Goal: Communication & Community: Answer question/provide support

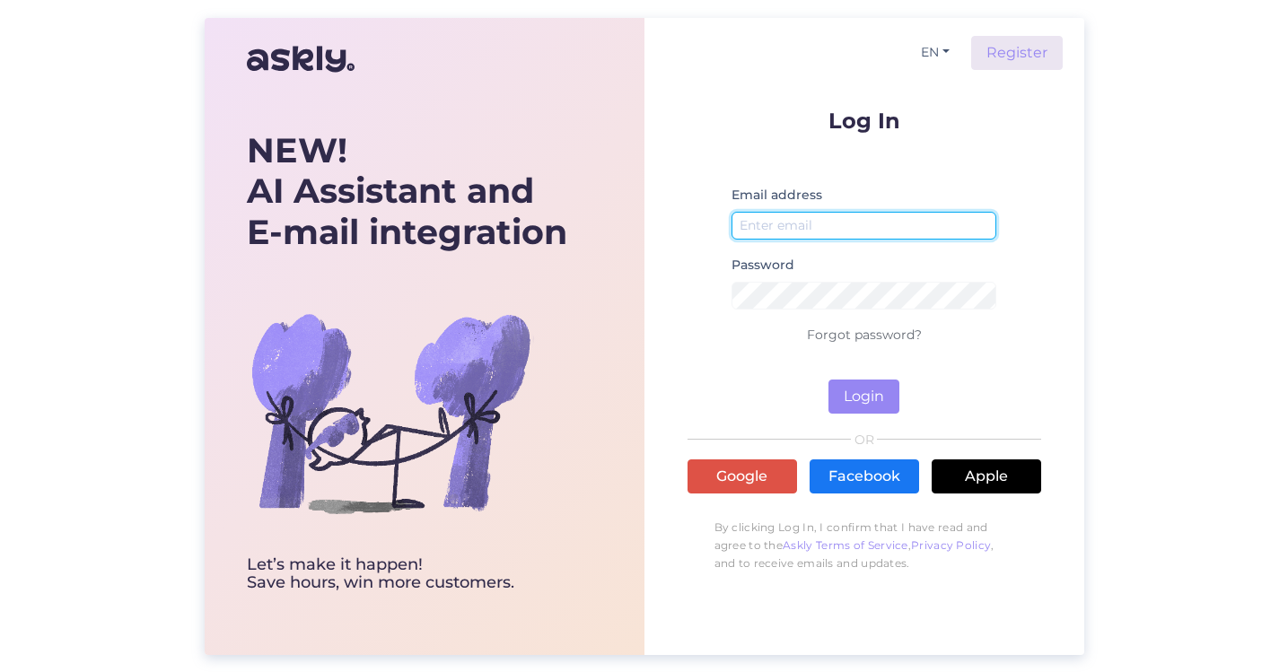
click at [884, 230] on input "email" at bounding box center [864, 226] width 266 height 28
type input "[PERSON_NAME][EMAIL_ADDRESS][DOMAIN_NAME]"
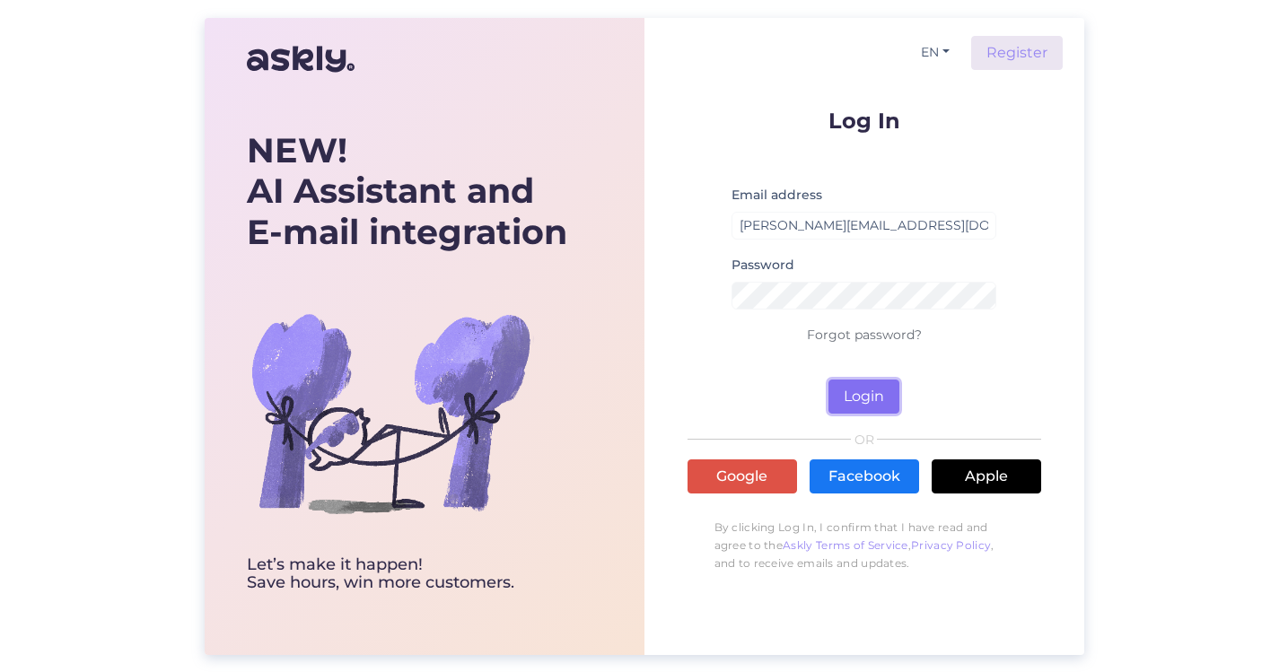
click at [868, 398] on button "Login" at bounding box center [863, 397] width 71 height 34
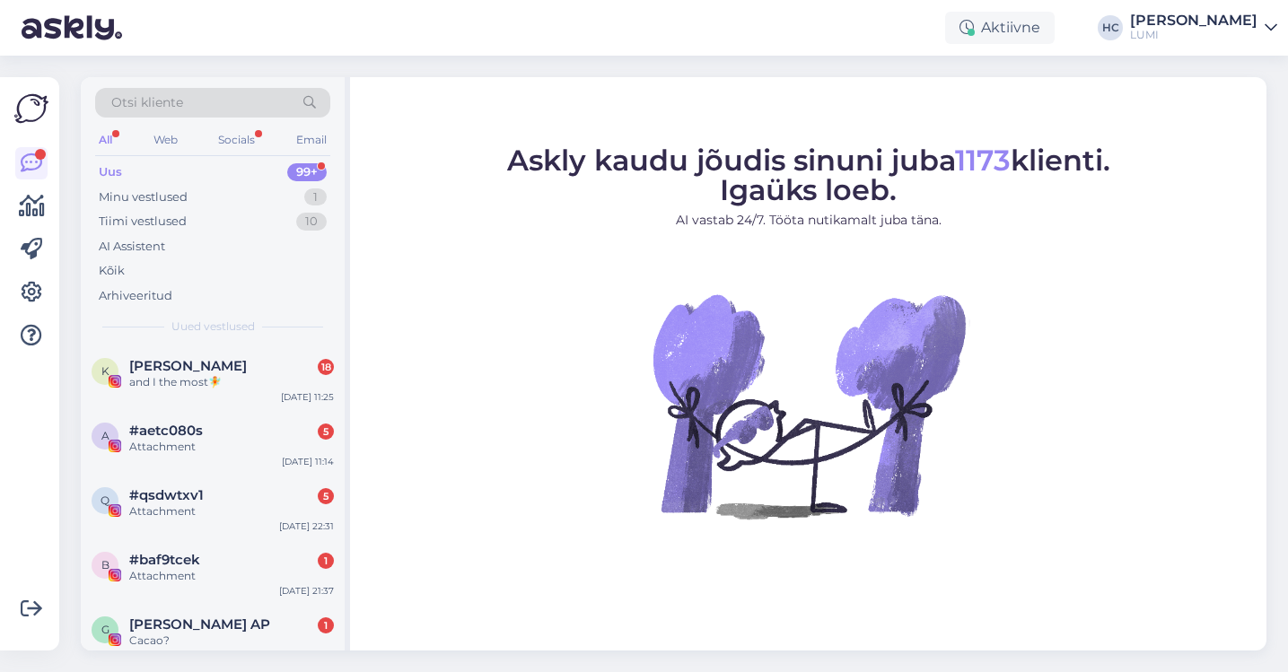
click at [132, 109] on span "Otsi kliente" at bounding box center [147, 102] width 72 height 19
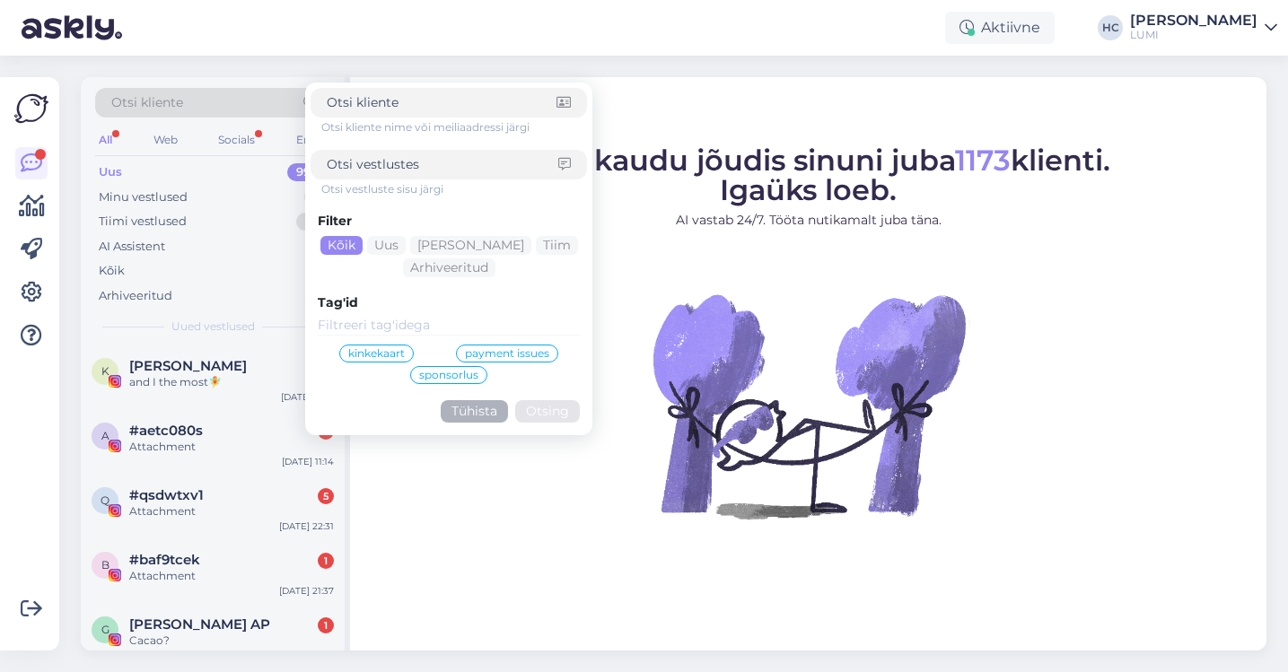
click at [206, 100] on div "Otsi kliente" at bounding box center [212, 103] width 235 height 30
click at [489, 420] on button "Tühista" at bounding box center [474, 411] width 67 height 22
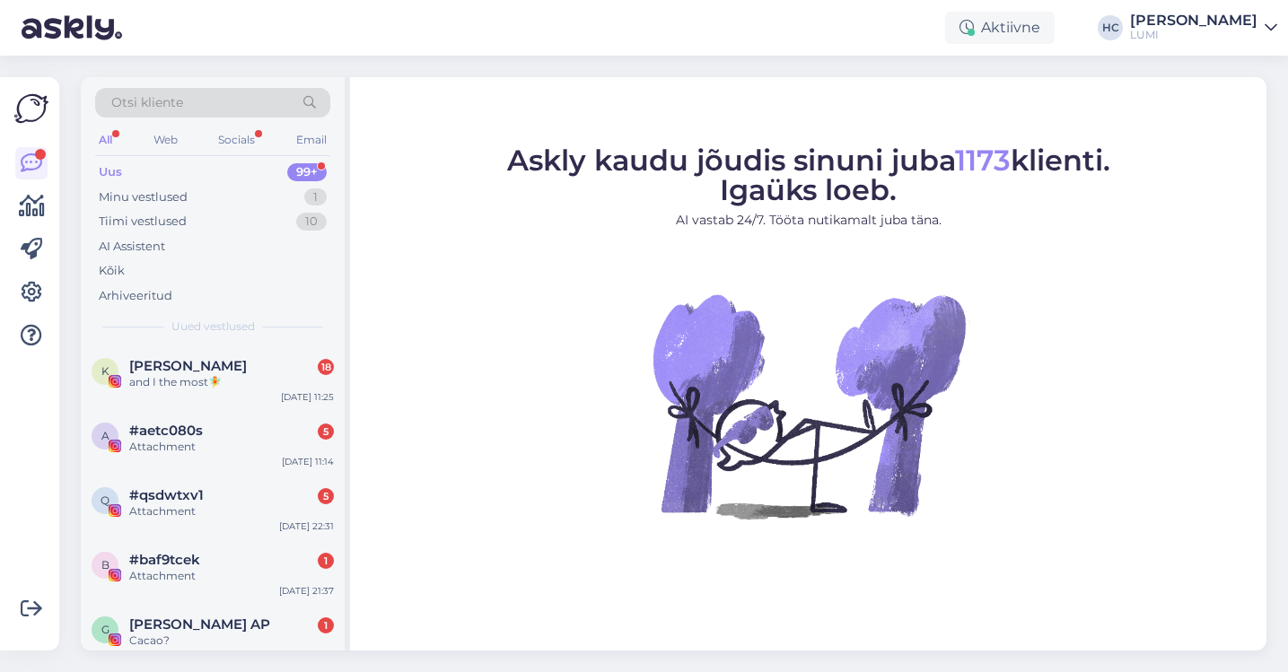
click at [209, 102] on div "Otsi kliente" at bounding box center [212, 103] width 235 height 30
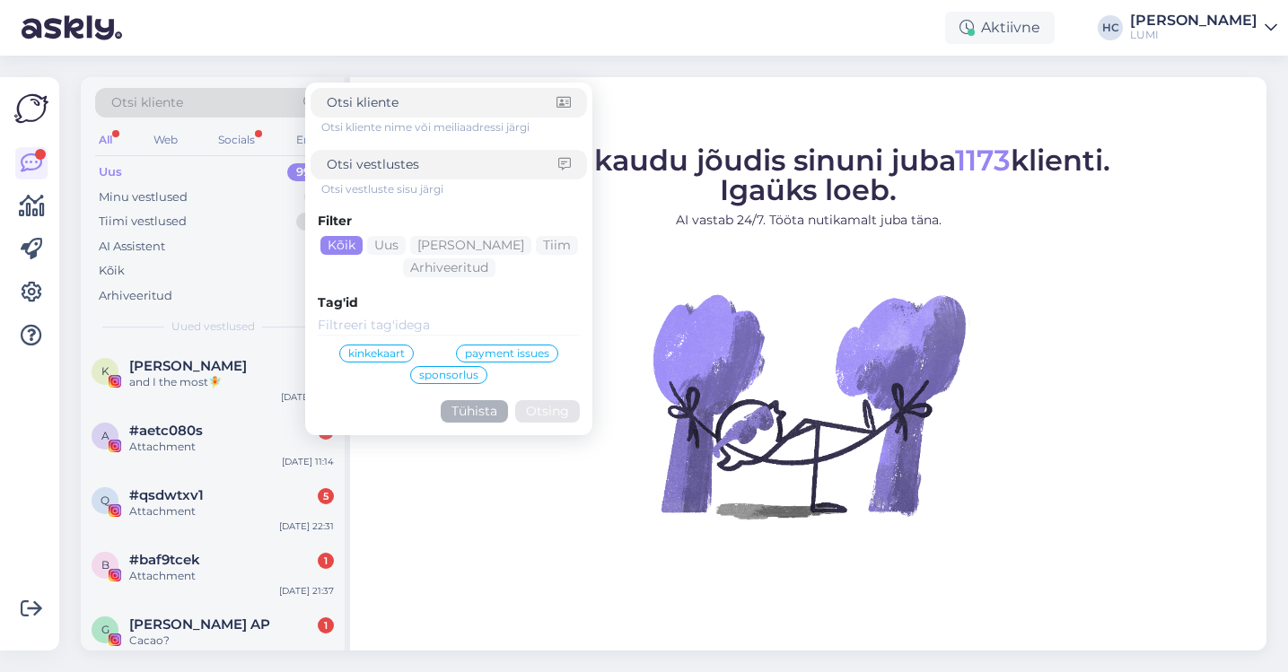
click at [406, 176] on div at bounding box center [449, 165] width 276 height 30
click at [406, 174] on div at bounding box center [449, 165] width 276 height 30
click at [426, 164] on input at bounding box center [443, 164] width 232 height 19
type input "spf"
click button "Otsing" at bounding box center [547, 411] width 65 height 22
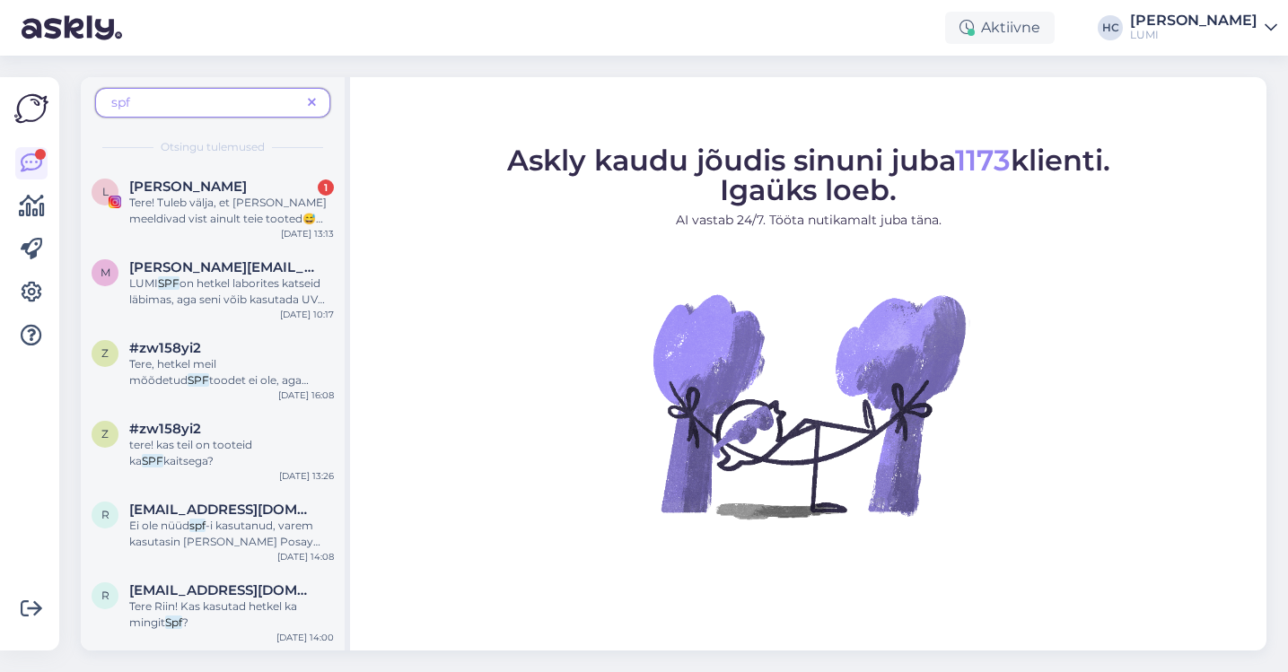
click at [163, 232] on div "L [PERSON_NAME] 1 Tere! Tuleb välja, et [PERSON_NAME] meeldivad vist ainult tei…" at bounding box center [213, 206] width 264 height 81
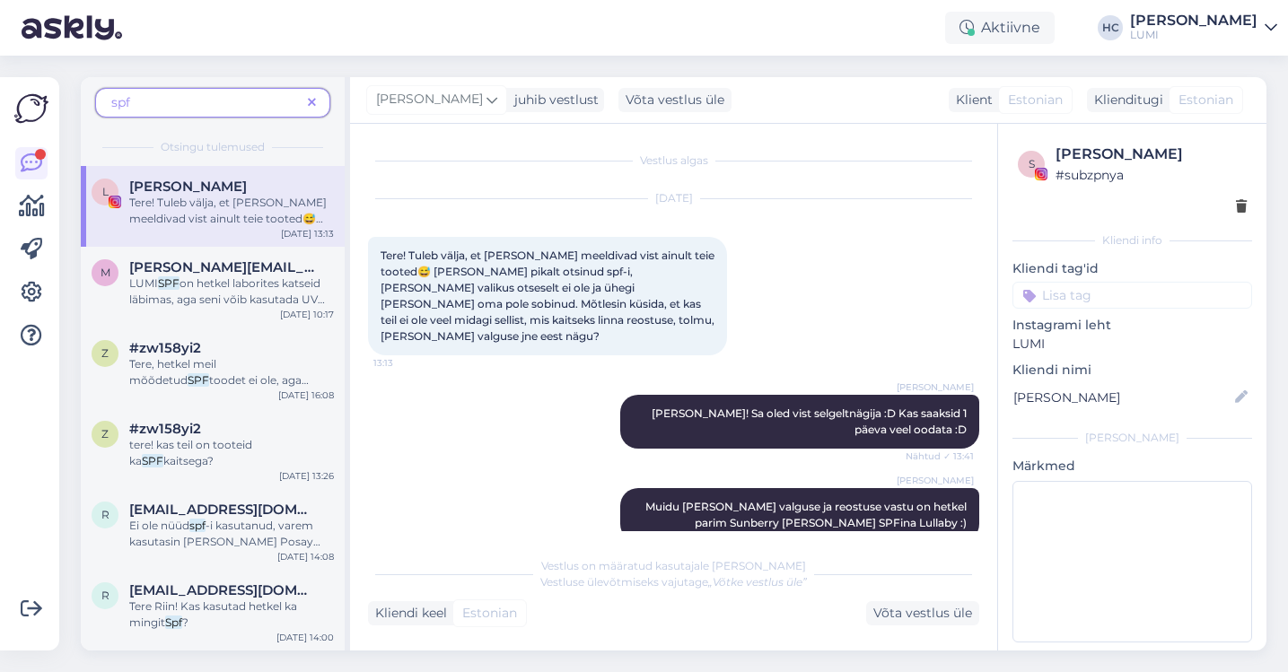
scroll to position [38, 0]
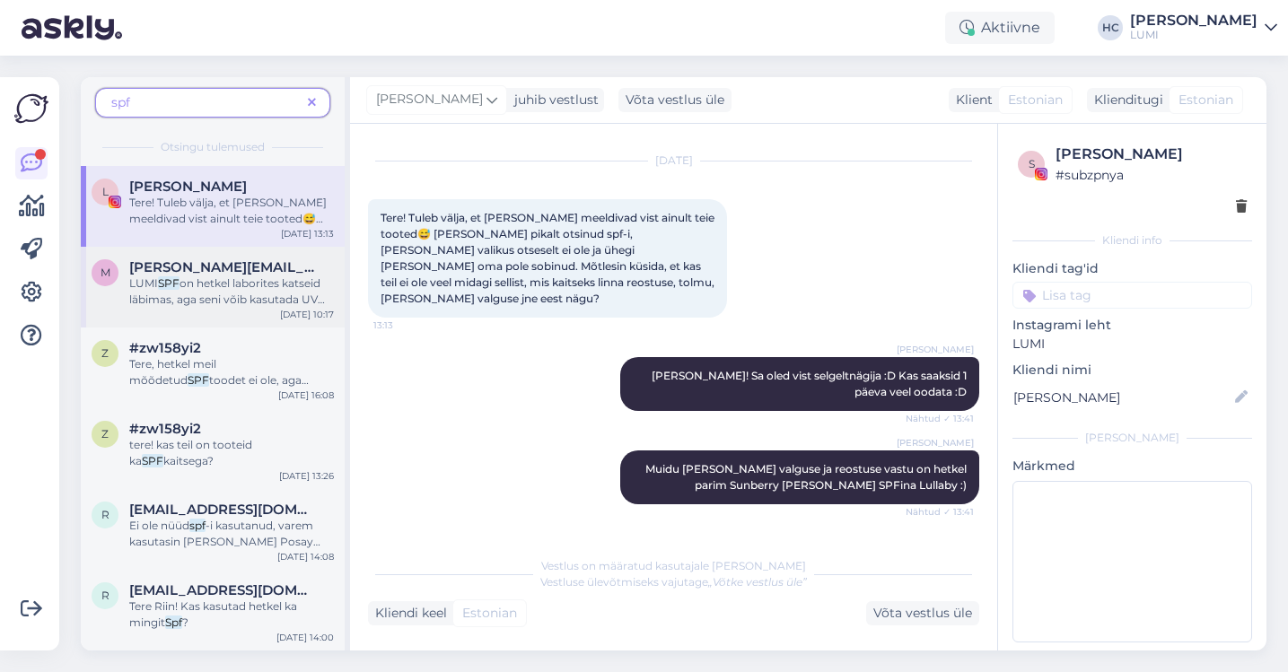
click at [249, 275] on span "[PERSON_NAME][EMAIL_ADDRESS][DOMAIN_NAME]" at bounding box center [222, 267] width 187 height 16
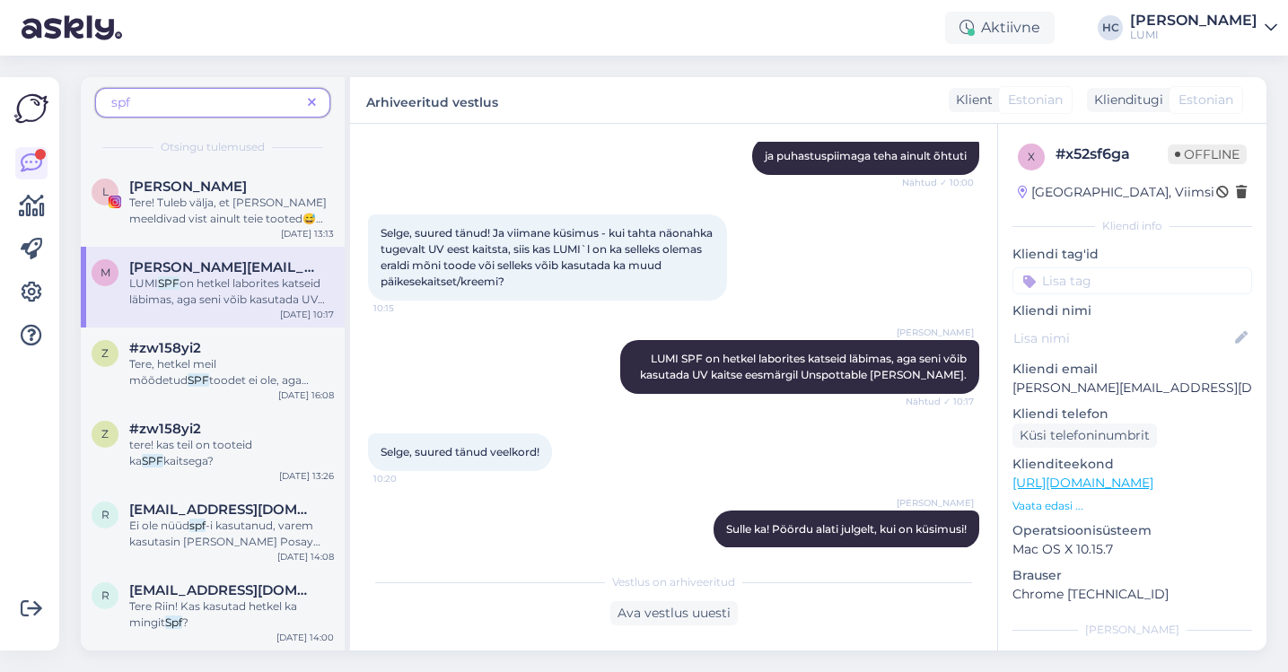
scroll to position [1263, 0]
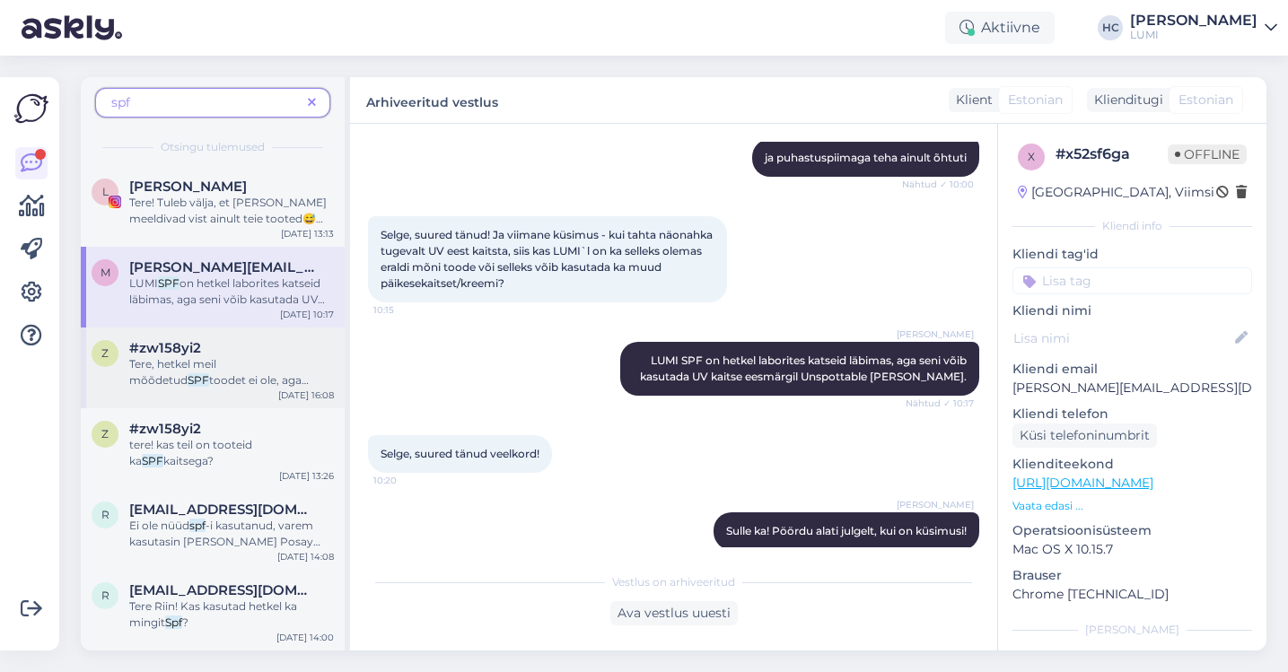
click at [216, 366] on span "Tere, hetkel meil mõõdetud" at bounding box center [172, 372] width 87 height 30
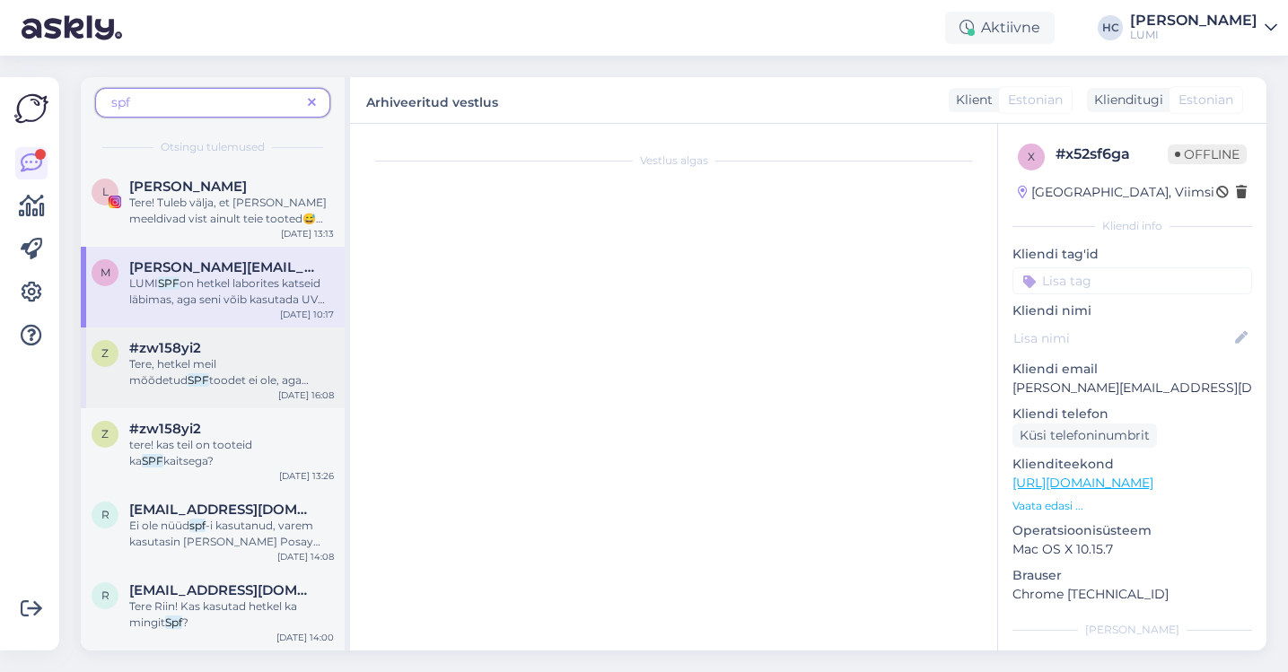
scroll to position [0, 0]
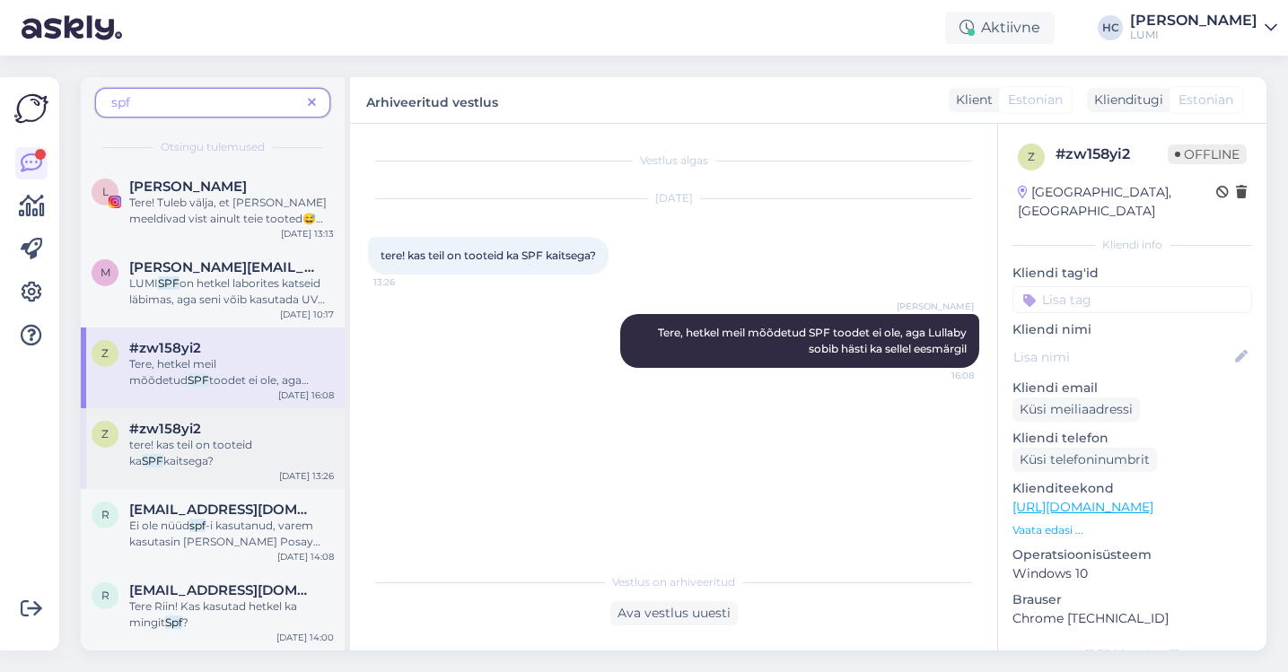
click at [192, 438] on div "tere! kas teil on tooteid ka SPF kaitsega?" at bounding box center [231, 453] width 205 height 32
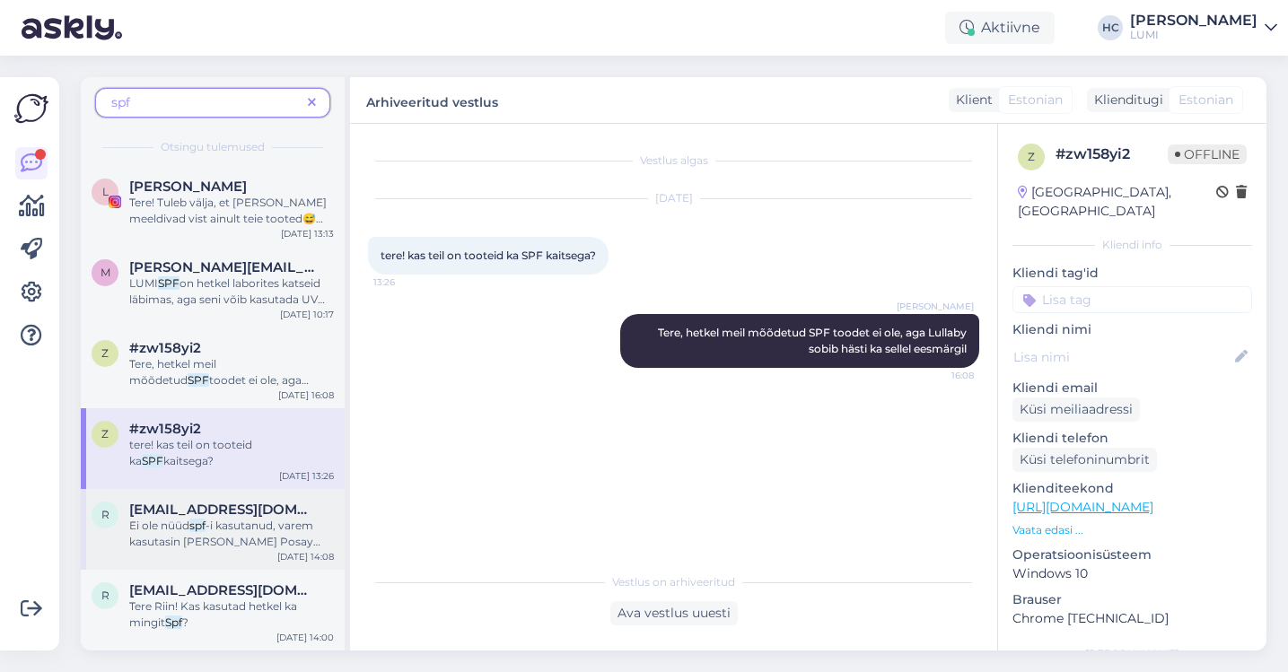
click at [260, 515] on span "[EMAIL_ADDRESS][DOMAIN_NAME]" at bounding box center [222, 510] width 187 height 16
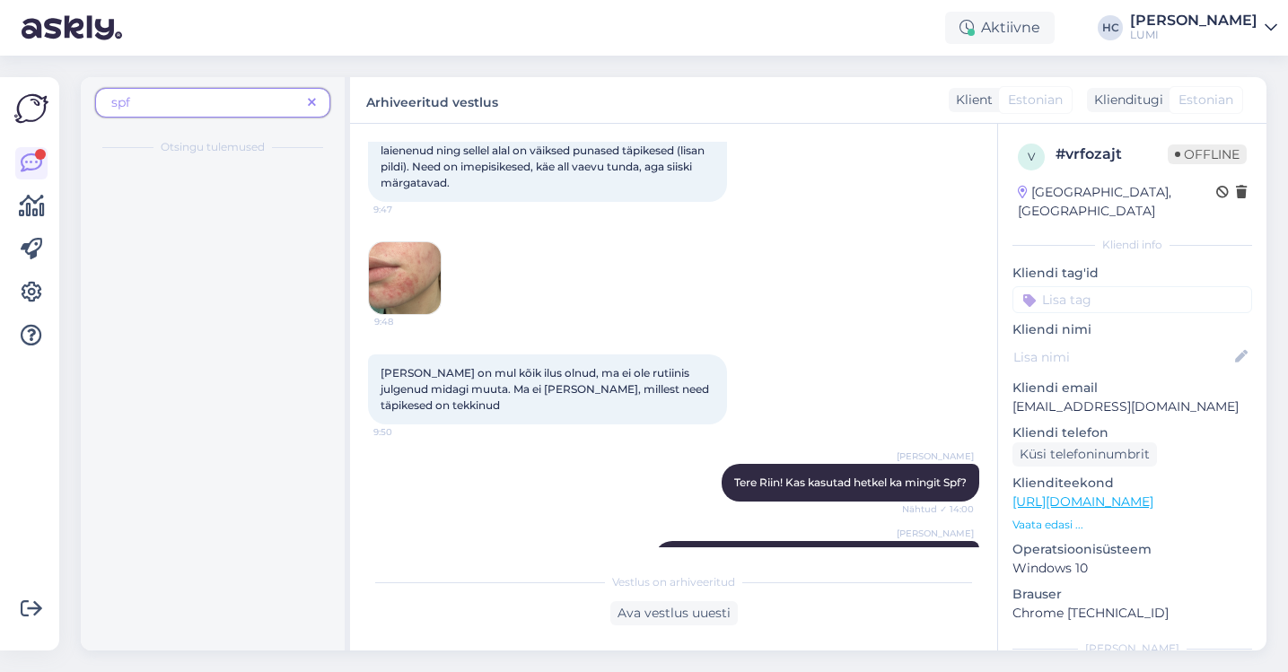
scroll to position [2868, 0]
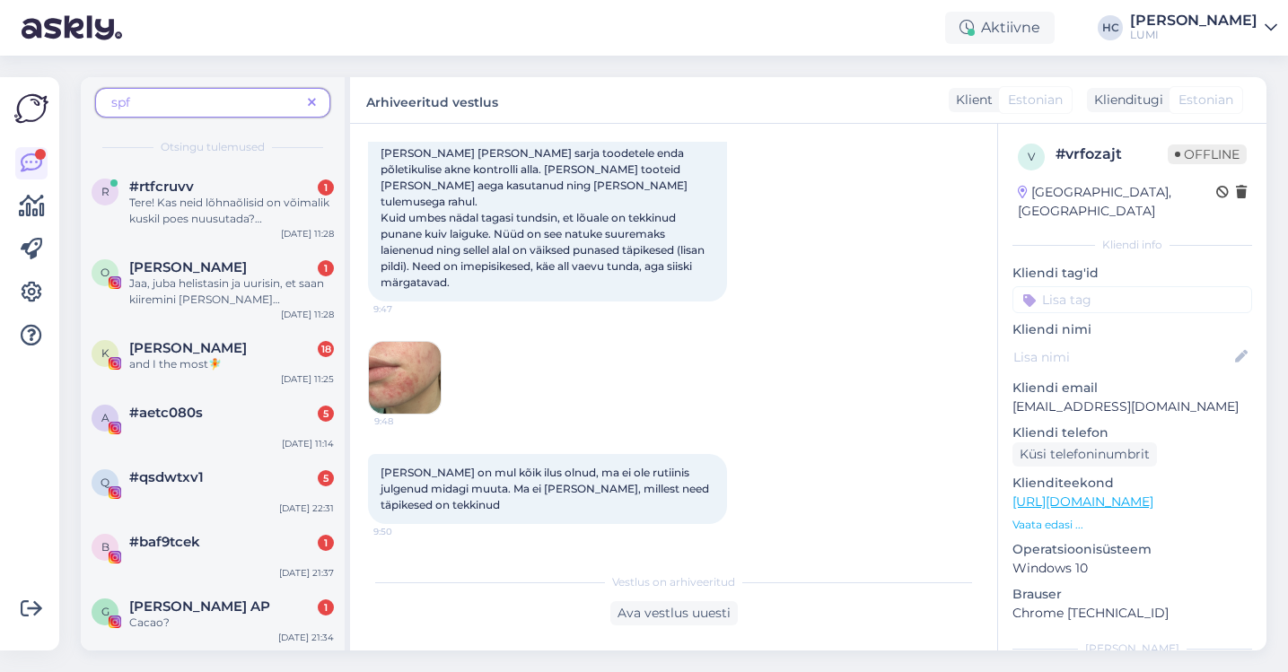
click at [228, 106] on span "spf" at bounding box center [205, 102] width 189 height 19
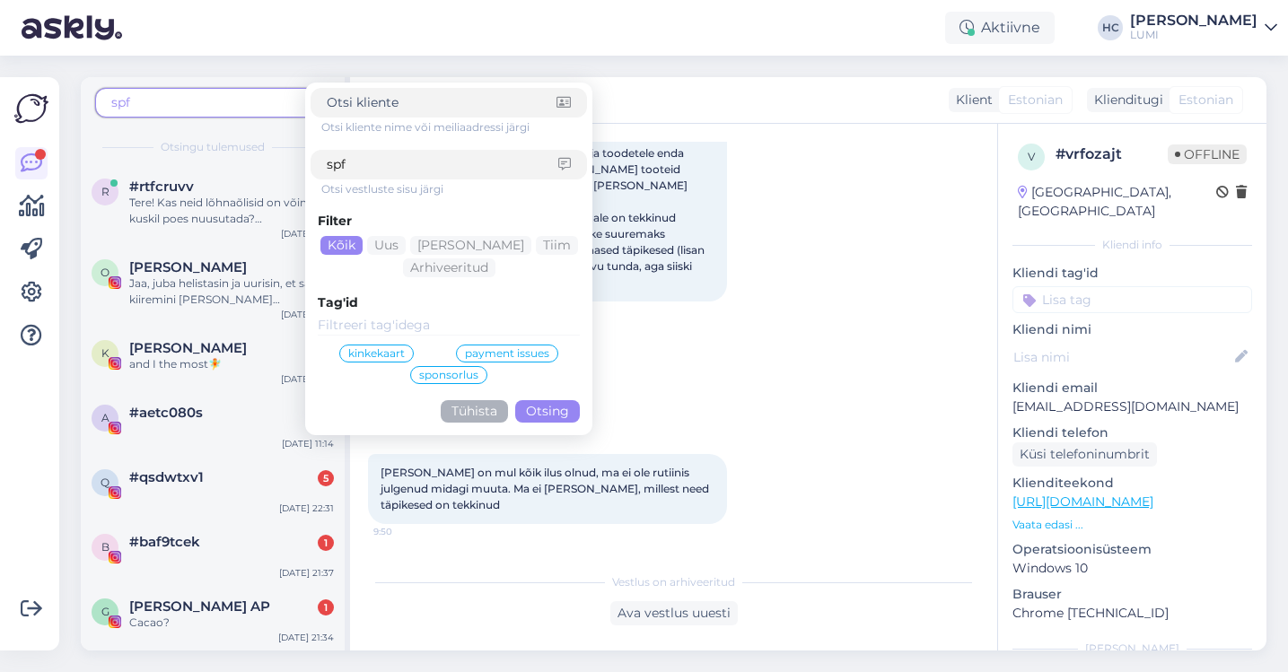
click at [577, 408] on button "Otsing" at bounding box center [547, 411] width 65 height 22
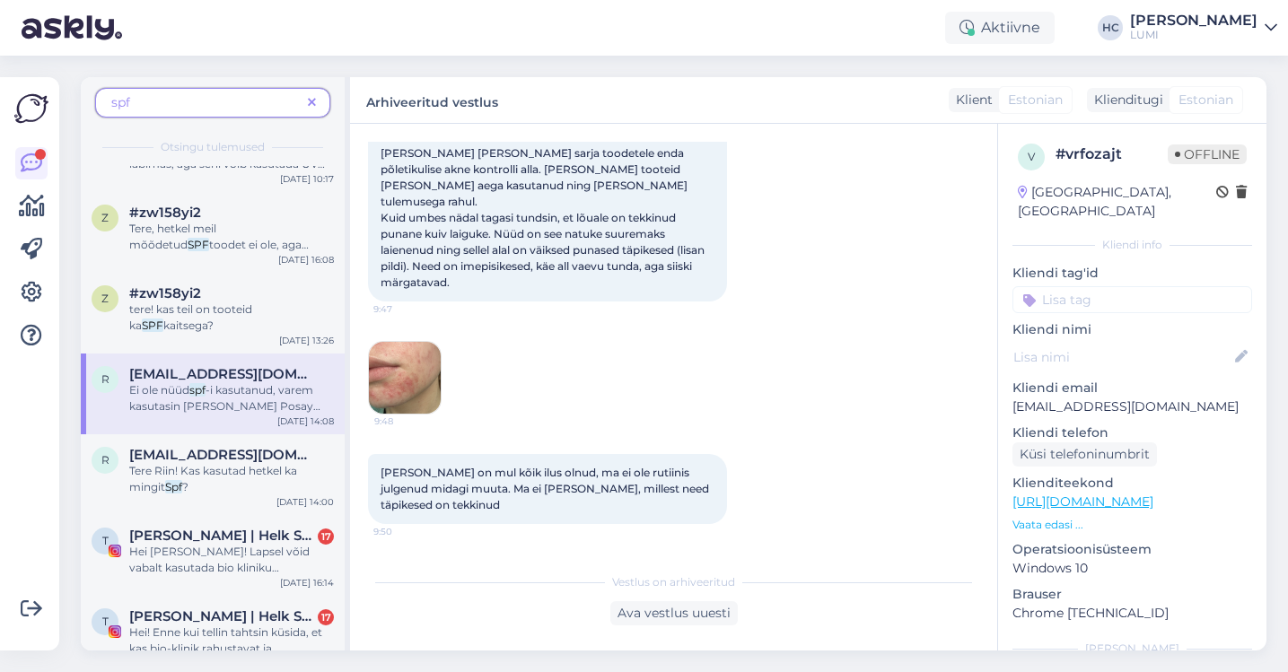
scroll to position [136, 0]
click at [210, 505] on div "r [EMAIL_ADDRESS][DOMAIN_NAME] [PERSON_NAME]! Kas kasutad hetkel ka mingit Spf …" at bounding box center [213, 473] width 264 height 81
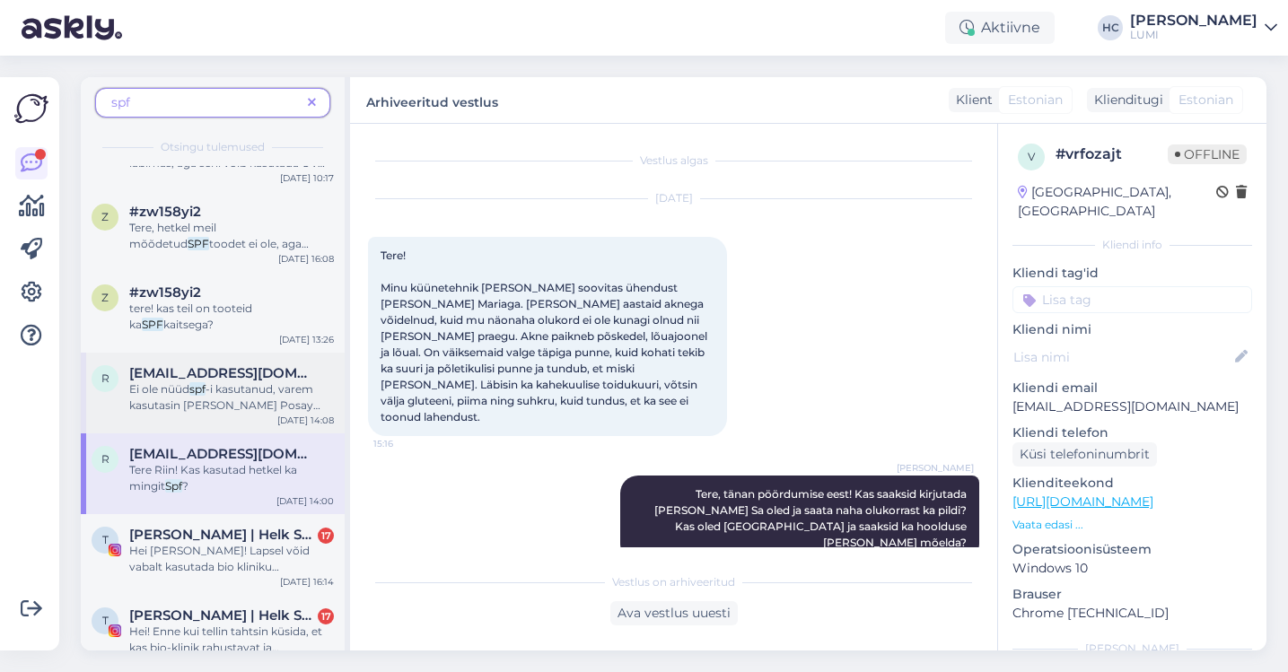
scroll to position [3173, 0]
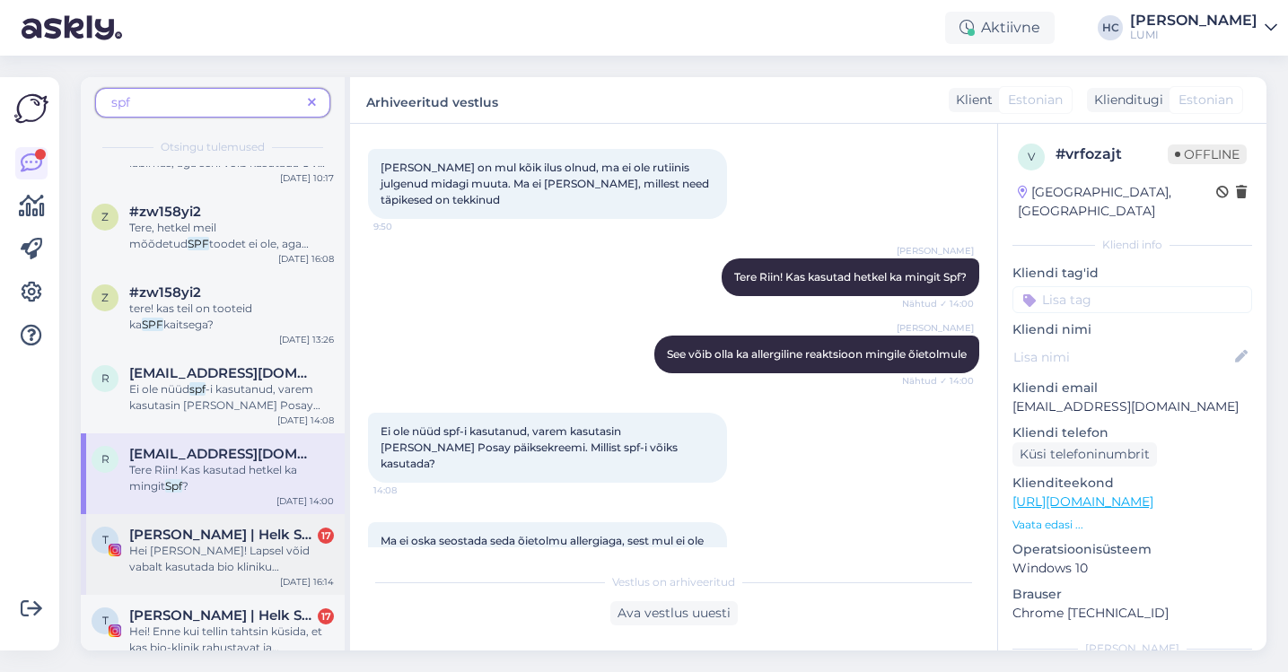
click at [211, 562] on span "Hei [PERSON_NAME]! Lapsel võid vabalt kasutada bio kliniku kehakreemi ka näol! …" at bounding box center [231, 599] width 204 height 110
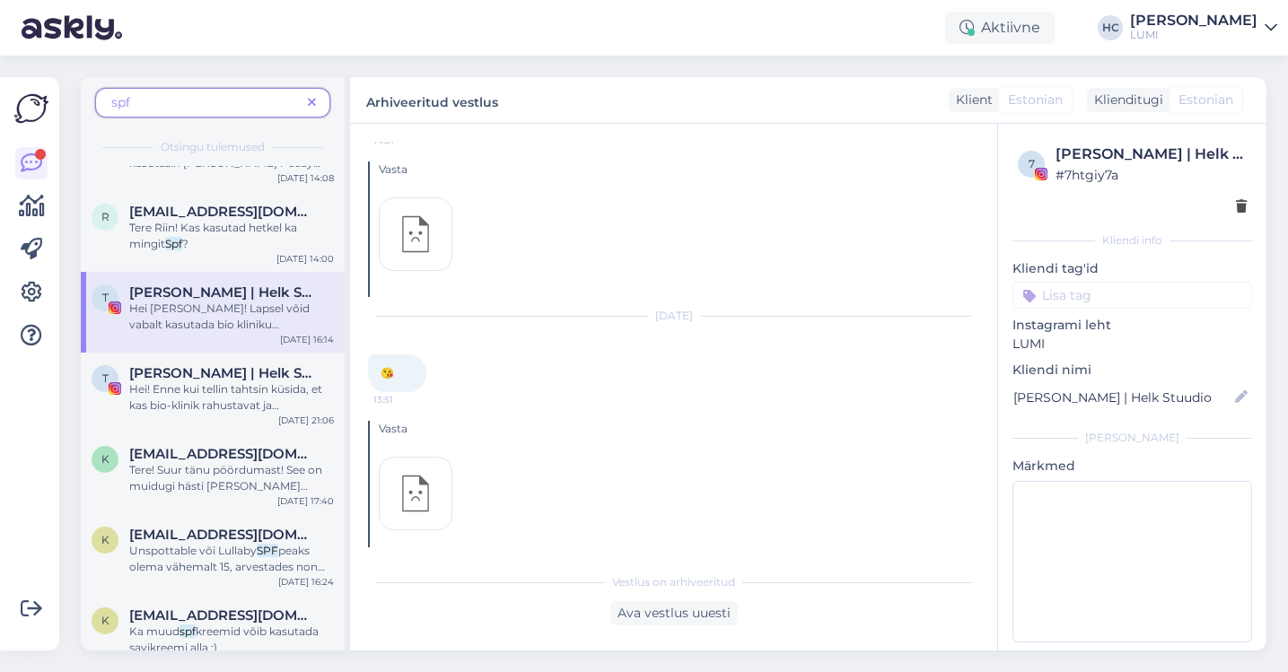
scroll to position [1976, 0]
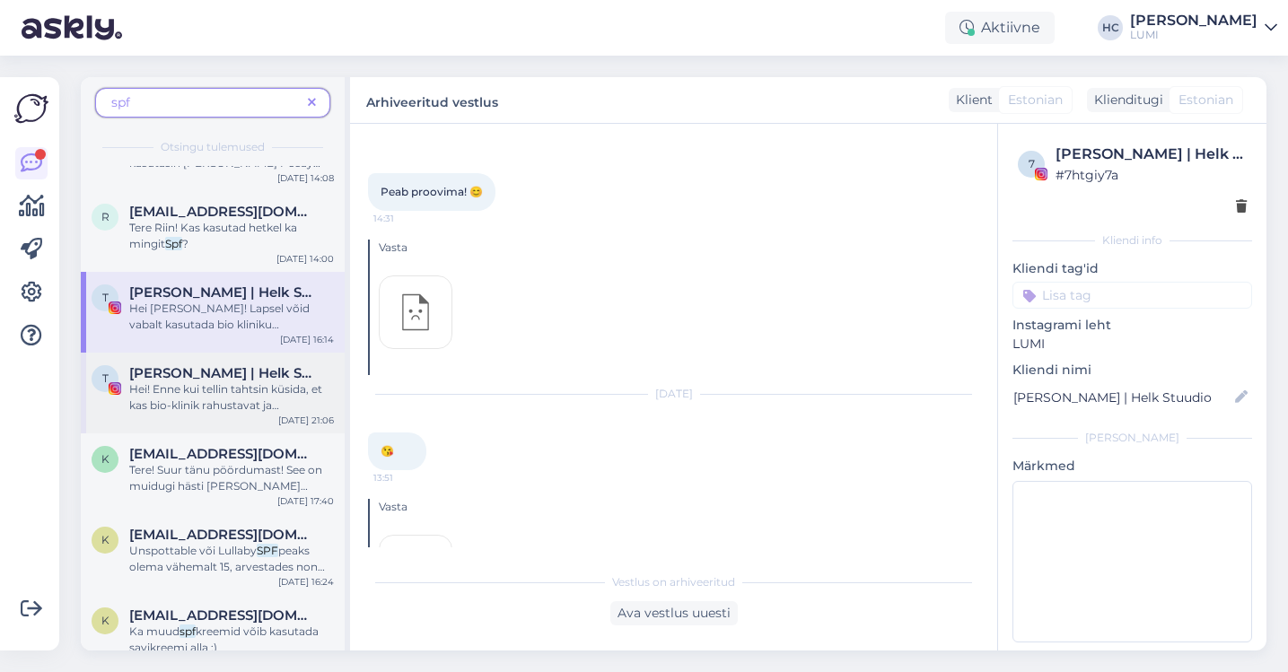
click at [243, 403] on span "Hei! Enne kui tellin tahtsin küsida, et kas bio-klinik rahustavat ja sügavniisu…" at bounding box center [225, 502] width 193 height 240
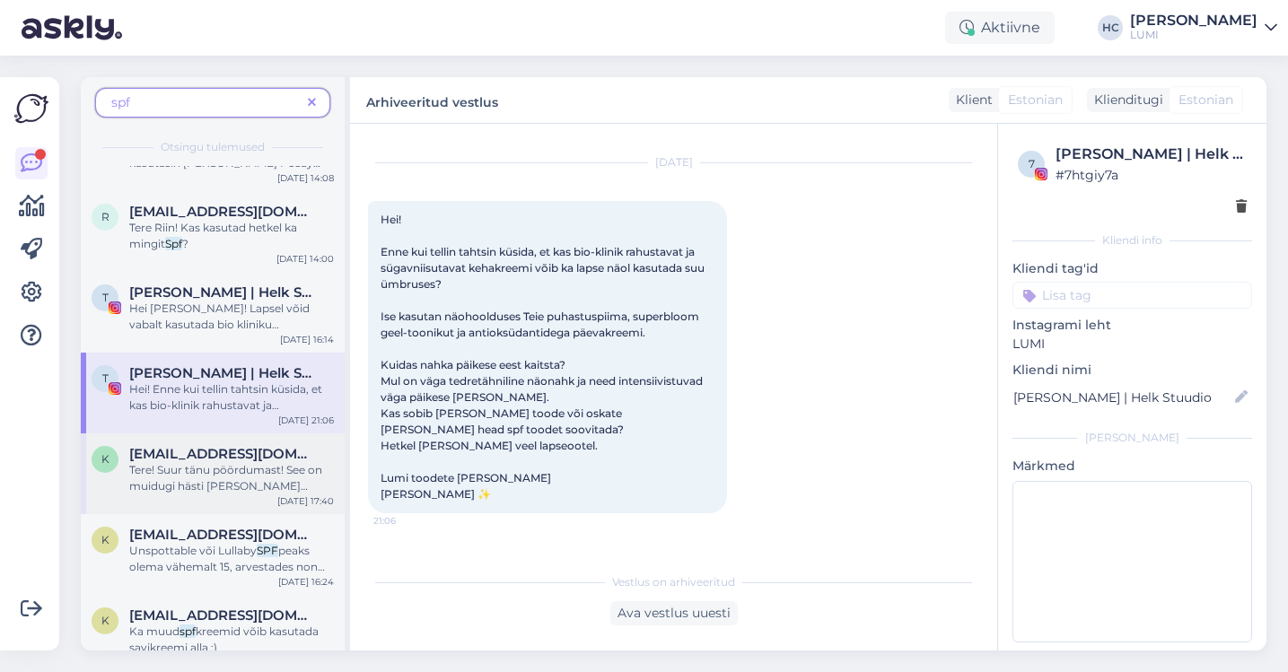
click at [244, 478] on div "Tere! Suur tänu pöördumast! See on muidugi hästi [PERSON_NAME] mitmekülgne teem…" at bounding box center [231, 478] width 205 height 32
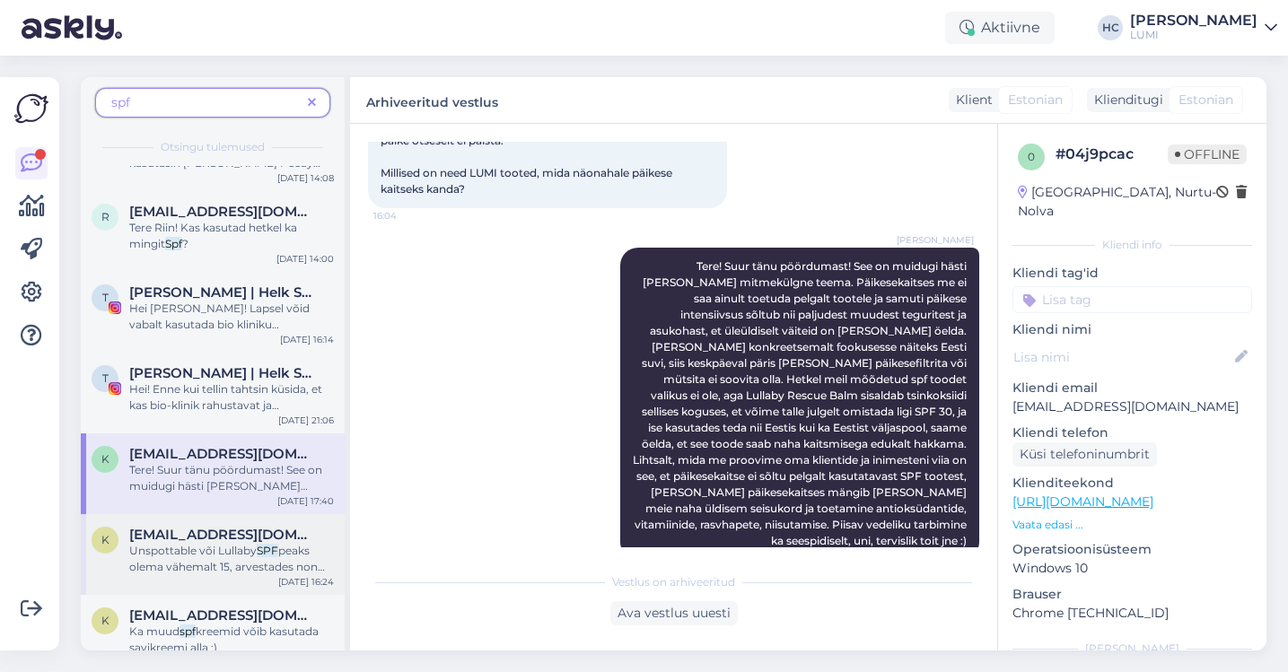
click at [241, 560] on span "peaks olema vähemalt 15, arvestades non nano tsinkoksiidi sisaldust tootes" at bounding box center [227, 567] width 196 height 46
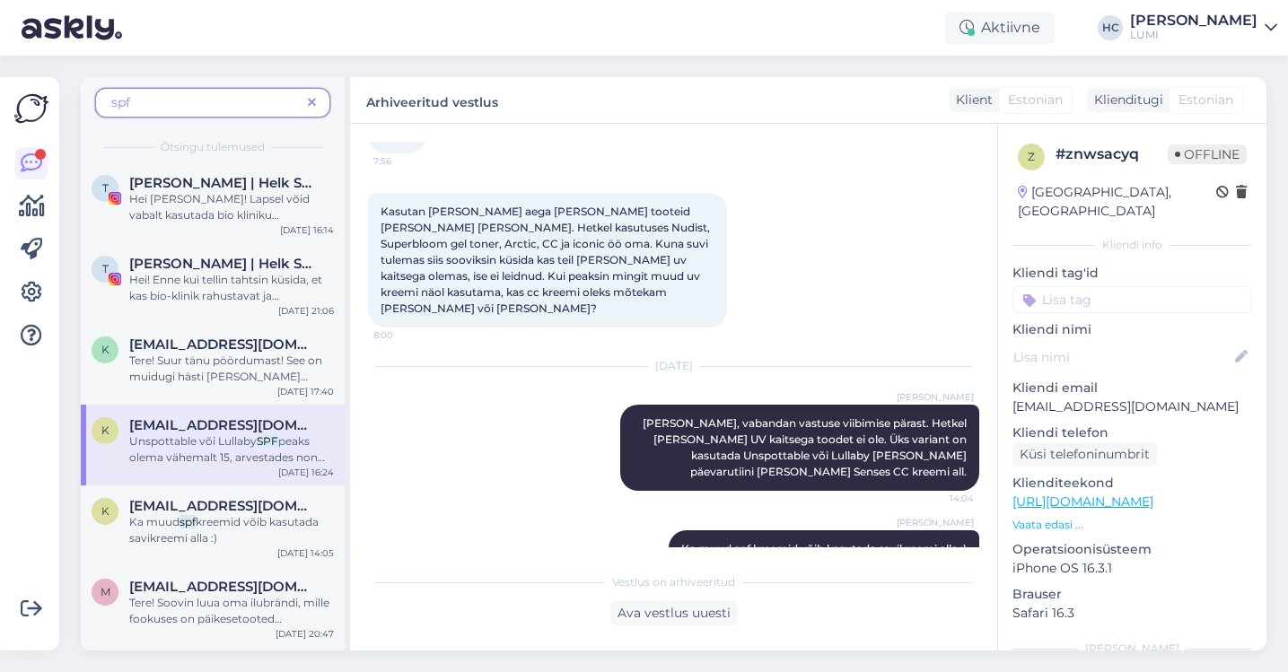
scroll to position [544, 0]
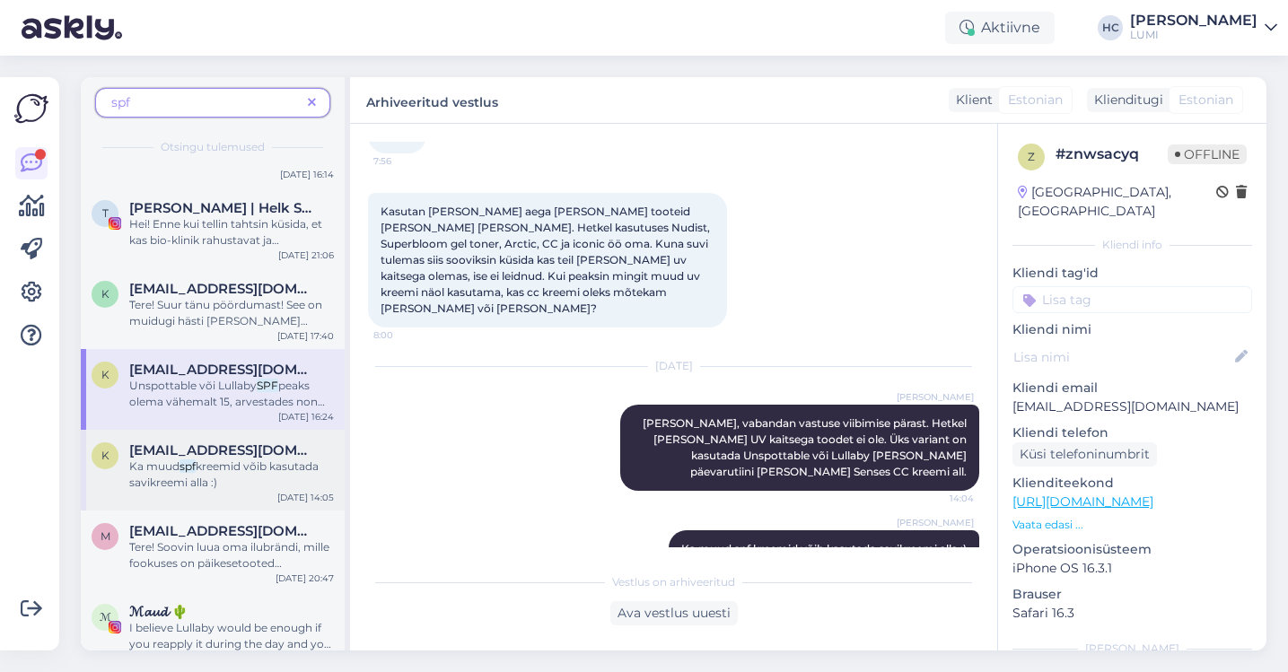
click at [193, 490] on div "Ka muud spf kreemid võib kasutada savikreemi alla :)" at bounding box center [231, 475] width 205 height 32
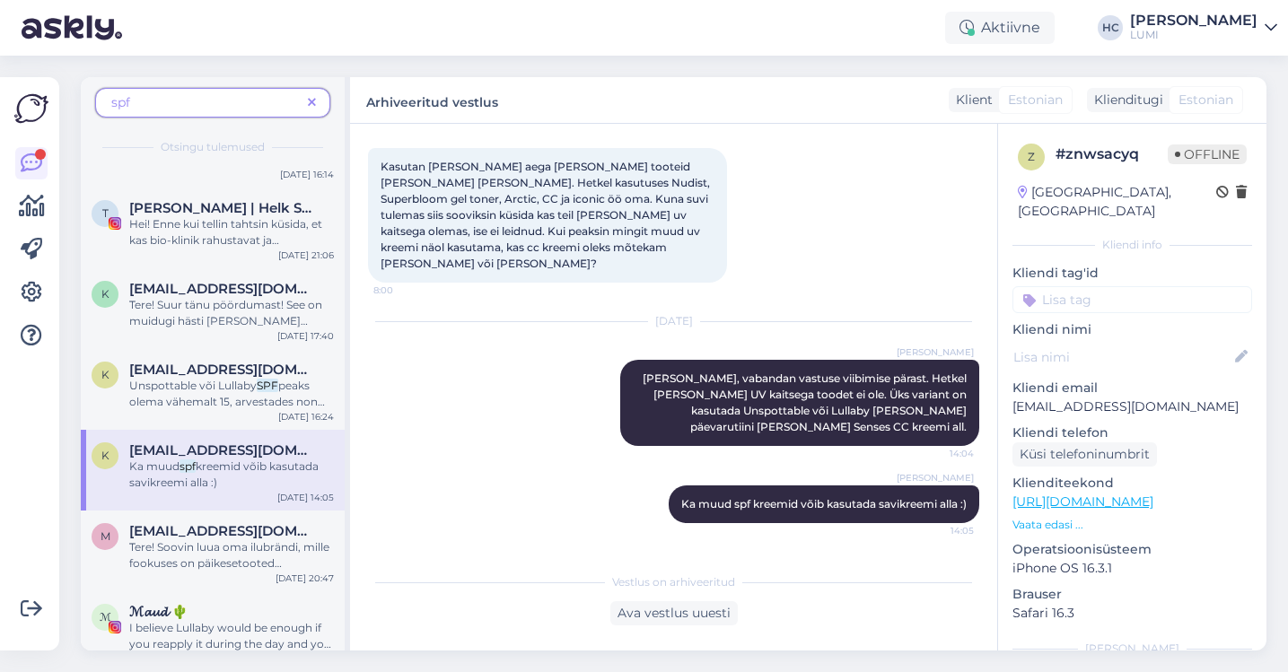
scroll to position [161, 0]
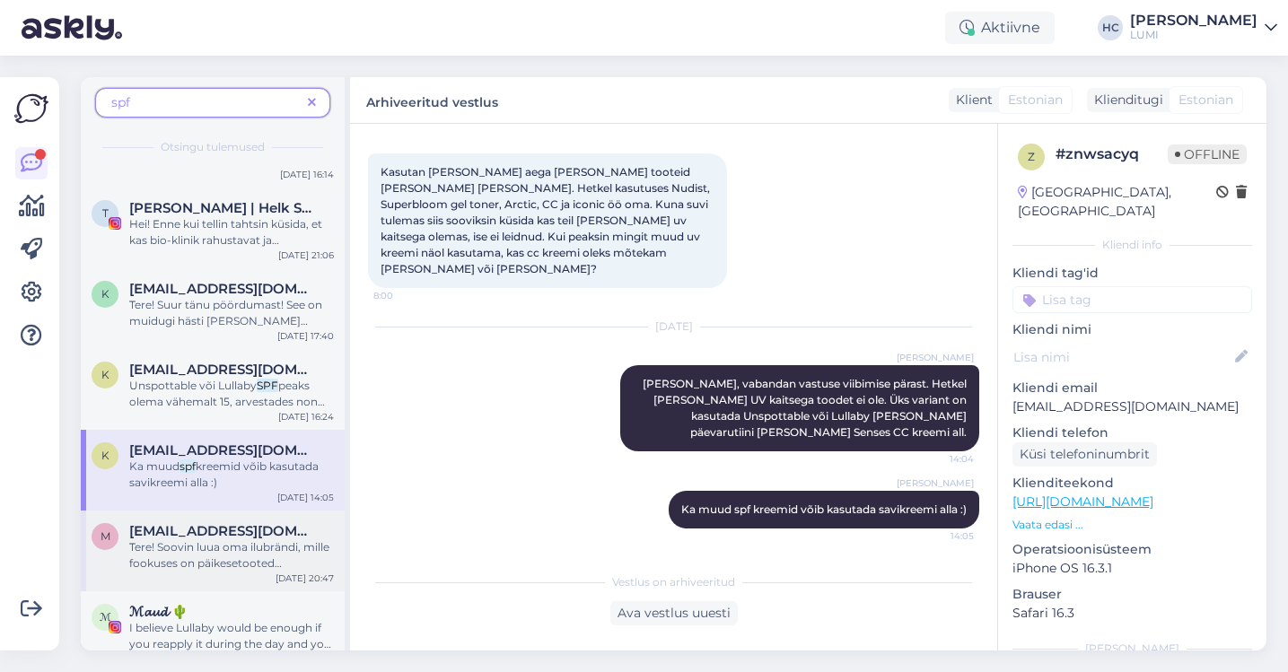
click at [205, 547] on span "Tere! Soovin luua oma ilubrändi, mille fookuses on päikesetooted [PERSON_NAME]" at bounding box center [229, 563] width 200 height 46
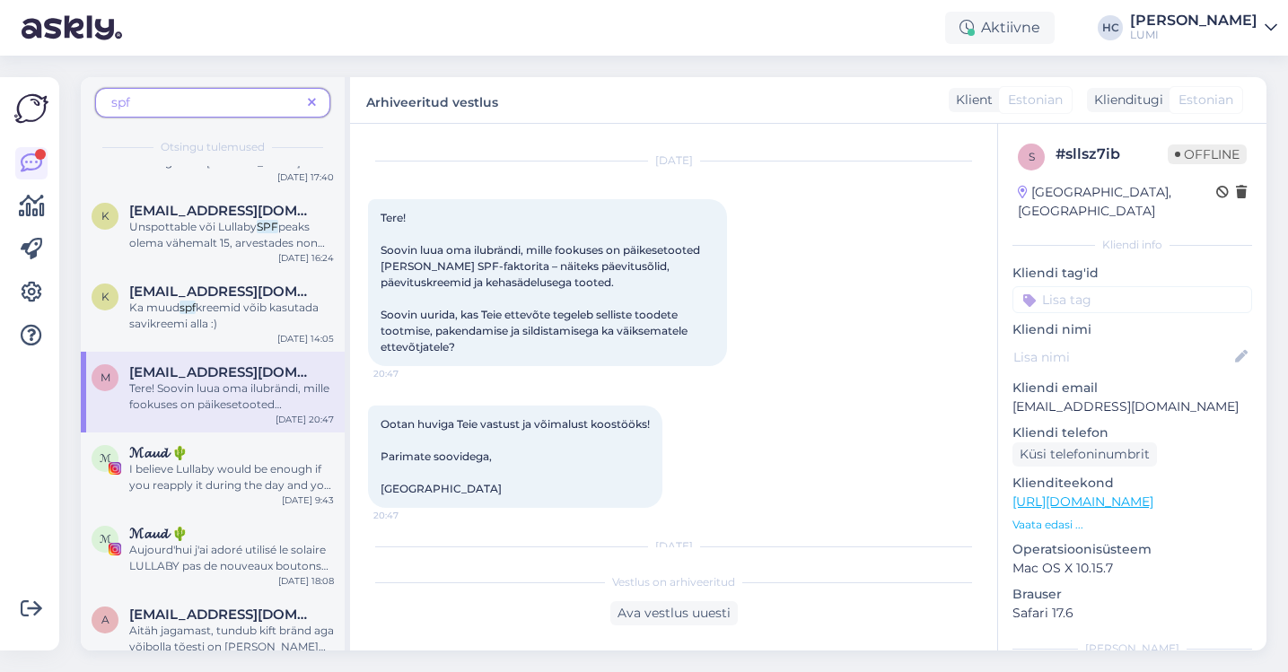
scroll to position [711, 0]
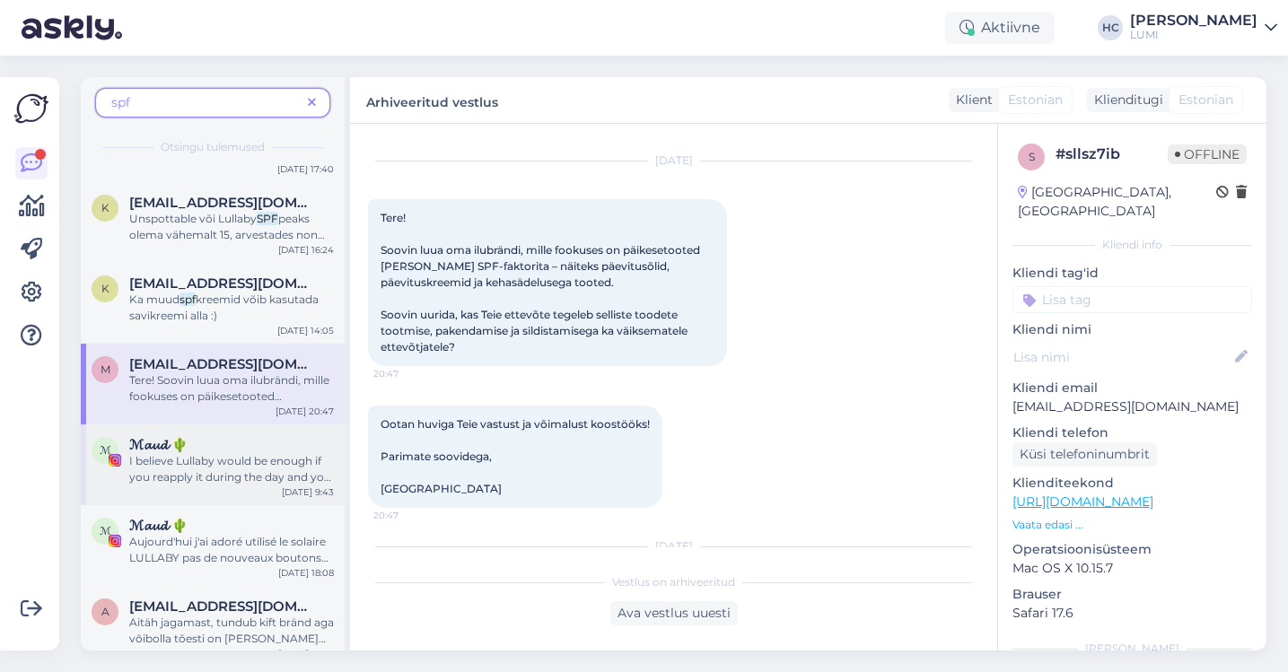
click at [227, 488] on div "ℳ ℳ𝓪𝓾𝓭 🌵 I believe Lullaby would be enough if you reapply it during the day and…" at bounding box center [213, 464] width 264 height 81
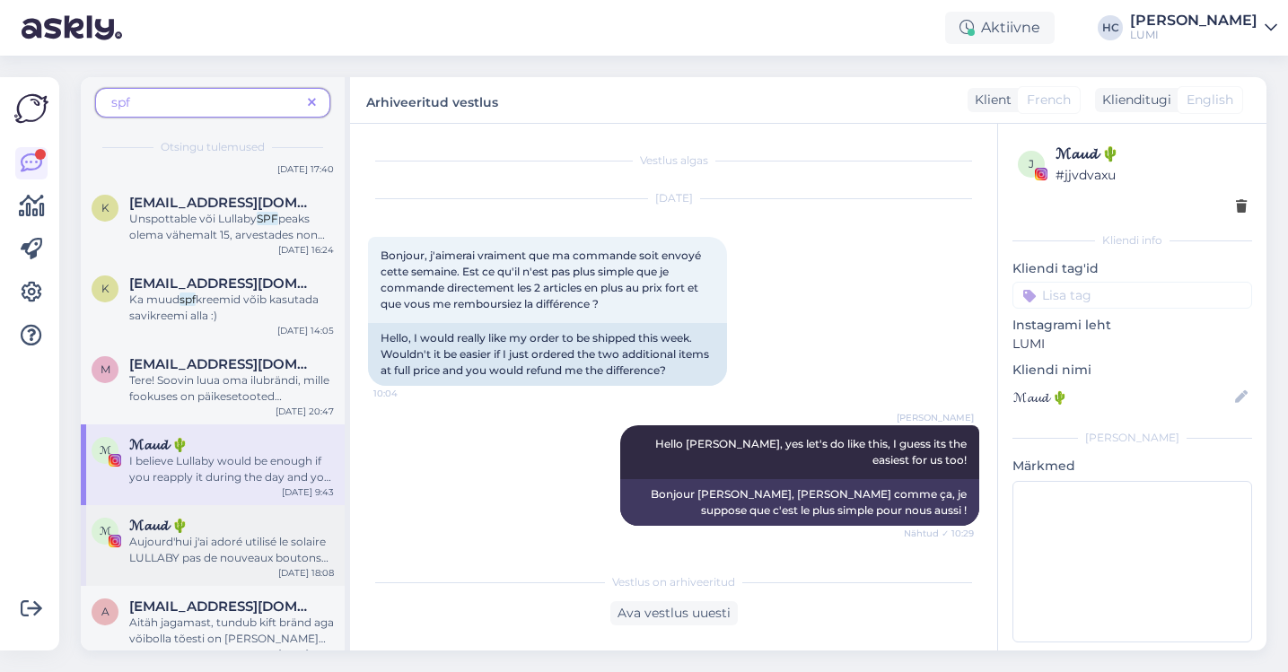
scroll to position [7998, 0]
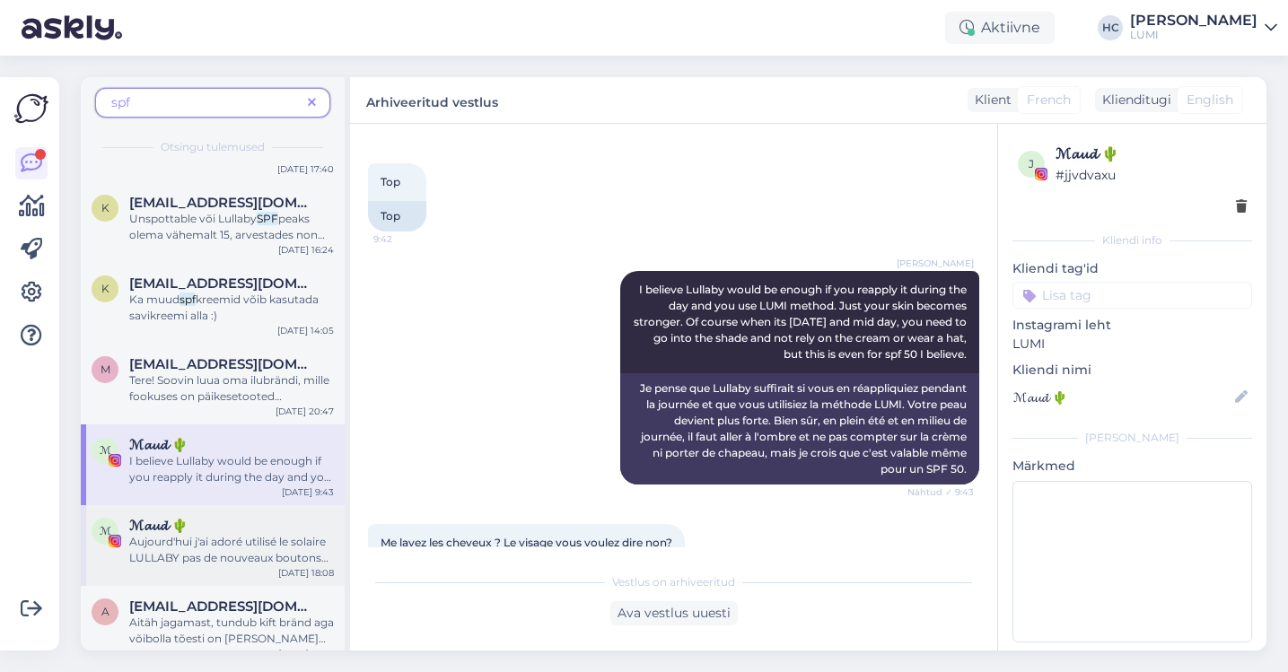
click at [268, 512] on div "ℳ ℳ𝓪𝓾𝓭 🌵 Aujourd'hui j'ai adoré utilisé le solaire LULLABY pas de nouveaux bout…" at bounding box center [213, 545] width 264 height 81
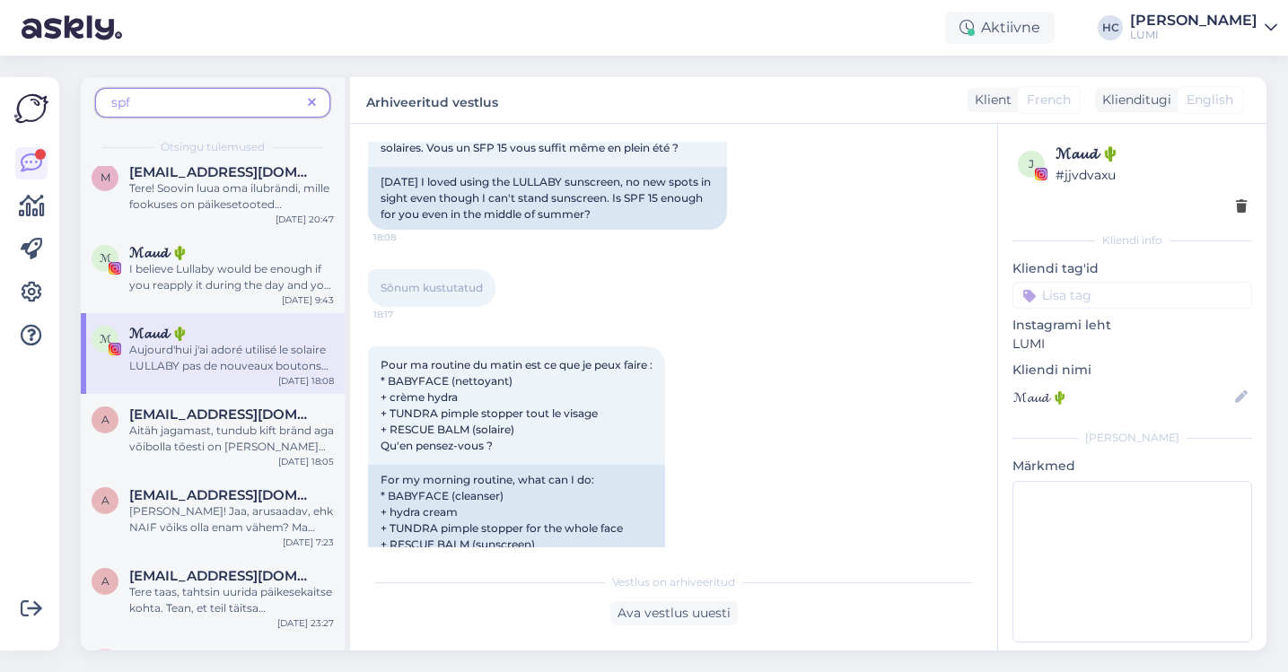
scroll to position [905, 0]
click at [270, 438] on span "Aitäh jagamast, tundub kift bränd aga võibolla tõesti on [PERSON_NAME] [PERSON_…" at bounding box center [231, 461] width 205 height 78
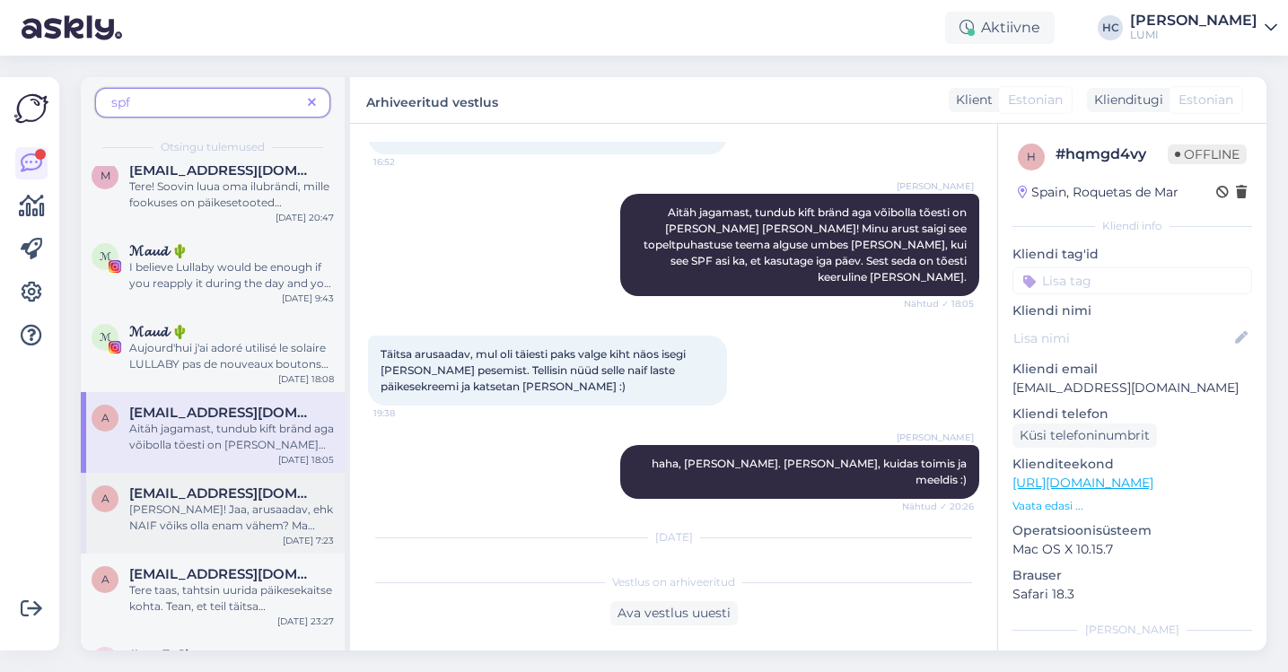
click at [265, 501] on span "[EMAIL_ADDRESS][DOMAIN_NAME]" at bounding box center [222, 494] width 187 height 16
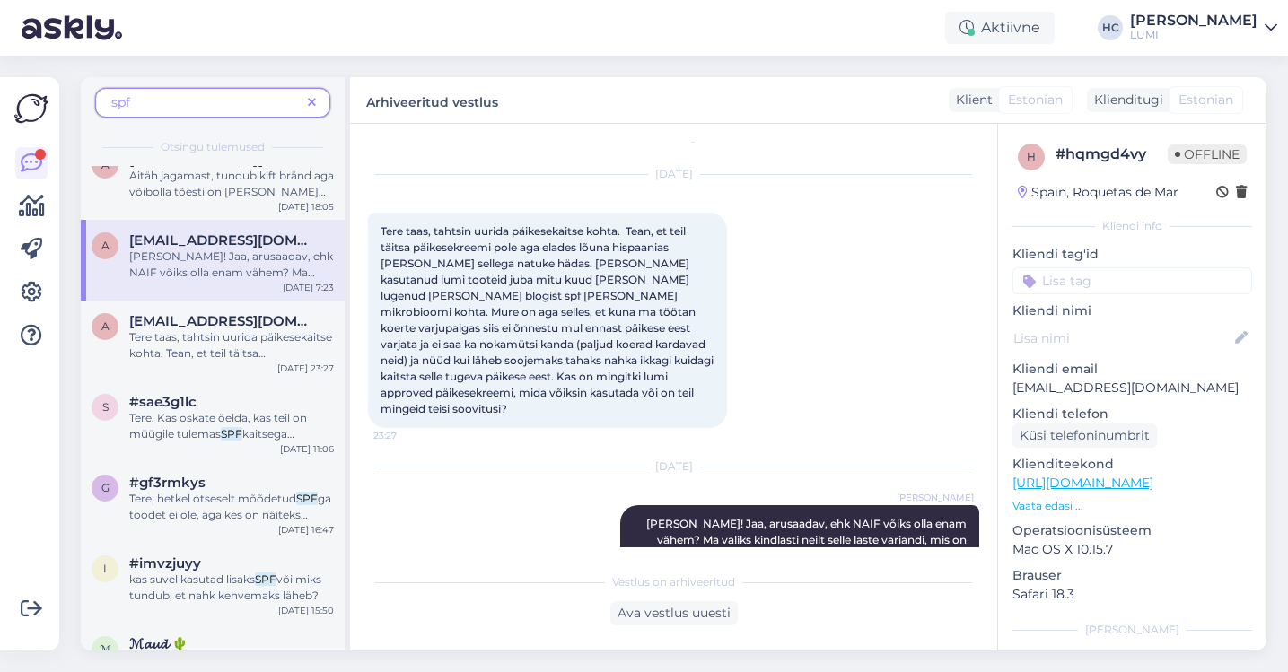
scroll to position [1160, 0]
click at [284, 375] on div "a [EMAIL_ADDRESS][DOMAIN_NAME] Tere taas, tahtsin uurida päikesekaitse kohta. T…" at bounding box center [213, 338] width 264 height 81
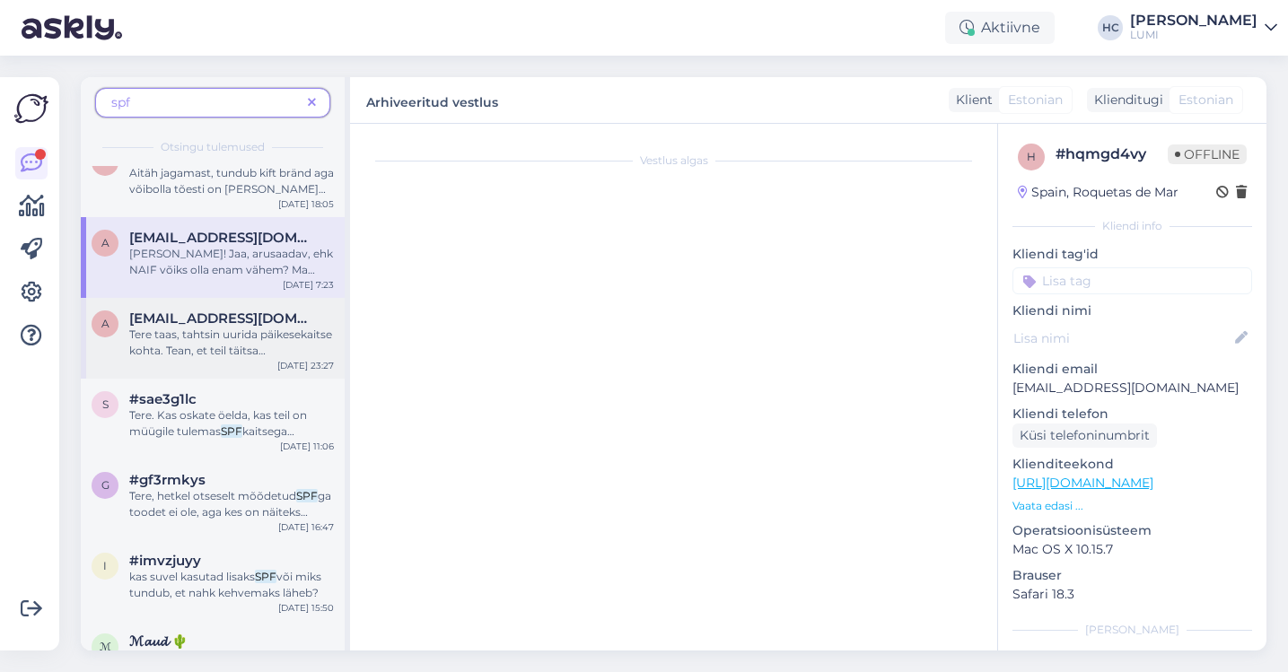
scroll to position [38, 0]
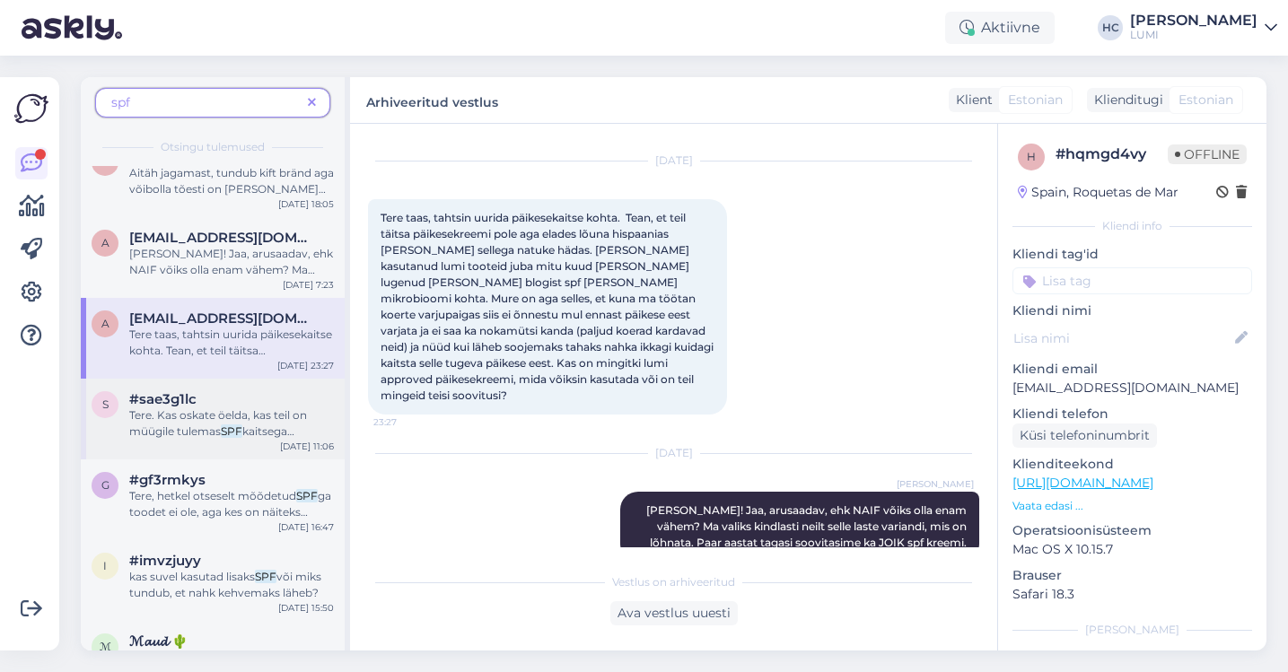
click at [280, 409] on span "Tere. Kas oskate öelda, kas teil on müügile tulemas" at bounding box center [218, 423] width 178 height 30
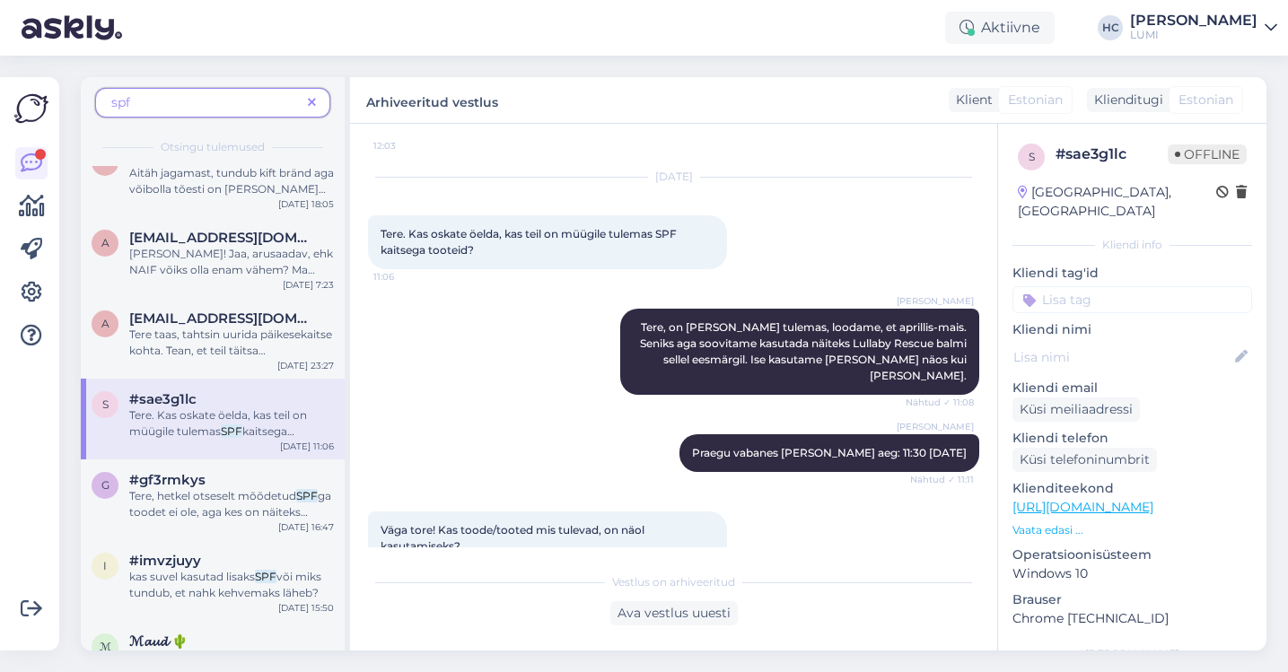
scroll to position [1266, 0]
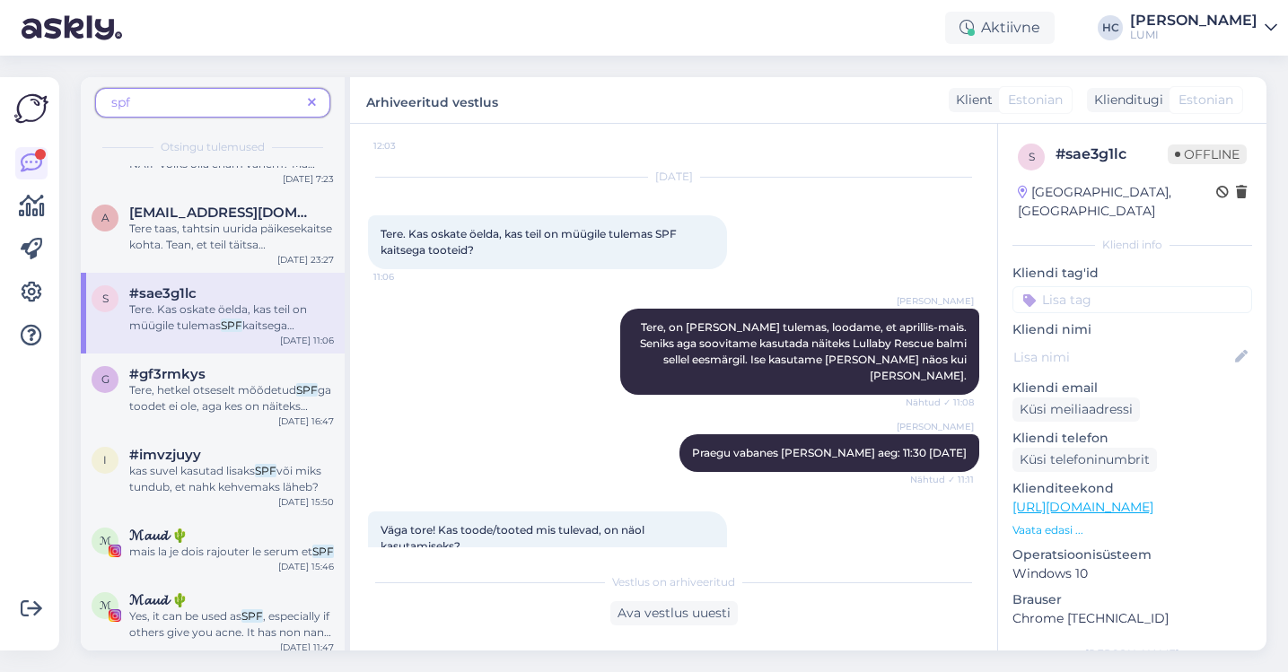
click at [300, 385] on mark "SPF" at bounding box center [307, 389] width 22 height 13
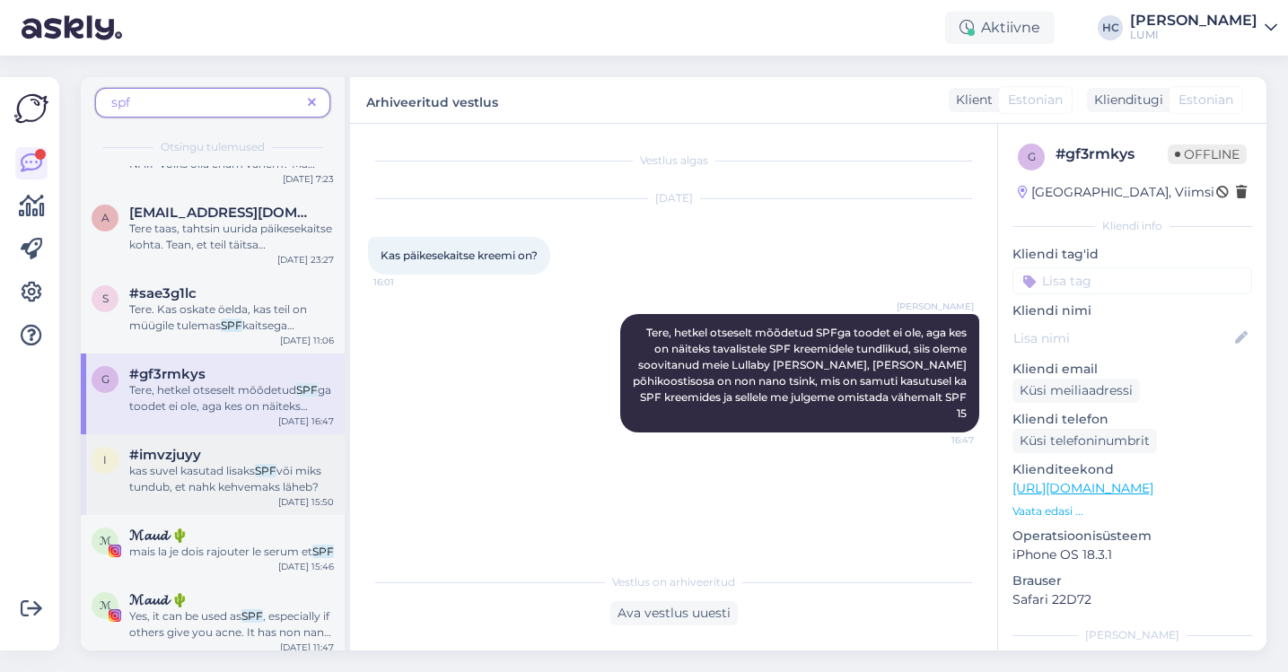
click at [242, 473] on span "kas suvel kasutad lisaks" at bounding box center [192, 470] width 126 height 13
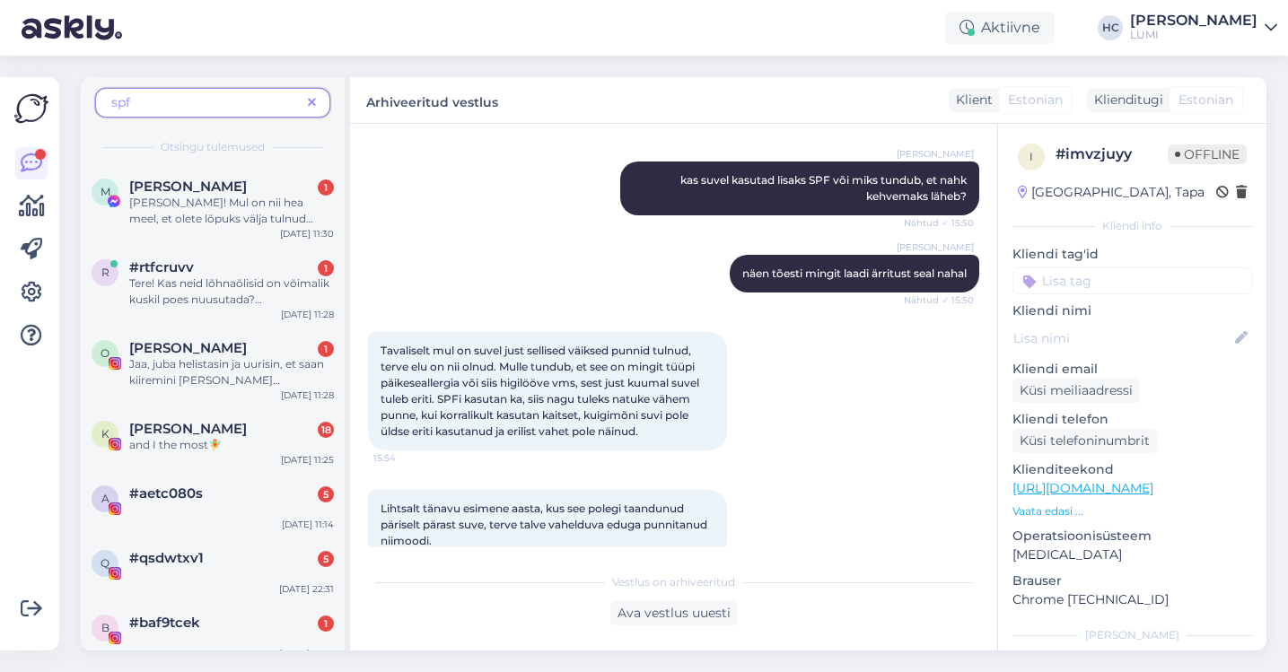
click at [205, 99] on span "spf" at bounding box center [205, 102] width 189 height 19
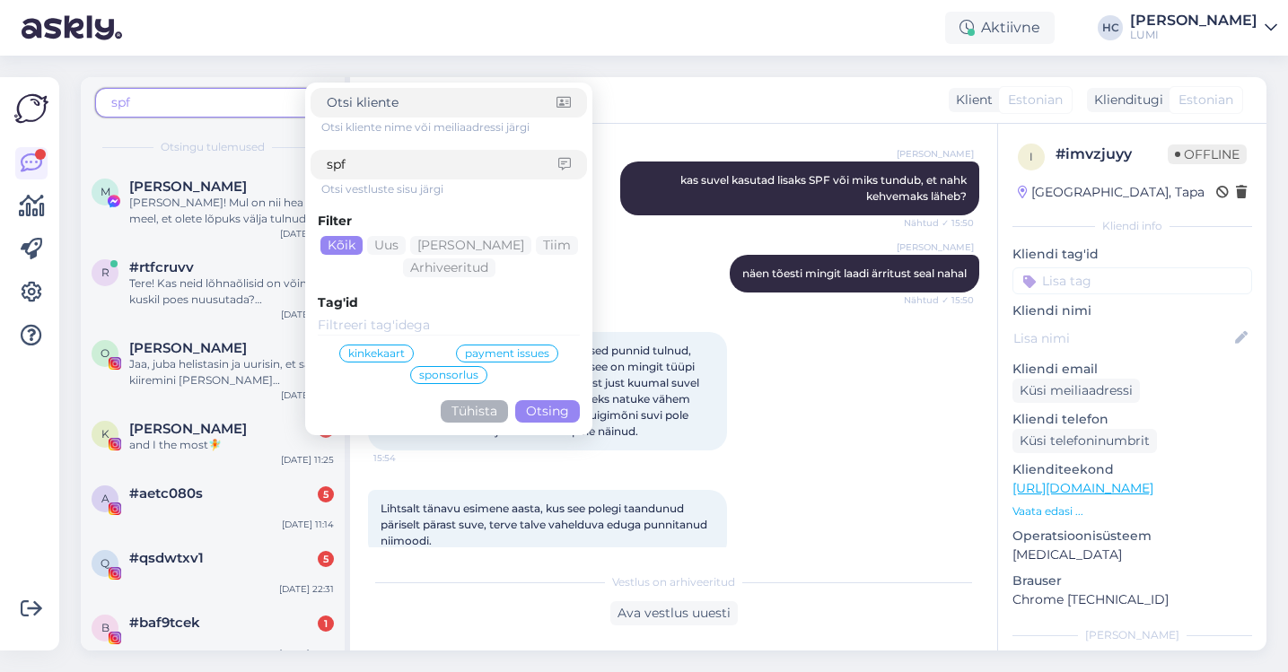
click at [564, 404] on button "Otsing" at bounding box center [547, 411] width 65 height 22
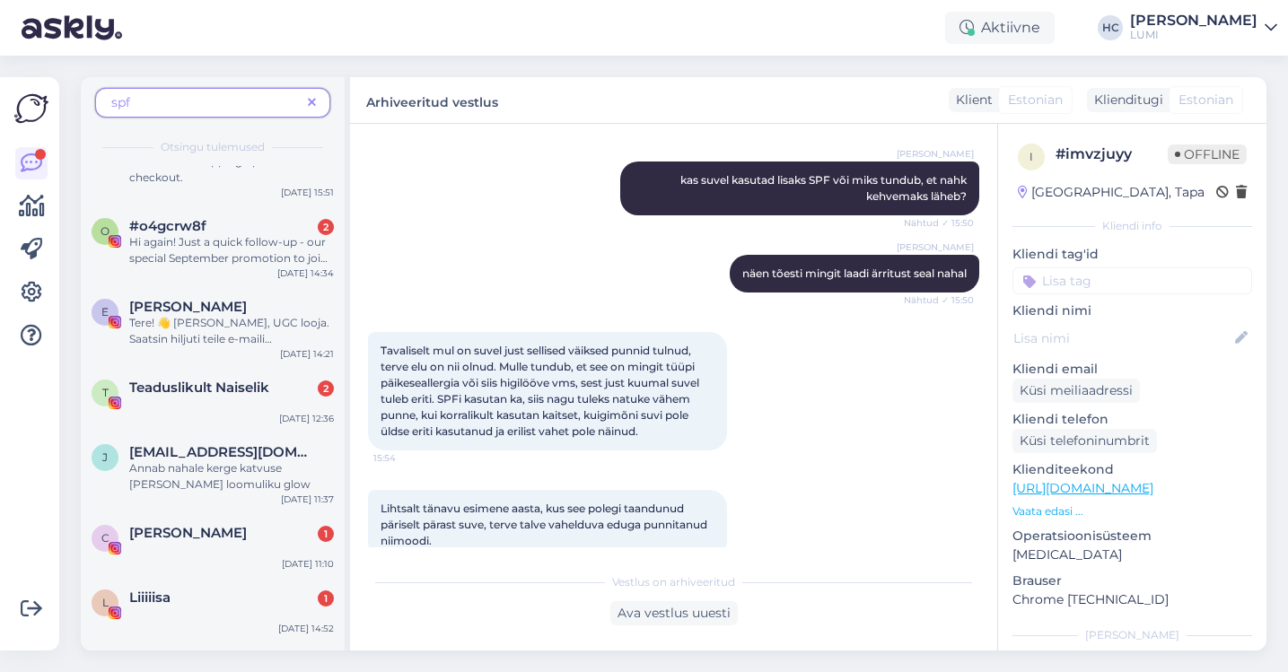
scroll to position [2383, 0]
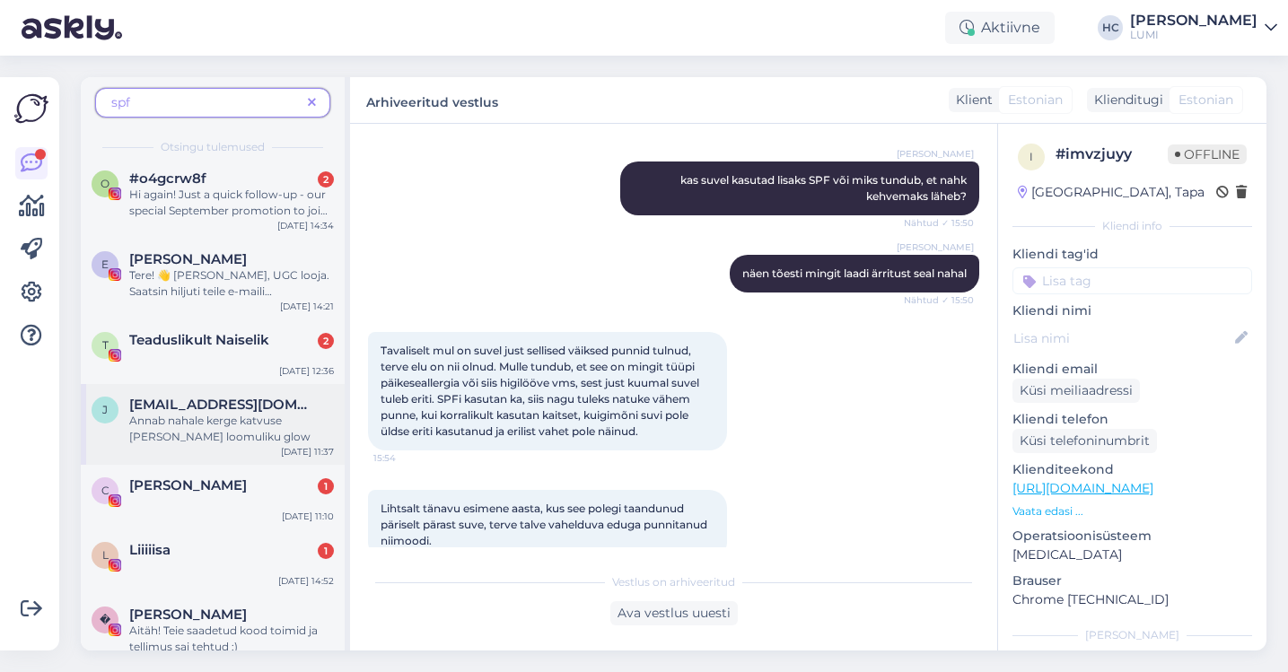
click at [273, 414] on span "Annab nahale kerge katvuse [PERSON_NAME] loomuliku glow" at bounding box center [219, 429] width 181 height 30
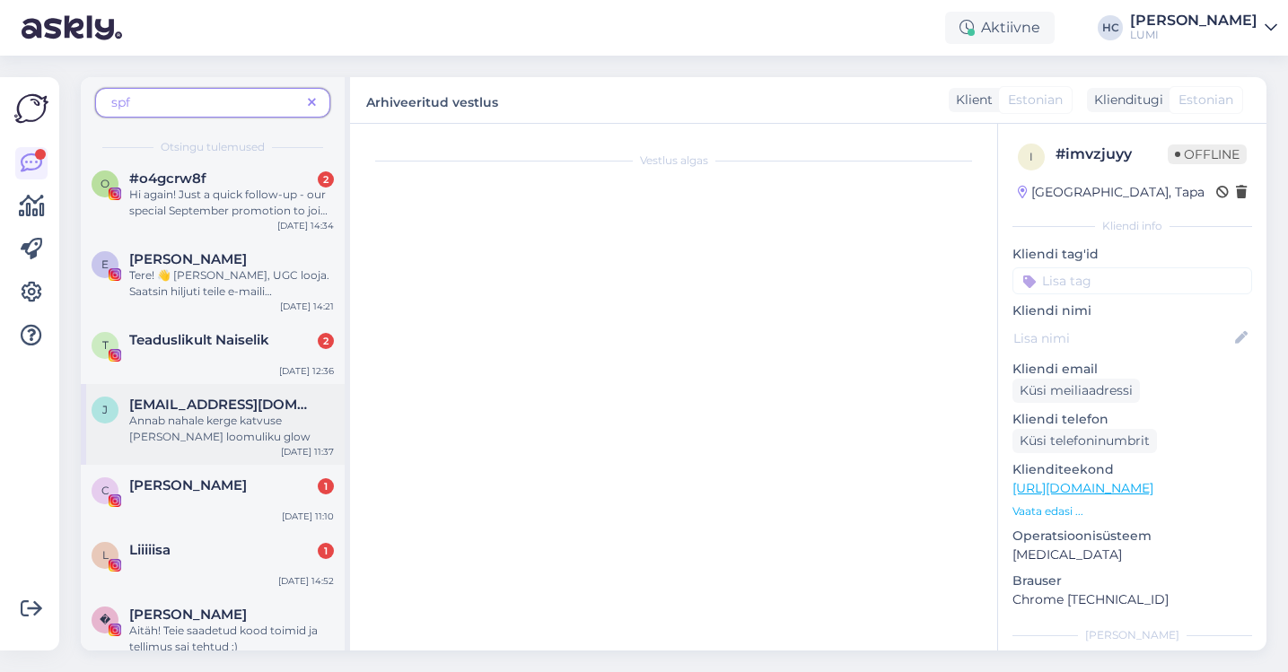
scroll to position [0, 0]
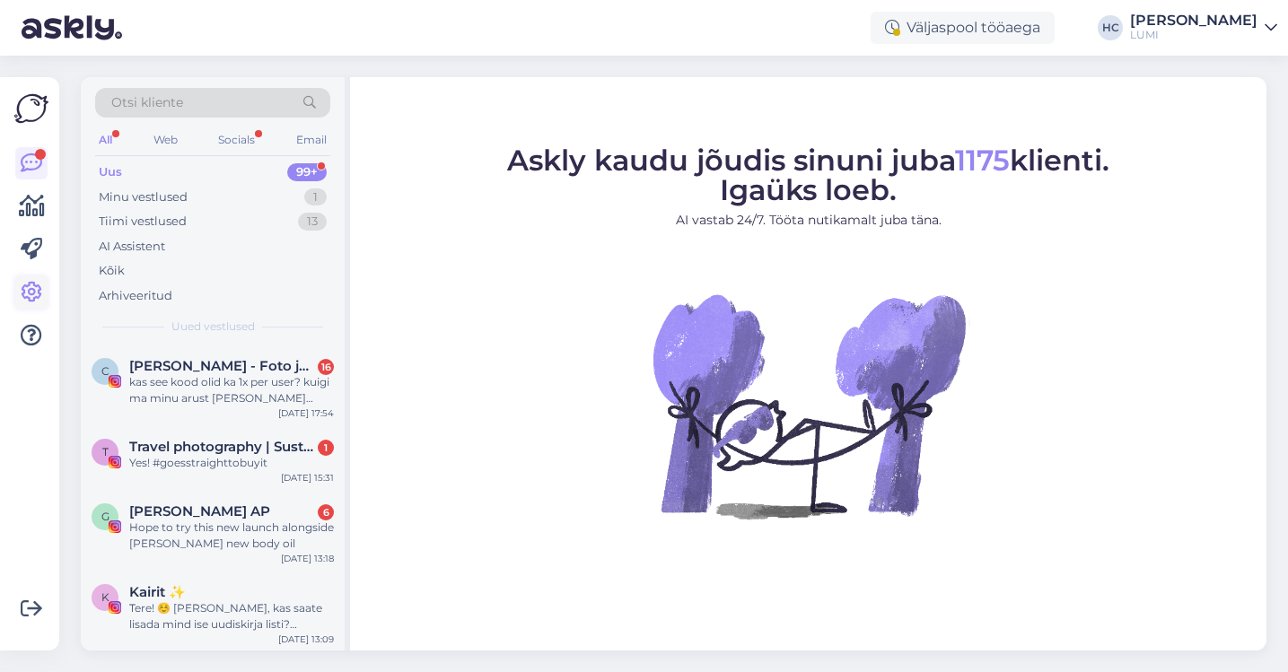
click at [33, 296] on icon at bounding box center [32, 293] width 22 height 22
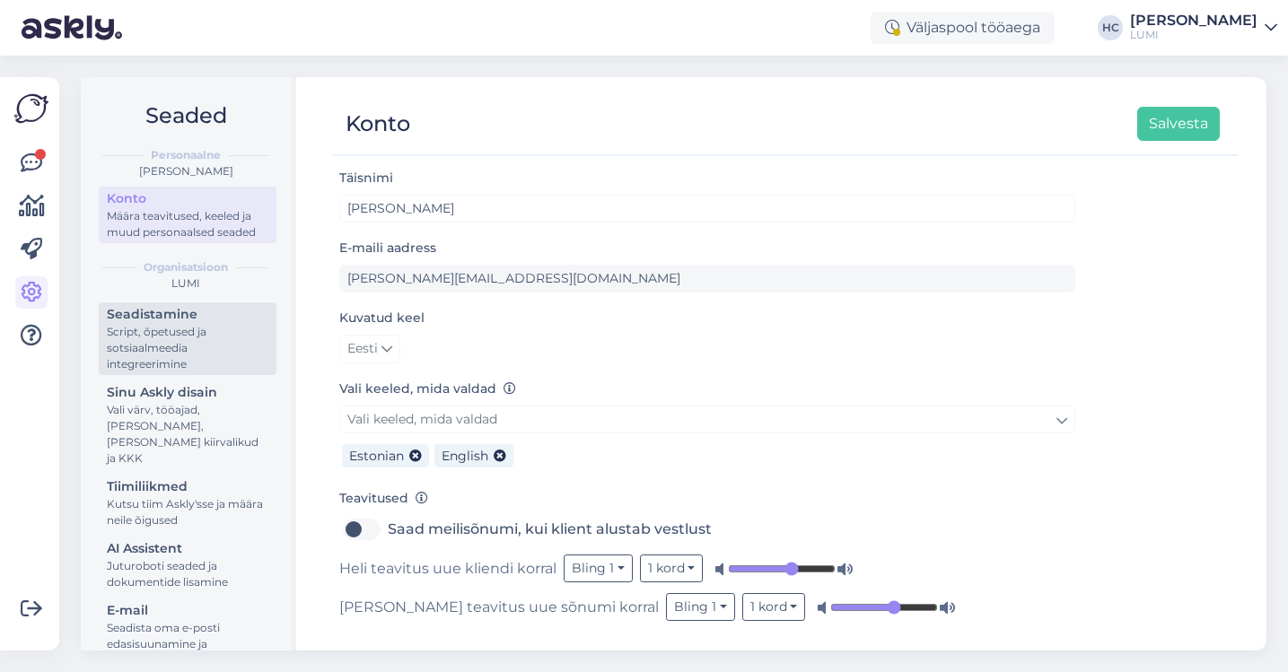
scroll to position [83, 0]
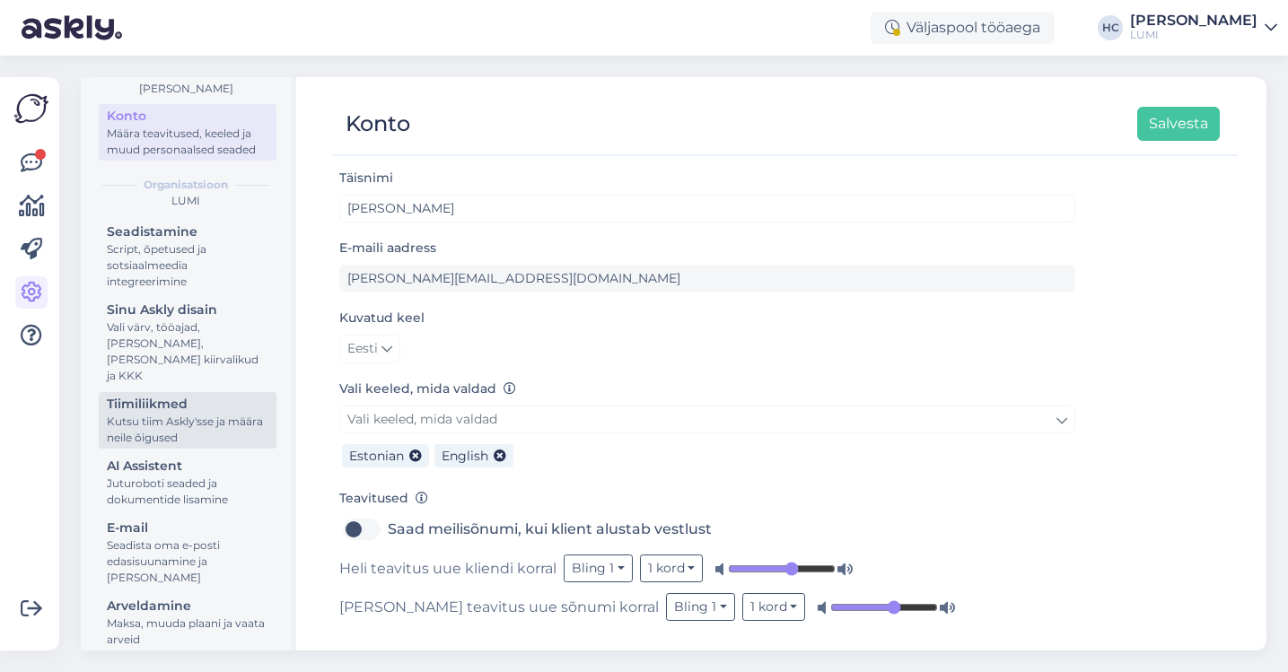
click at [180, 419] on div "Kutsu tiim Askly'sse ja määra neile õigused" at bounding box center [188, 430] width 162 height 32
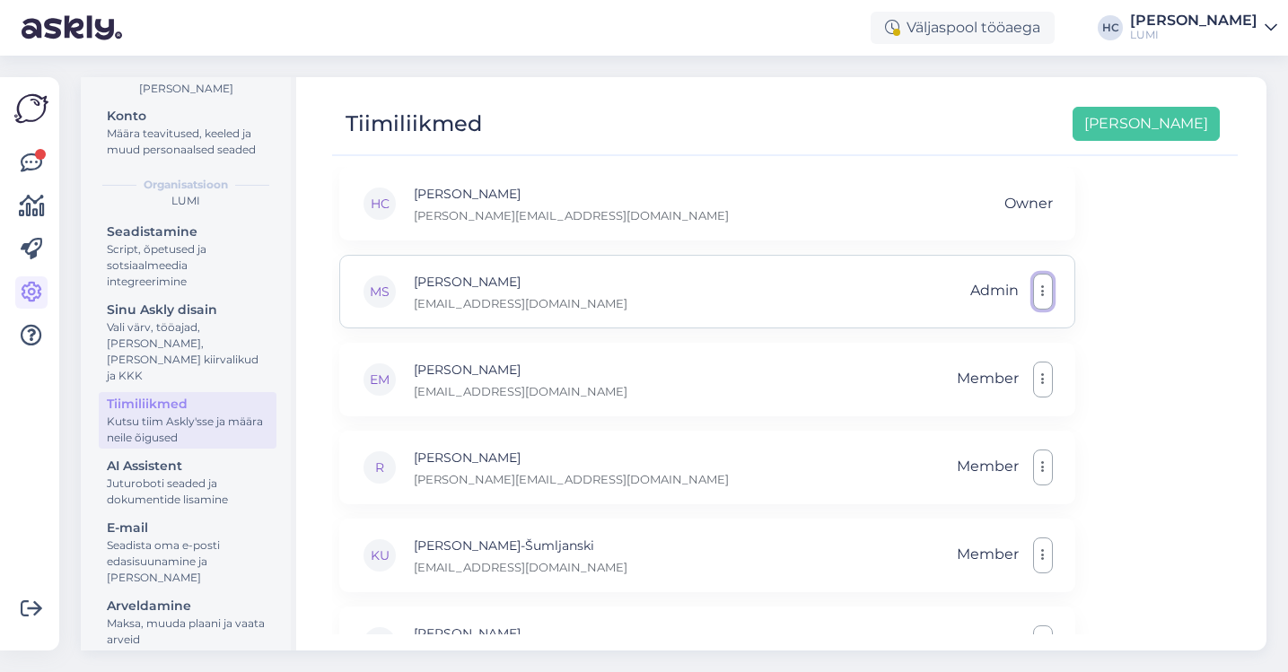
click at [1042, 293] on icon "button" at bounding box center [1043, 291] width 4 height 14
click at [1172, 340] on div "HC Helena Feofanov-Crawford [EMAIL_ADDRESS][DOMAIN_NAME] Owner MS [PERSON_NAME]…" at bounding box center [785, 401] width 906 height 468
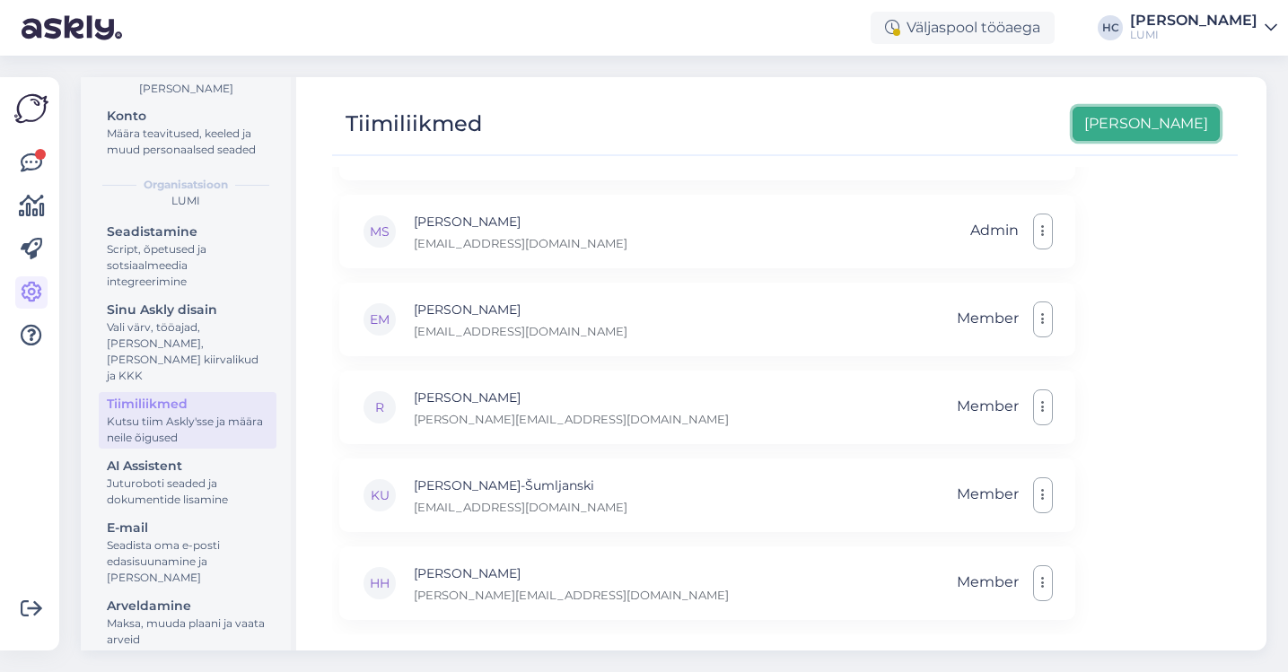
click at [1160, 135] on button "[PERSON_NAME]" at bounding box center [1145, 124] width 147 height 34
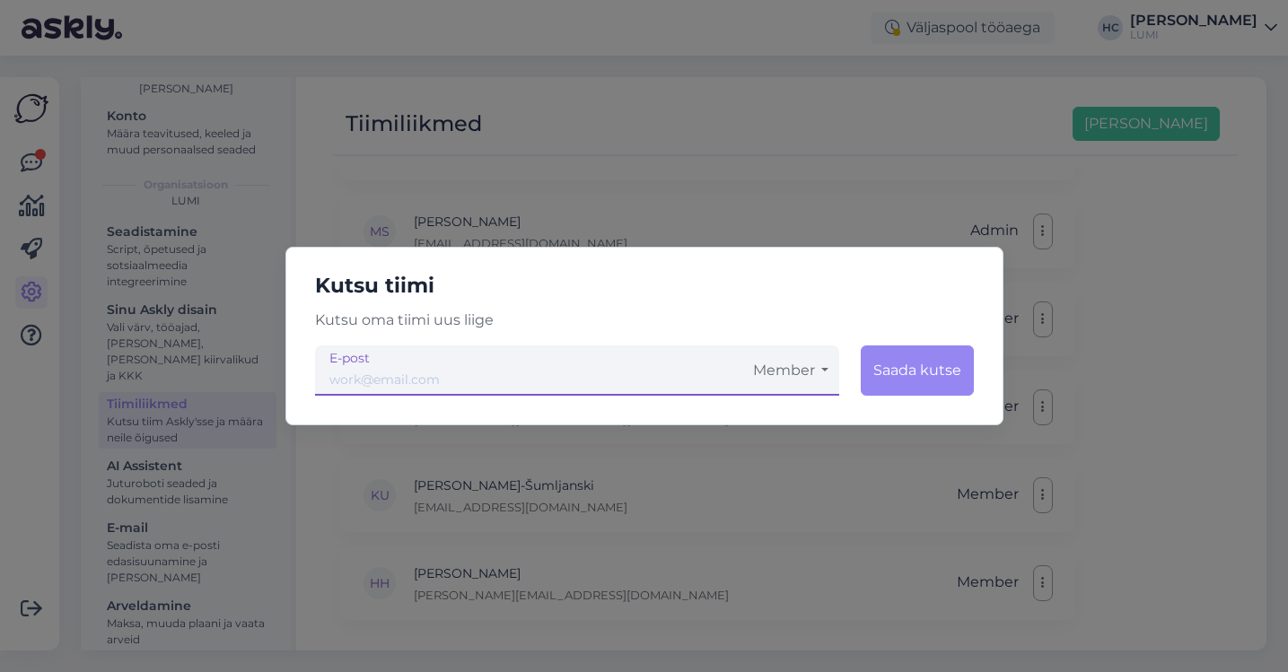
click at [572, 363] on input "email" at bounding box center [528, 371] width 427 height 50
type input "[EMAIL_ADDRESS][DOMAIN_NAME]"
click at [819, 372] on button "Member" at bounding box center [790, 371] width 97 height 50
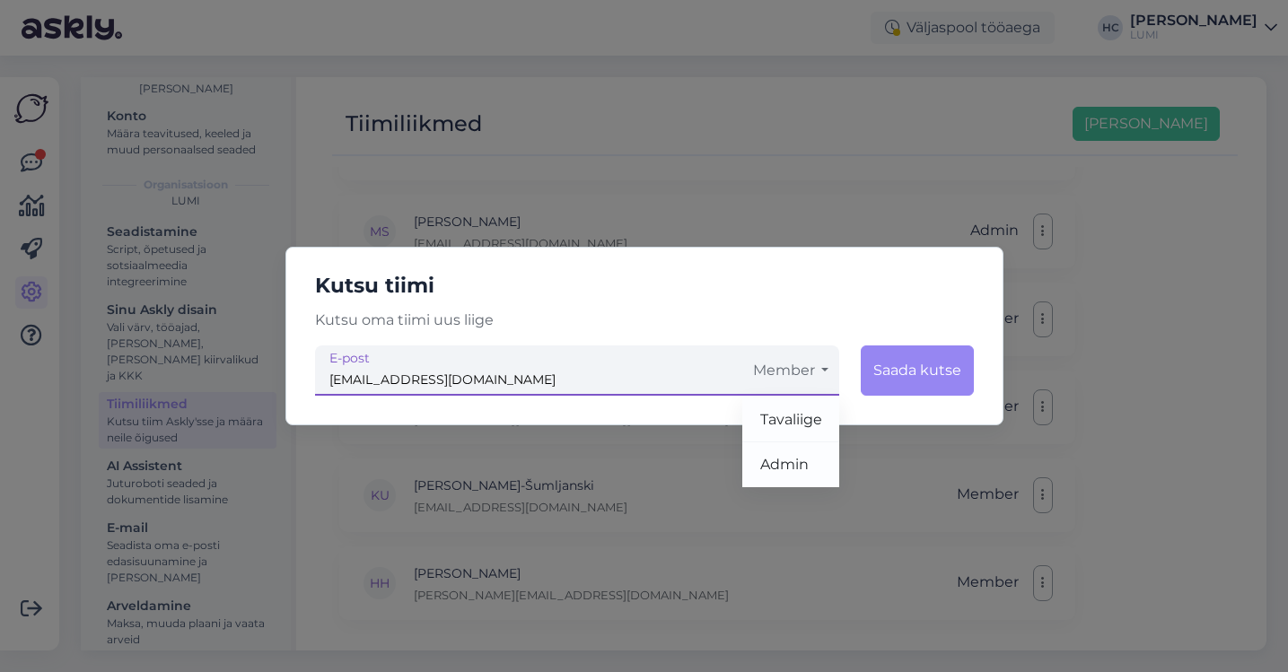
click at [819, 373] on button "Member" at bounding box center [790, 371] width 97 height 50
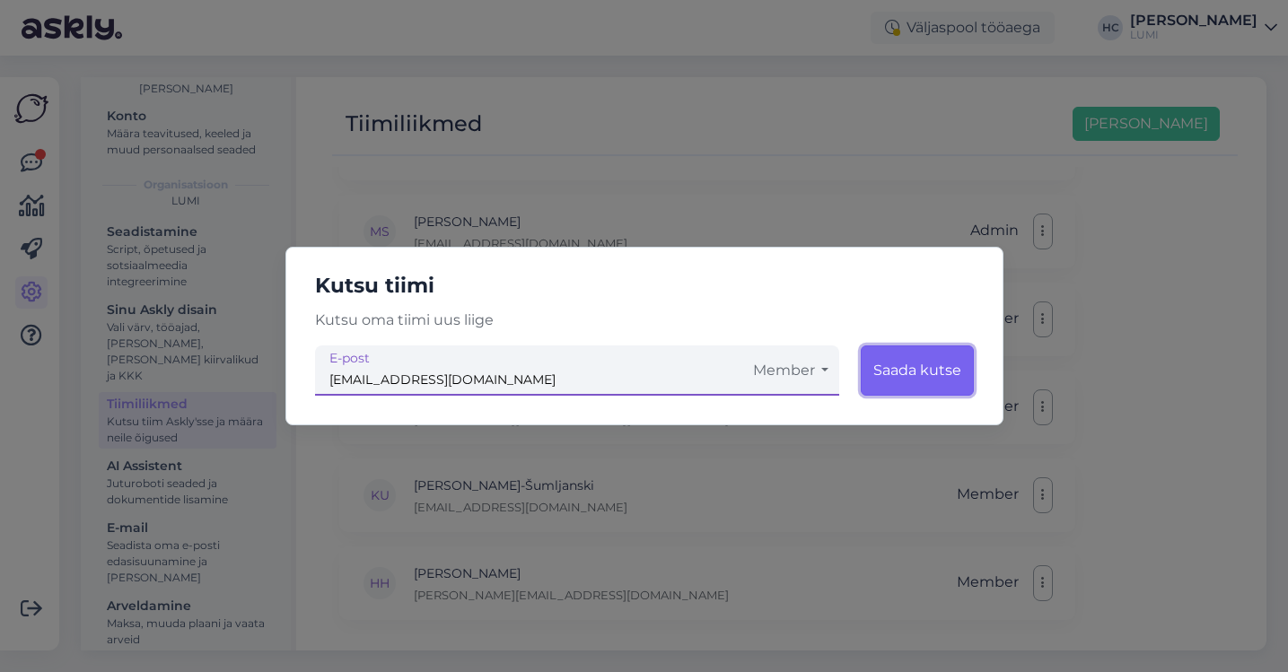
click at [913, 373] on button "Saada kutse" at bounding box center [917, 371] width 113 height 50
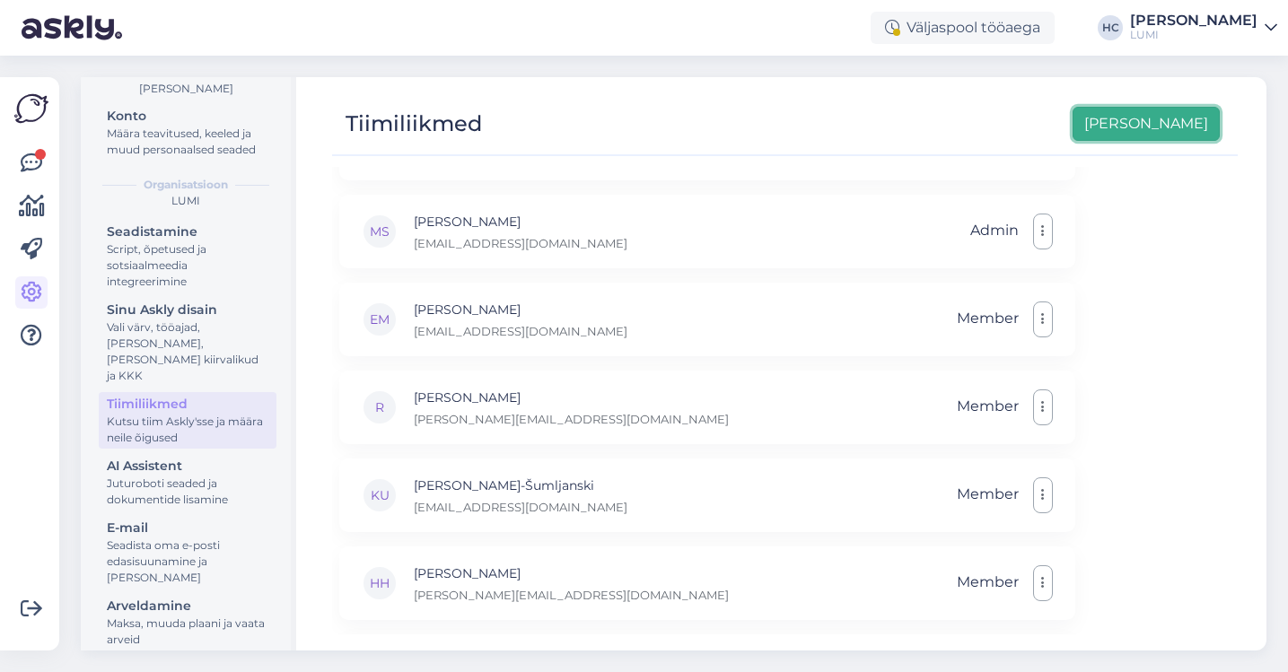
scroll to position [148, 0]
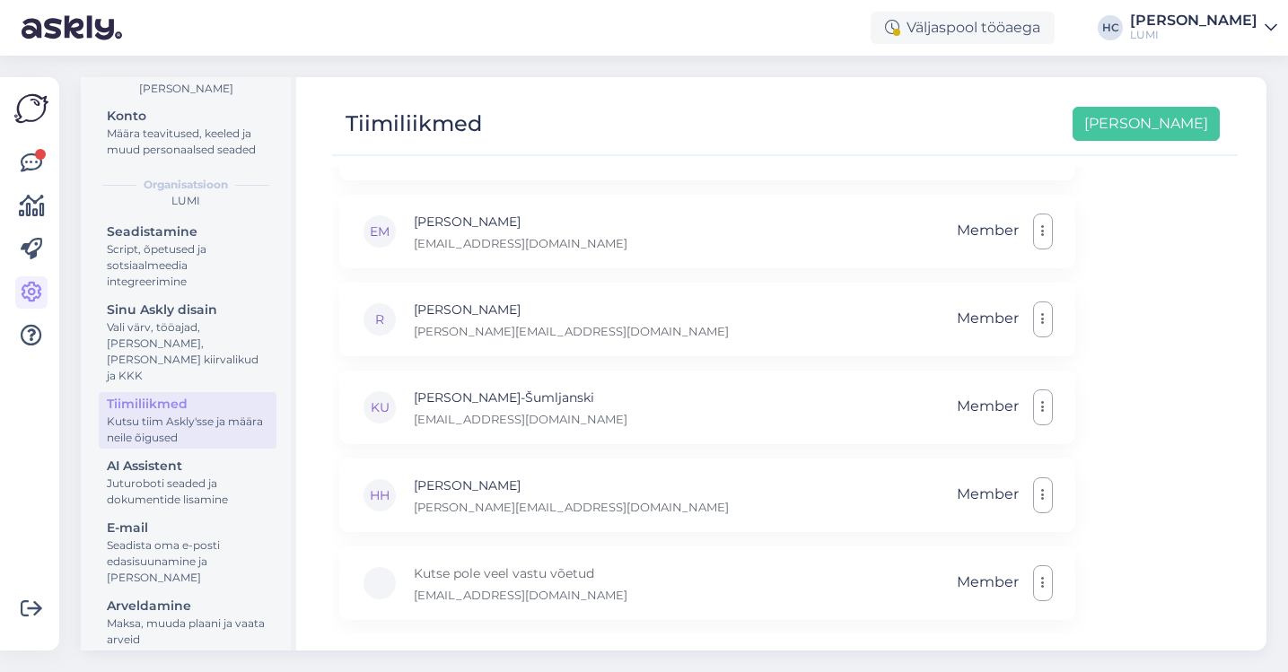
click at [39, 96] on img at bounding box center [31, 109] width 34 height 34
click at [59, 23] on img at bounding box center [72, 28] width 101 height 56
click at [24, 174] on icon at bounding box center [32, 164] width 22 height 22
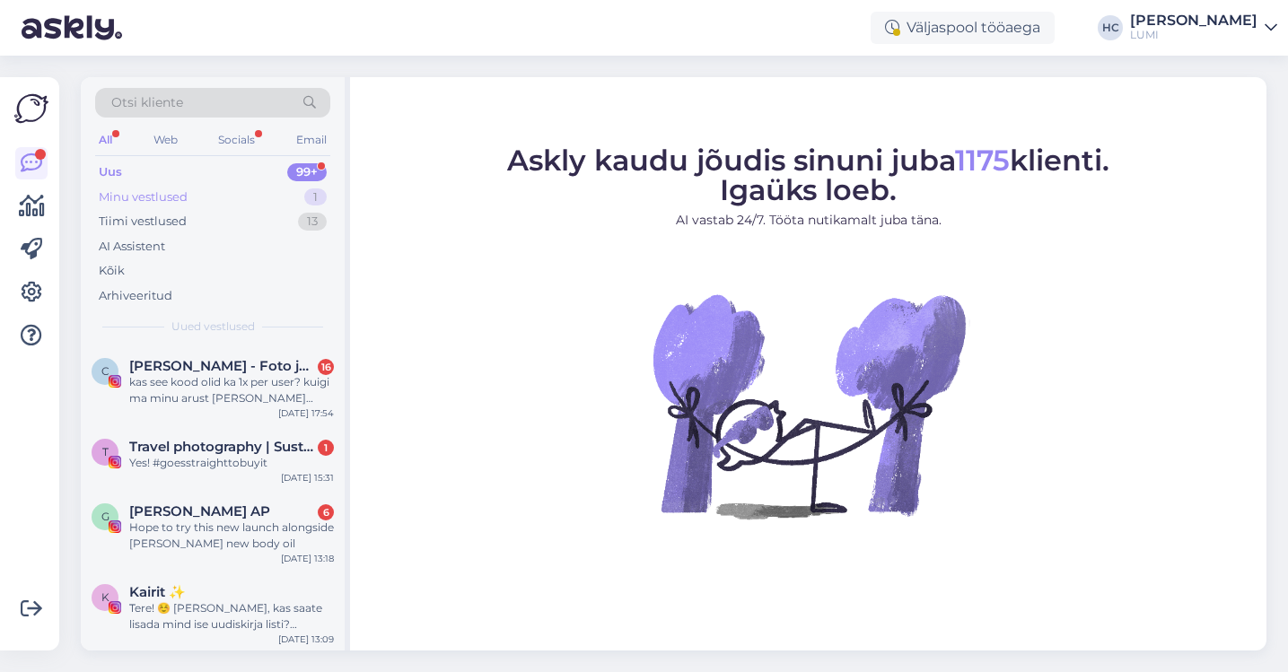
click at [158, 200] on div "Minu vestlused" at bounding box center [143, 197] width 89 height 18
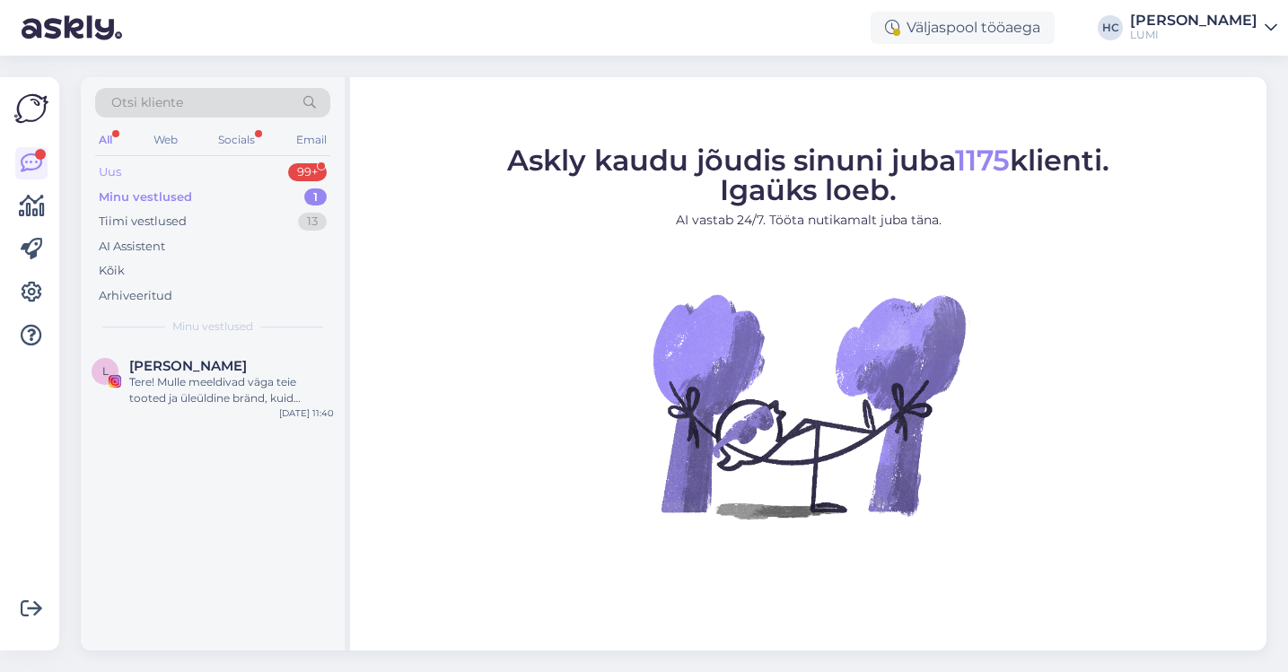
click at [158, 168] on div "Uus 99+" at bounding box center [212, 172] width 235 height 25
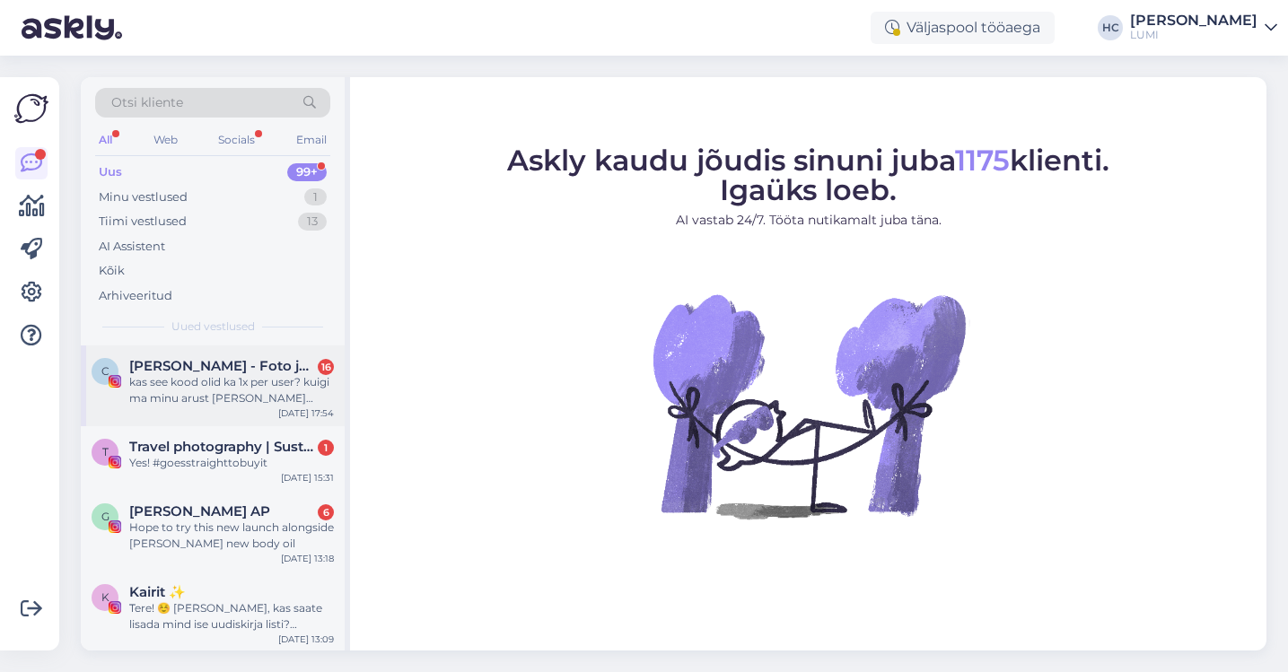
click at [186, 407] on div "C [PERSON_NAME] - Foto ja video 16 kas see kood olid ka 1x per user? kuigi ma m…" at bounding box center [213, 386] width 264 height 81
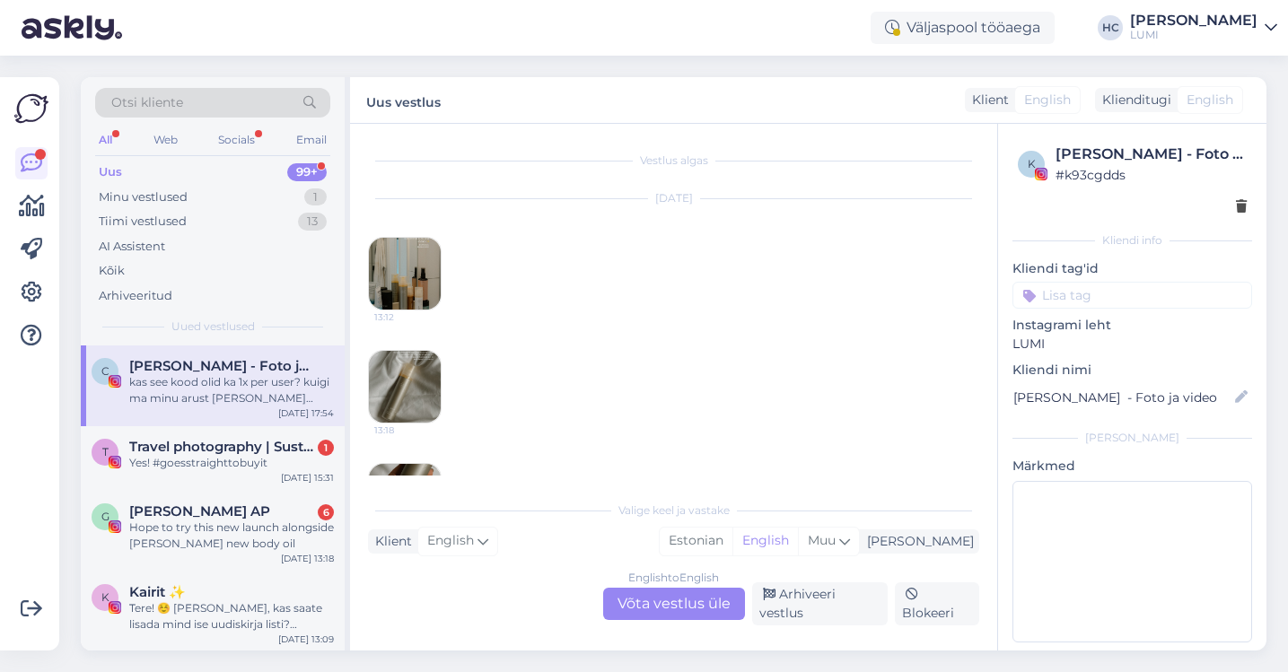
scroll to position [1827, 0]
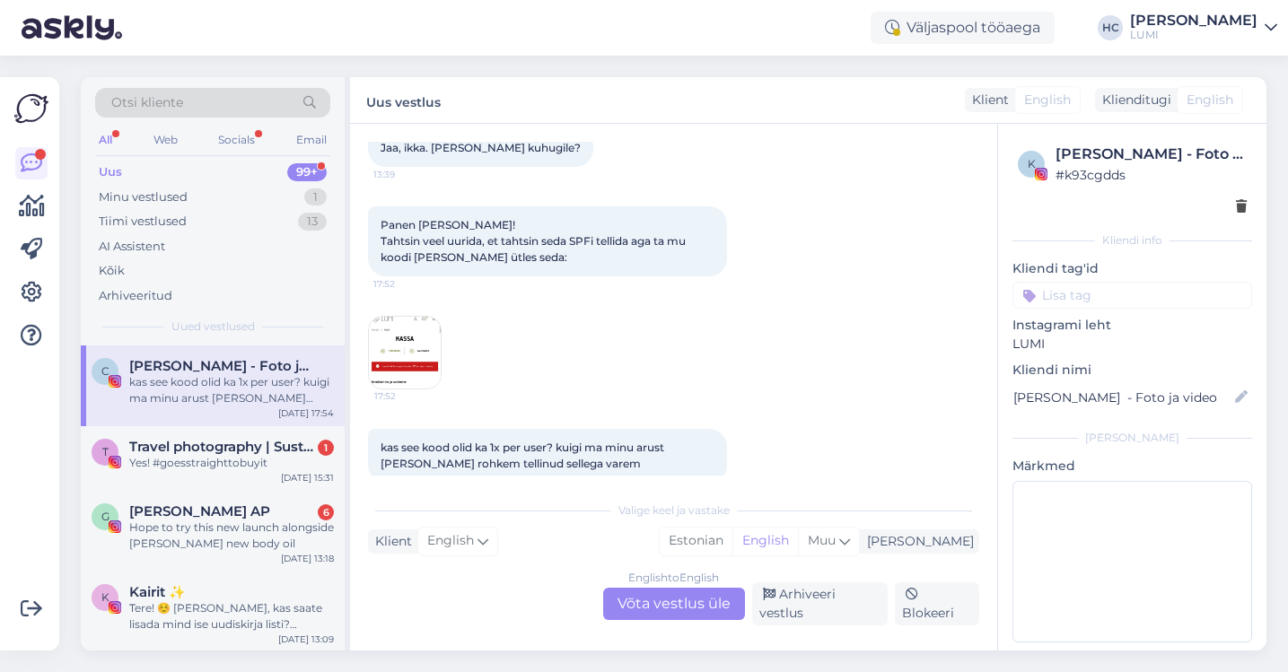
click at [417, 317] on img at bounding box center [405, 353] width 72 height 72
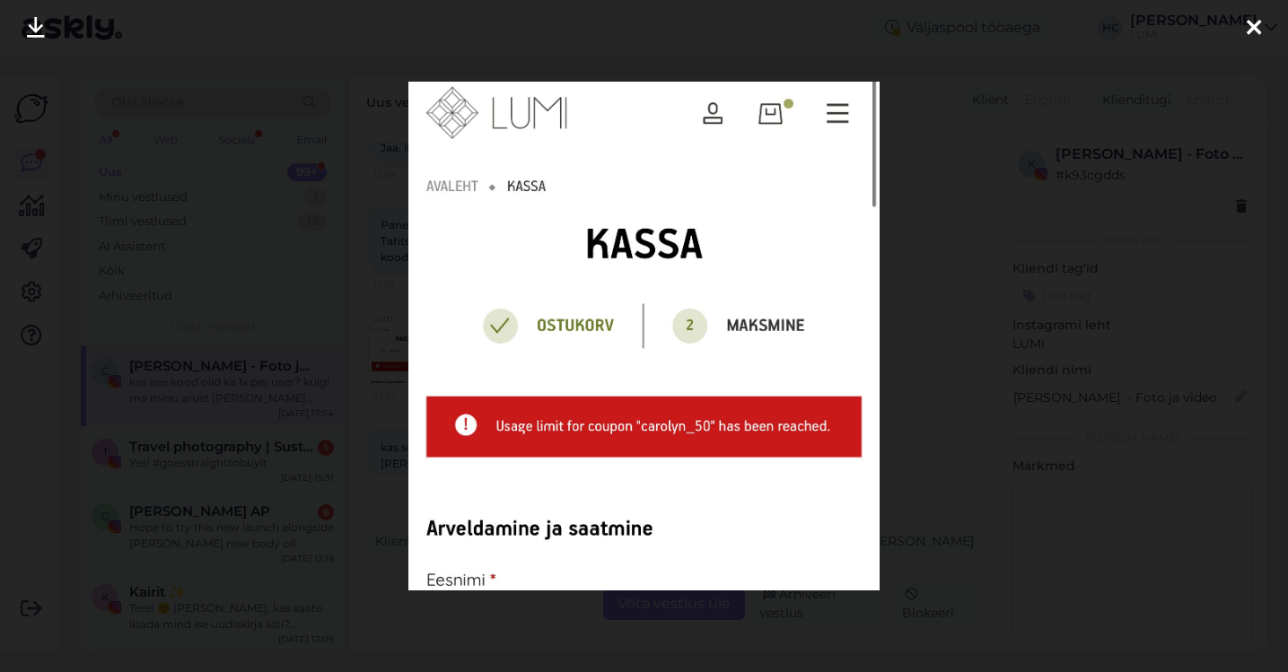
click at [417, 313] on img at bounding box center [643, 336] width 470 height 508
click at [850, 57] on div at bounding box center [644, 336] width 1288 height 672
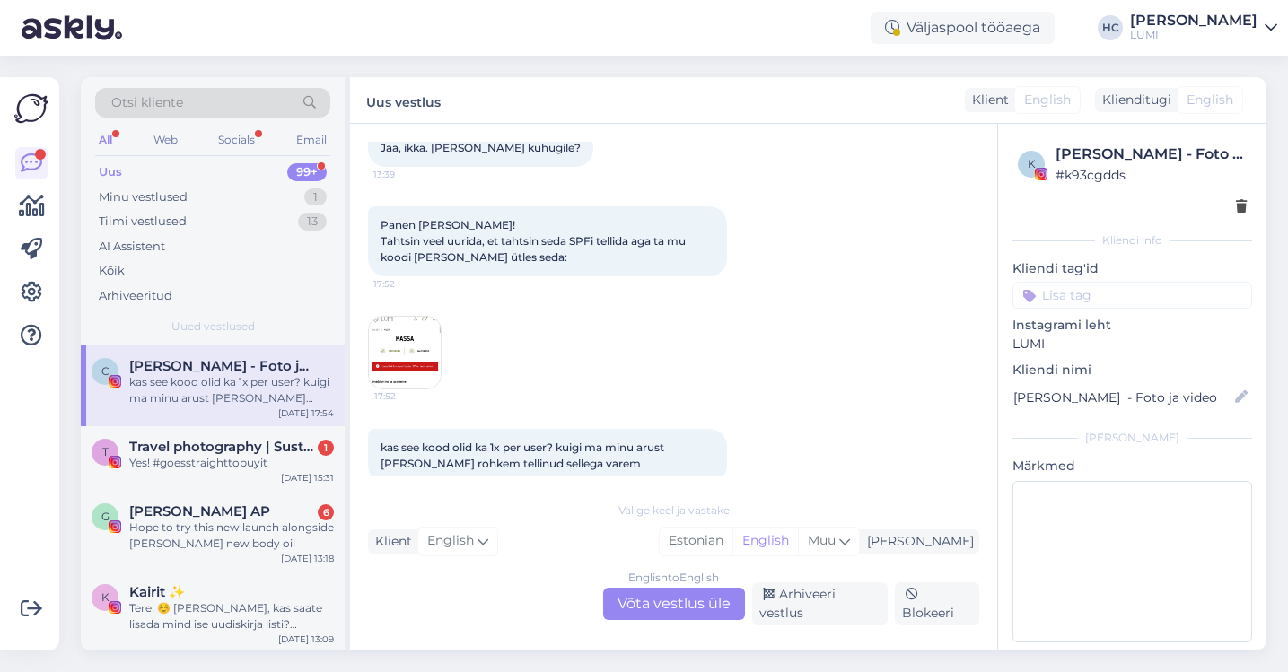
scroll to position [1838, 0]
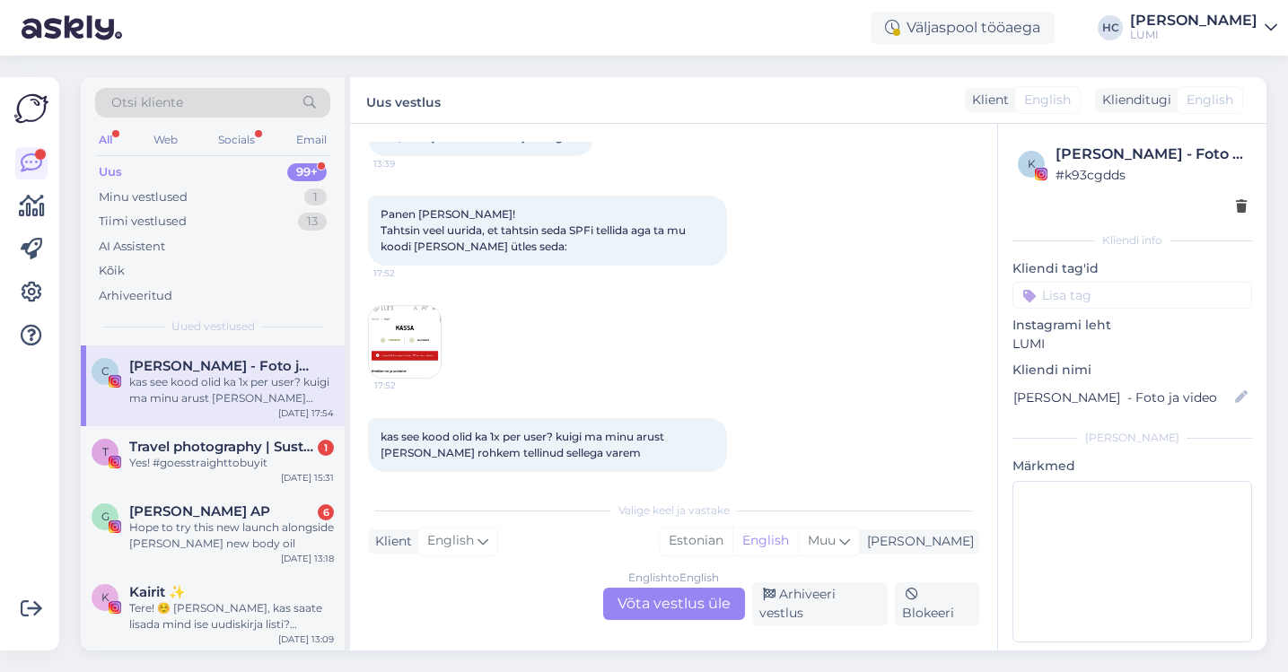
click at [648, 589] on div "English to English Võta vestlus üle" at bounding box center [674, 604] width 142 height 32
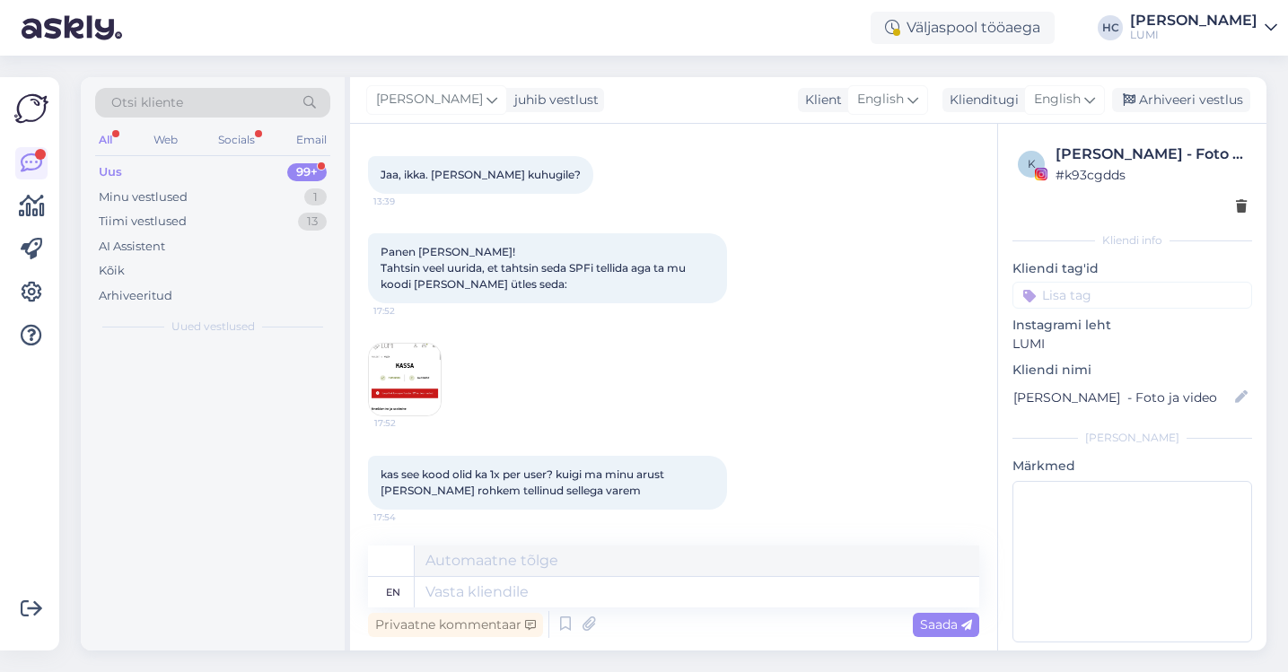
scroll to position [1784, 0]
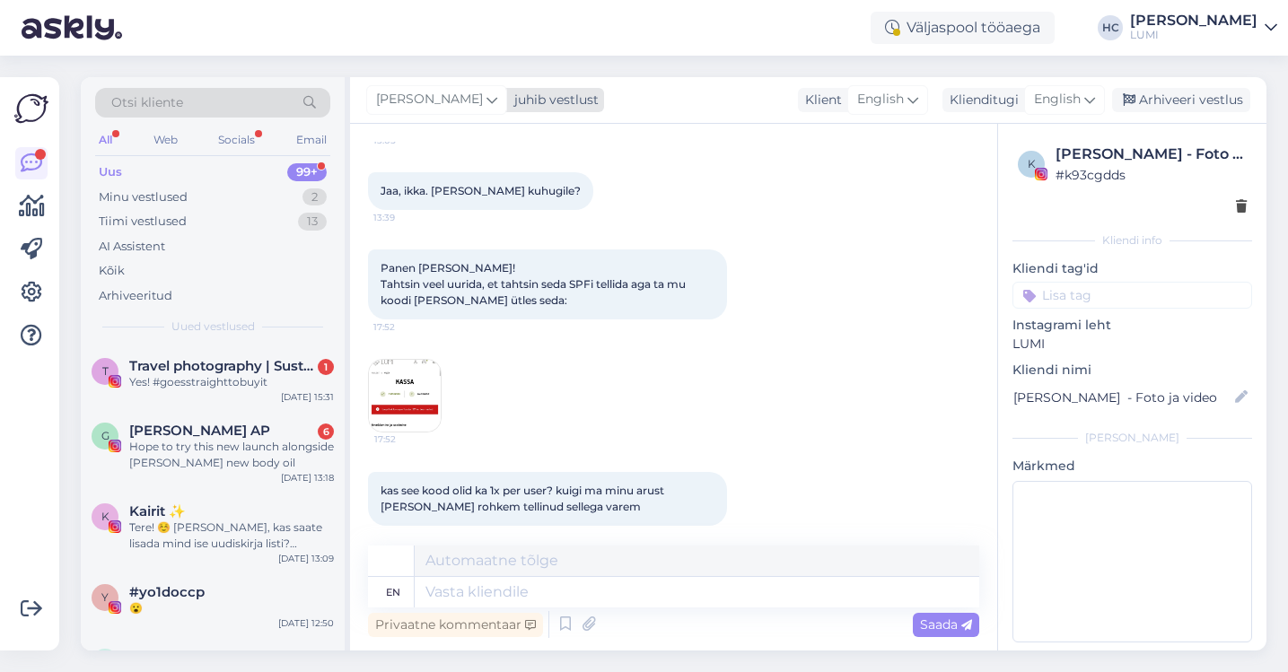
click at [483, 109] on span "[PERSON_NAME]" at bounding box center [429, 100] width 107 height 20
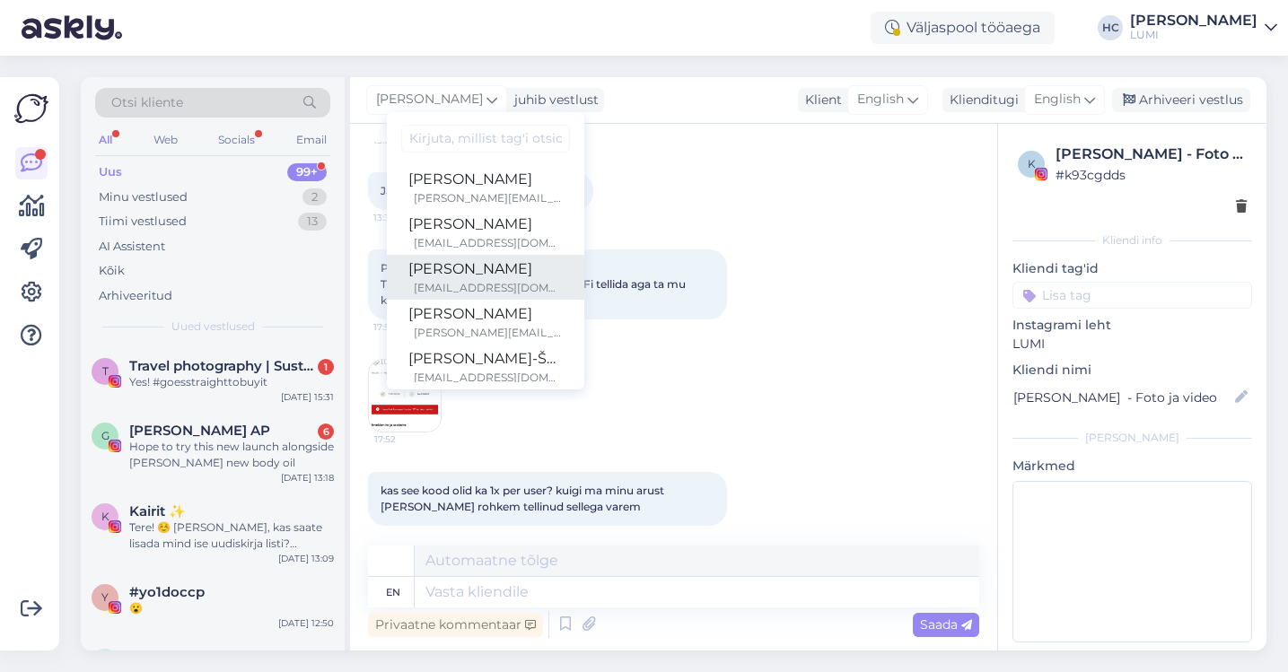
click at [536, 291] on div "[EMAIL_ADDRESS][DOMAIN_NAME]" at bounding box center [488, 288] width 149 height 16
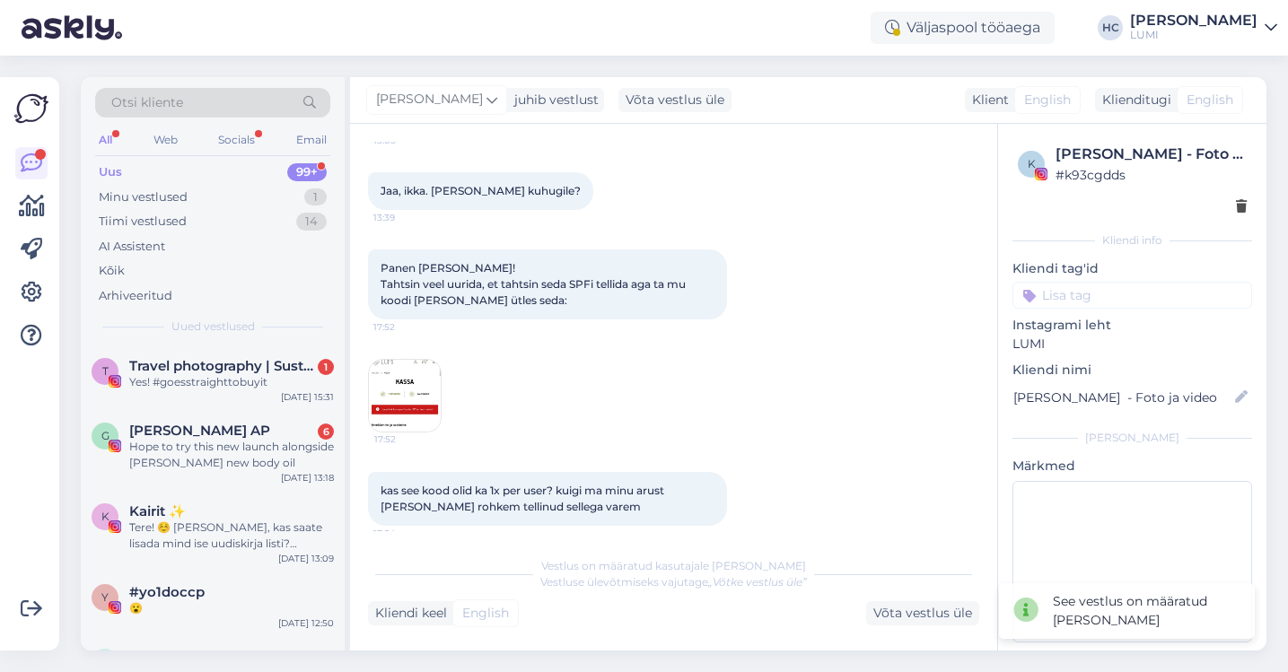
scroll to position [1782, 0]
click at [275, 397] on div "T Travel photography | Sustainability | Activism 1 Yes! #goesstraighttobuyit [D…" at bounding box center [213, 378] width 264 height 65
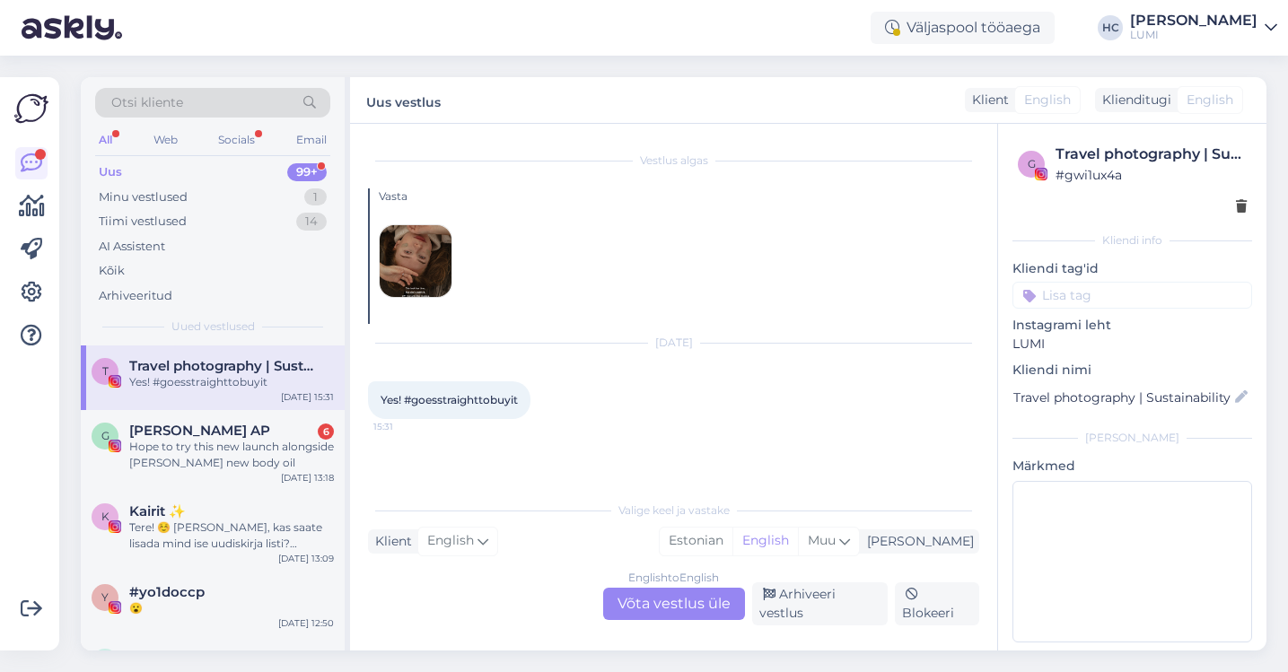
scroll to position [0, 0]
click at [208, 467] on div "Hope to try this new launch alongside [PERSON_NAME] new body oil" at bounding box center [231, 455] width 205 height 32
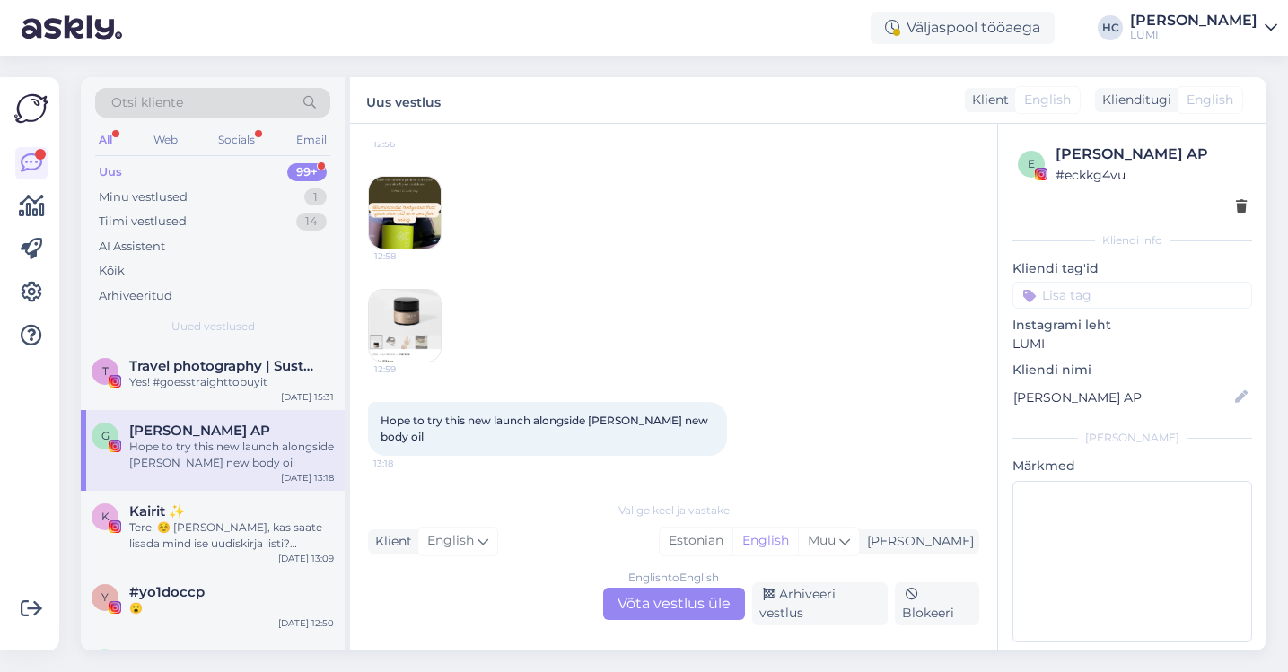
scroll to position [2635, 0]
click at [669, 606] on div "English to English Võta vestlus üle" at bounding box center [674, 604] width 142 height 32
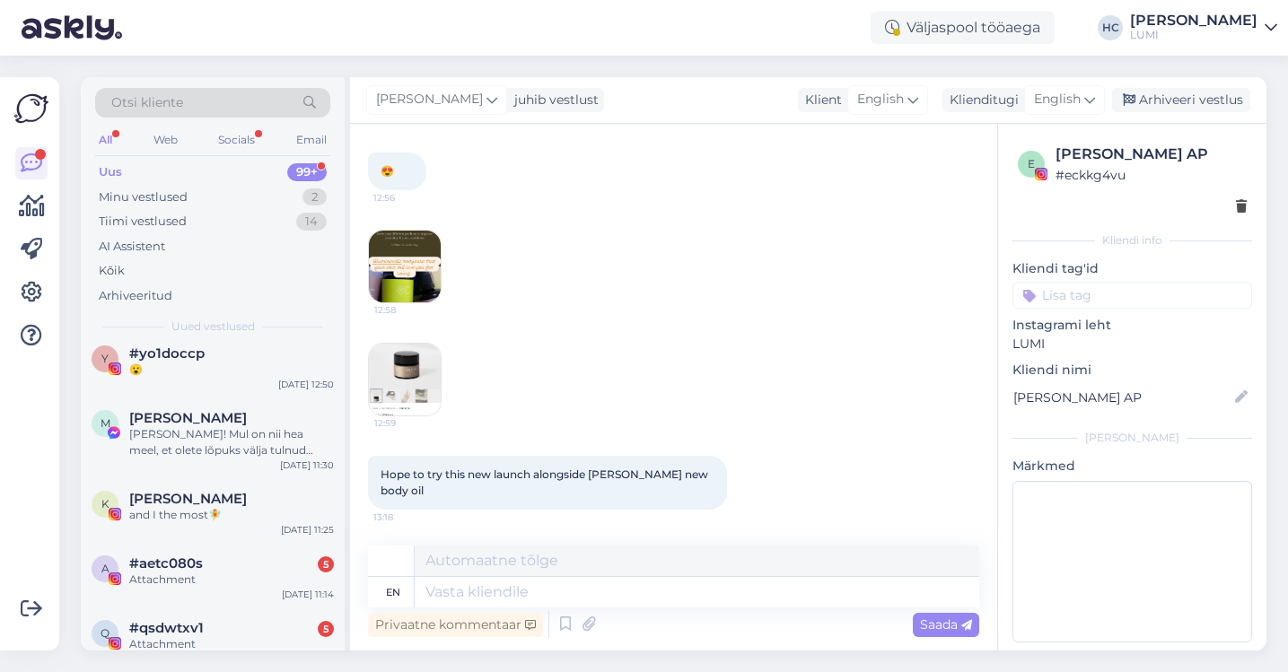
scroll to position [156, 0]
click at [483, 98] on span "[PERSON_NAME]" at bounding box center [429, 100] width 107 height 20
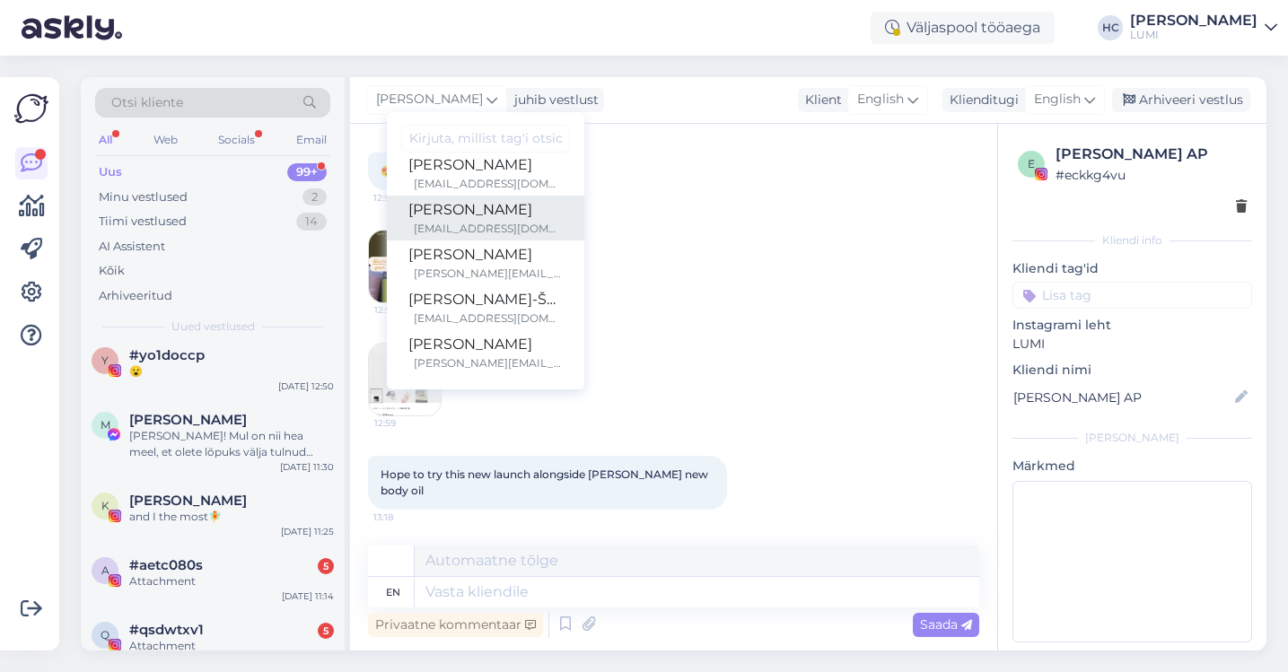
scroll to position [0, 0]
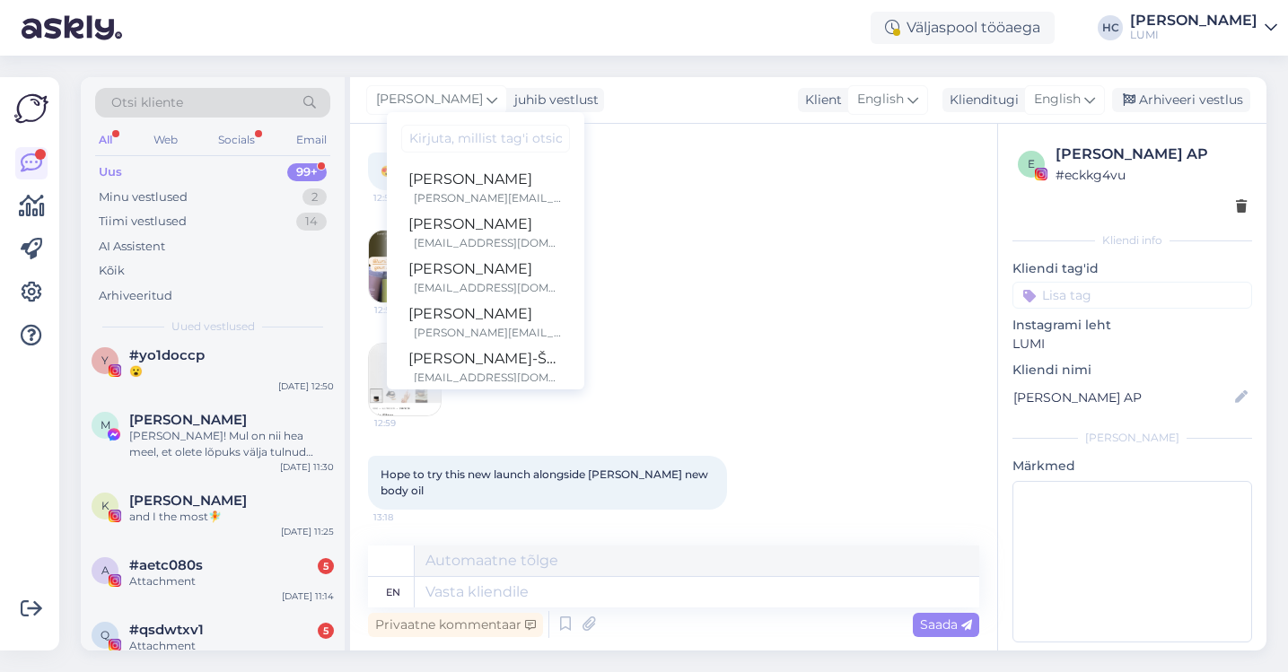
click at [800, 323] on div "12:58" at bounding box center [673, 266] width 611 height 113
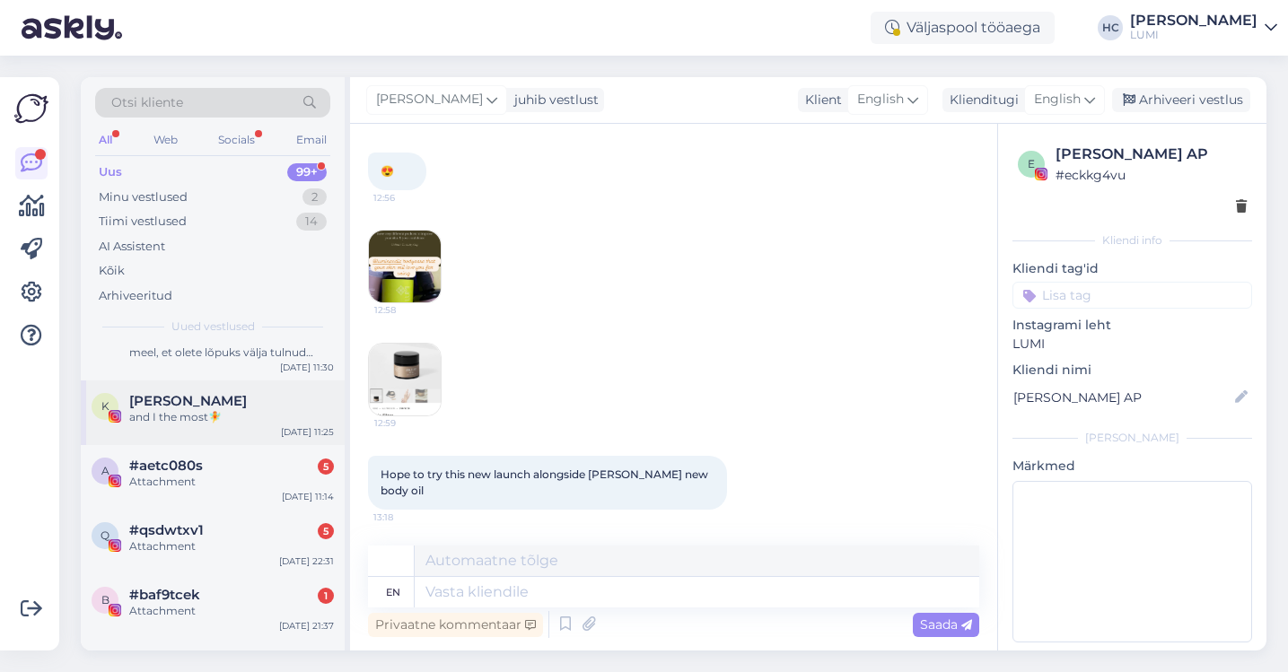
scroll to position [257, 0]
click at [258, 464] on div "#aetc080s 5" at bounding box center [231, 465] width 205 height 16
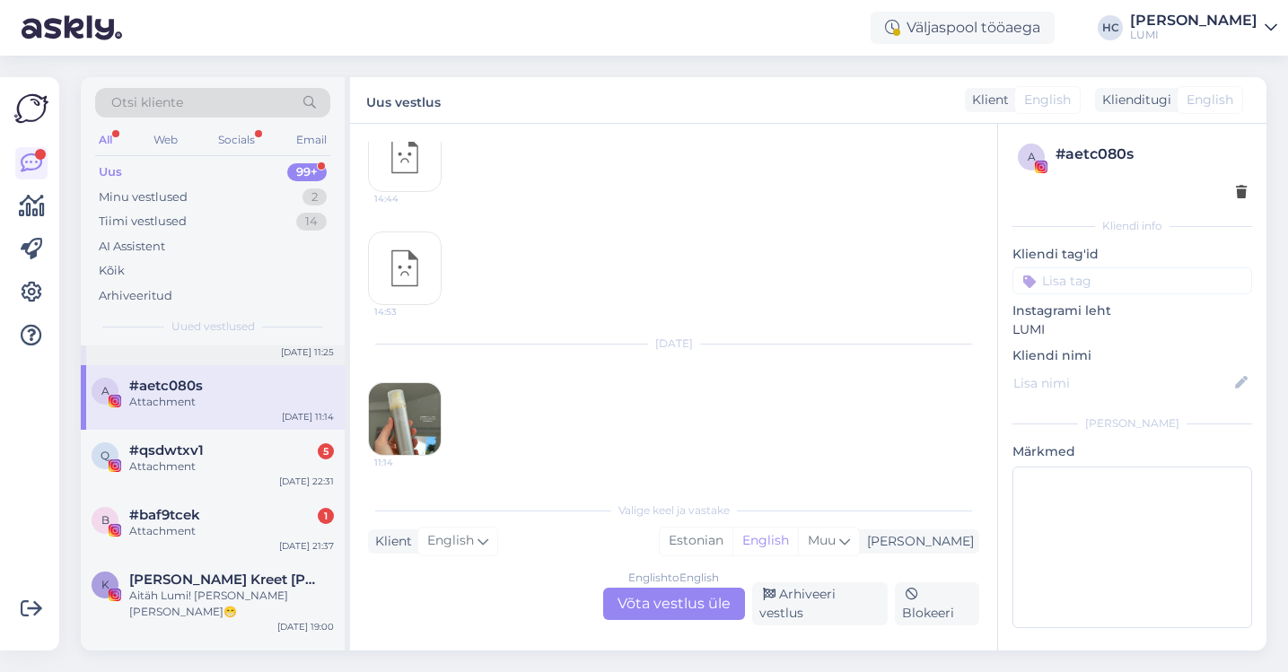
scroll to position [342, 0]
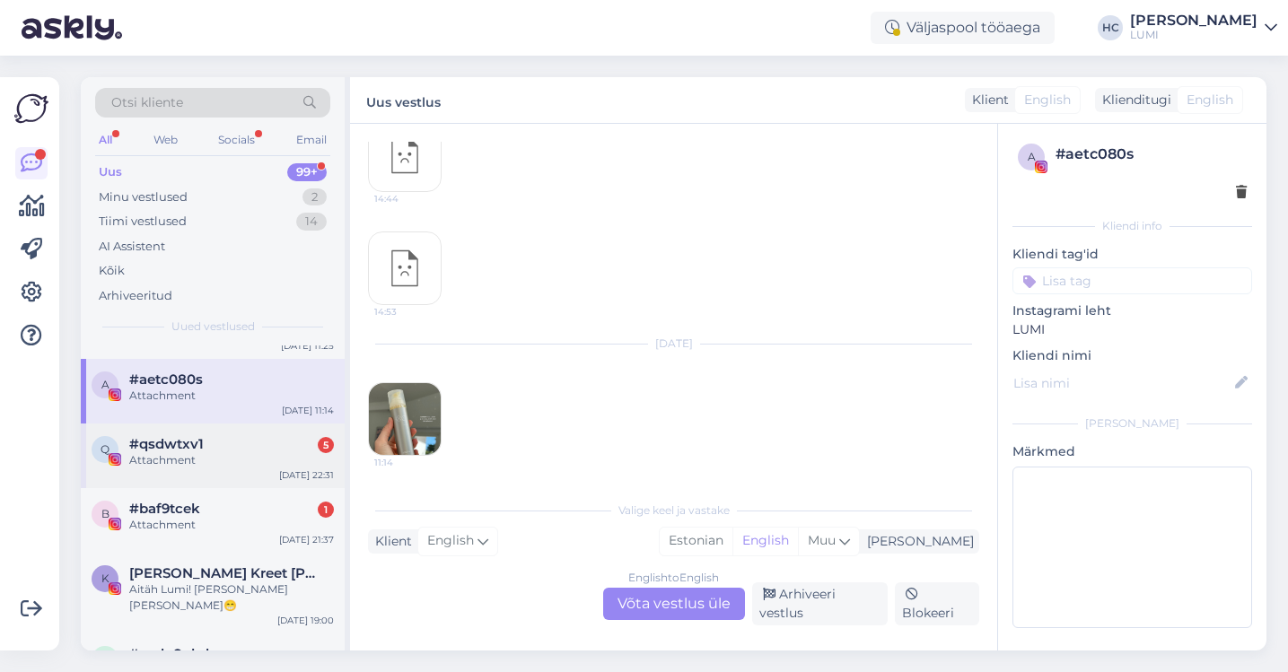
click at [239, 444] on div "#qsdwtxv1 5" at bounding box center [231, 444] width 205 height 16
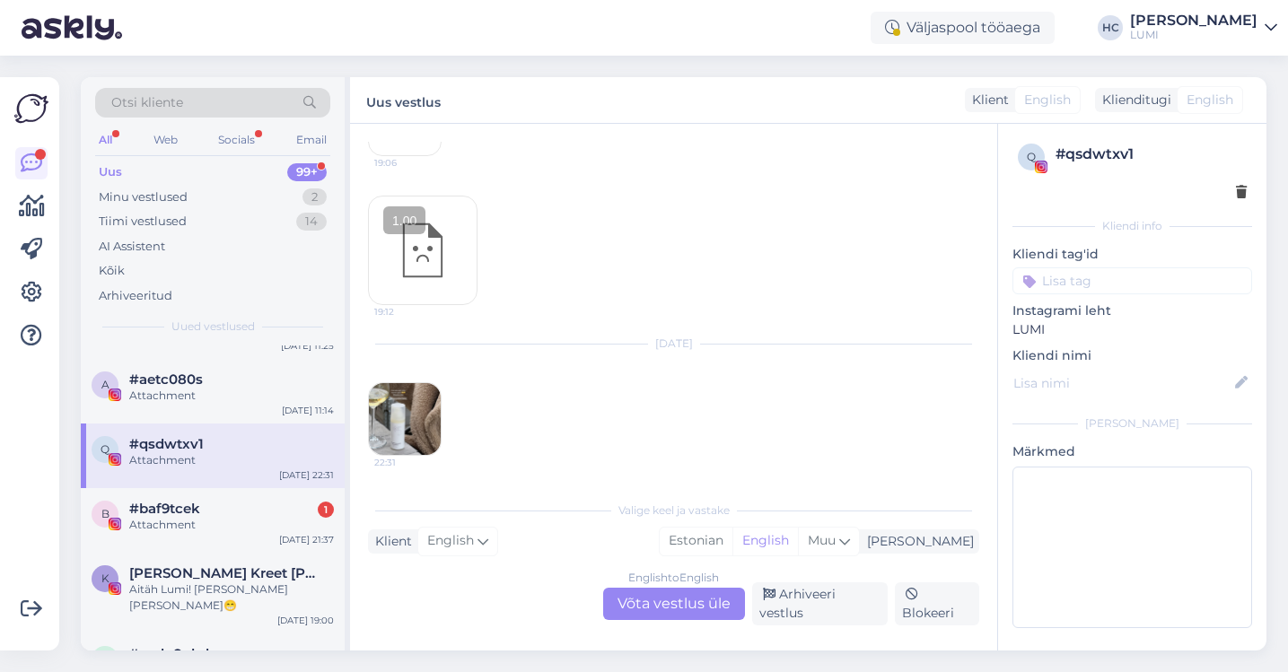
scroll to position [603, 0]
click at [263, 528] on div "Attachment" at bounding box center [231, 525] width 205 height 16
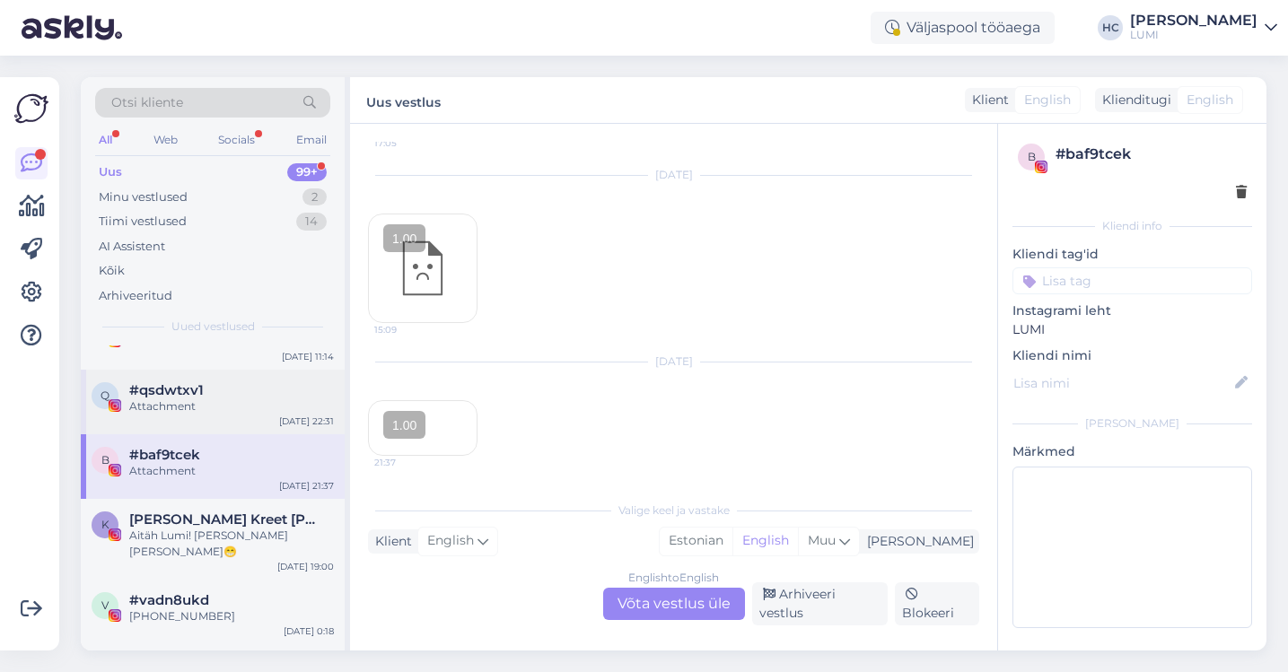
scroll to position [515, 0]
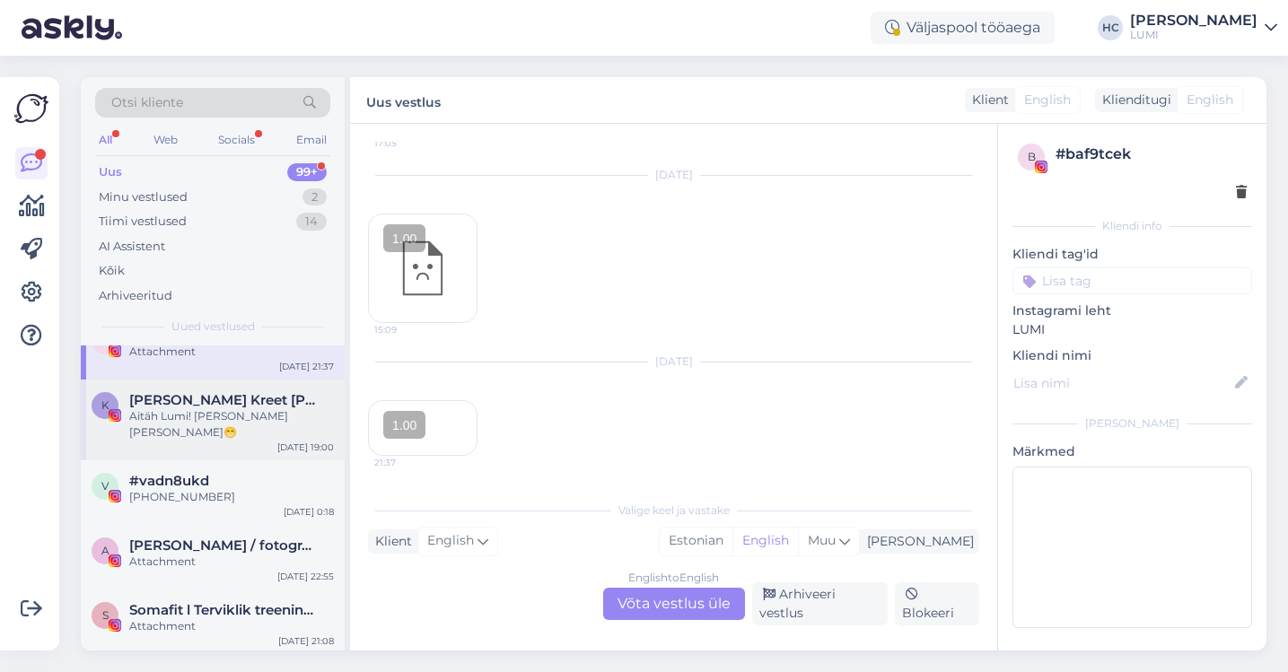
click at [250, 431] on div "K [PERSON_NAME] Kreet Maihe Kattai Aitäh Lumi! [PERSON_NAME] [PERSON_NAME]😁 [DA…" at bounding box center [213, 420] width 264 height 81
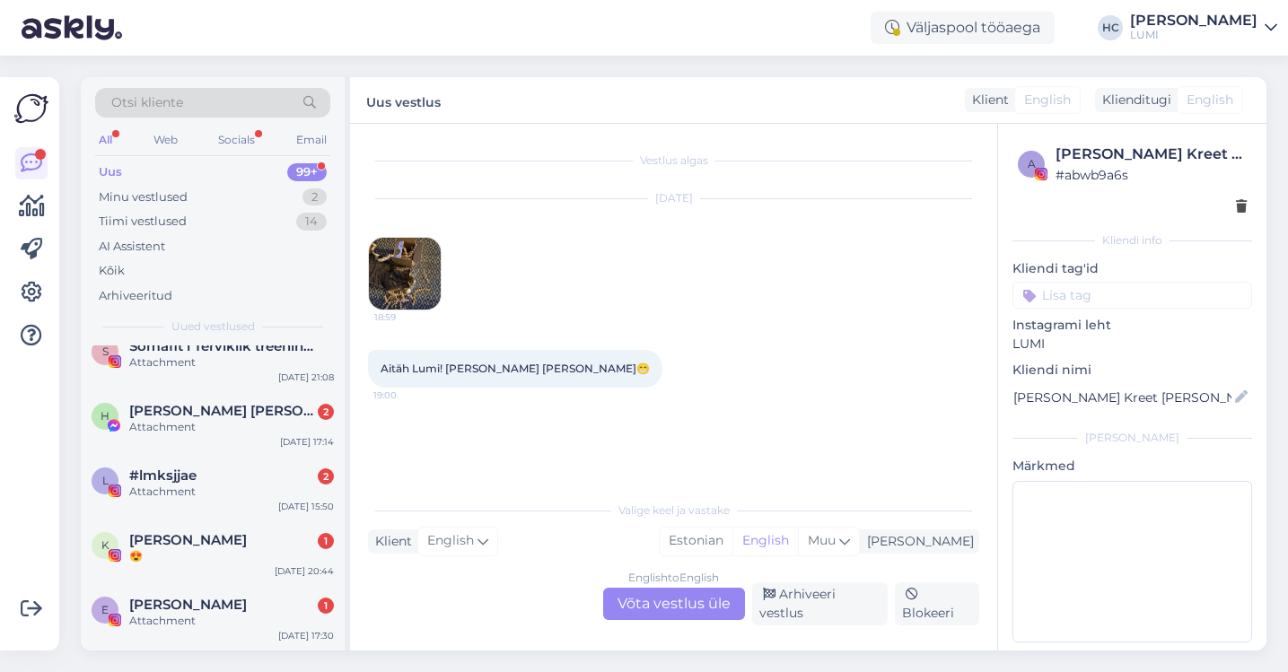
scroll to position [780, 0]
click at [254, 402] on div "[PERSON_NAME] [PERSON_NAME] 2" at bounding box center [231, 410] width 205 height 16
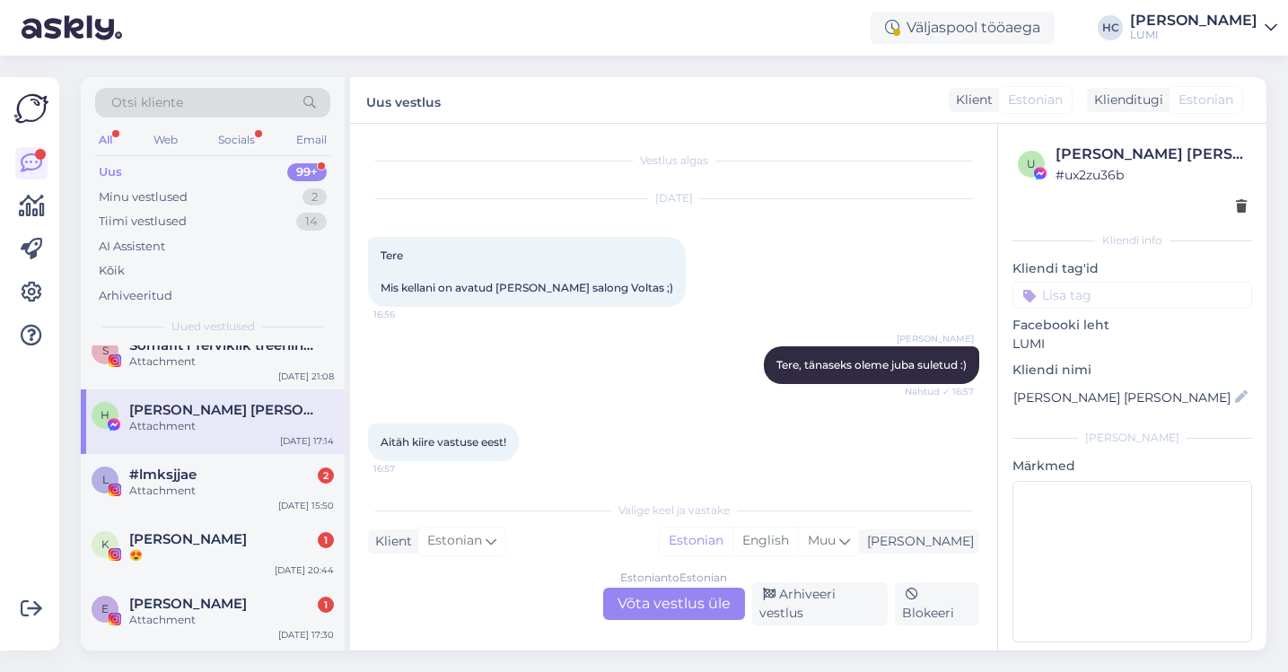
scroll to position [375, 0]
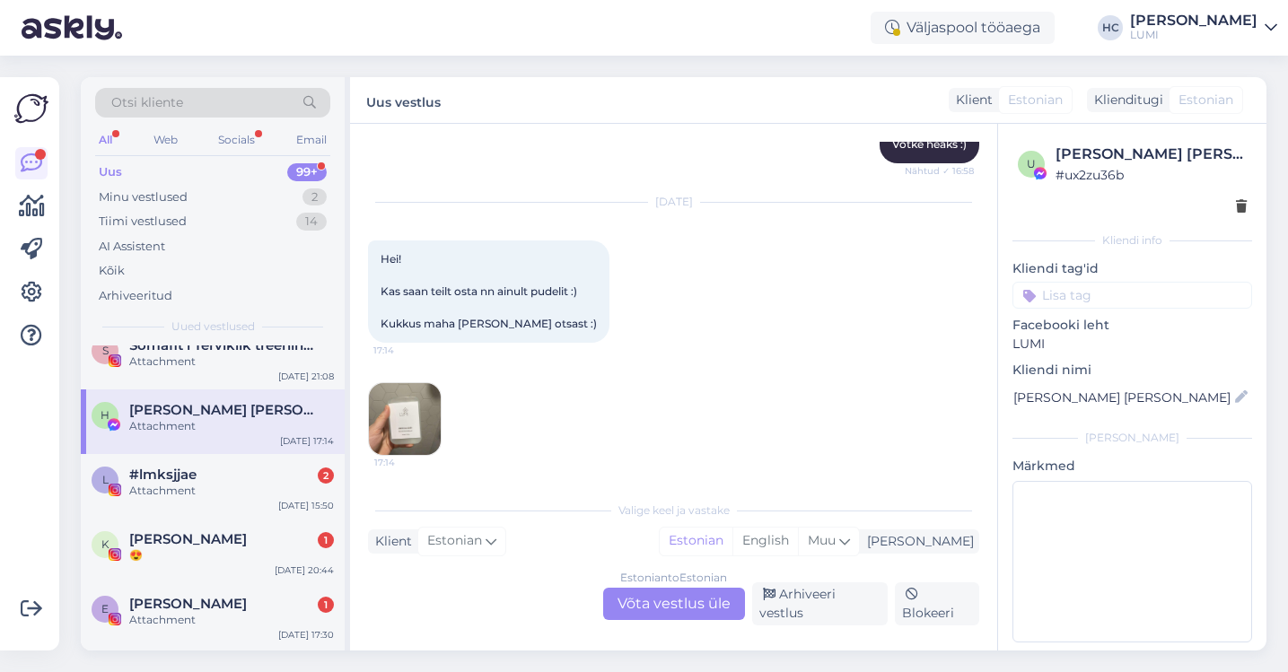
click at [664, 612] on div "Estonian to Estonian Võta vestlus üle" at bounding box center [674, 604] width 142 height 32
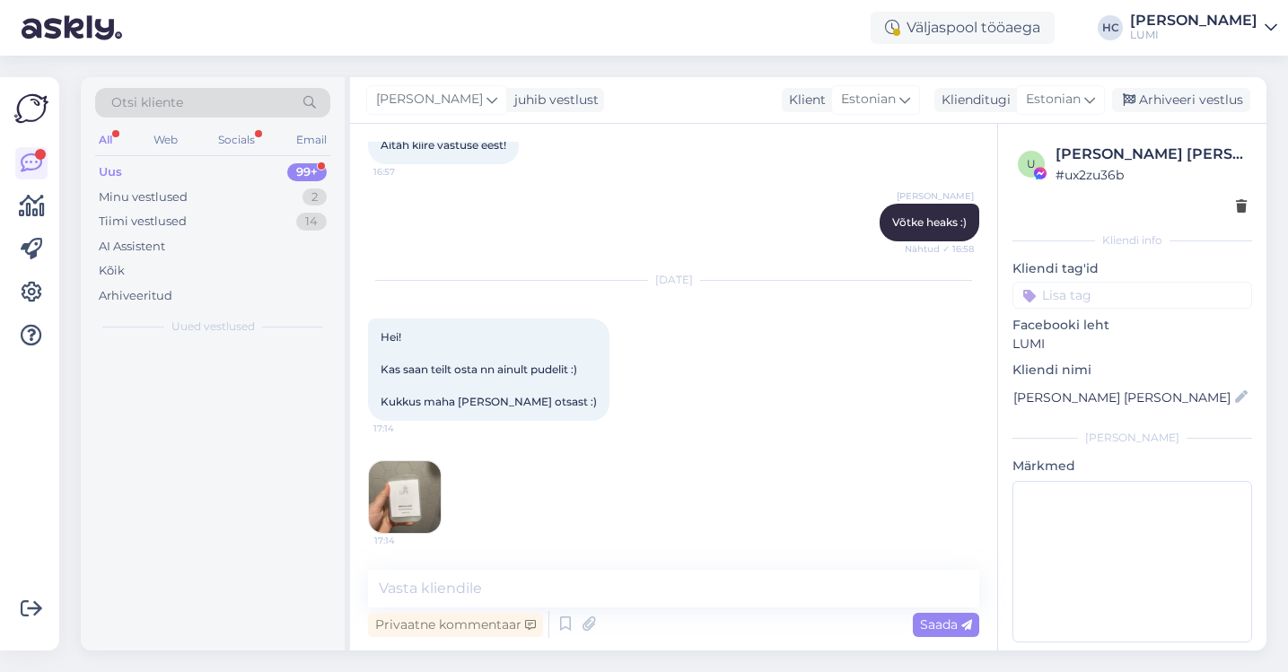
scroll to position [0, 0]
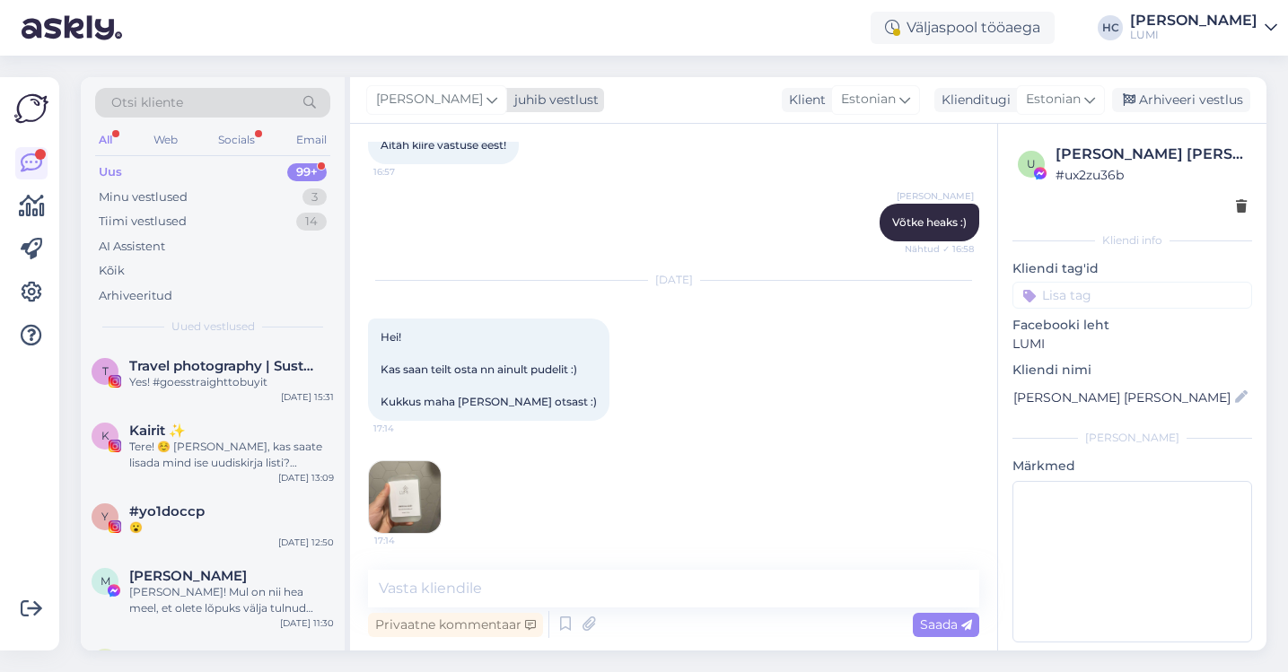
click at [432, 95] on span "[PERSON_NAME]" at bounding box center [429, 100] width 107 height 20
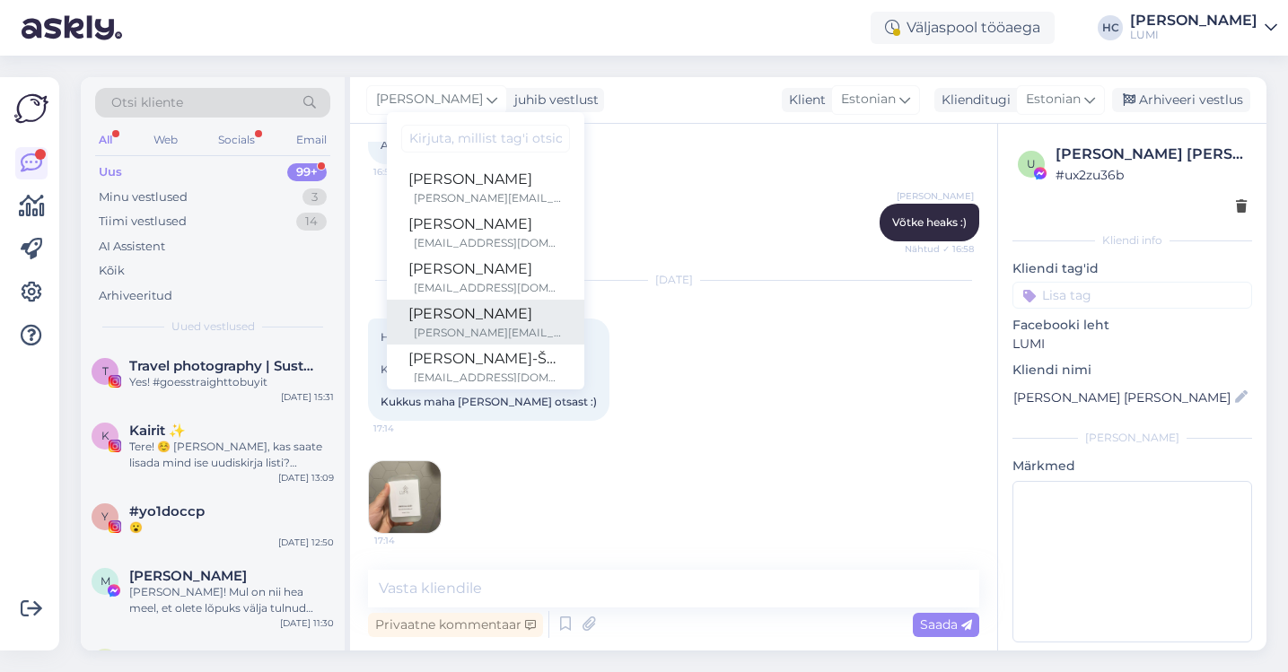
click at [487, 319] on div "[PERSON_NAME]" at bounding box center [485, 314] width 154 height 22
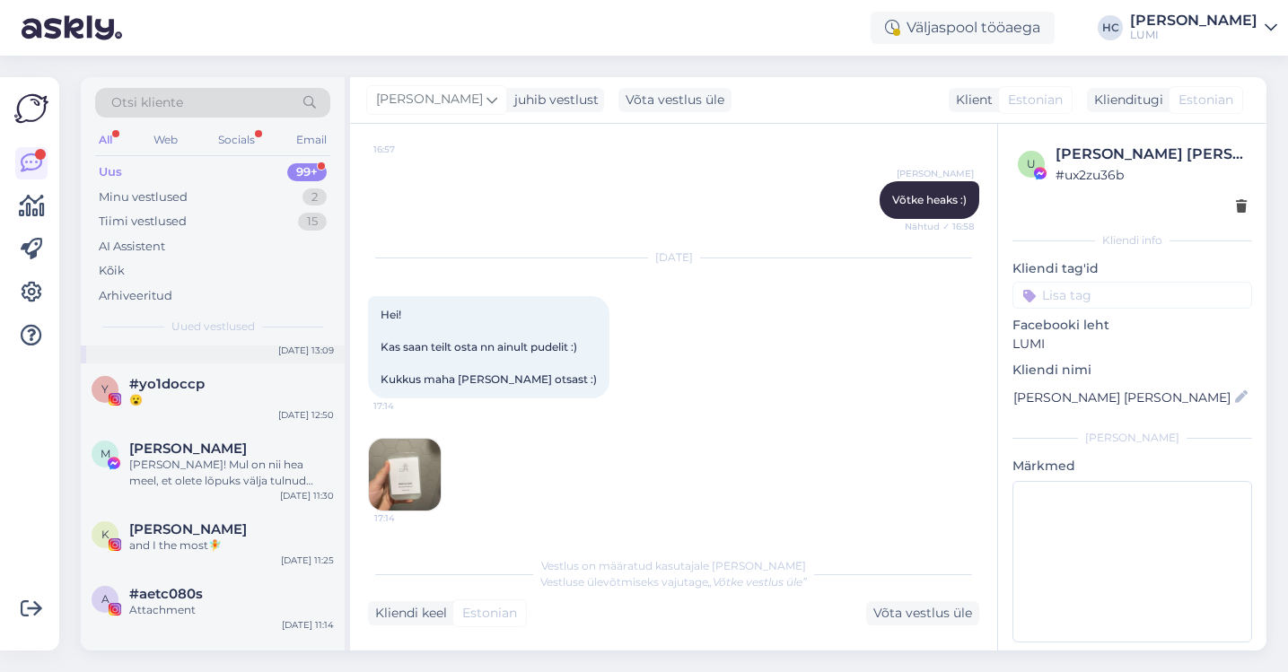
scroll to position [164, 0]
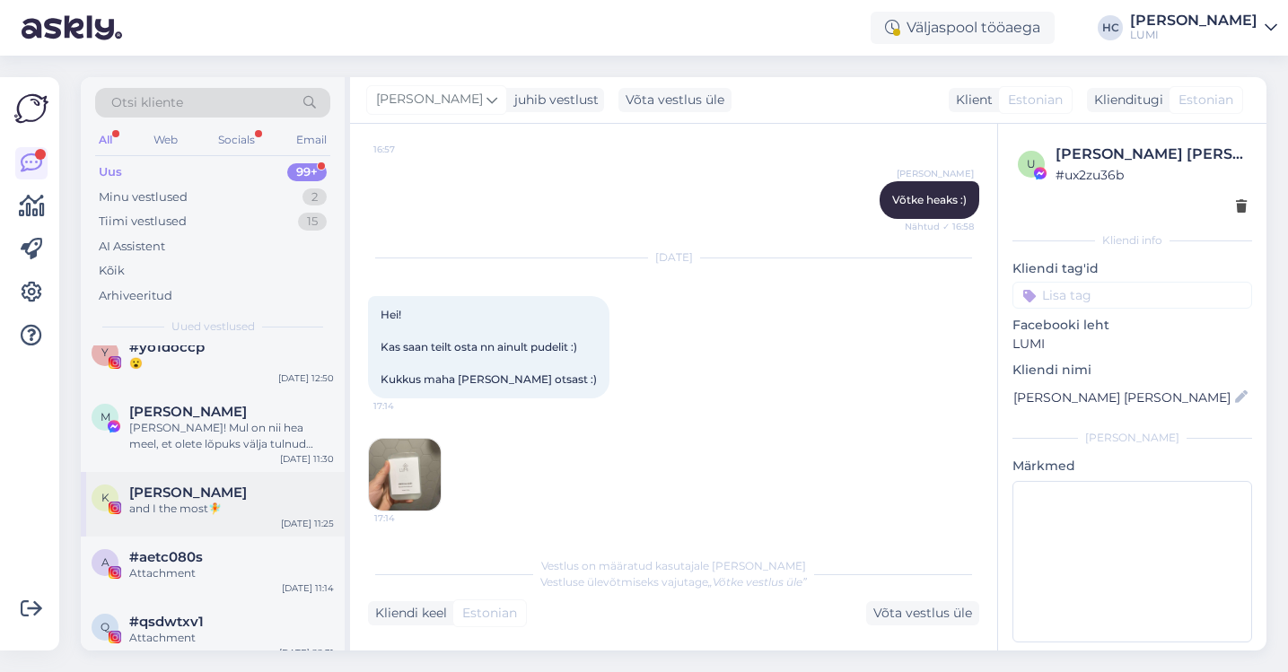
click at [233, 489] on span "[PERSON_NAME]" at bounding box center [188, 493] width 118 height 16
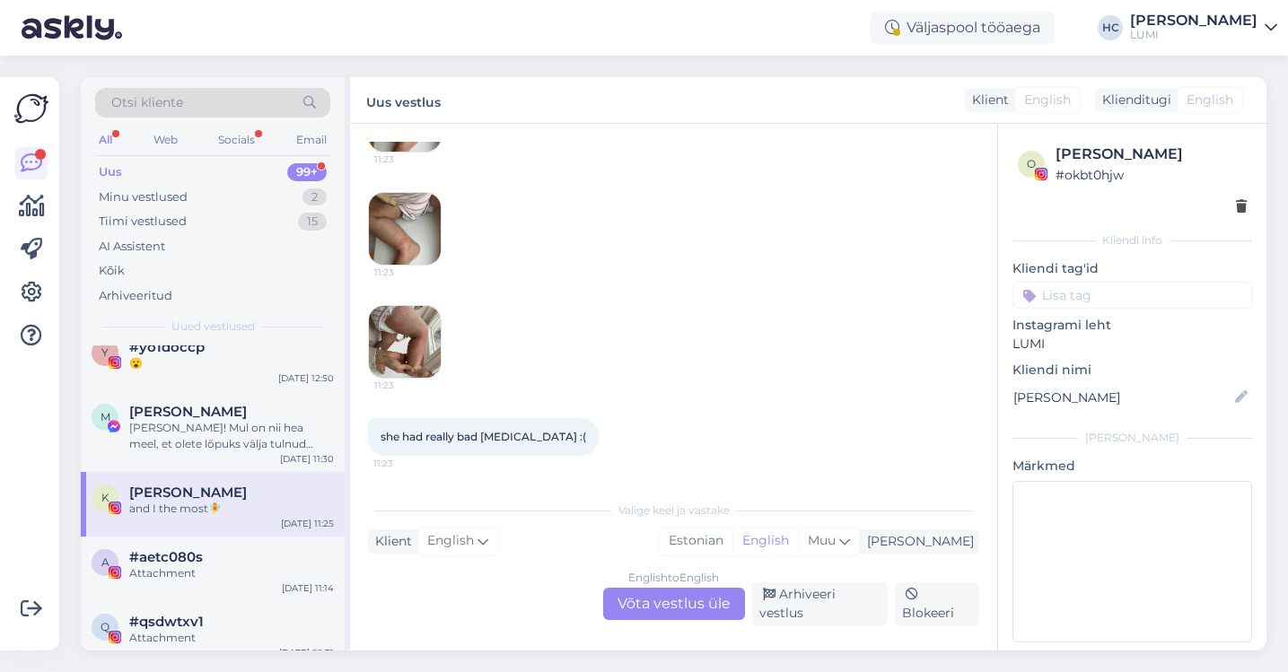
scroll to position [2172, 0]
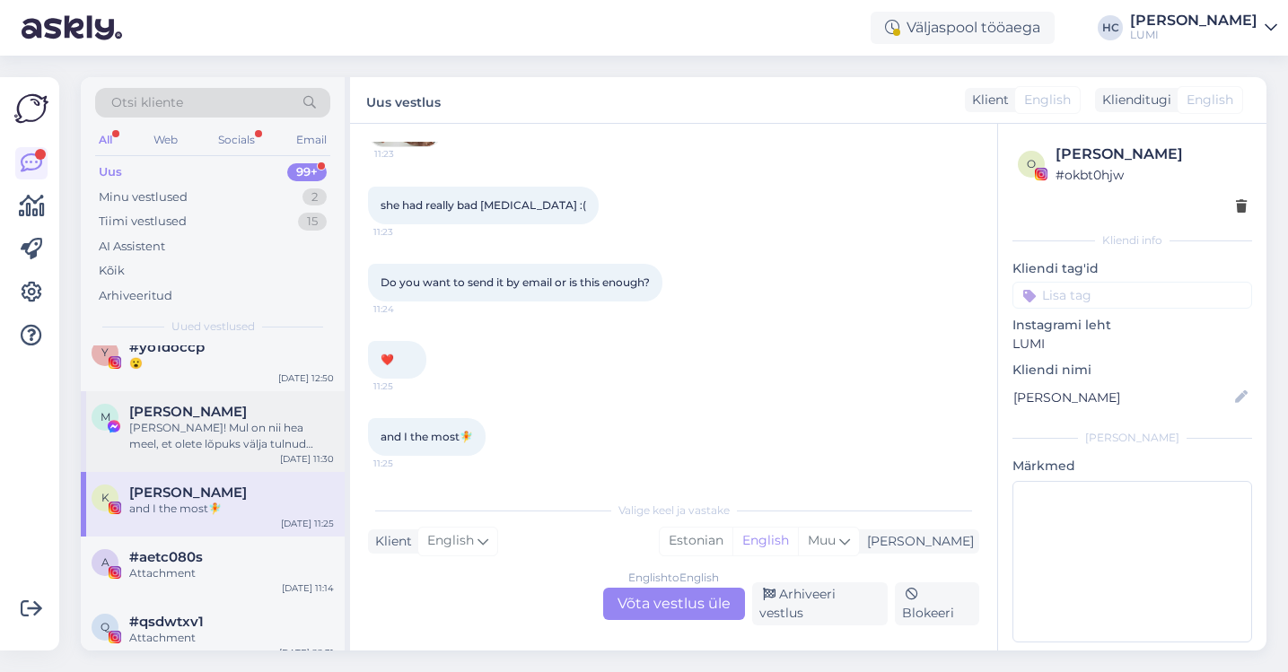
click at [245, 412] on span "[PERSON_NAME]" at bounding box center [188, 412] width 118 height 16
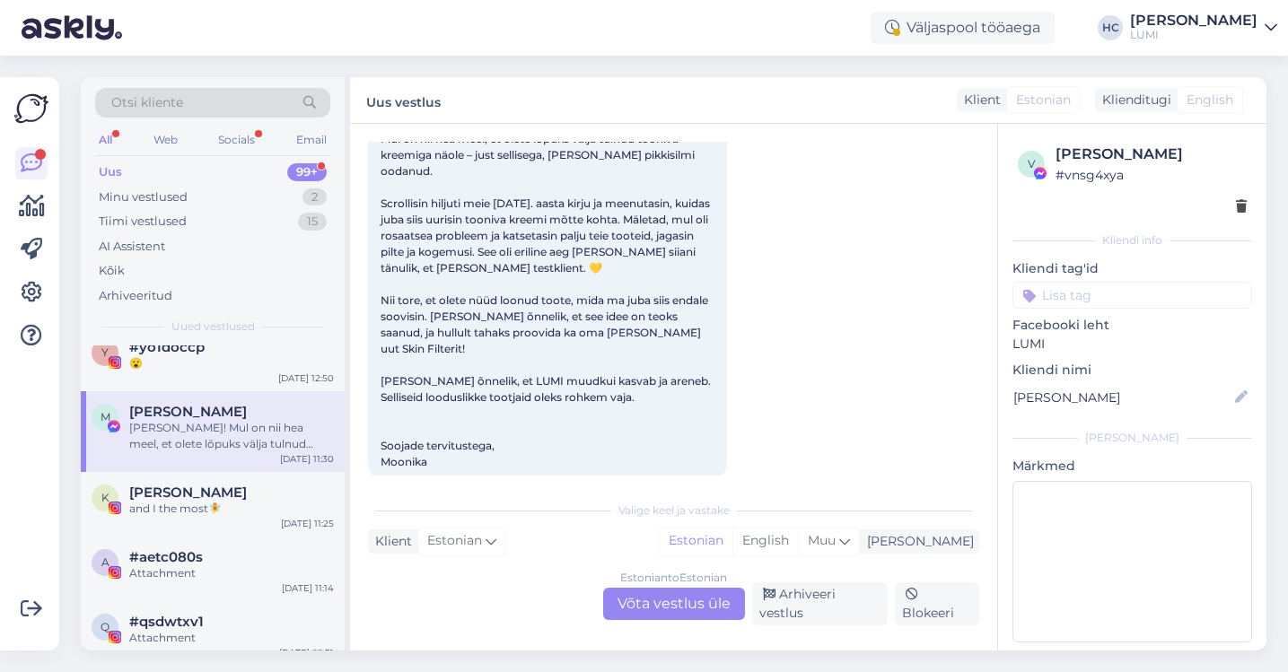
scroll to position [158, 0]
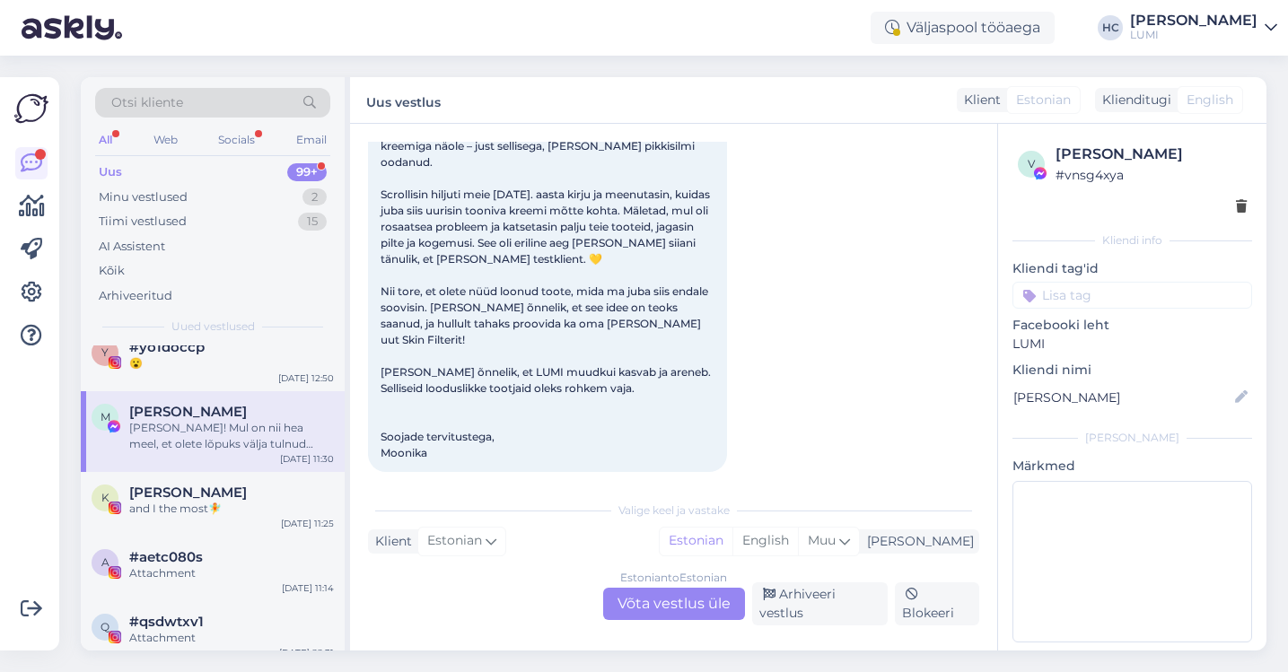
click at [661, 613] on div "Estonian to Estonian Võta vestlus üle" at bounding box center [674, 604] width 142 height 32
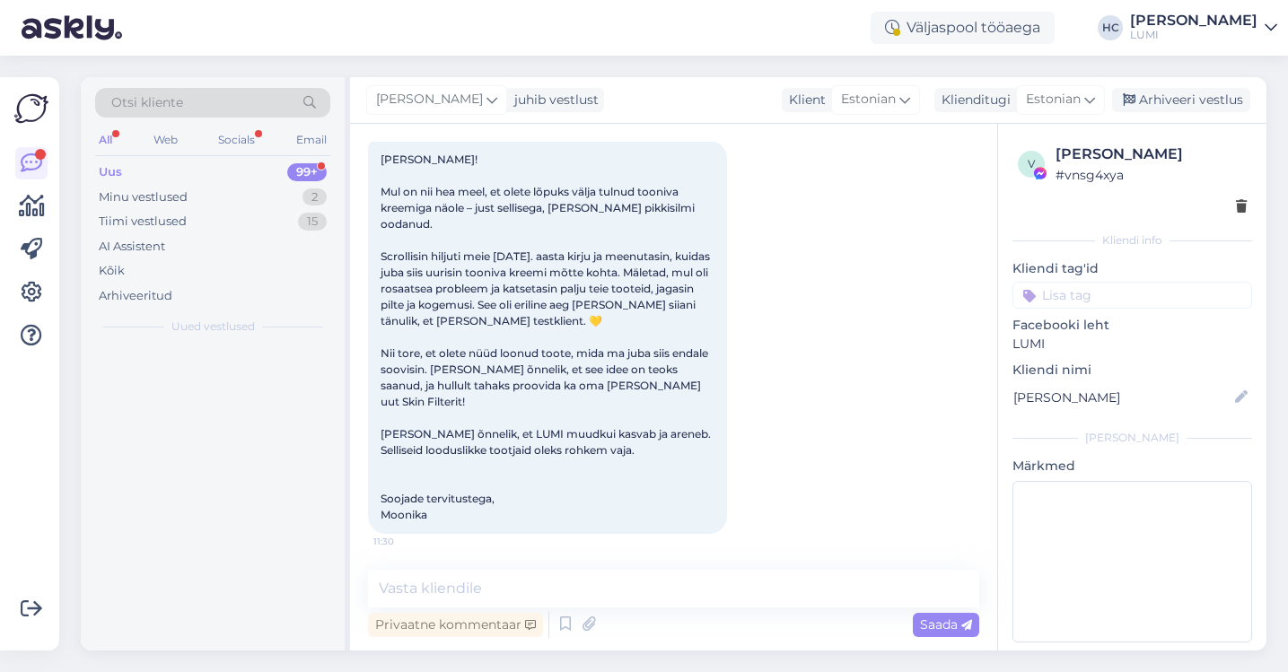
scroll to position [0, 0]
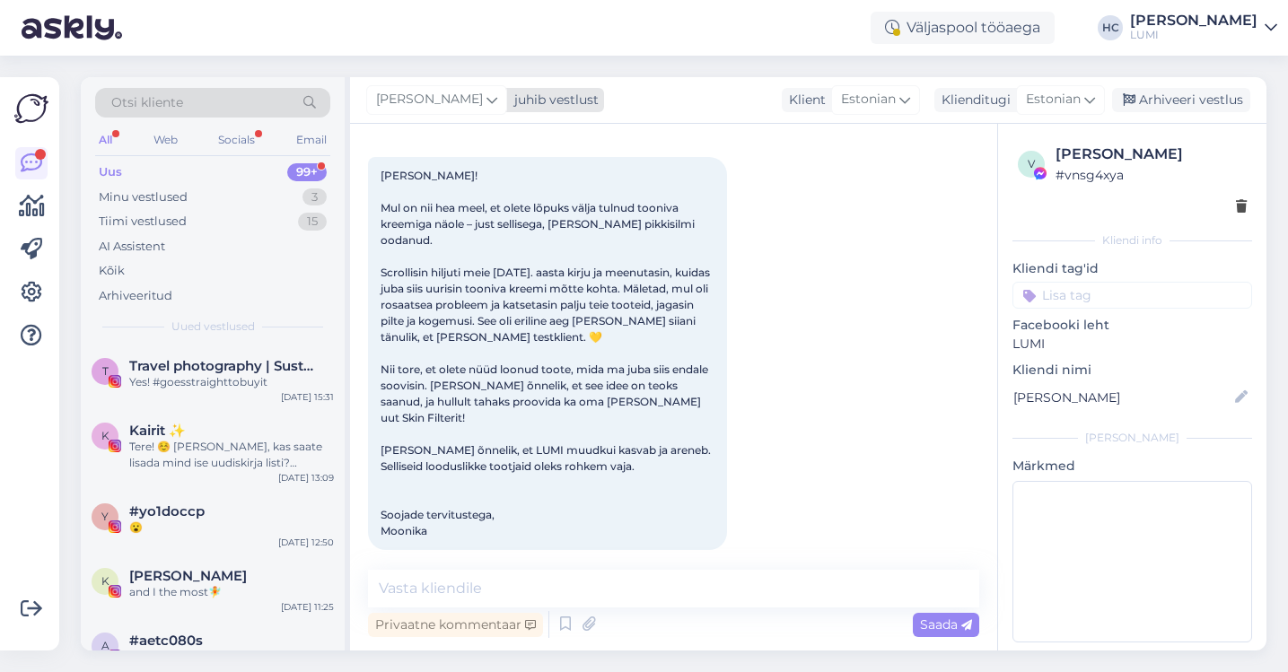
click at [476, 103] on span "[PERSON_NAME]" at bounding box center [429, 100] width 107 height 20
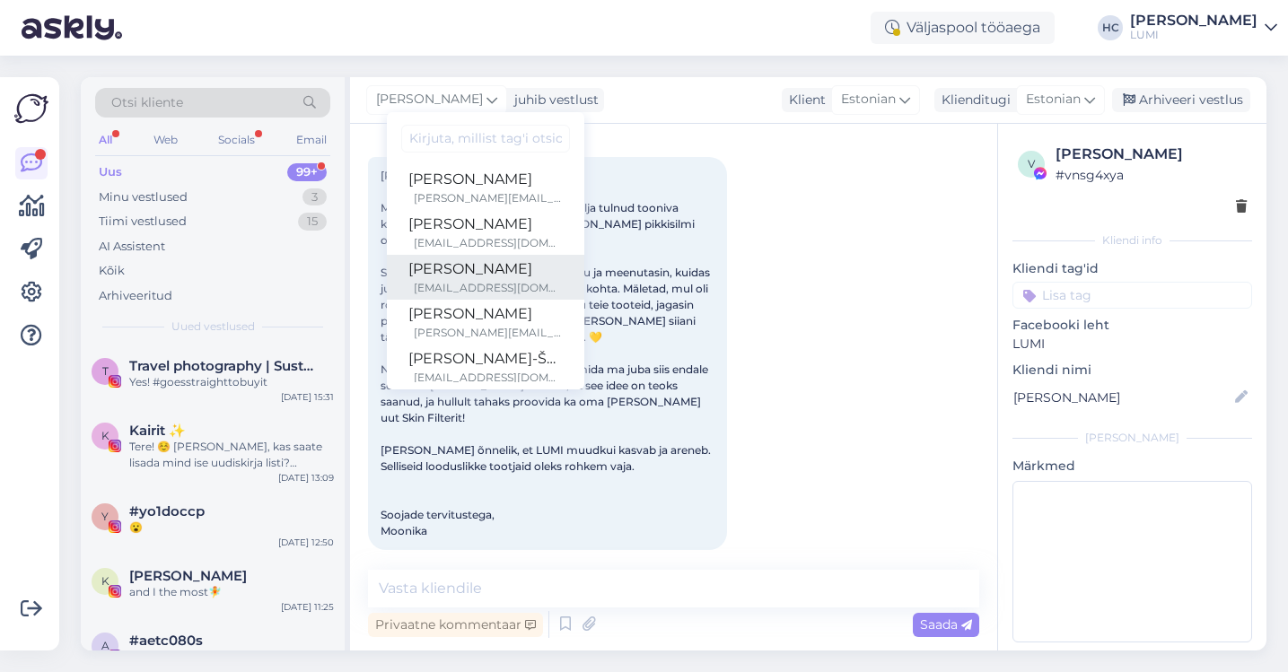
scroll to position [59, 0]
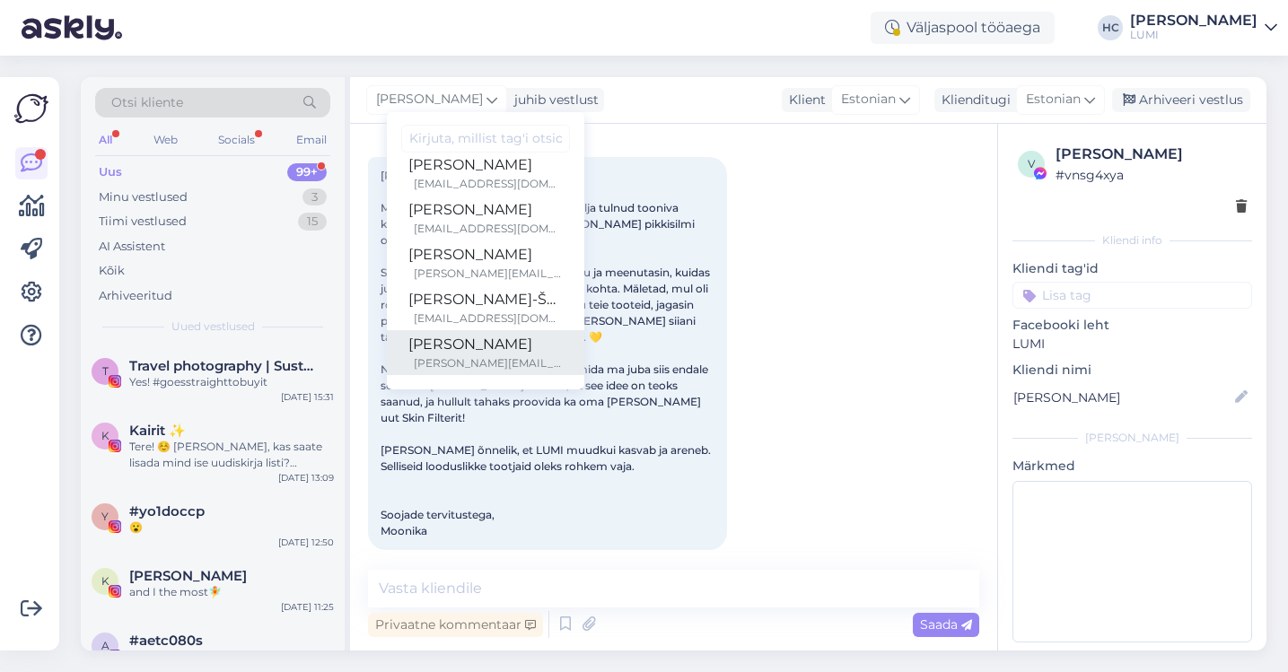
click at [506, 358] on div "[PERSON_NAME][EMAIL_ADDRESS][DOMAIN_NAME]" at bounding box center [488, 363] width 149 height 16
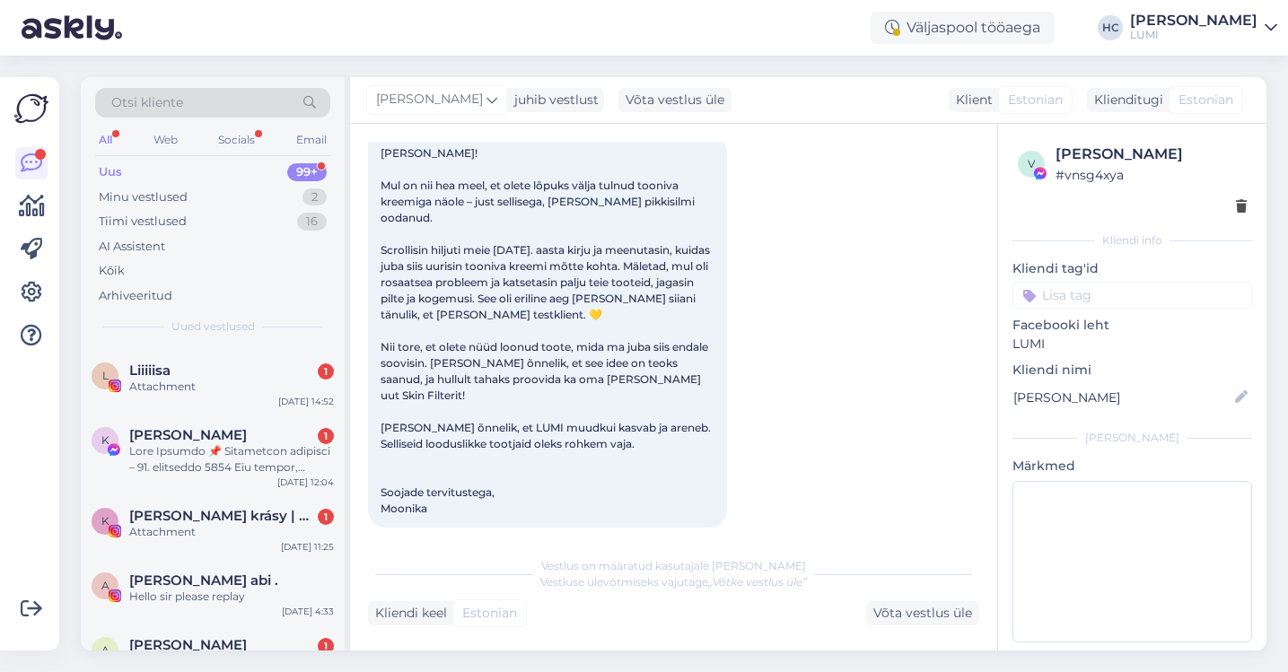
scroll to position [1505, 0]
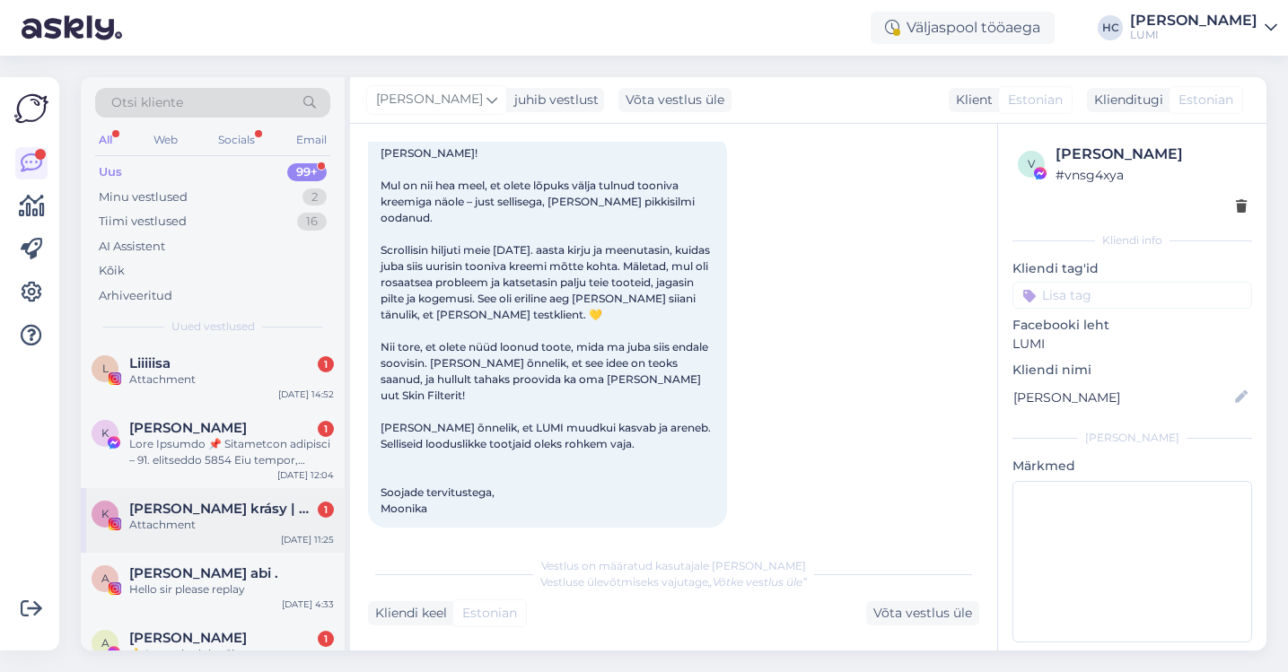
click at [185, 501] on span "[PERSON_NAME] krásy | Skincare | Green Beauty" at bounding box center [222, 509] width 187 height 16
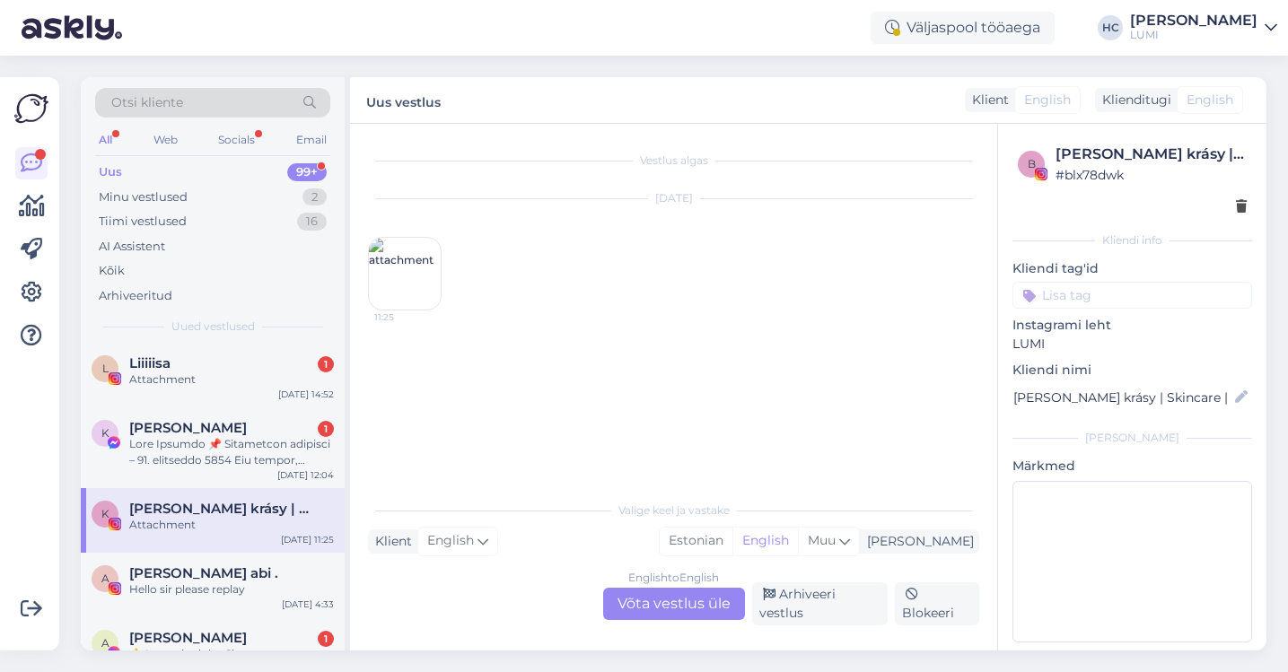
scroll to position [0, 0]
click at [204, 451] on div at bounding box center [231, 452] width 205 height 32
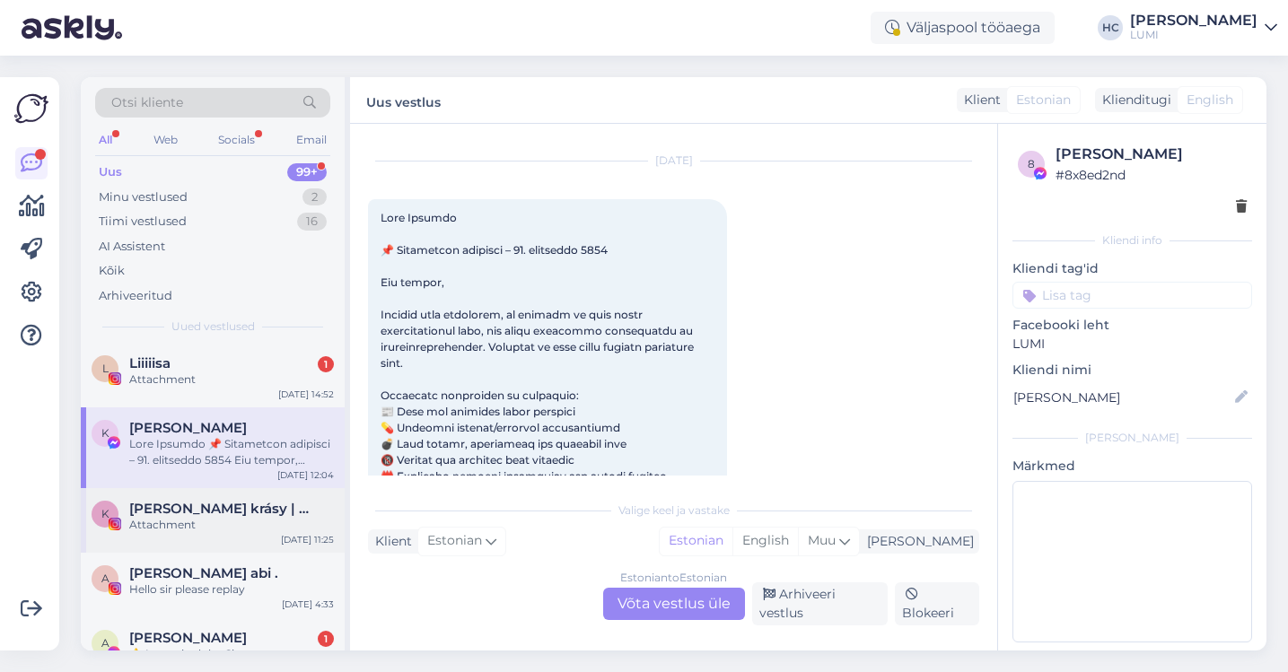
click at [195, 517] on div "Attachment" at bounding box center [231, 525] width 205 height 16
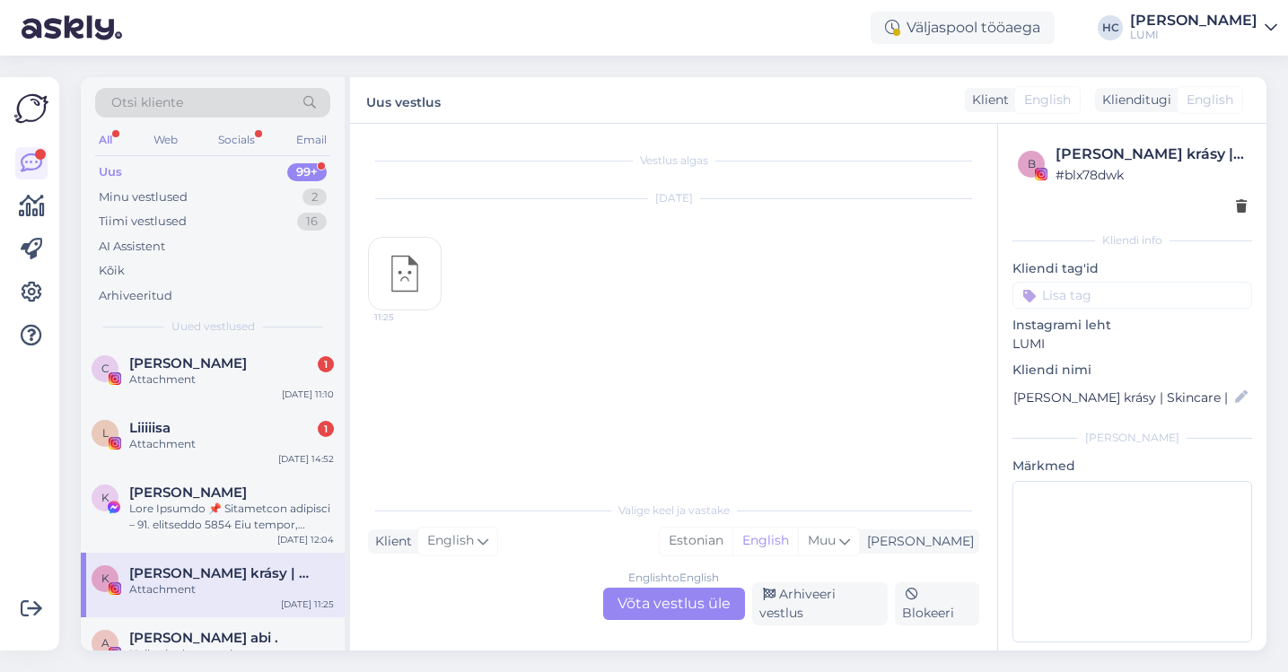
scroll to position [1413, 0]
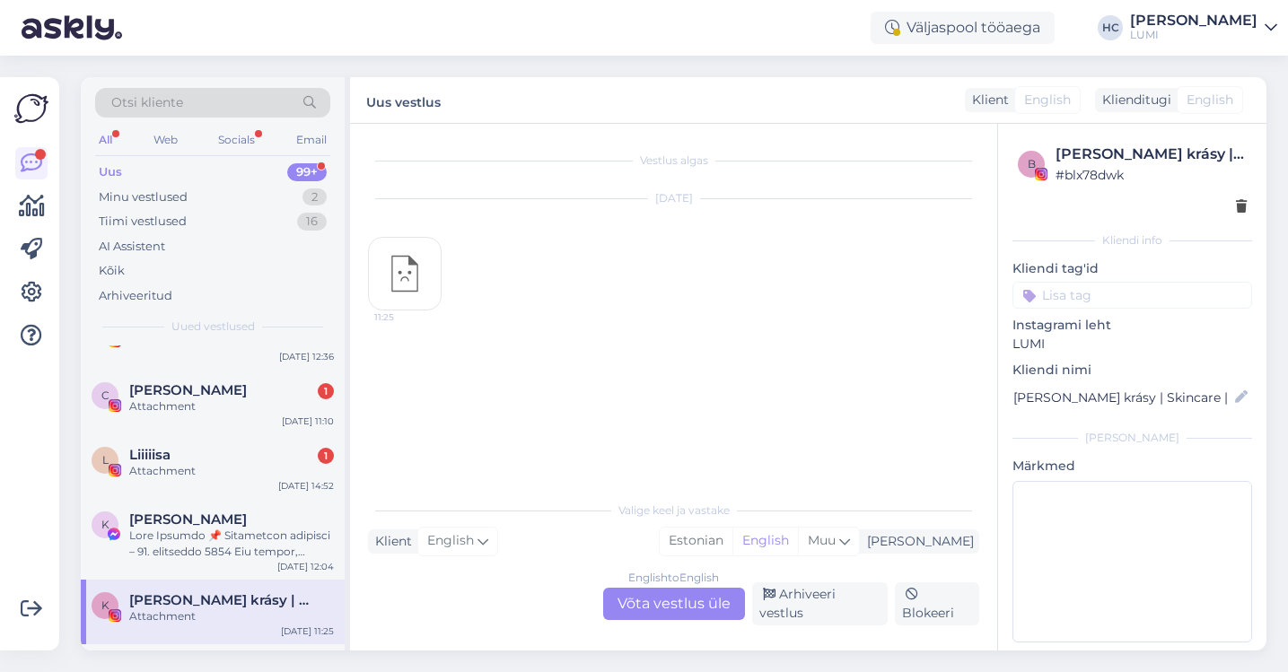
click at [195, 512] on span "[PERSON_NAME]" at bounding box center [188, 520] width 118 height 16
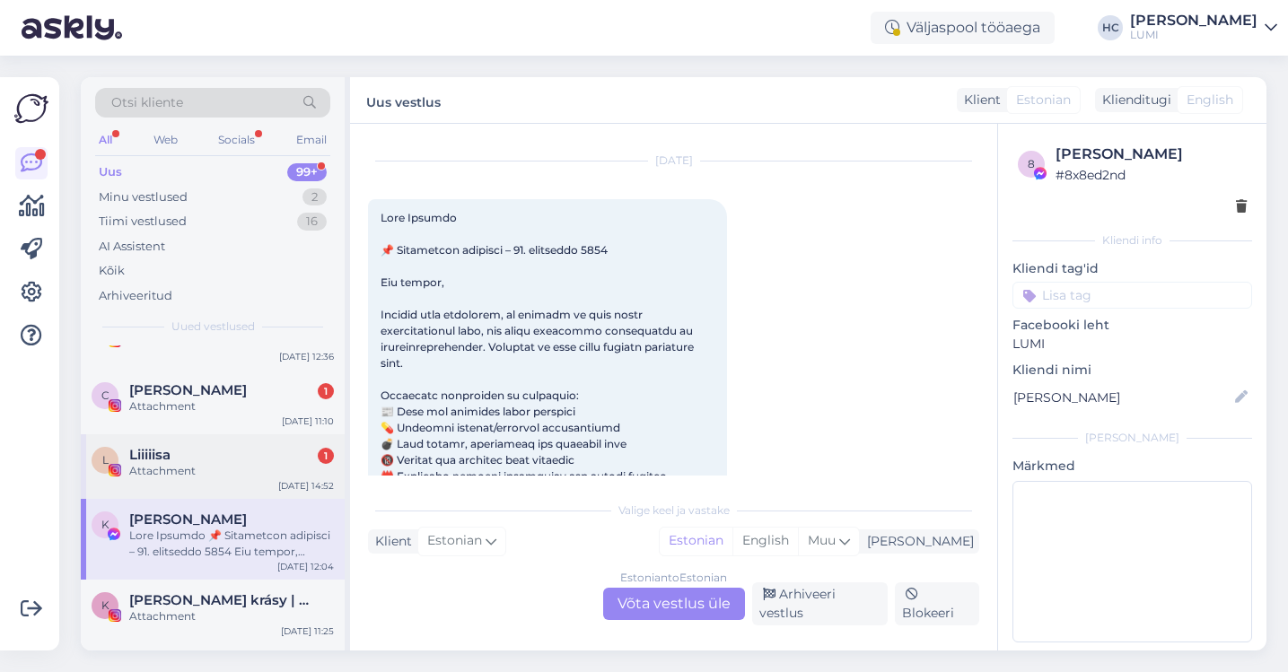
click at [199, 467] on div "L Liiiiisa 1 Attachment [DATE] 14:52" at bounding box center [213, 466] width 264 height 65
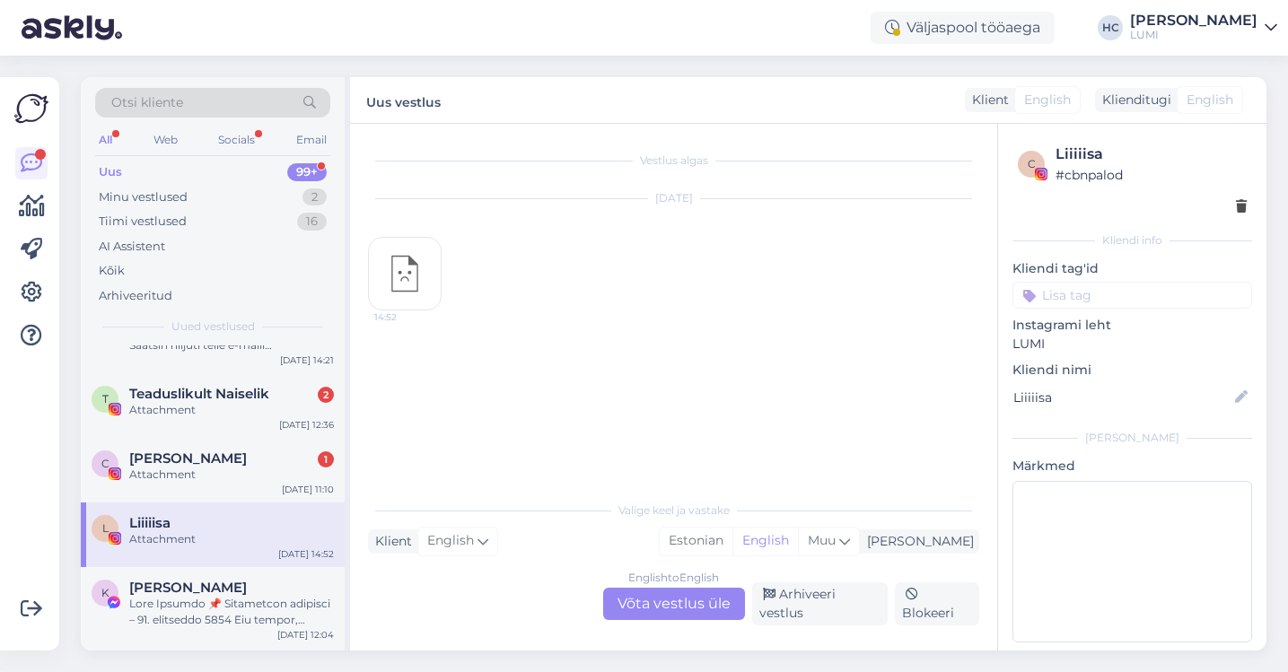
scroll to position [1343, 0]
click at [200, 468] on div "Attachment" at bounding box center [231, 476] width 205 height 16
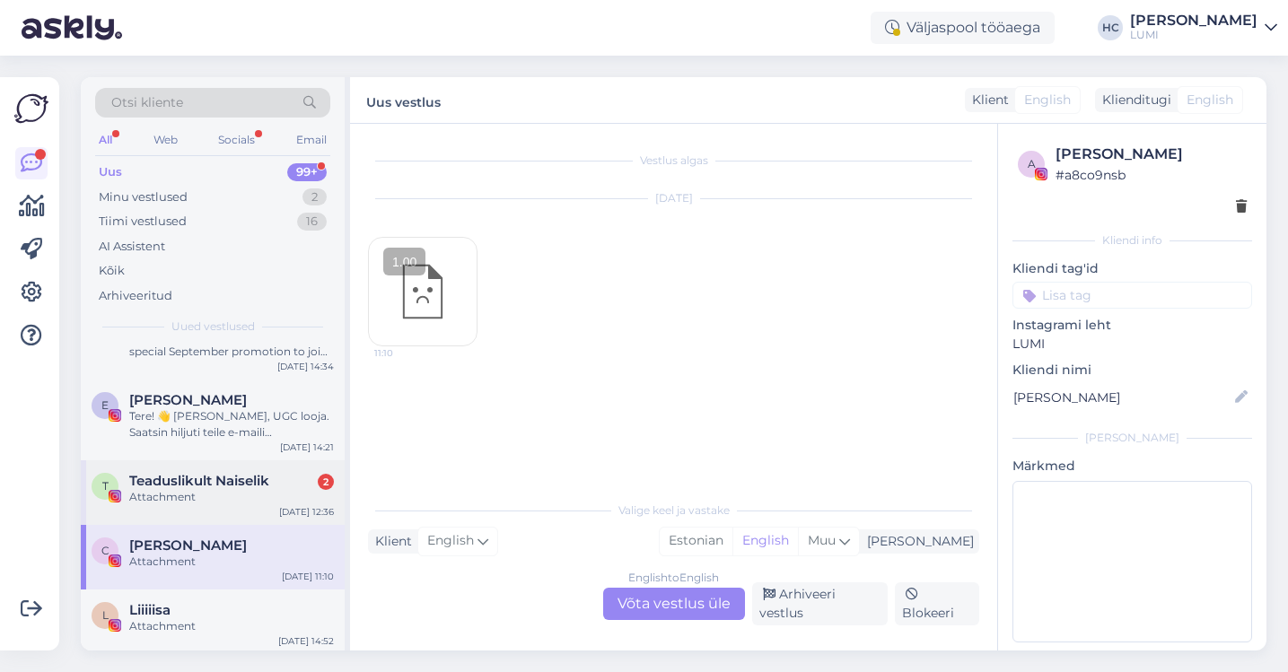
scroll to position [1252, 0]
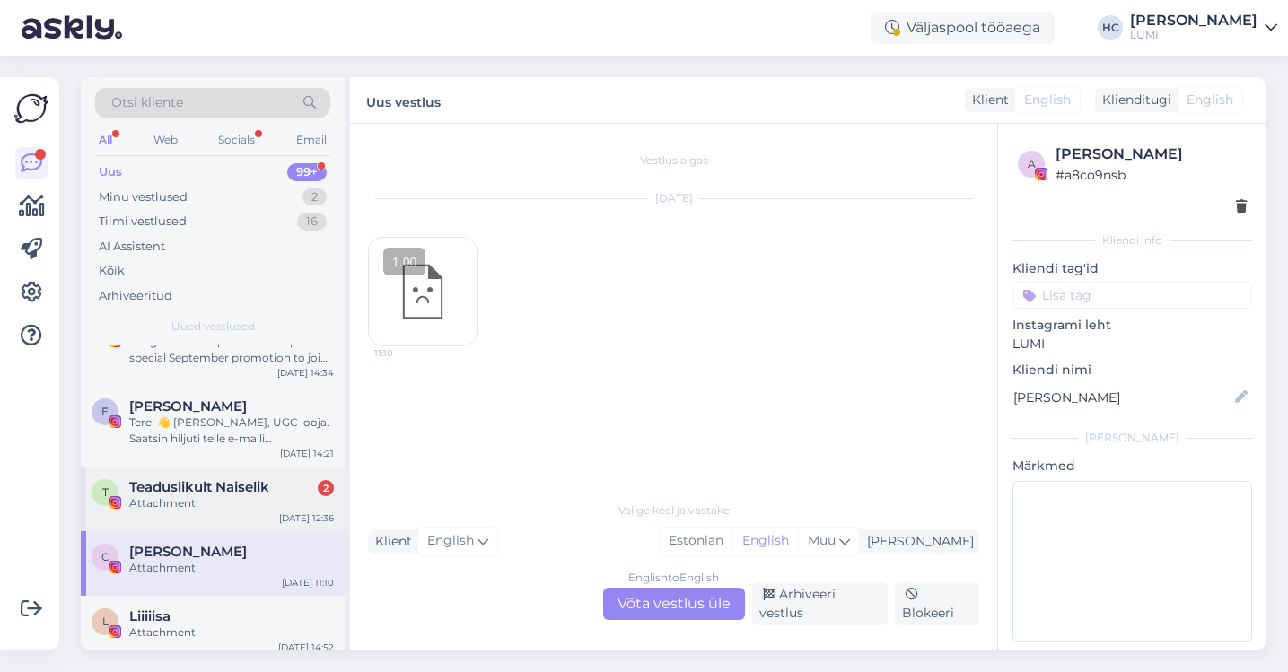
click at [217, 495] on div "Attachment" at bounding box center [231, 503] width 205 height 16
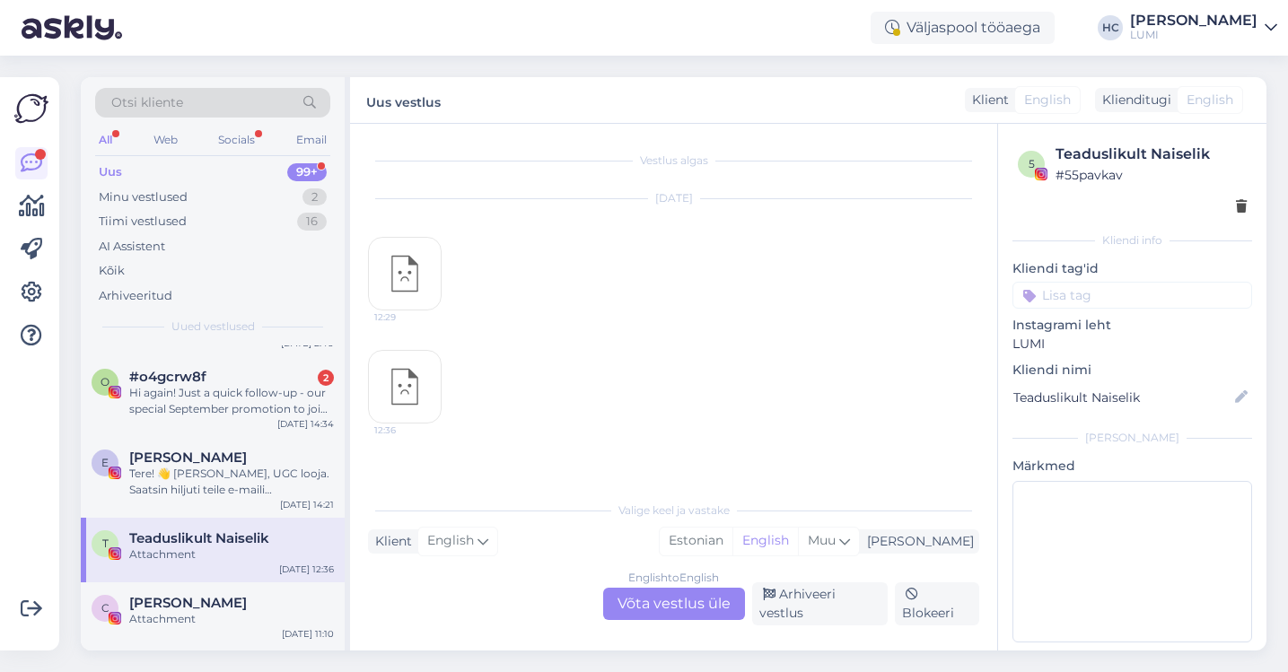
scroll to position [1199, 0]
click at [202, 468] on div "Tere! 👋 [PERSON_NAME], UGC looja. Saatsin hiljuti teile e-maili koostööideega, …" at bounding box center [231, 484] width 205 height 32
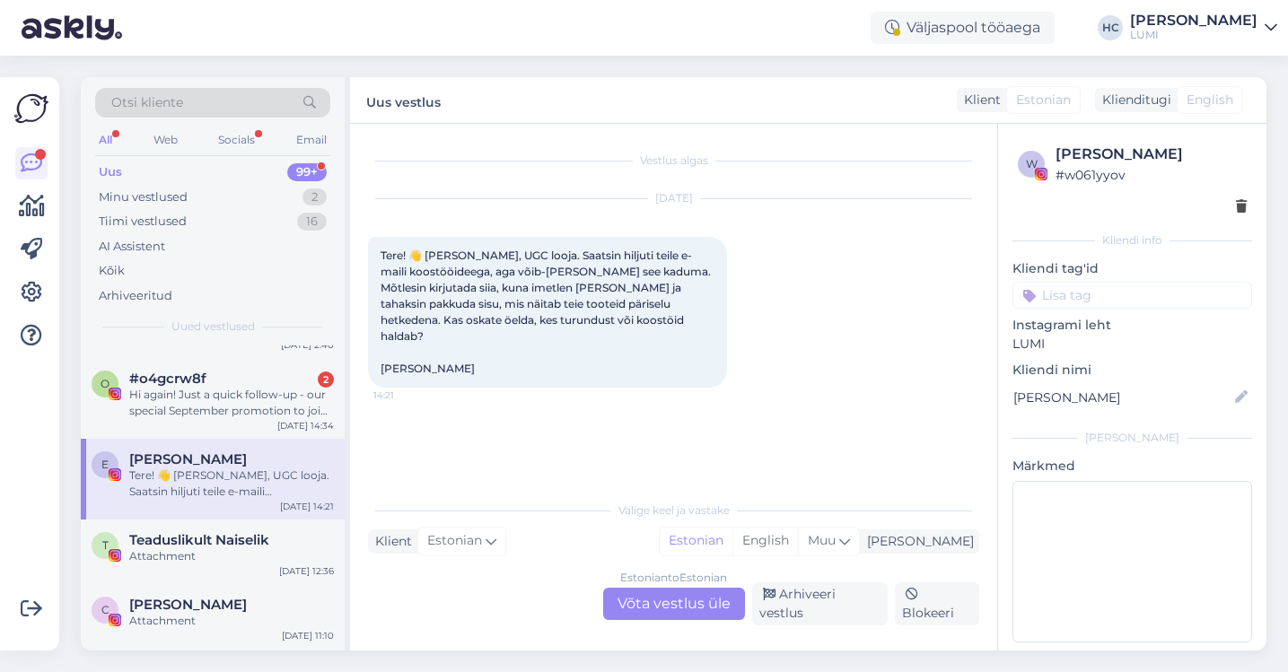
click at [663, 611] on div "Estonian to Estonian Võta vestlus üle" at bounding box center [674, 604] width 142 height 32
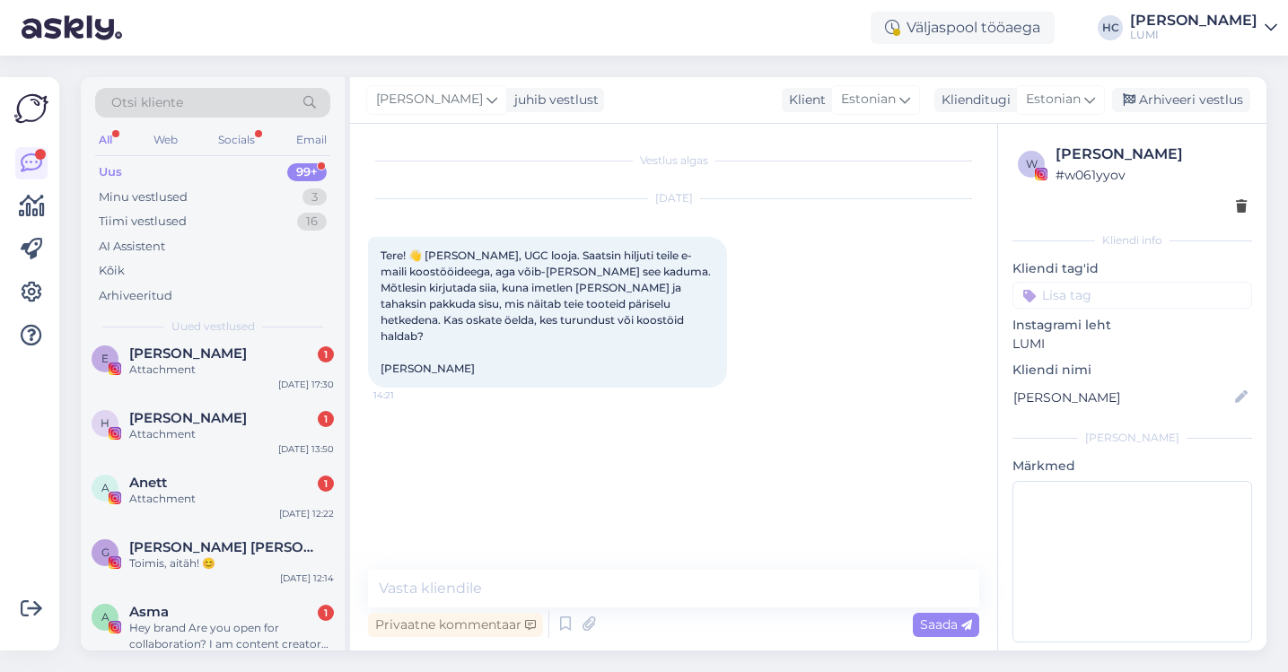
scroll to position [860, 0]
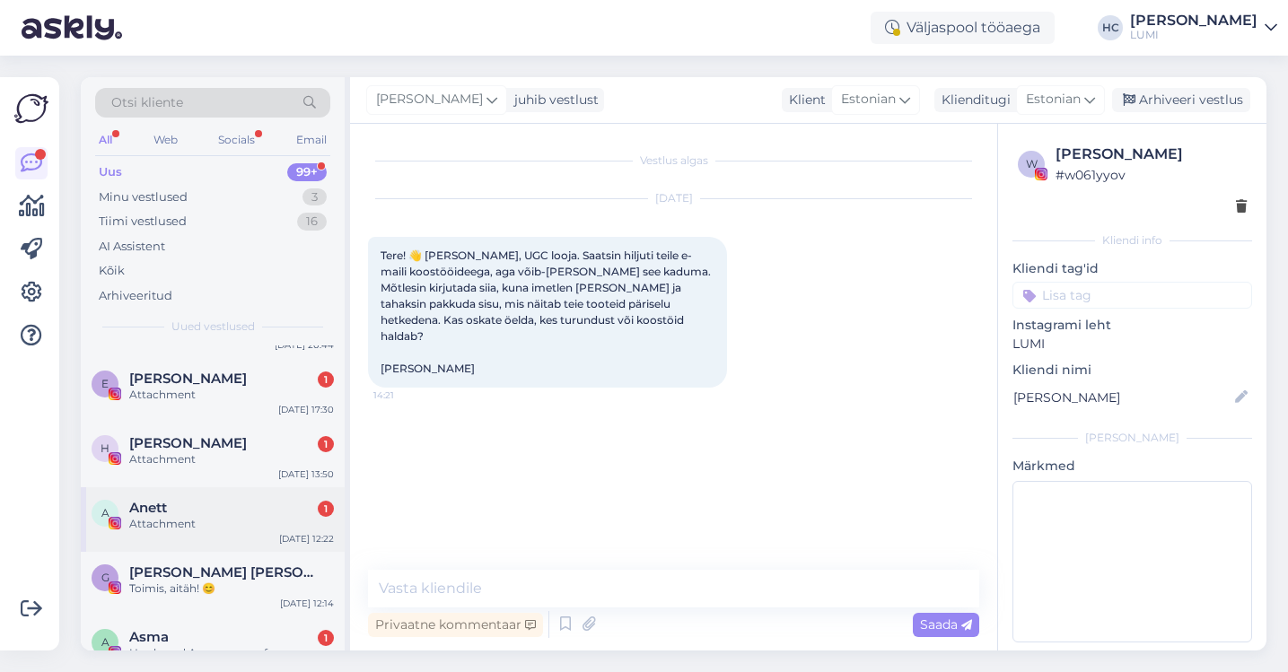
click at [281, 516] on div "Attachment" at bounding box center [231, 524] width 205 height 16
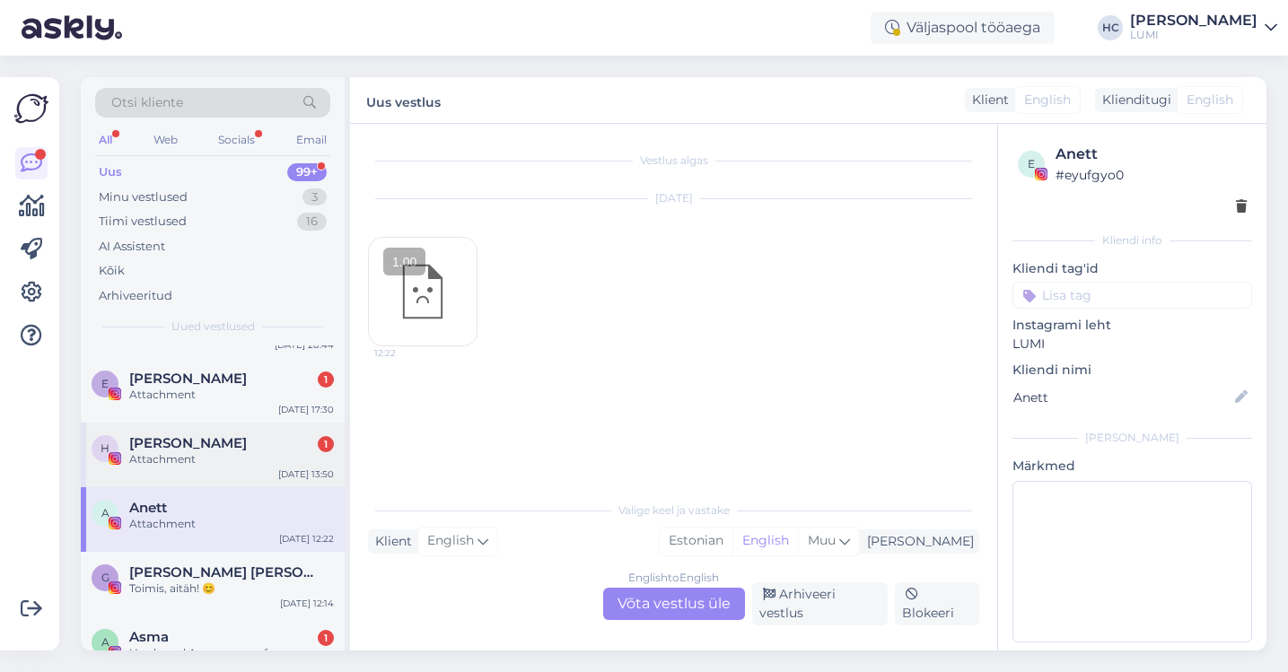
click at [287, 451] on div "Attachment" at bounding box center [231, 459] width 205 height 16
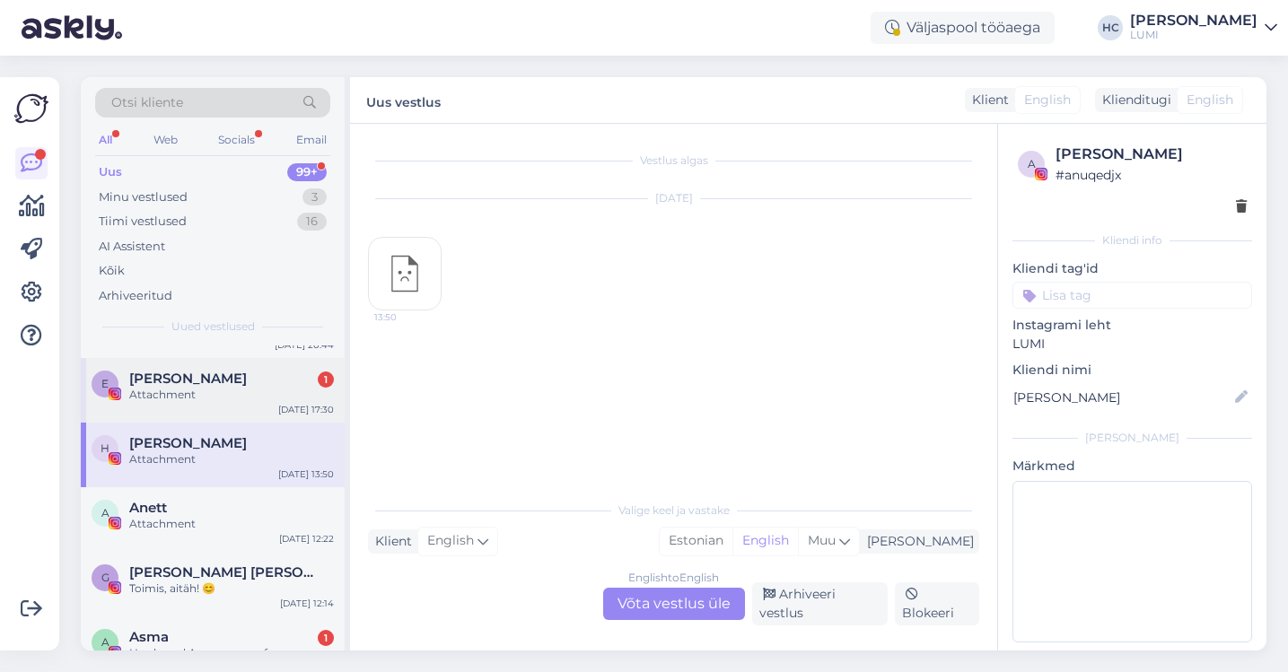
click at [288, 403] on div "E [PERSON_NAME] 1 Attachment [DATE] 17:30" at bounding box center [213, 390] width 264 height 65
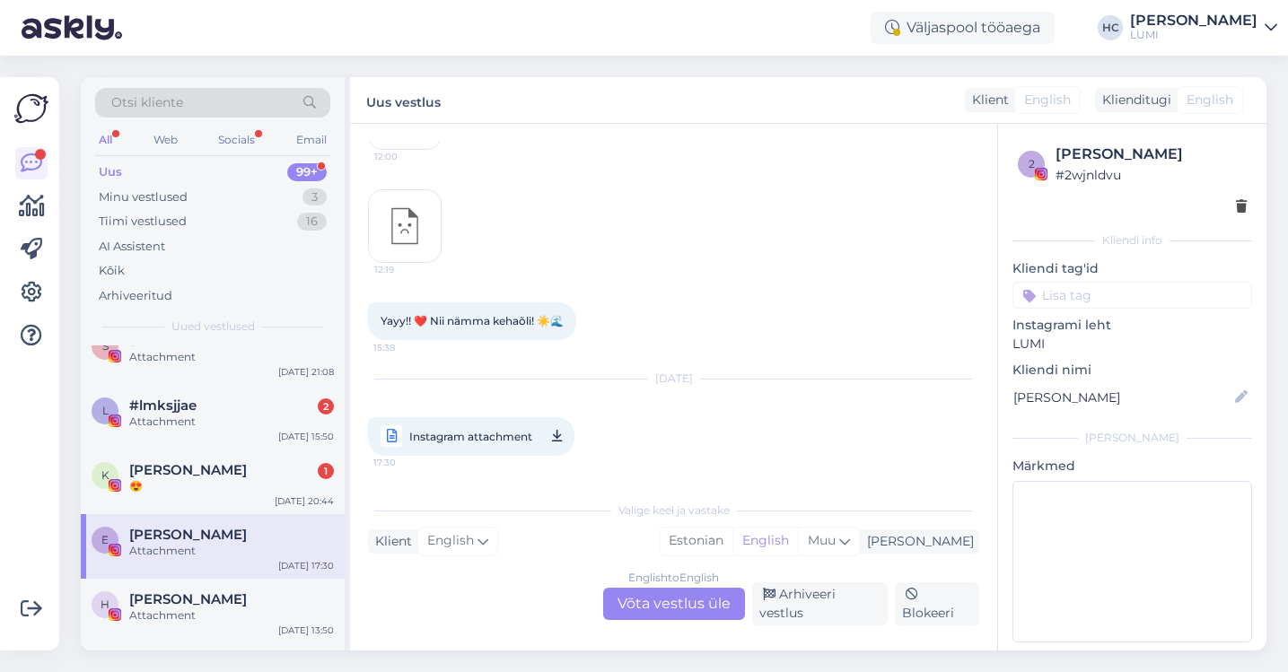
scroll to position [687, 0]
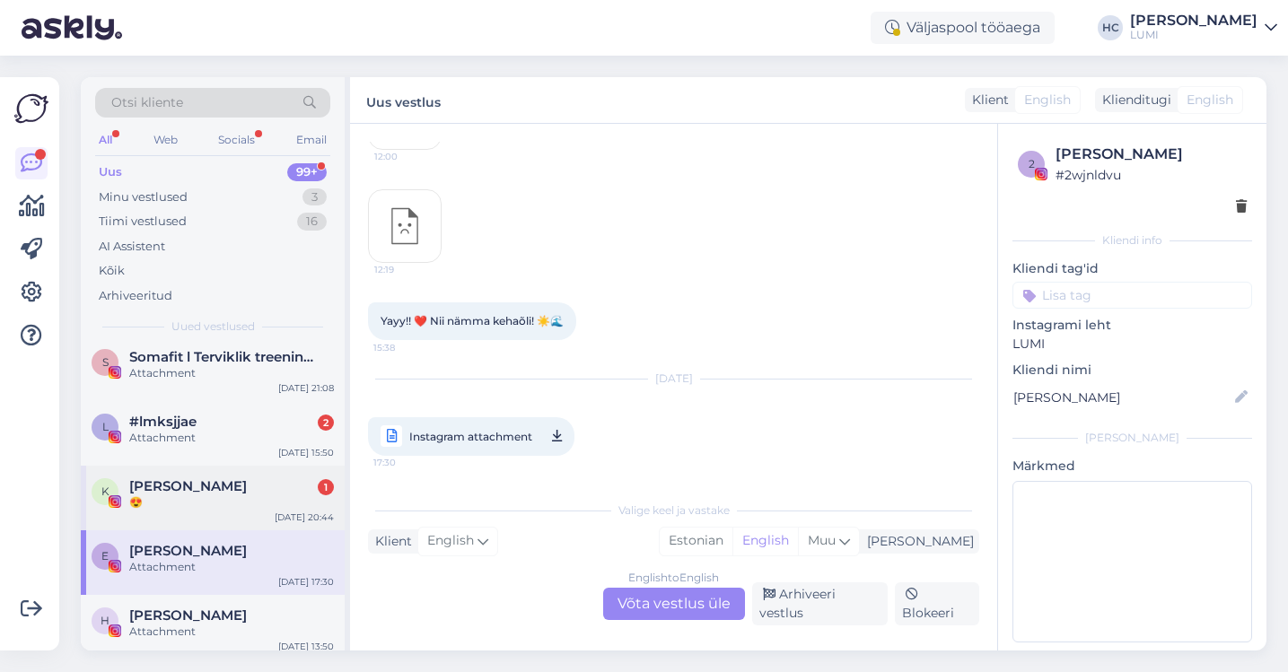
click at [254, 495] on div "😍" at bounding box center [231, 503] width 205 height 16
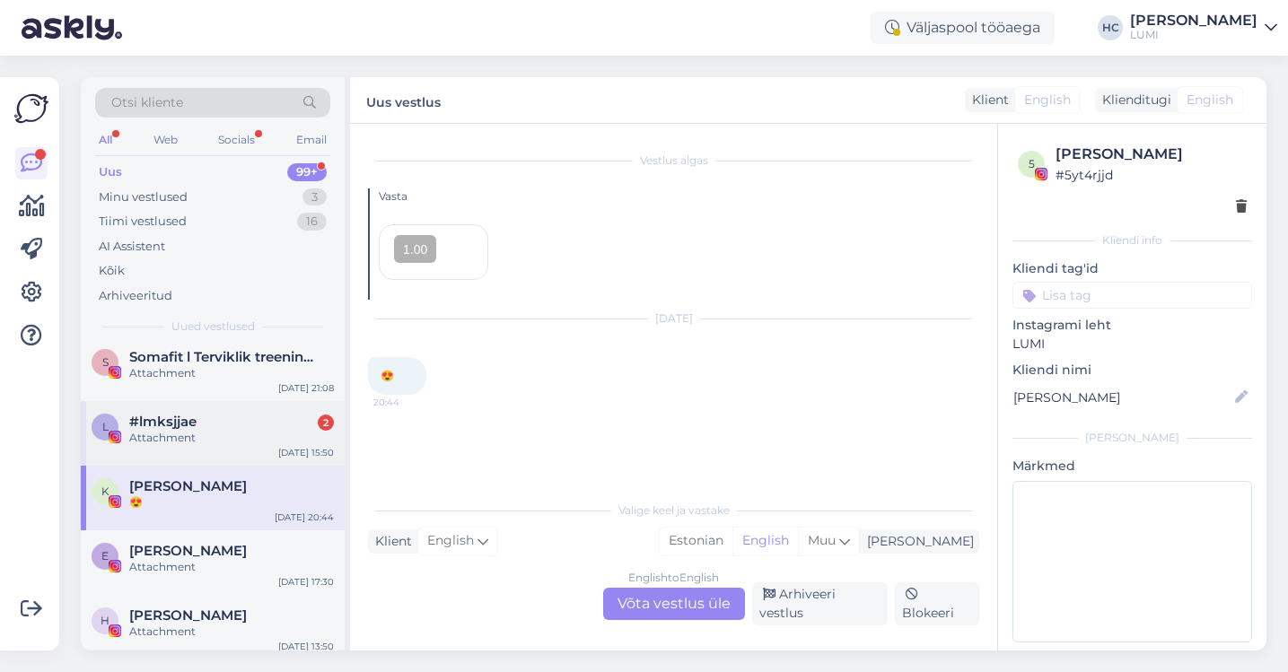
click at [241, 442] on div "l #lmksjjae 2 Attachment [DATE] 15:50" at bounding box center [213, 433] width 264 height 65
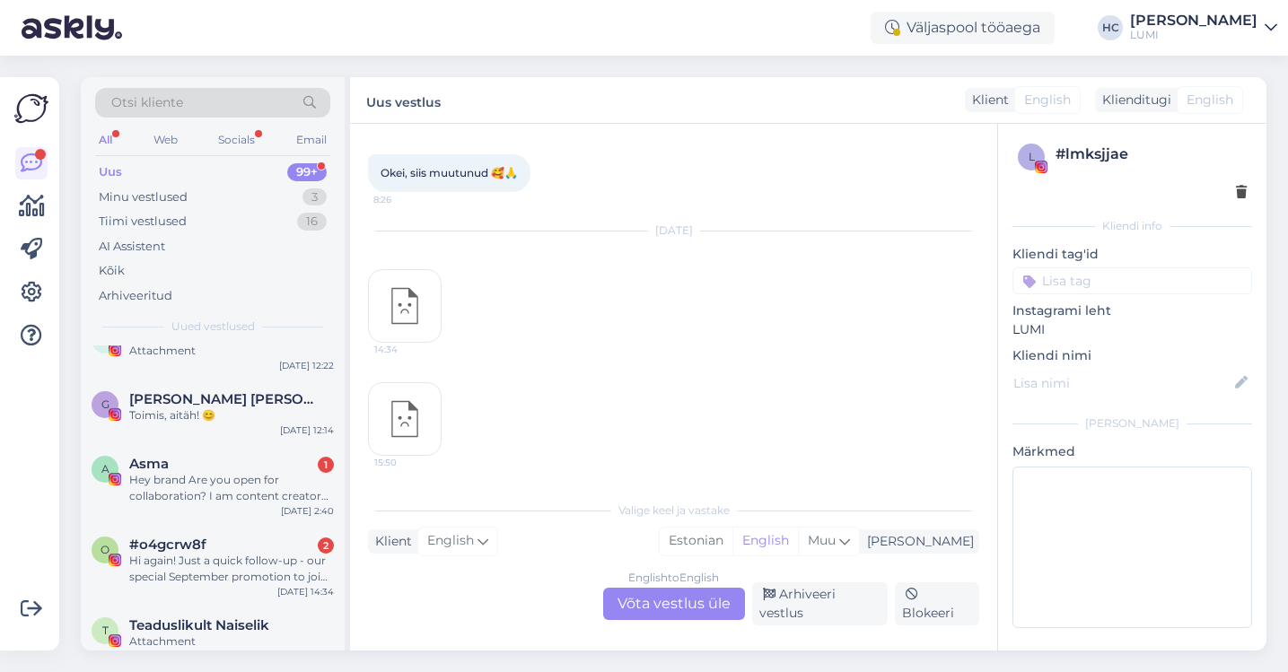
scroll to position [974, 0]
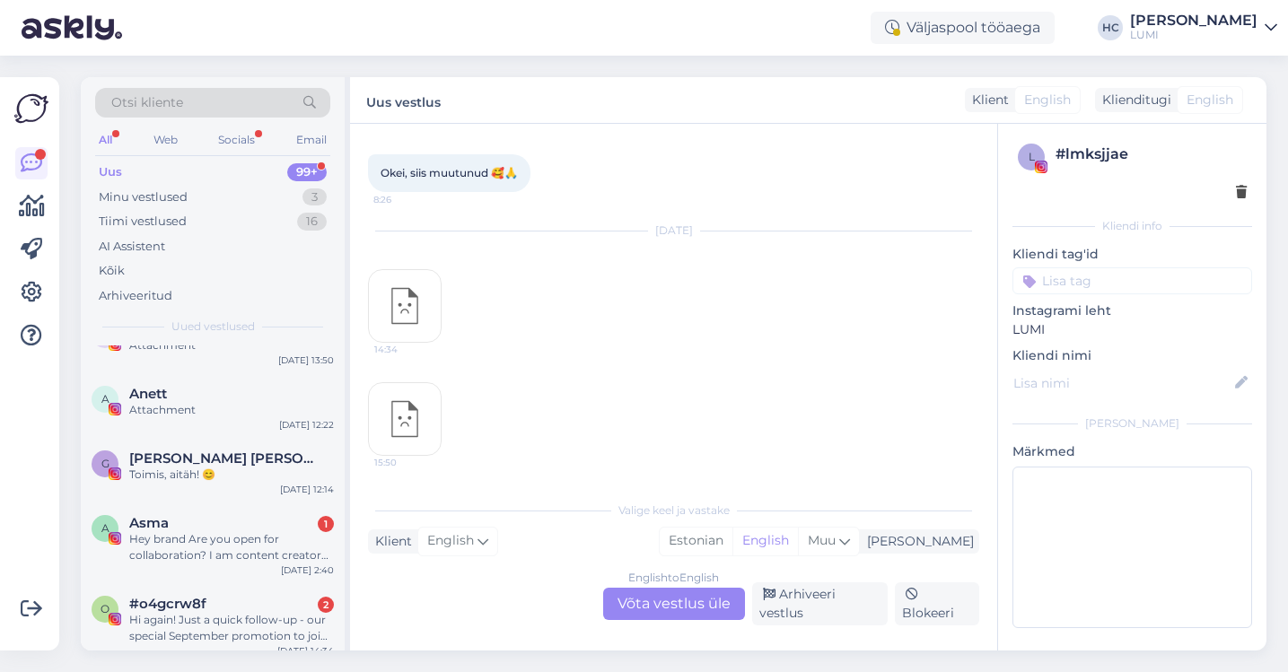
click at [244, 467] on div "G Gerli Rebane Toimis, aitäh! 😊 [DATE] 12:14" at bounding box center [213, 470] width 264 height 65
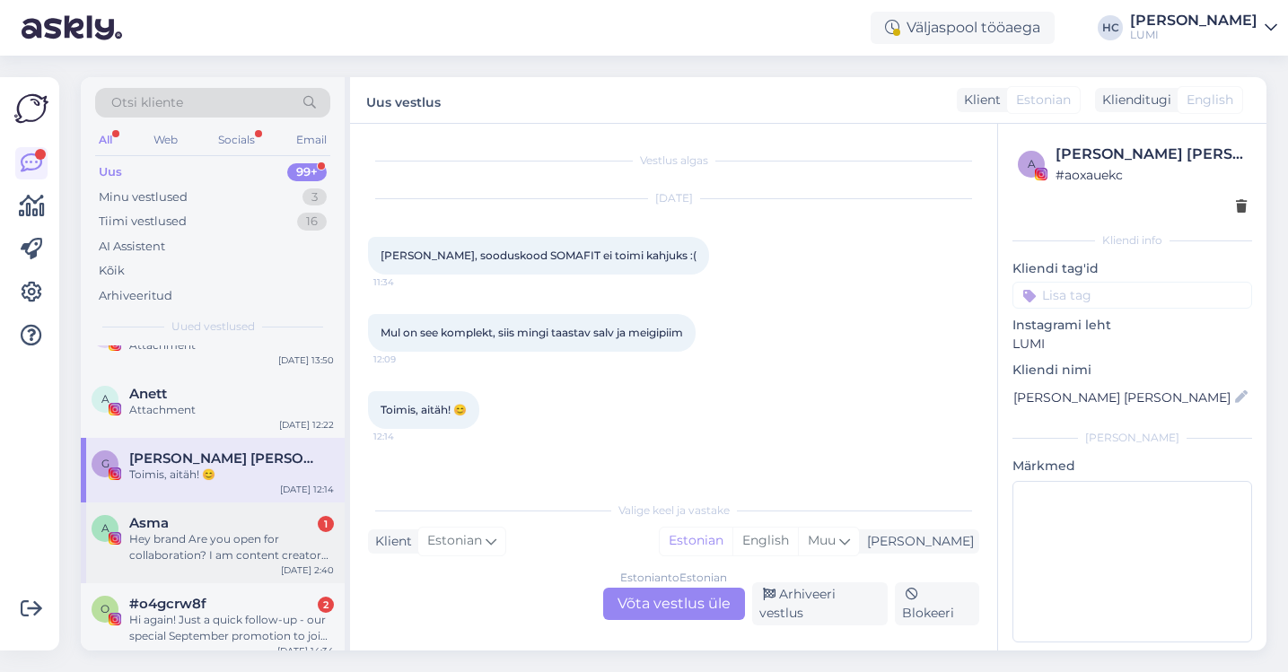
click at [237, 535] on div "Hey brand Are you open for collaboration? I am content creator based in [GEOGRA…" at bounding box center [231, 547] width 205 height 32
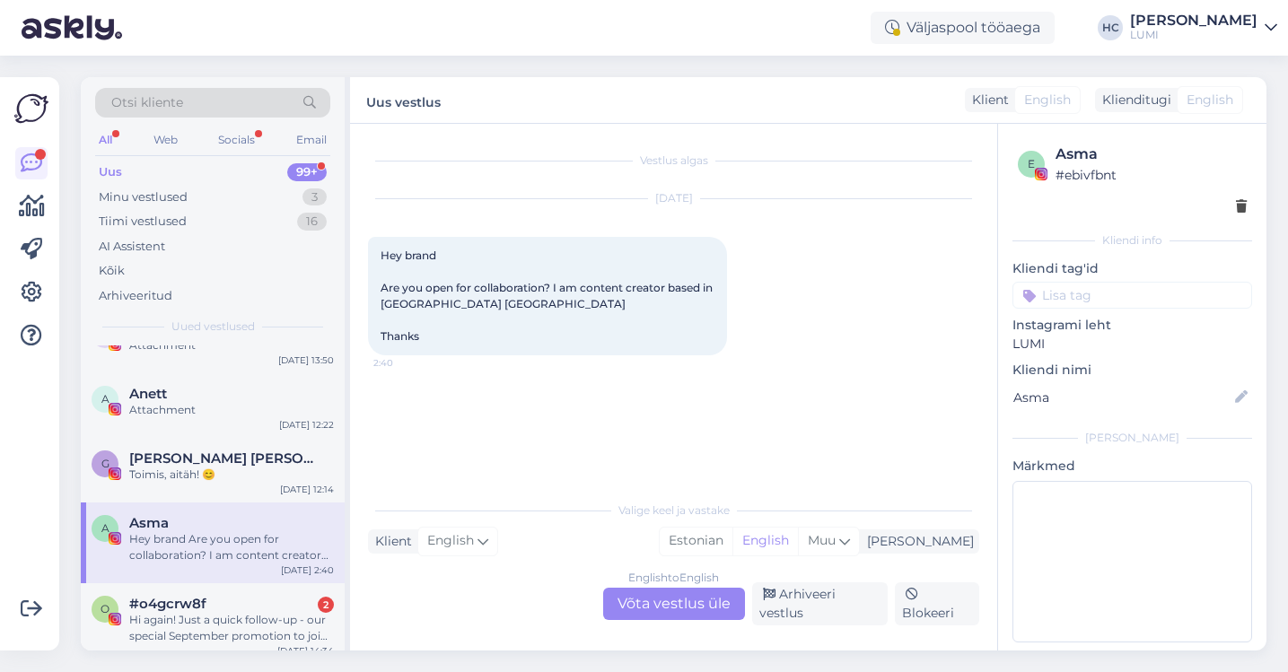
click at [687, 593] on div "English to English Võta vestlus üle" at bounding box center [674, 604] width 142 height 32
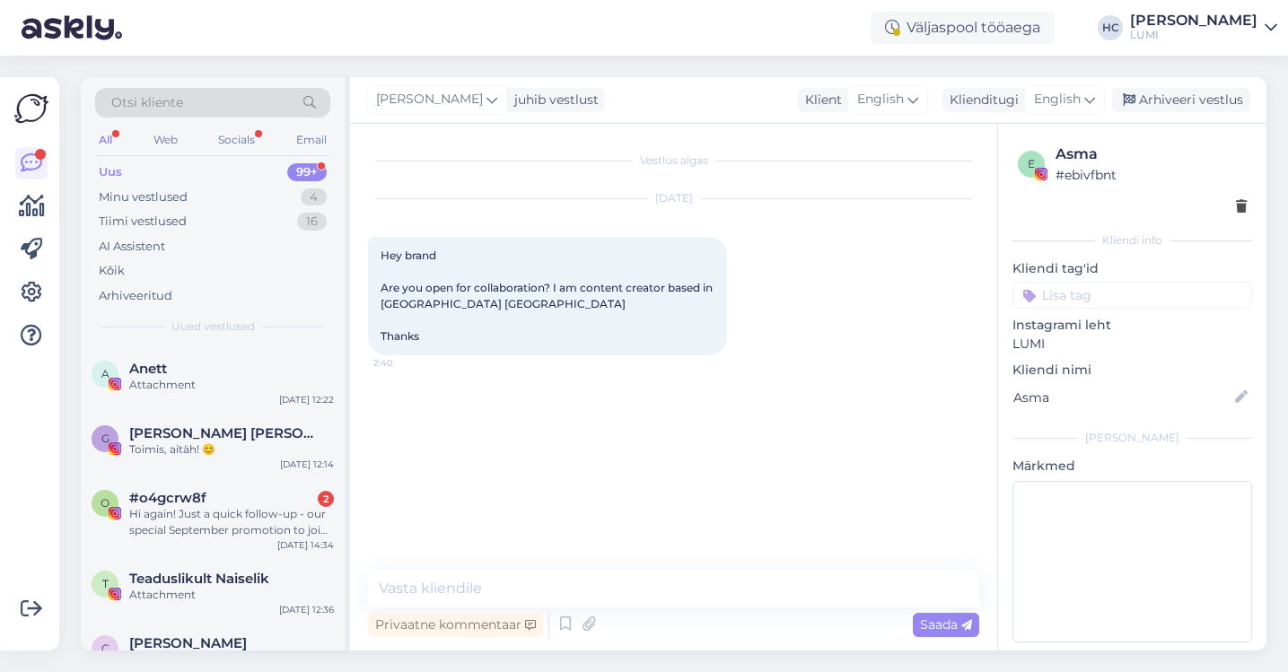
scroll to position [1002, 0]
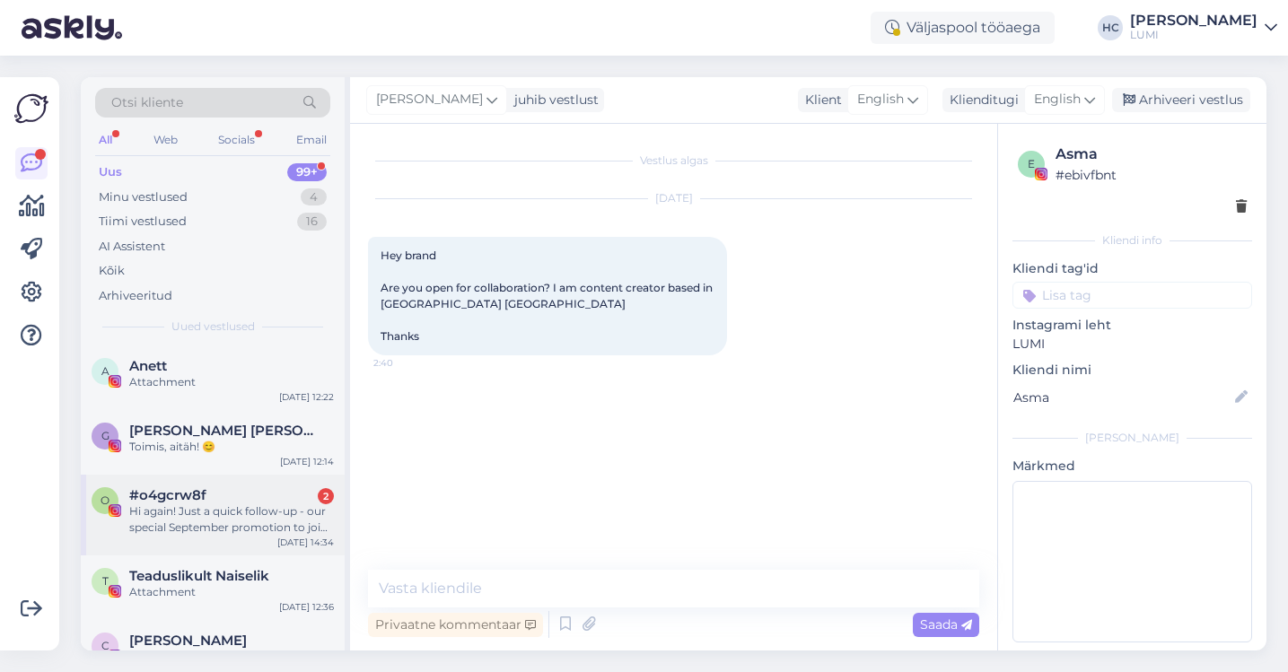
click at [268, 503] on div "Hi again! Just a quick follow-up - our special September promotion to join The …" at bounding box center [231, 519] width 205 height 32
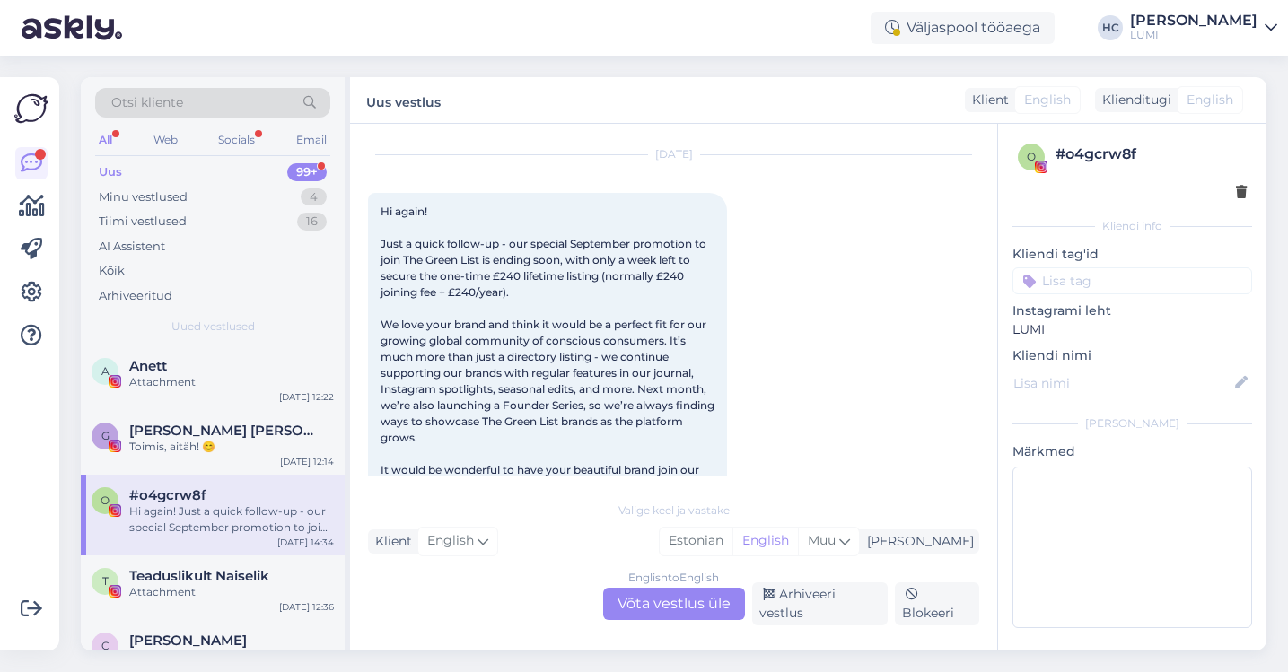
scroll to position [612, 0]
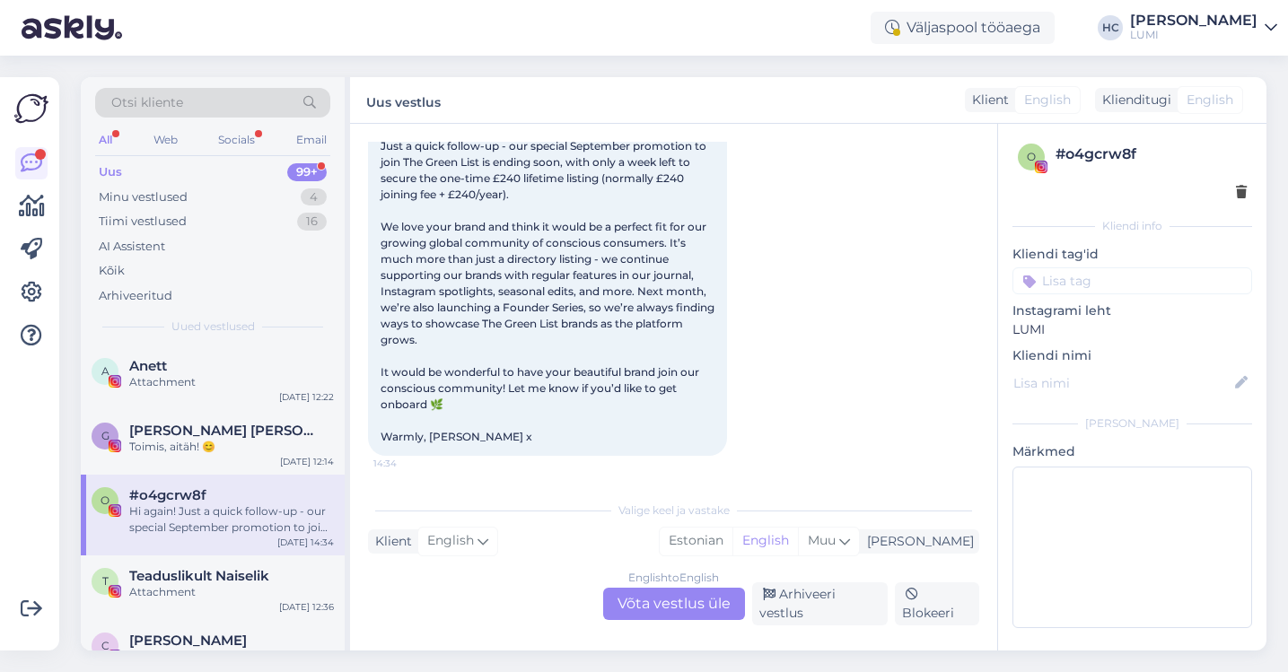
click at [642, 597] on div "English to English Võta vestlus üle" at bounding box center [674, 604] width 142 height 32
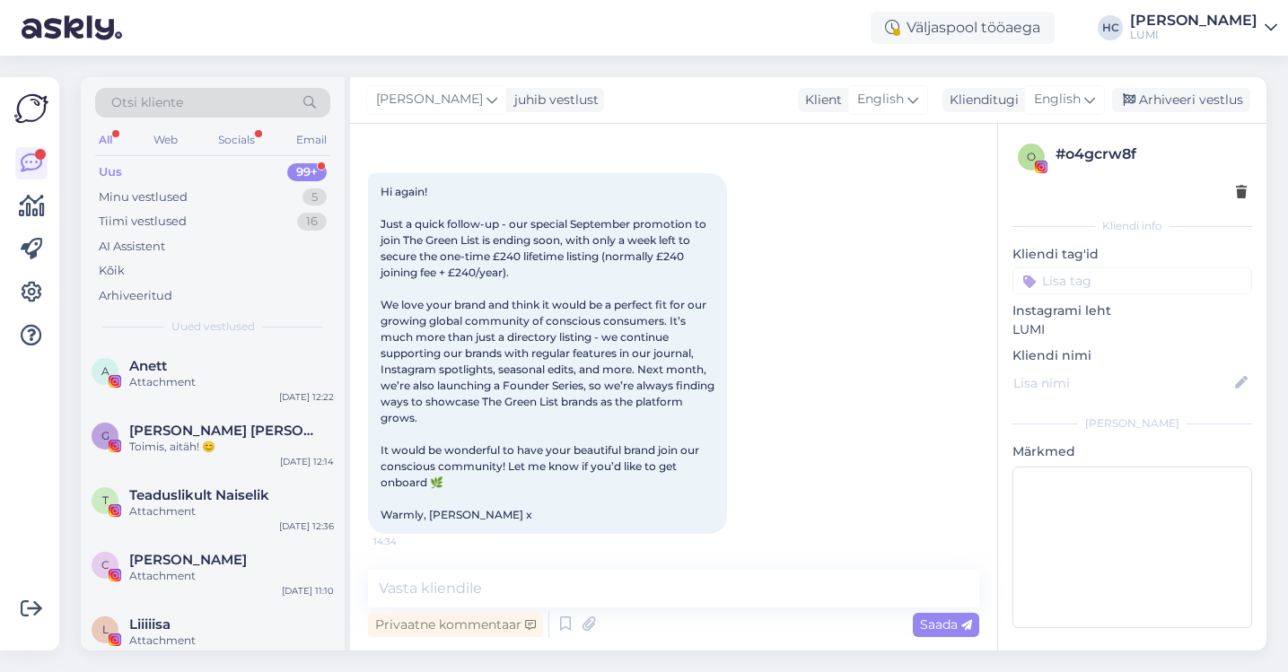
scroll to position [0, 0]
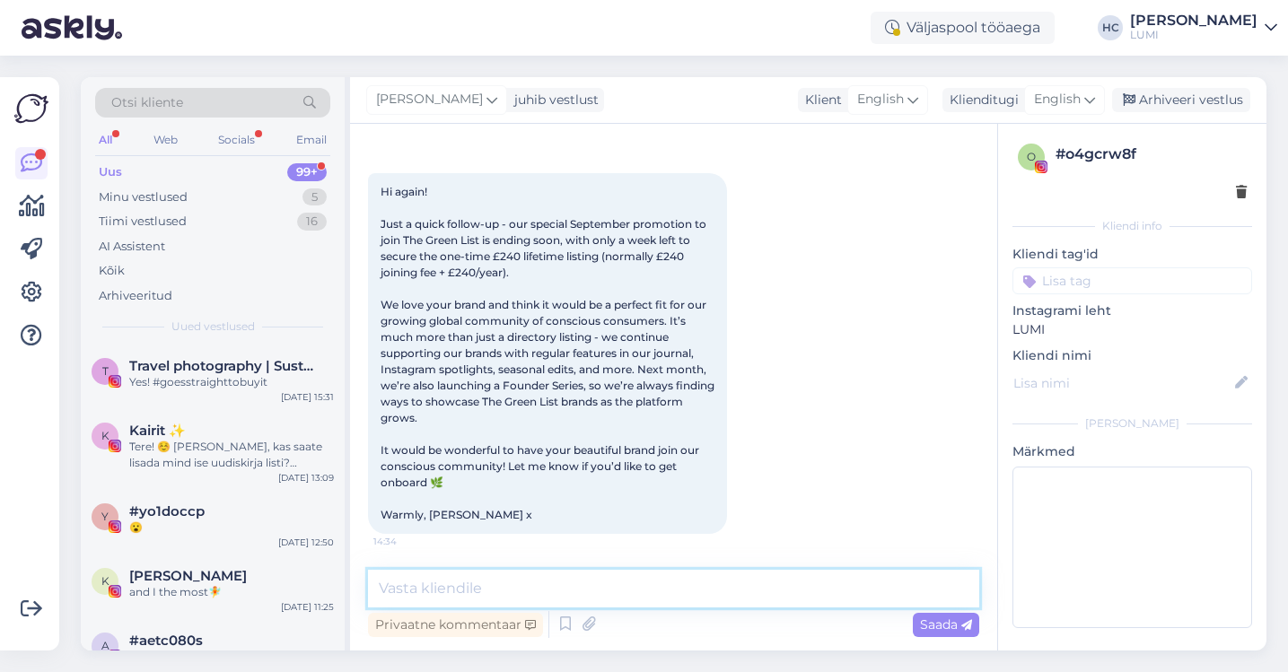
click at [642, 597] on textarea at bounding box center [673, 589] width 611 height 38
type textarea "n"
click at [529, 626] on icon at bounding box center [530, 625] width 11 height 11
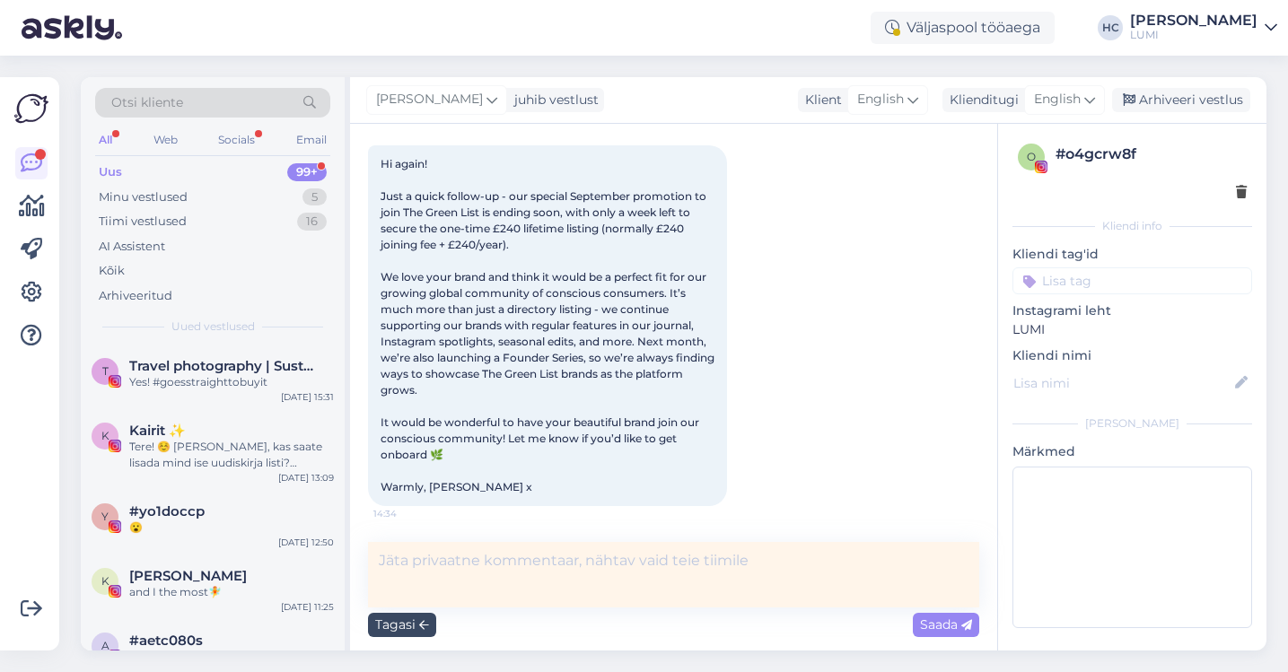
click at [407, 631] on div "Tagasi" at bounding box center [402, 625] width 68 height 24
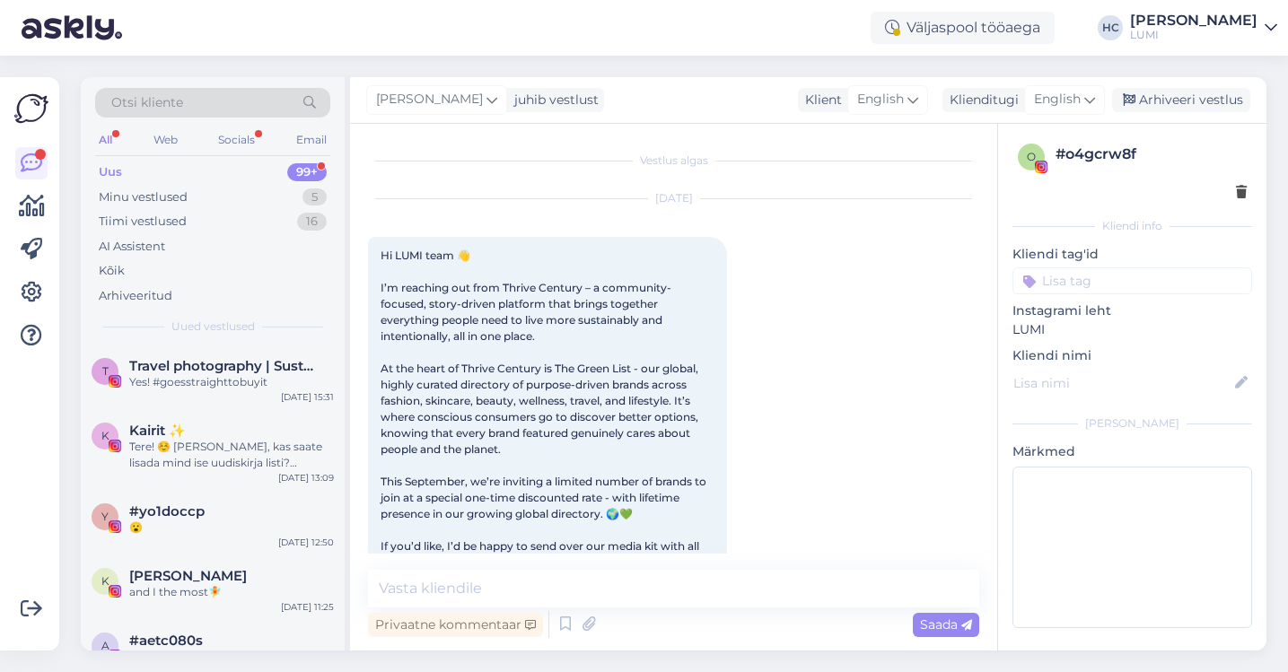
scroll to position [534, 0]
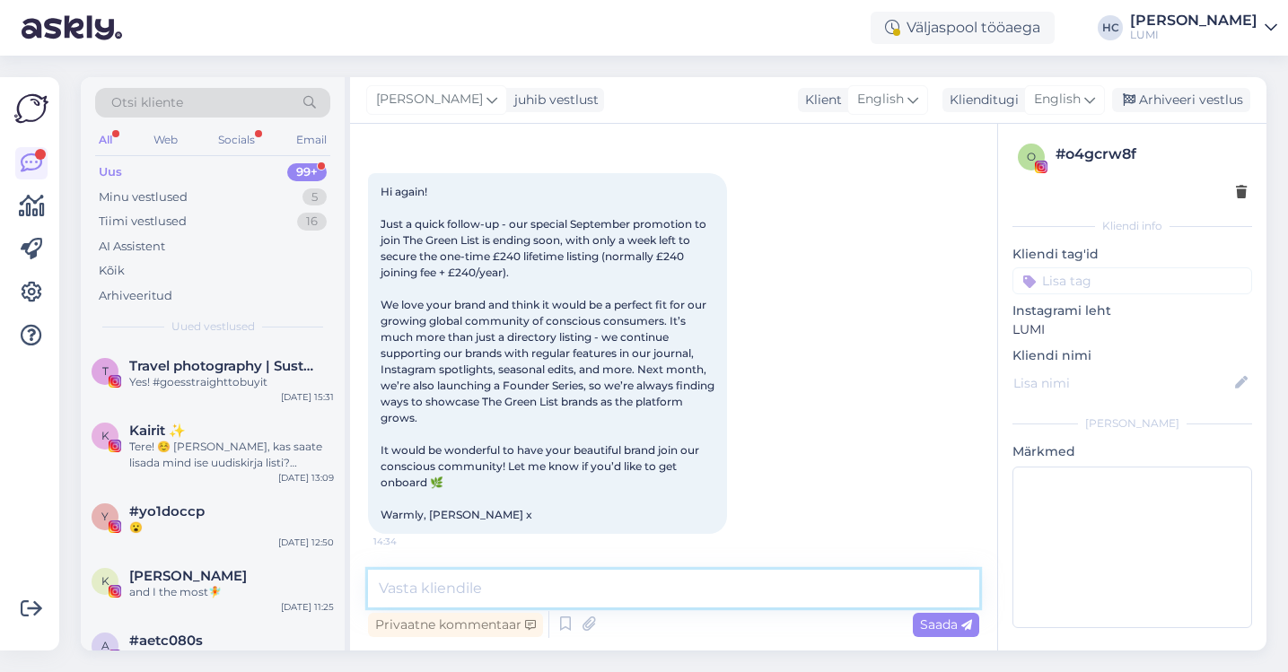
click at [461, 575] on textarea at bounding box center [673, 589] width 611 height 38
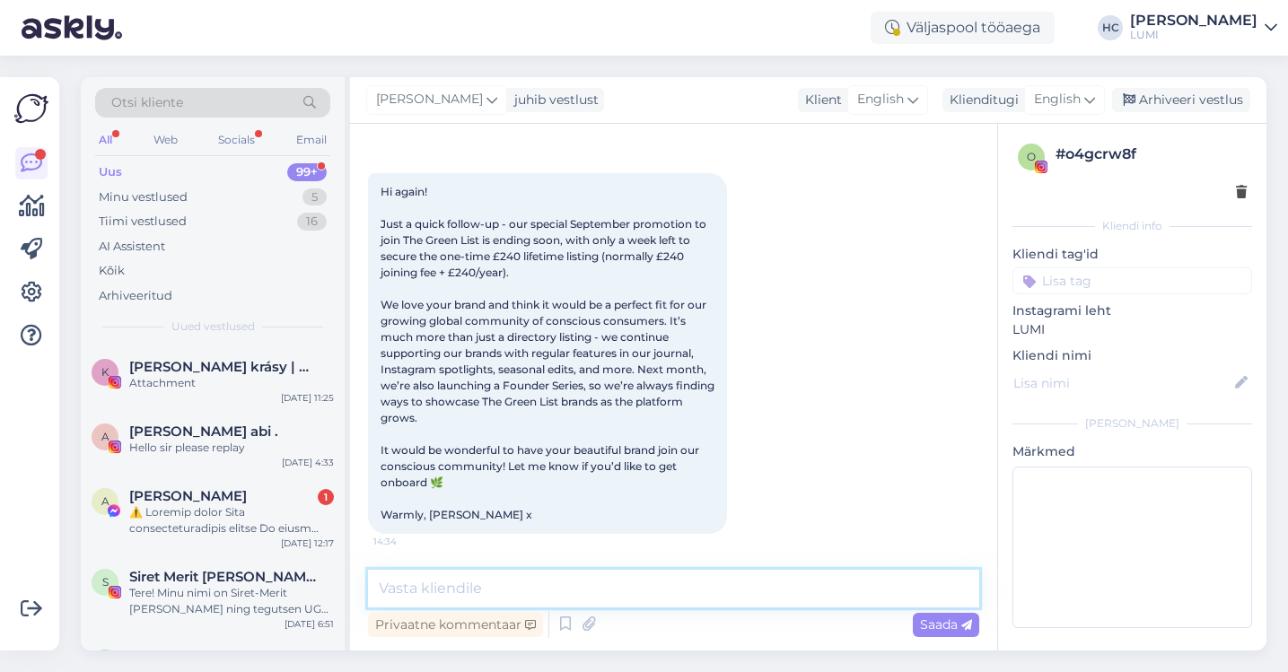
scroll to position [1426, 0]
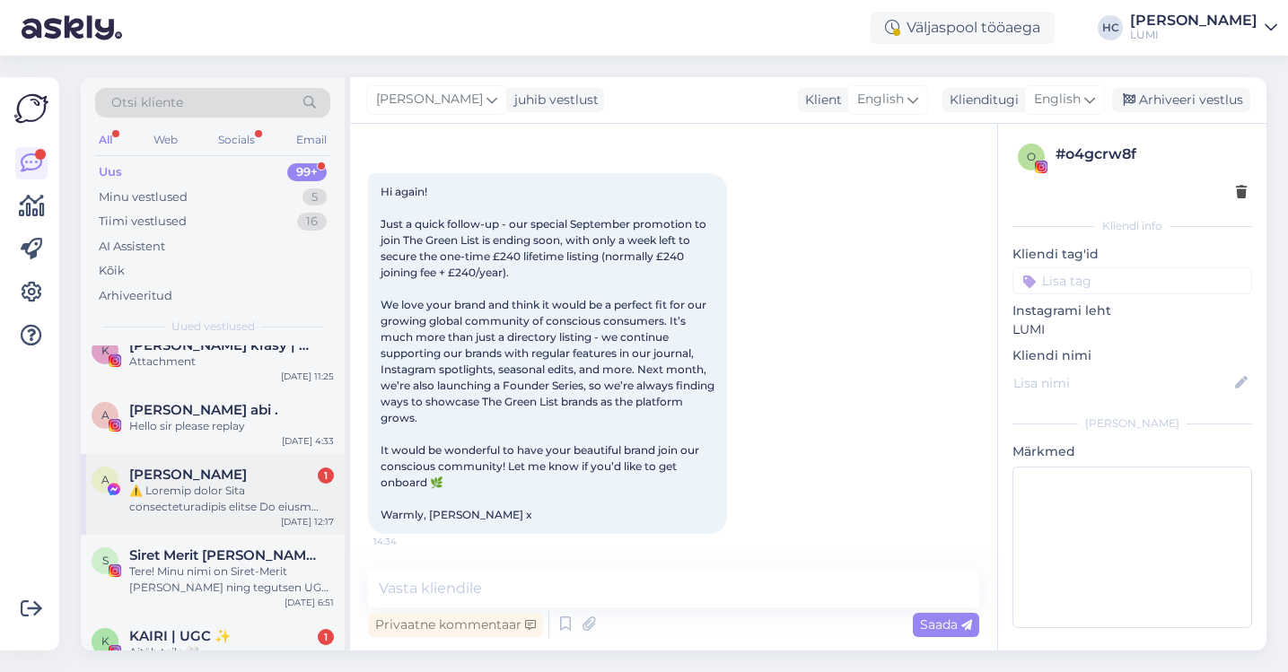
click at [270, 498] on div at bounding box center [231, 499] width 205 height 32
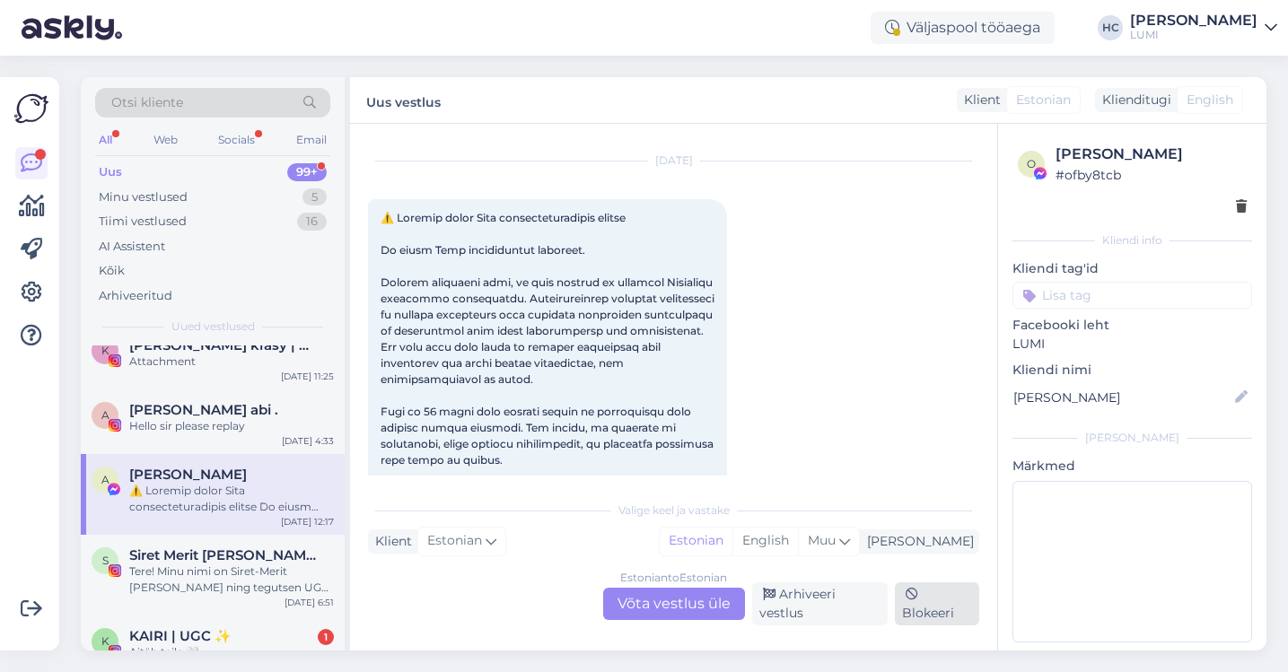
click at [954, 617] on div "Blokeeri" at bounding box center [937, 603] width 84 height 43
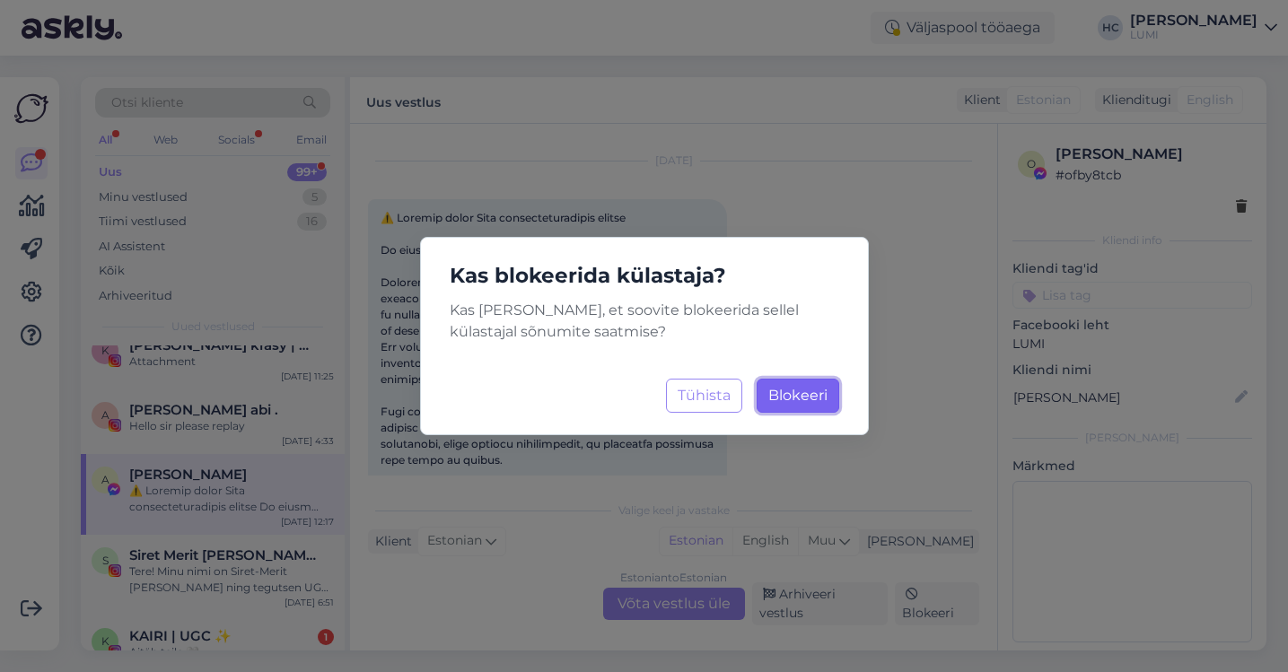
click at [815, 393] on span "Blokeeri" at bounding box center [797, 395] width 59 height 17
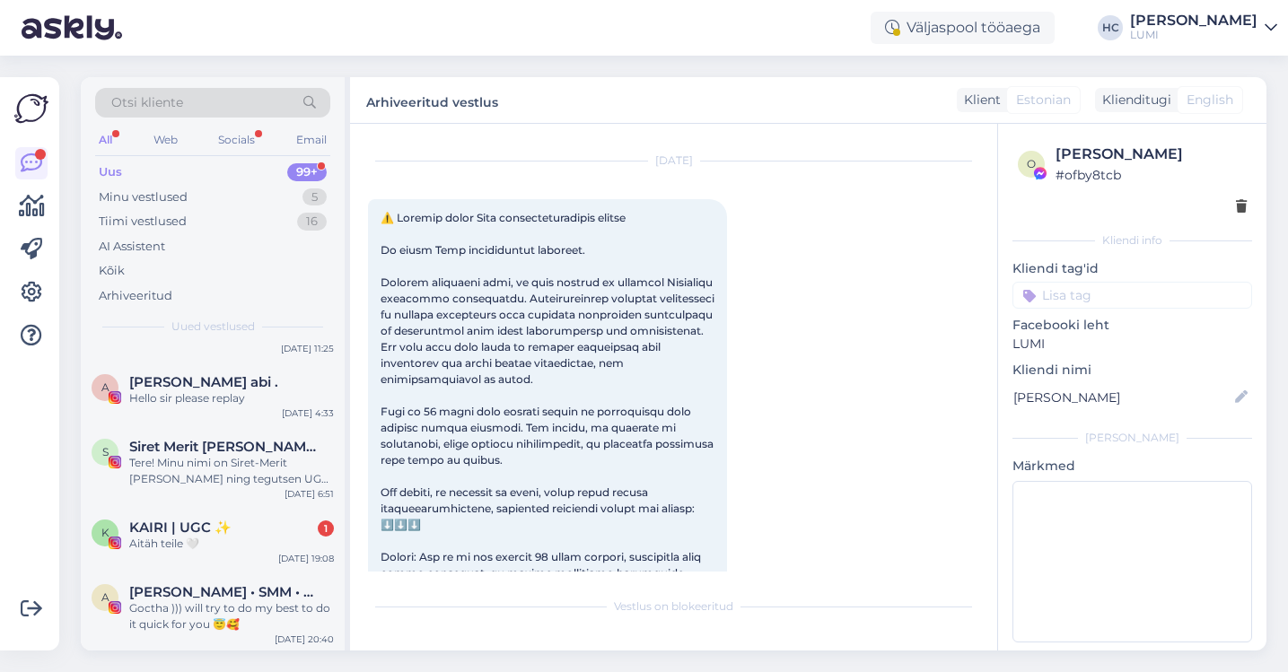
scroll to position [1456, 0]
click at [196, 534] on div "Aitäh teile 🤍" at bounding box center [231, 542] width 205 height 16
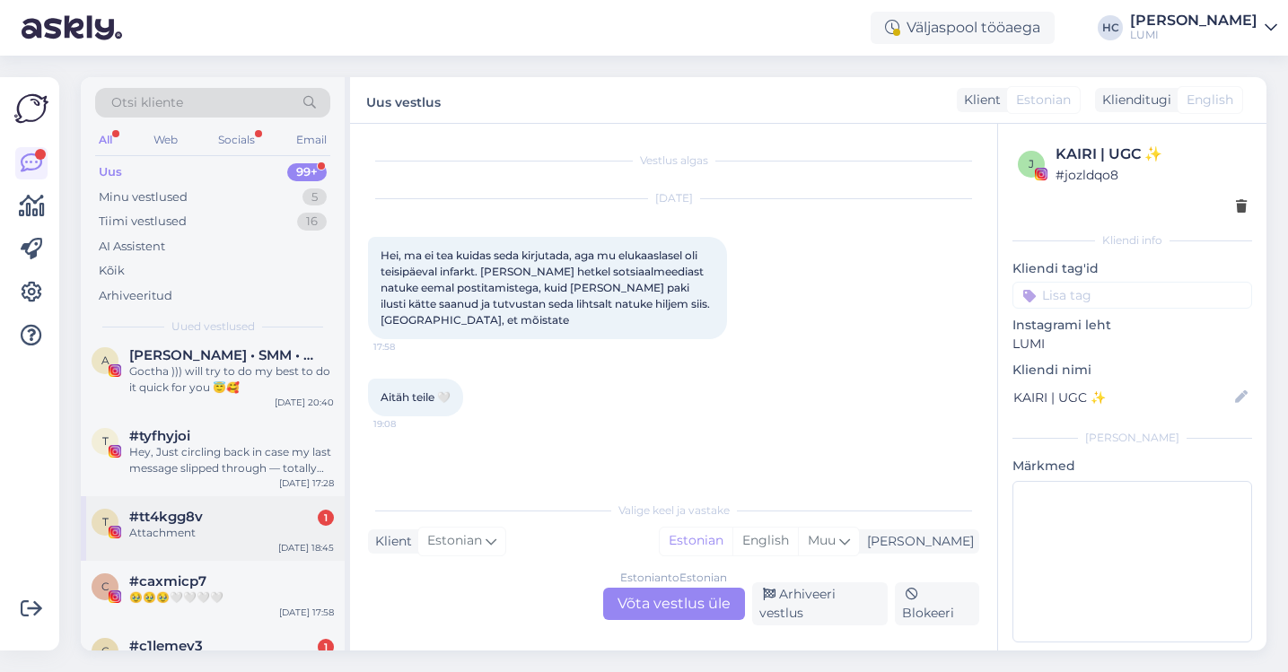
scroll to position [1693, 0]
click at [259, 533] on div "t #tt4kgg8v 1 Attachment [DATE] 18:45" at bounding box center [213, 527] width 264 height 65
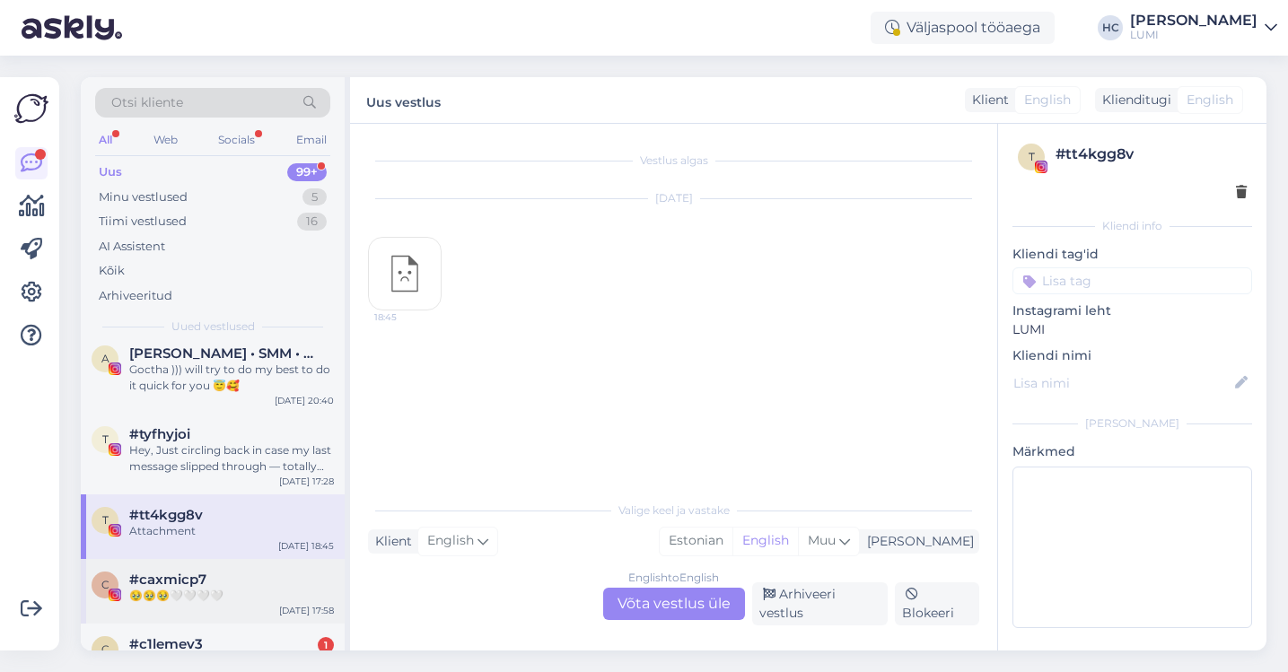
click at [245, 588] on div "🥹🥹🥹🤍🤍🤍🤍" at bounding box center [231, 596] width 205 height 16
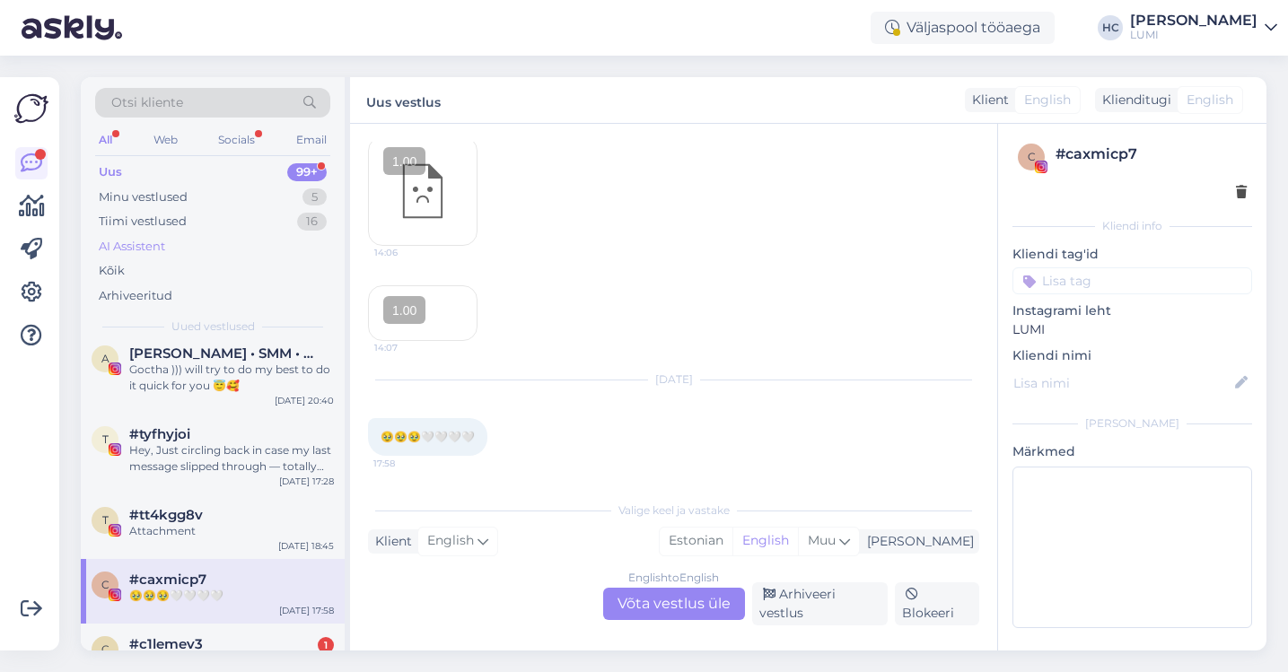
scroll to position [154, 0]
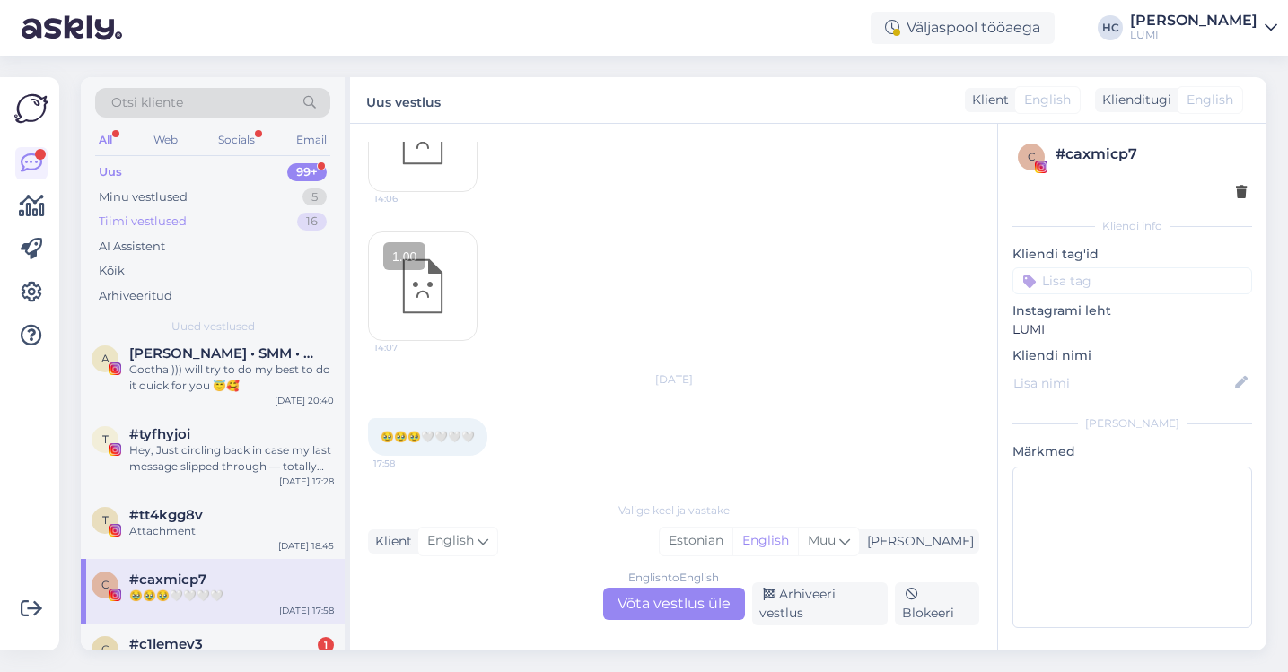
click at [228, 218] on div "Tiimi vestlused 16" at bounding box center [212, 221] width 235 height 25
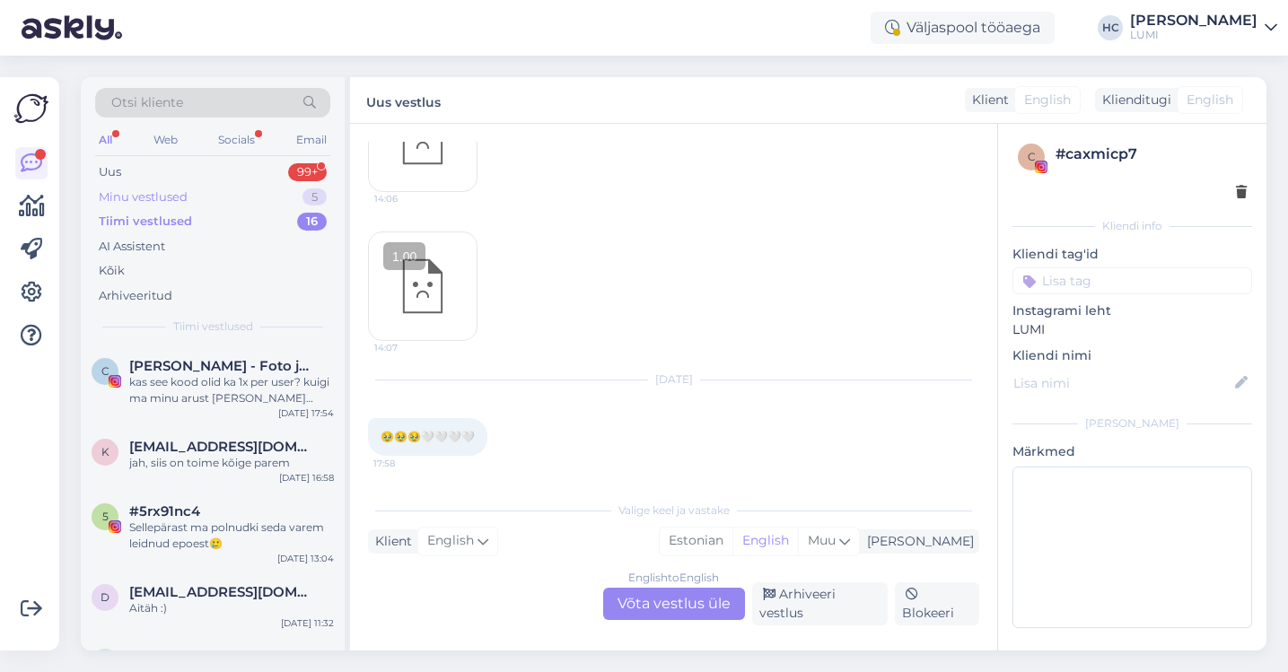
click at [175, 200] on div "Minu vestlused" at bounding box center [143, 197] width 89 height 18
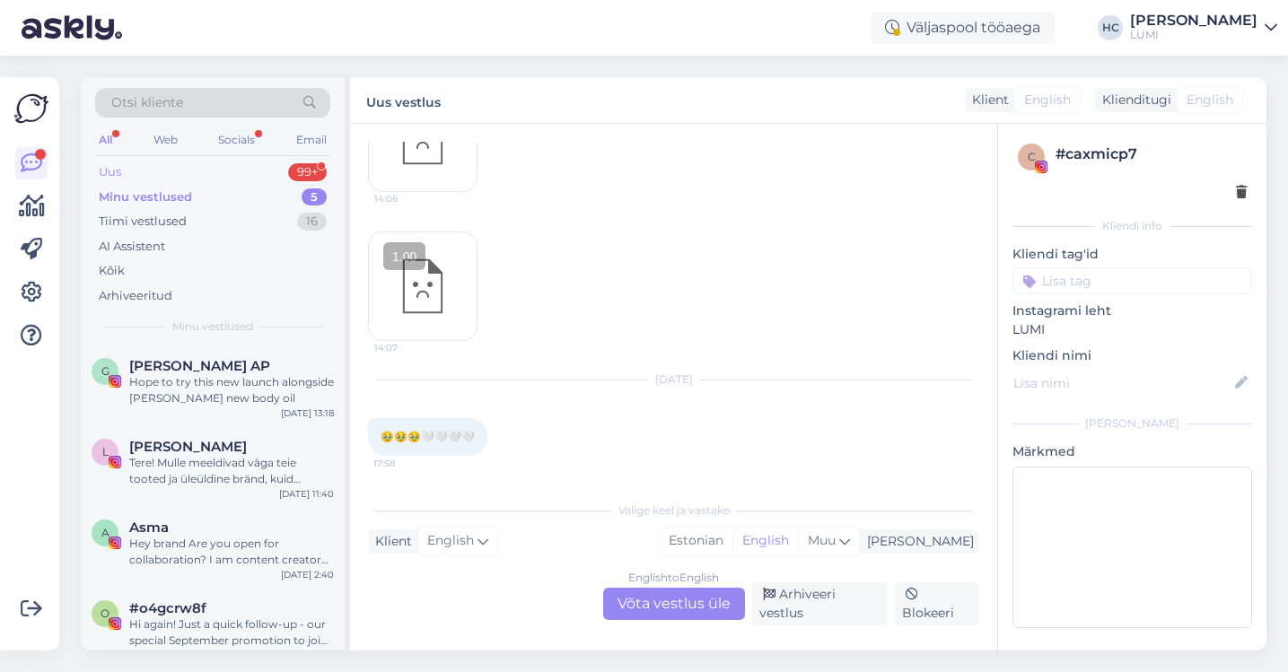
click at [197, 179] on div "Uus 99+" at bounding box center [212, 172] width 235 height 25
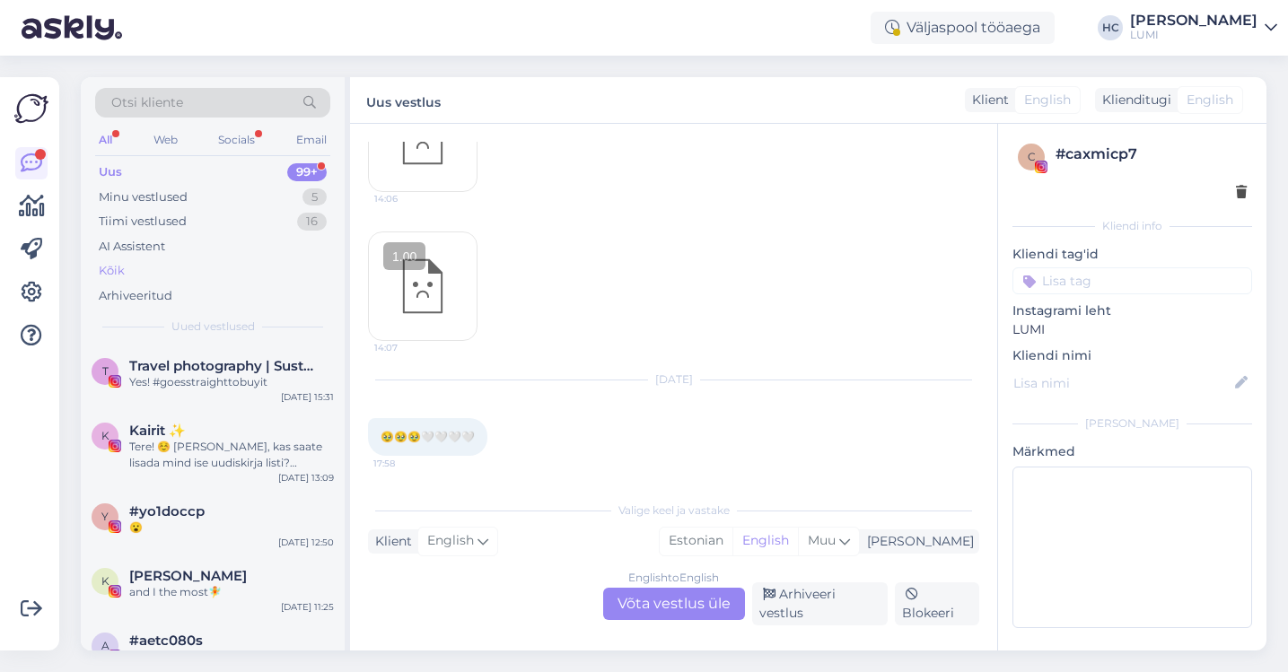
click at [122, 273] on div "Kõik" at bounding box center [112, 271] width 26 height 18
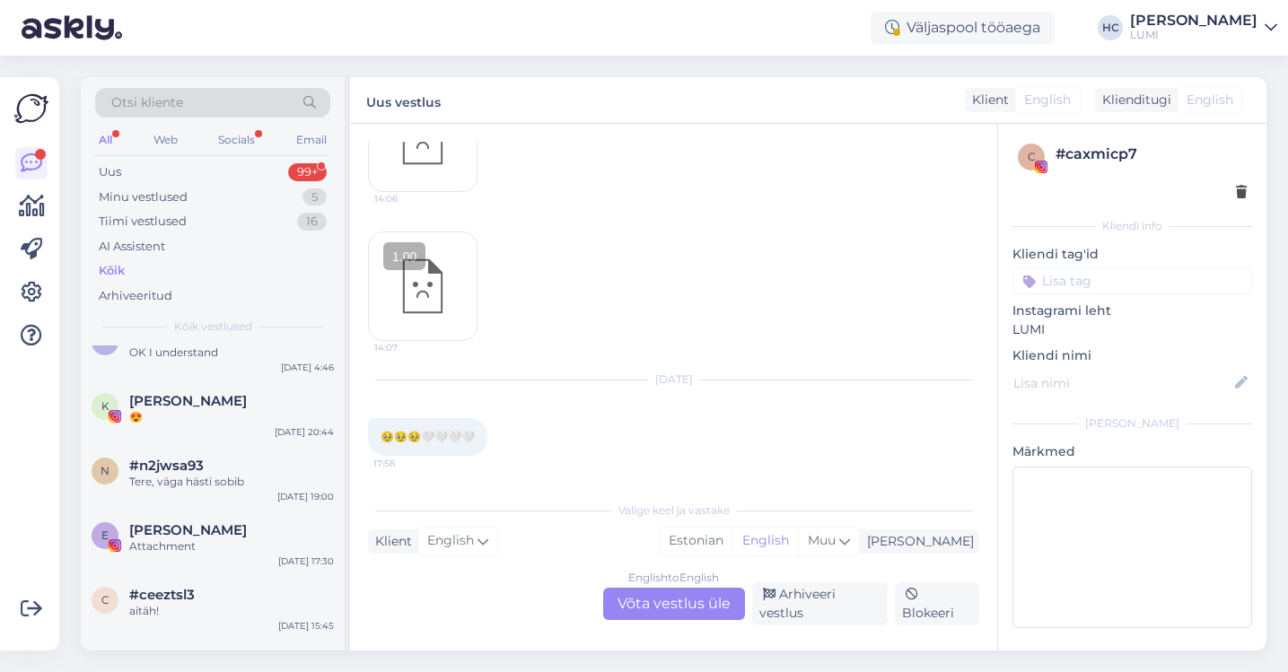
scroll to position [3035, 0]
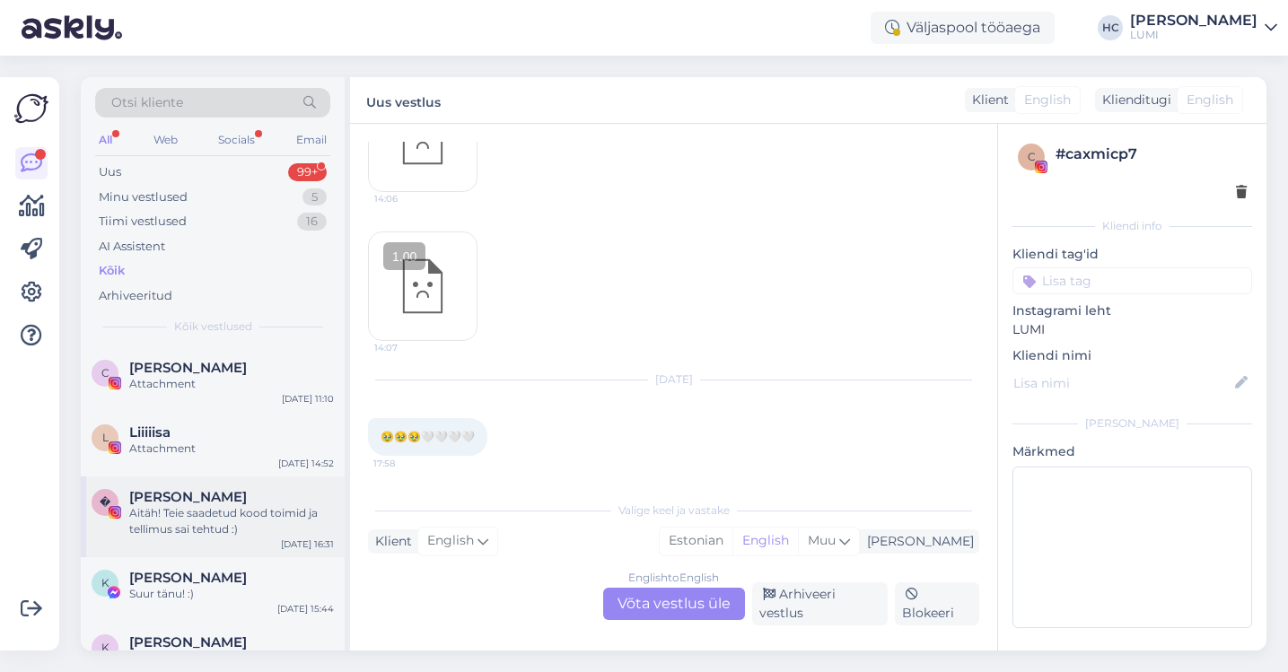
click at [254, 505] on div "Aitäh! Teie saadetud kood toimid ja tellimus sai tehtud :)" at bounding box center [231, 521] width 205 height 32
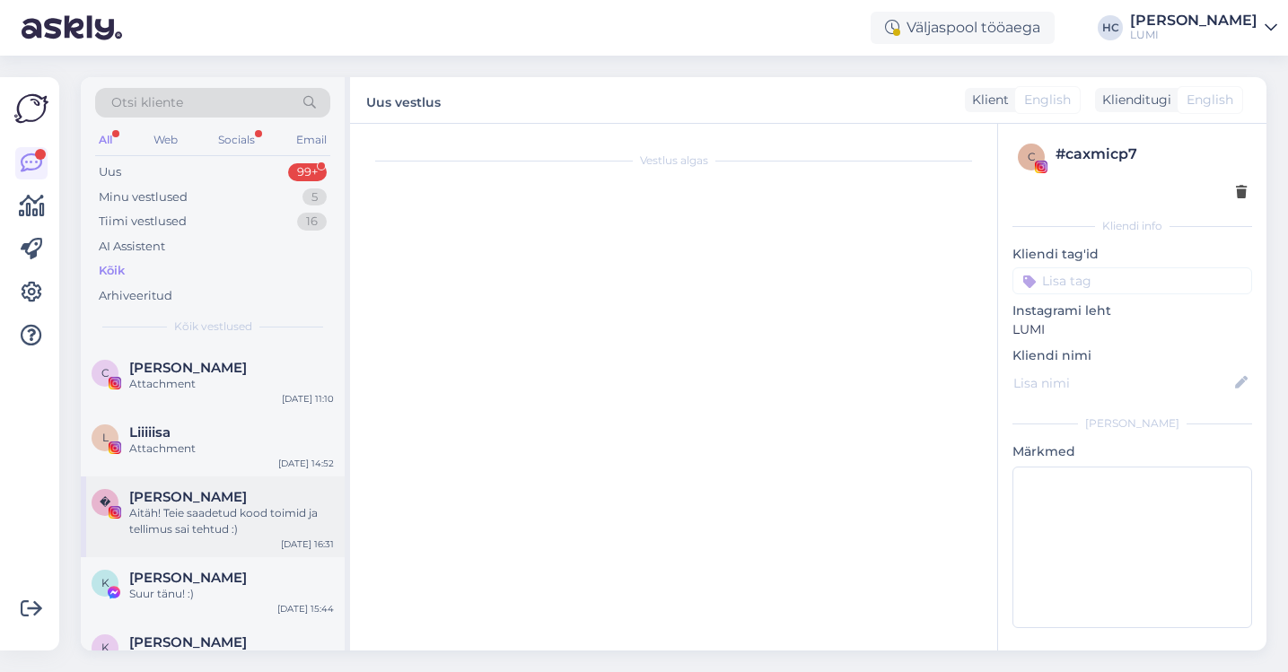
scroll to position [0, 0]
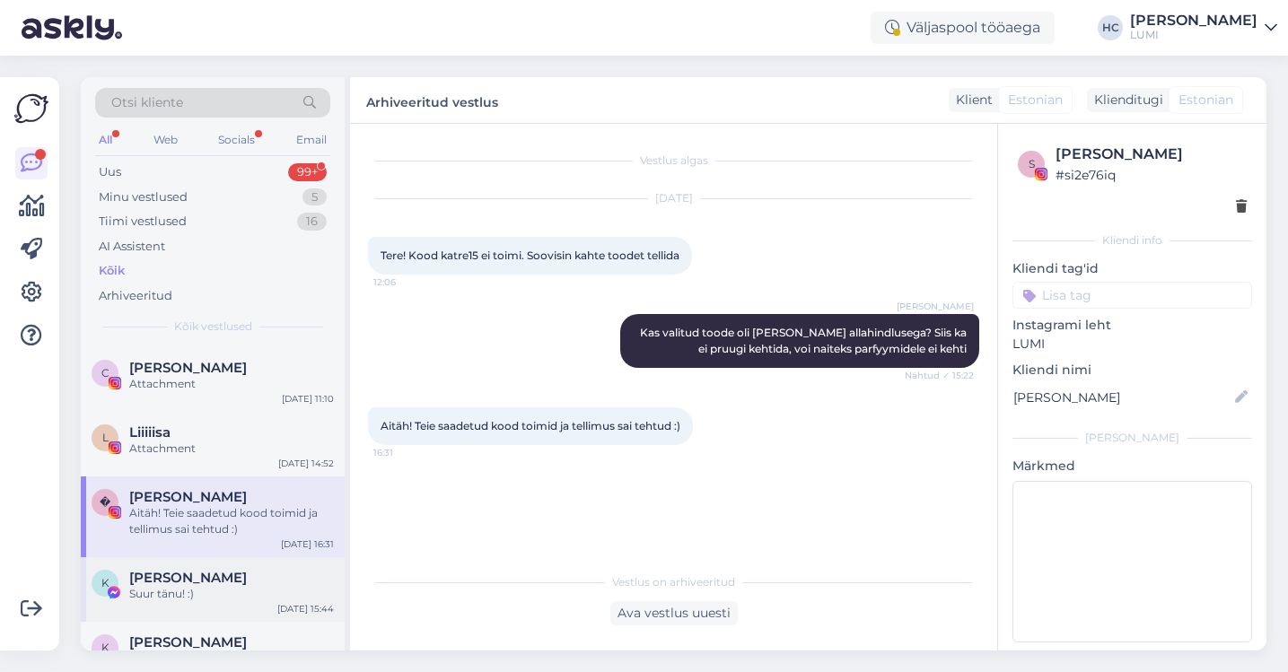
click at [180, 571] on div "K [PERSON_NAME] Suur tänu! :) [DATE] 15:44" at bounding box center [213, 589] width 264 height 65
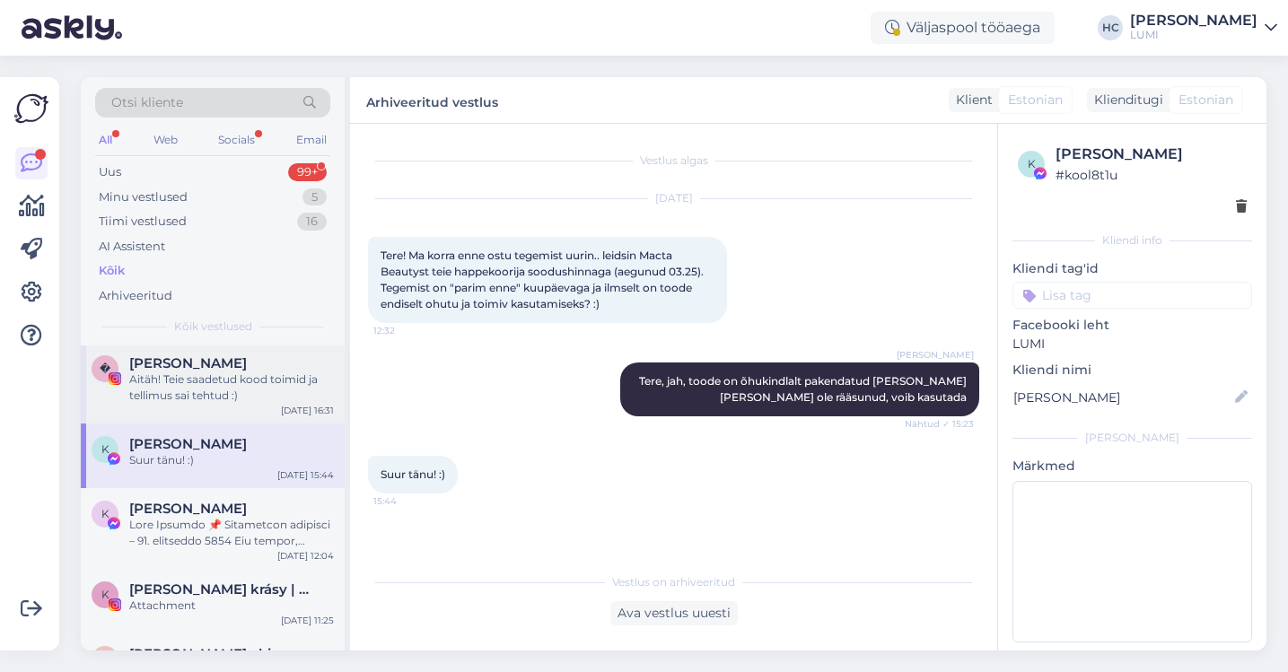
scroll to position [3190, 0]
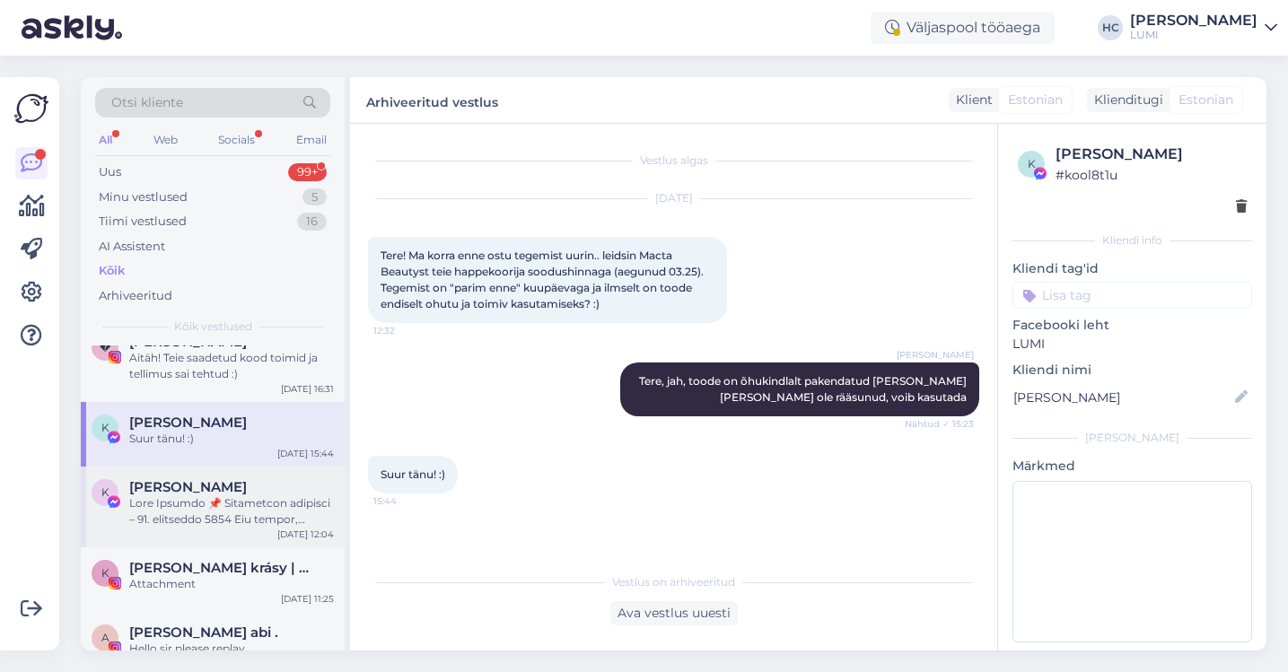
click at [202, 496] on div "K [PERSON_NAME] [DATE] 12:04" at bounding box center [213, 507] width 264 height 81
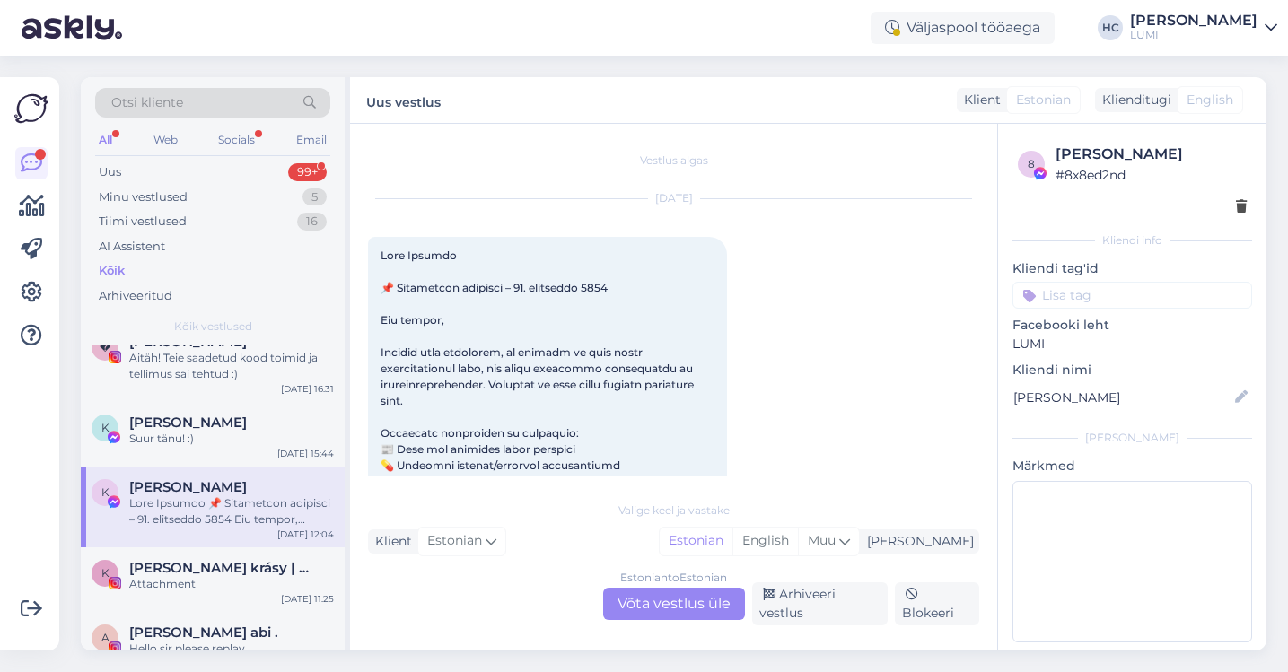
scroll to position [38, 0]
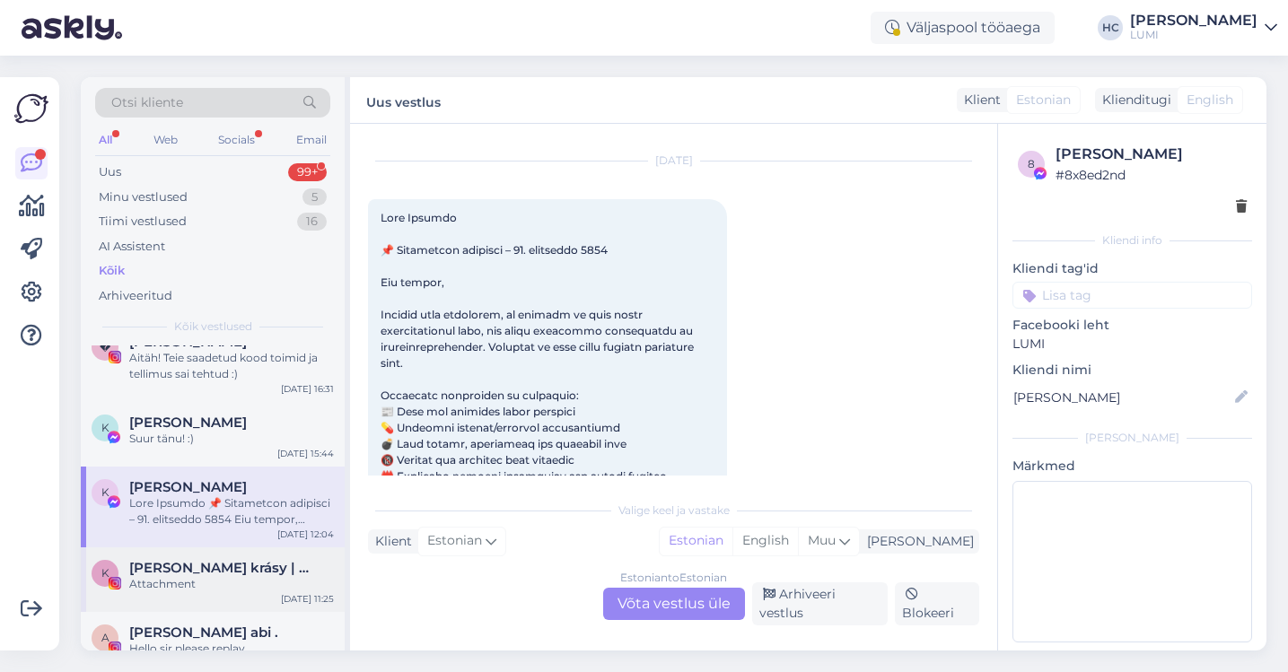
click at [233, 576] on div "Attachment" at bounding box center [231, 584] width 205 height 16
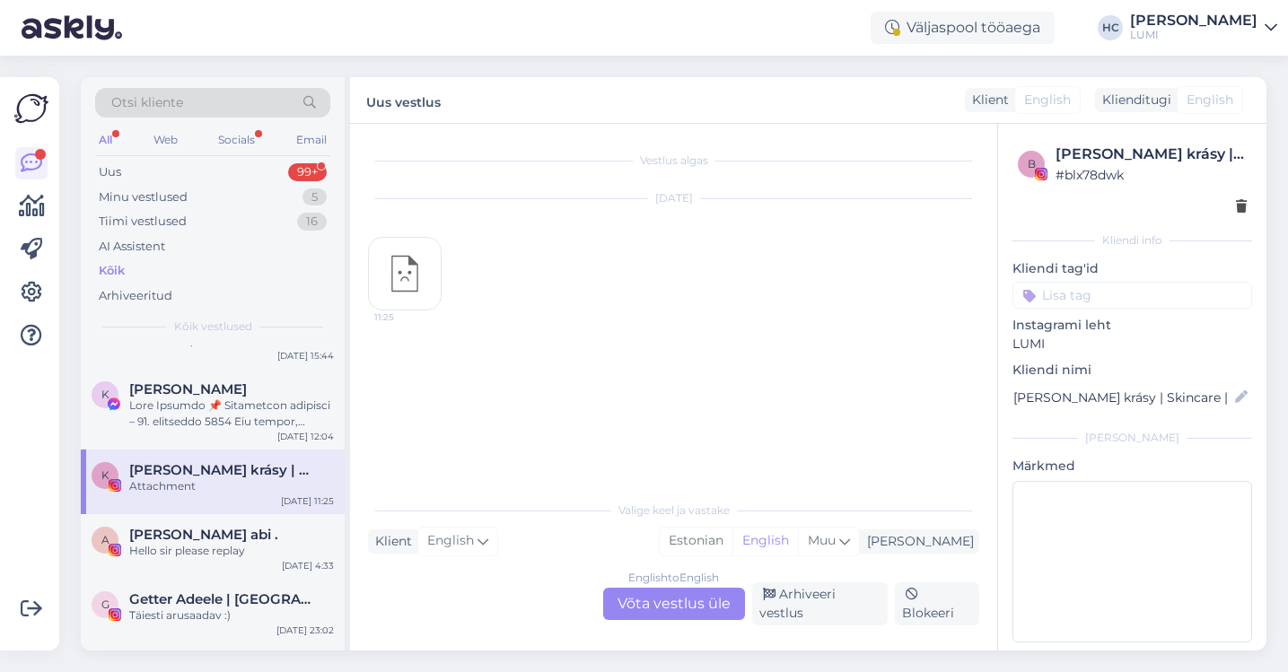
scroll to position [3384, 0]
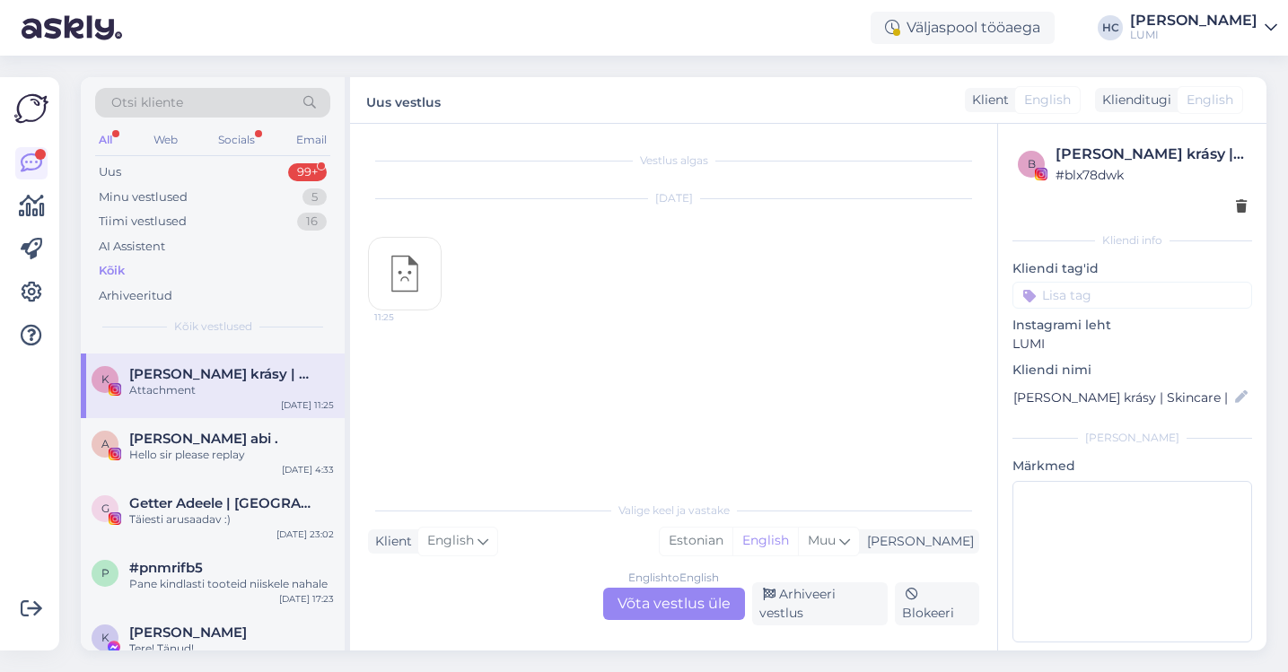
click at [233, 576] on div "Pane kindlasti tooteid niiskele nahale" at bounding box center [231, 584] width 205 height 16
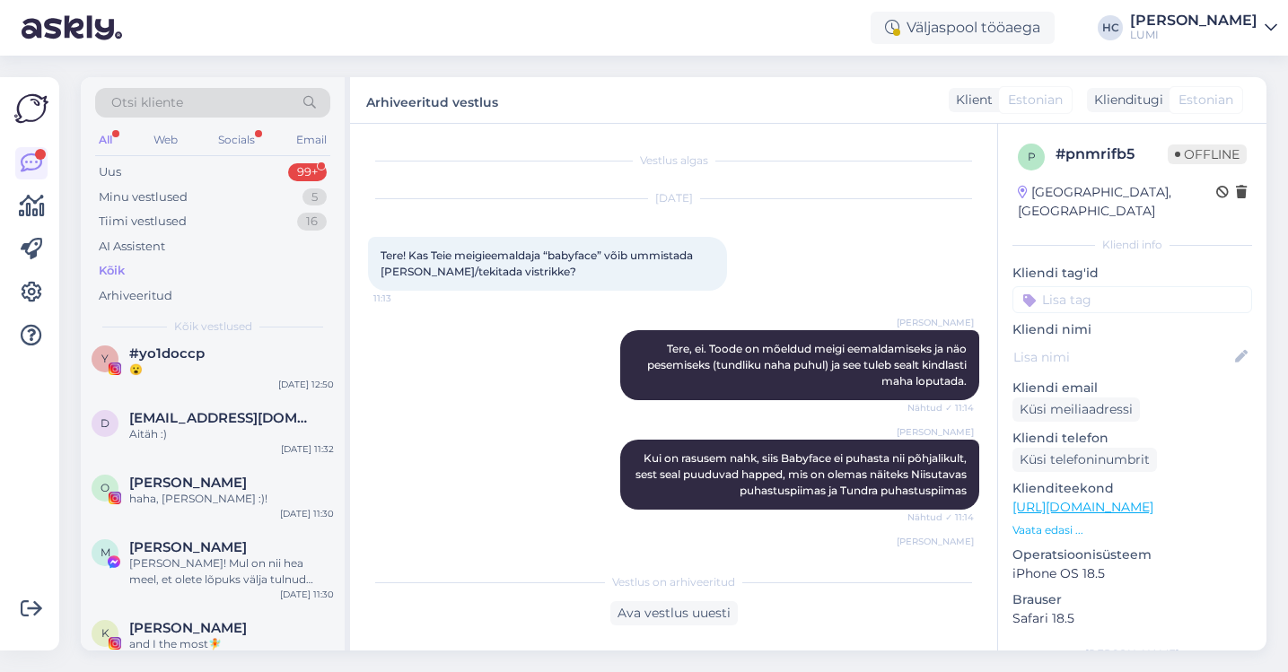
scroll to position [0, 0]
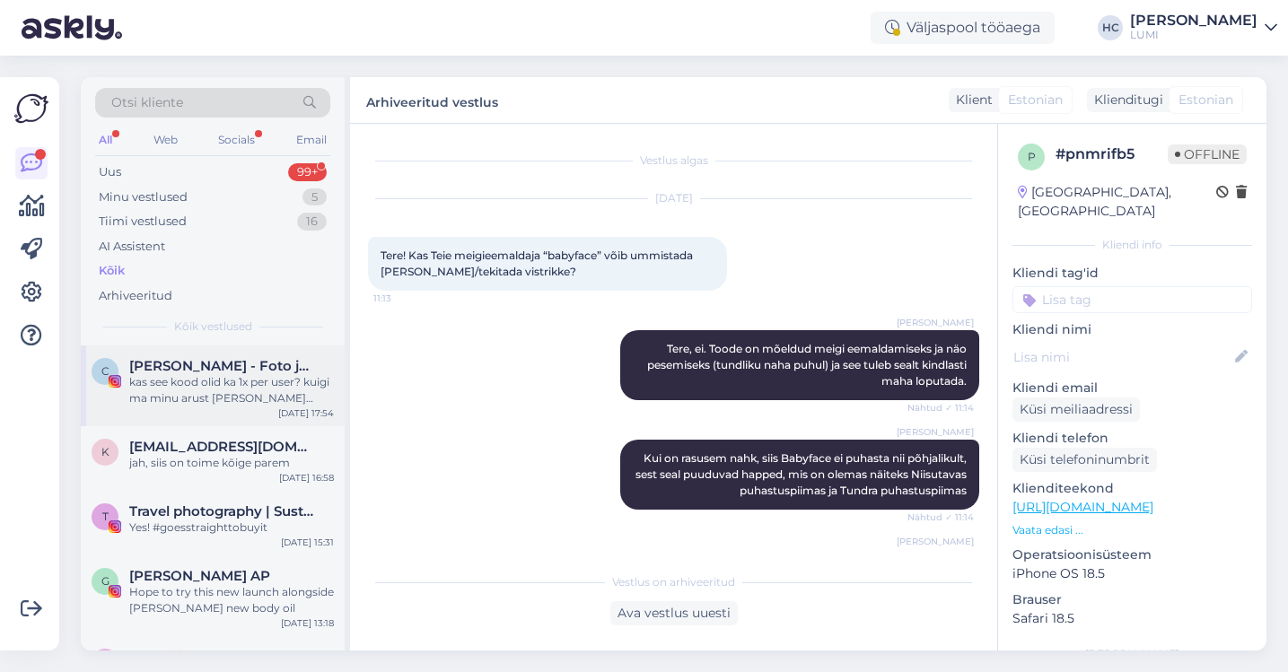
click at [203, 357] on div "C [PERSON_NAME] - Foto ja video kas see kood olid ka 1x per user? kuigi ma minu…" at bounding box center [213, 386] width 264 height 81
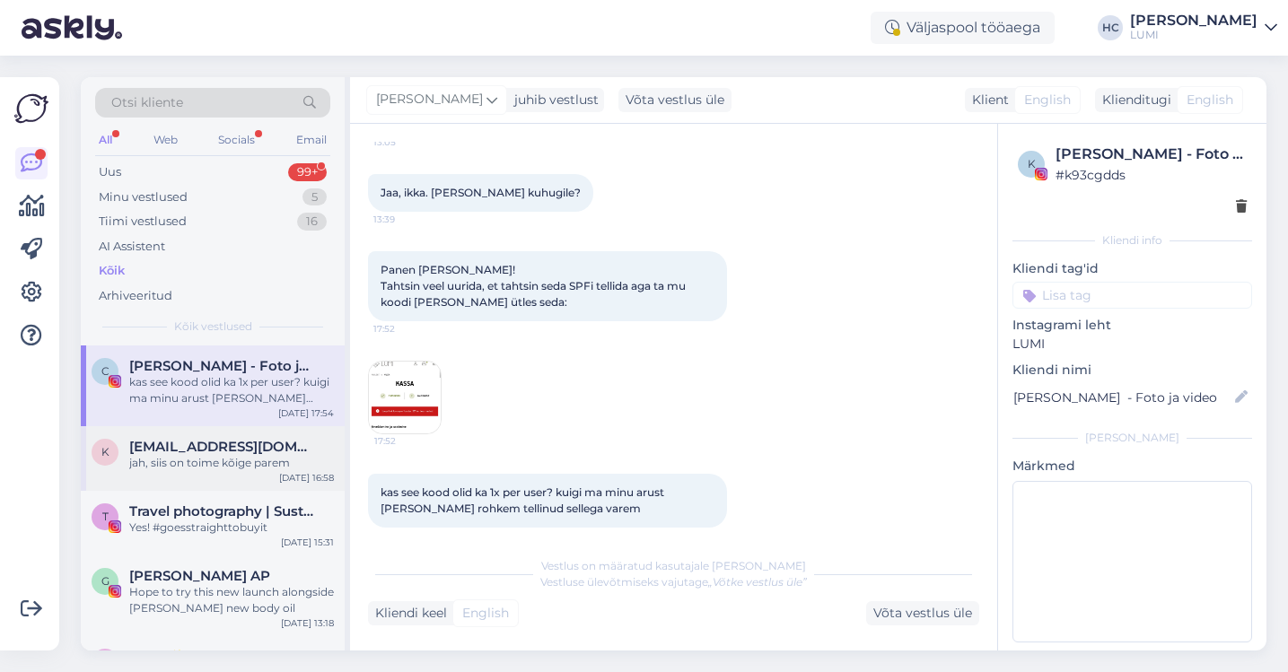
click at [243, 456] on div "jah, siis on toime kõige parem" at bounding box center [231, 463] width 205 height 16
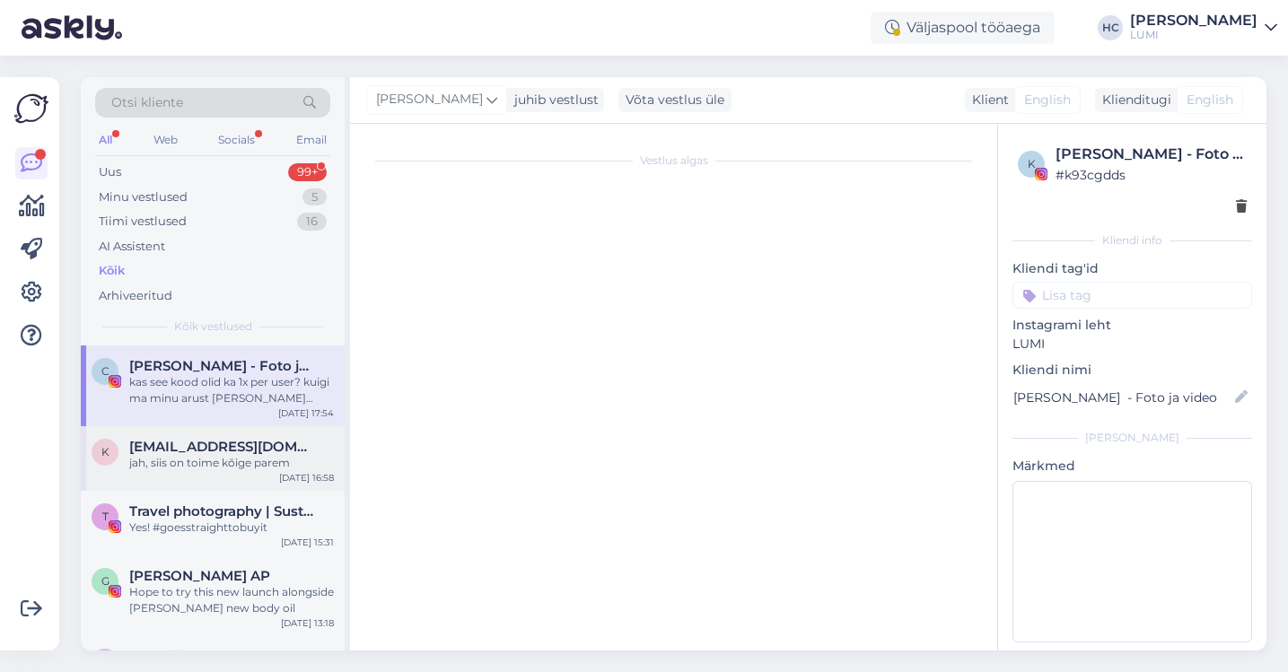
scroll to position [2701, 0]
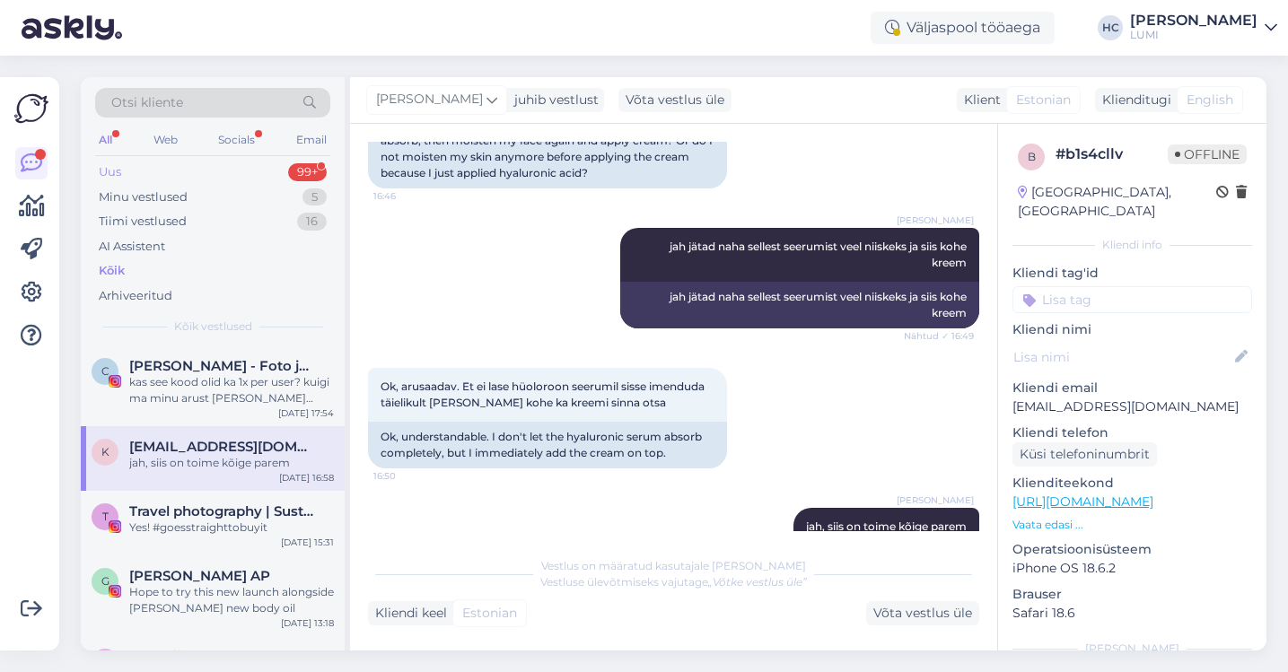
click at [222, 171] on div "Uus 99+" at bounding box center [212, 172] width 235 height 25
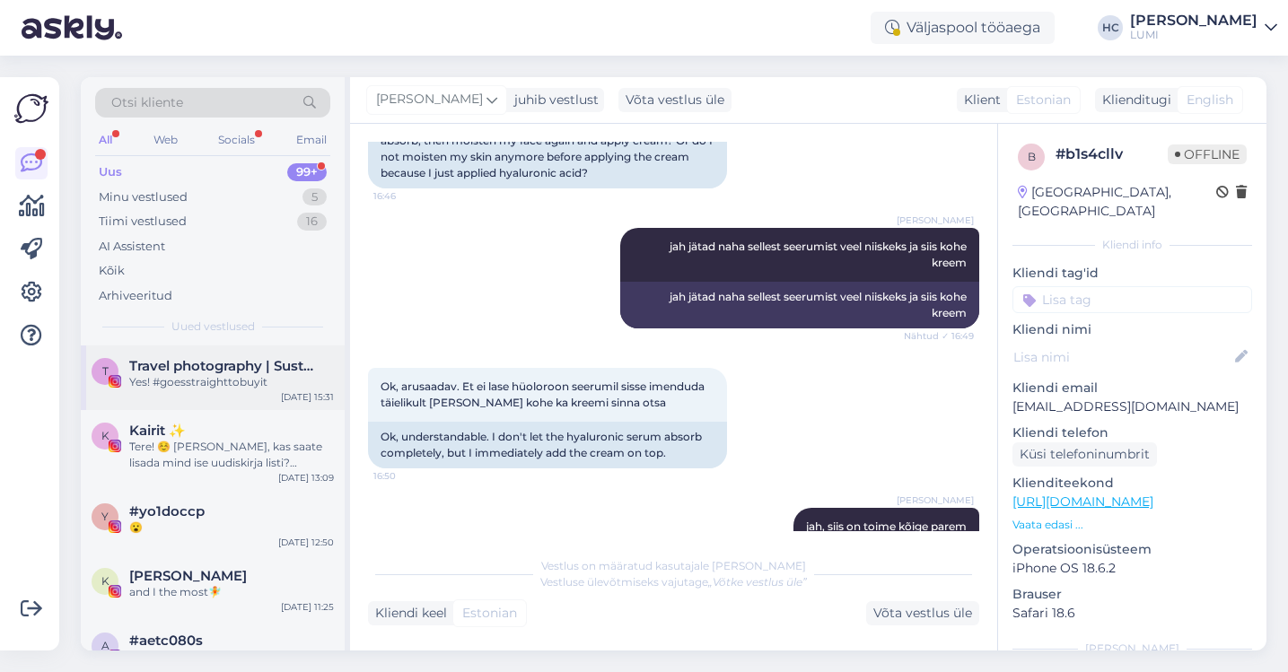
click at [205, 389] on div "Yes! #goesstraighttobuyit" at bounding box center [231, 382] width 205 height 16
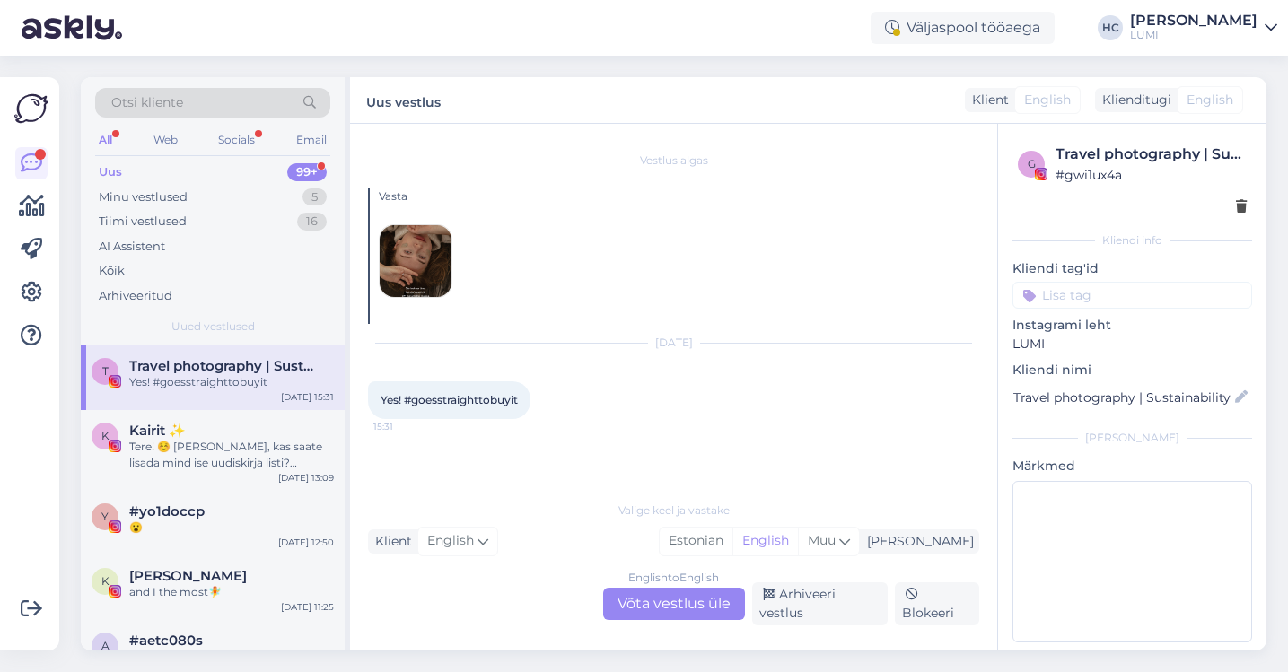
scroll to position [0, 0]
click at [625, 594] on div "English to English Võta vestlus üle" at bounding box center [674, 604] width 142 height 32
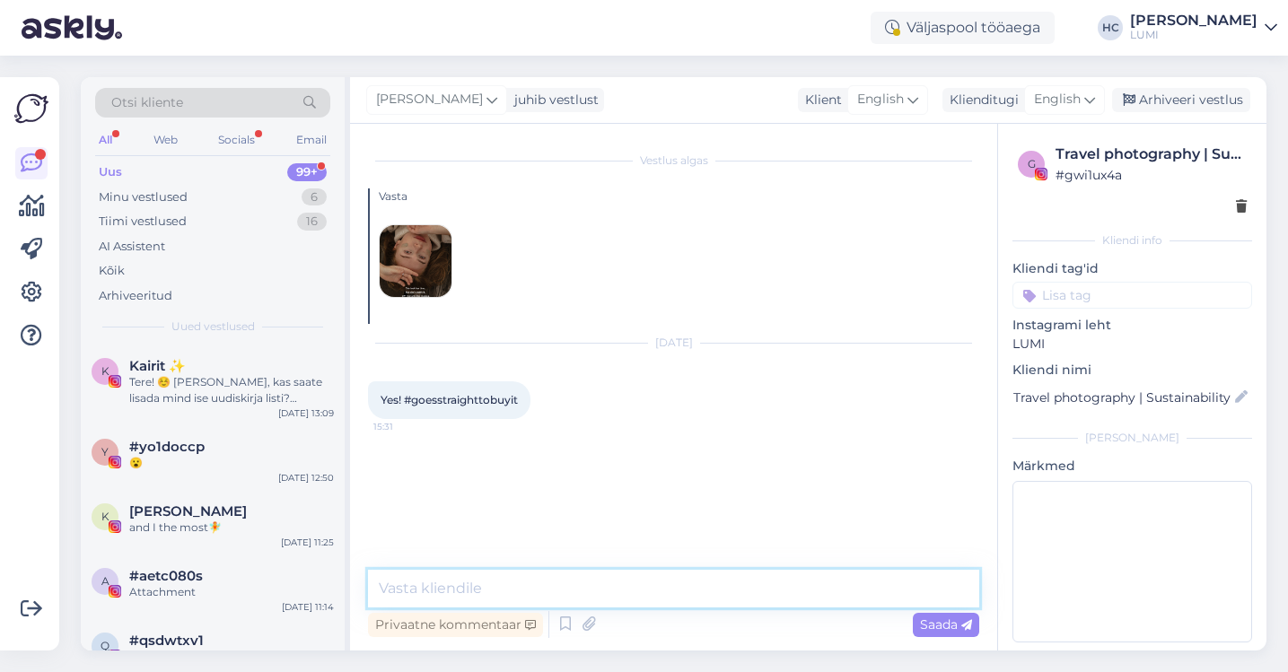
click at [624, 593] on textarea at bounding box center [673, 589] width 611 height 38
type textarea "jdjdjdj"
drag, startPoint x: 448, startPoint y: 589, endPoint x: 294, endPoint y: 589, distance: 153.5
click at [294, 589] on div "Otsi kliente All Web Socials Email Uus 99+ Minu vestlused 6 Tiimi vestlused 16 …" at bounding box center [674, 363] width 1186 height 573
click at [223, 406] on div "Tere! ☺️ [PERSON_NAME], kas saate lisada mind ise uudiskirja listi? [EMAIL_ADDR…" at bounding box center [231, 390] width 205 height 32
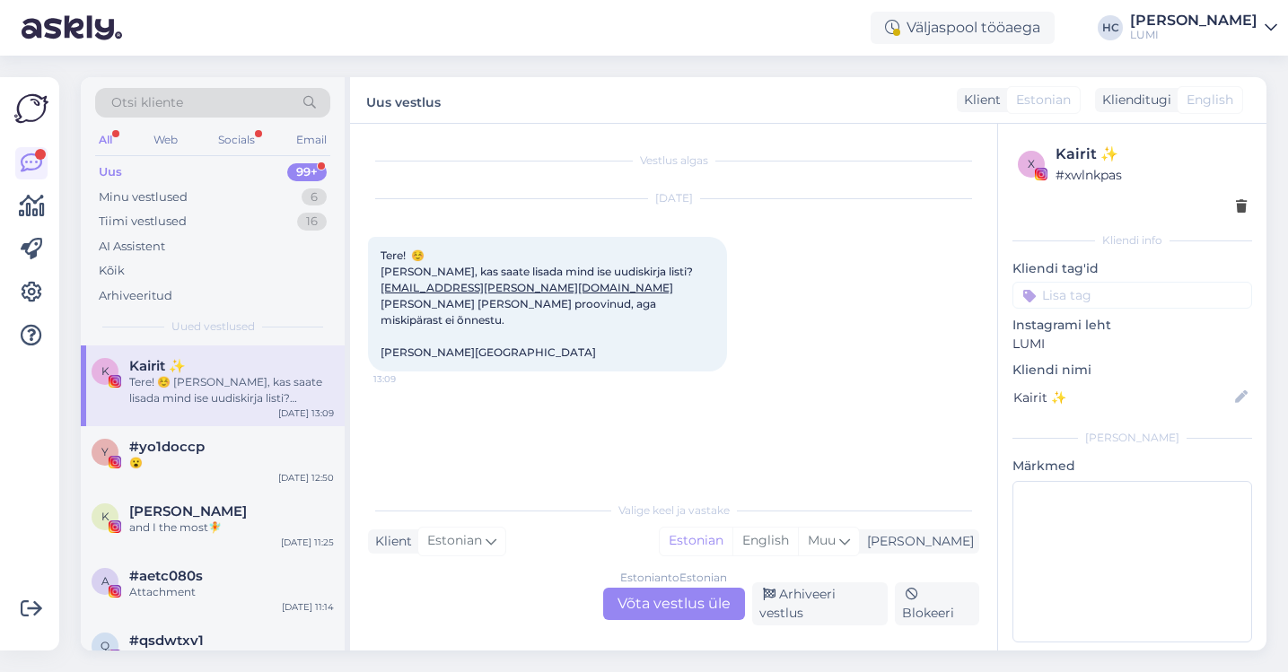
click at [663, 612] on div "Estonian to Estonian Võta vestlus üle" at bounding box center [674, 604] width 142 height 32
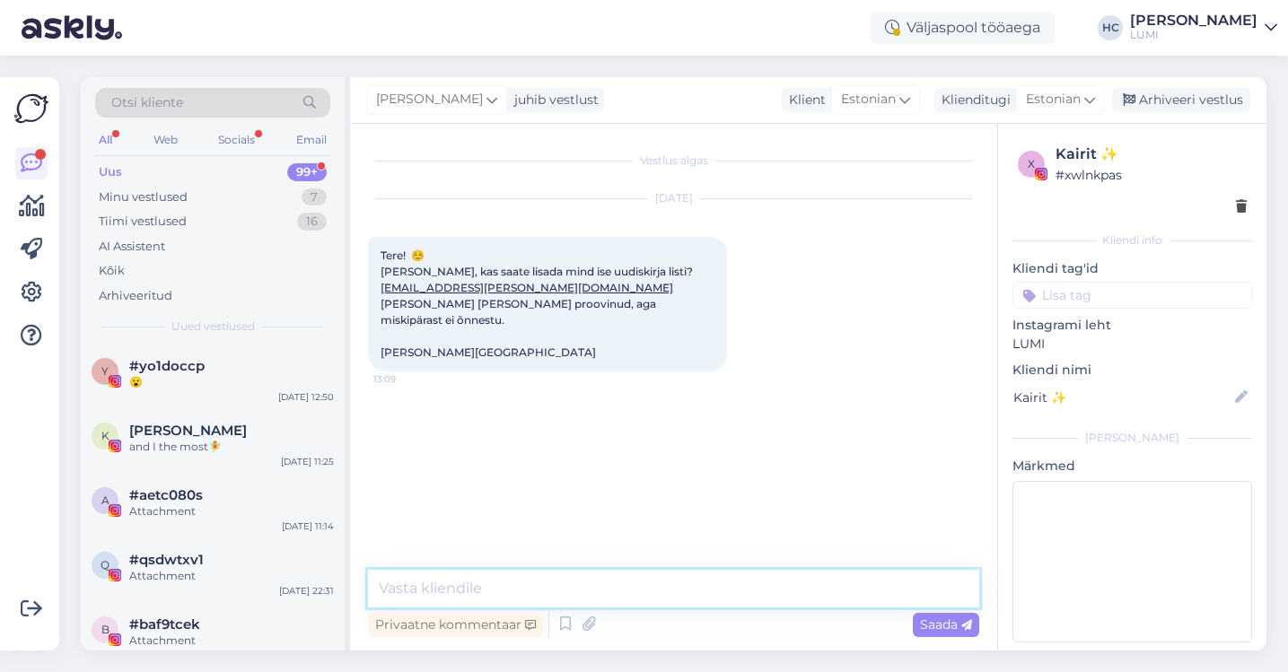
click at [647, 582] on textarea at bounding box center [673, 589] width 611 height 38
click at [483, 103] on span "[PERSON_NAME]" at bounding box center [429, 100] width 107 height 20
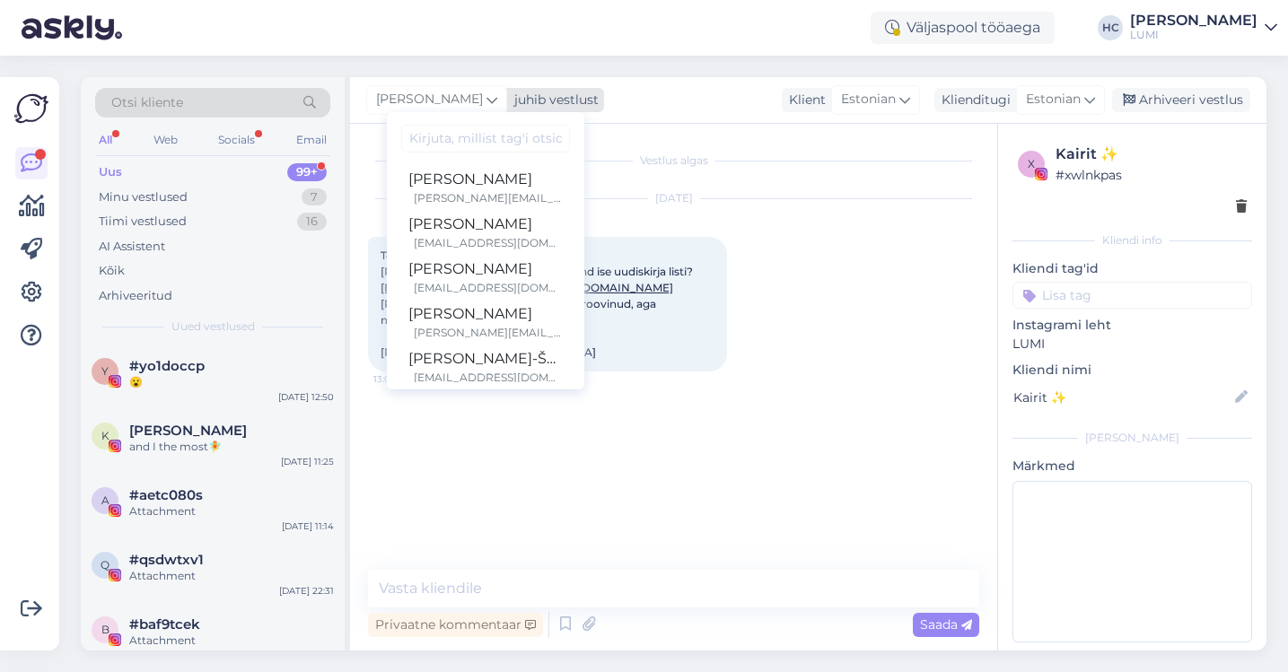
click at [483, 103] on span "[PERSON_NAME]" at bounding box center [429, 100] width 107 height 20
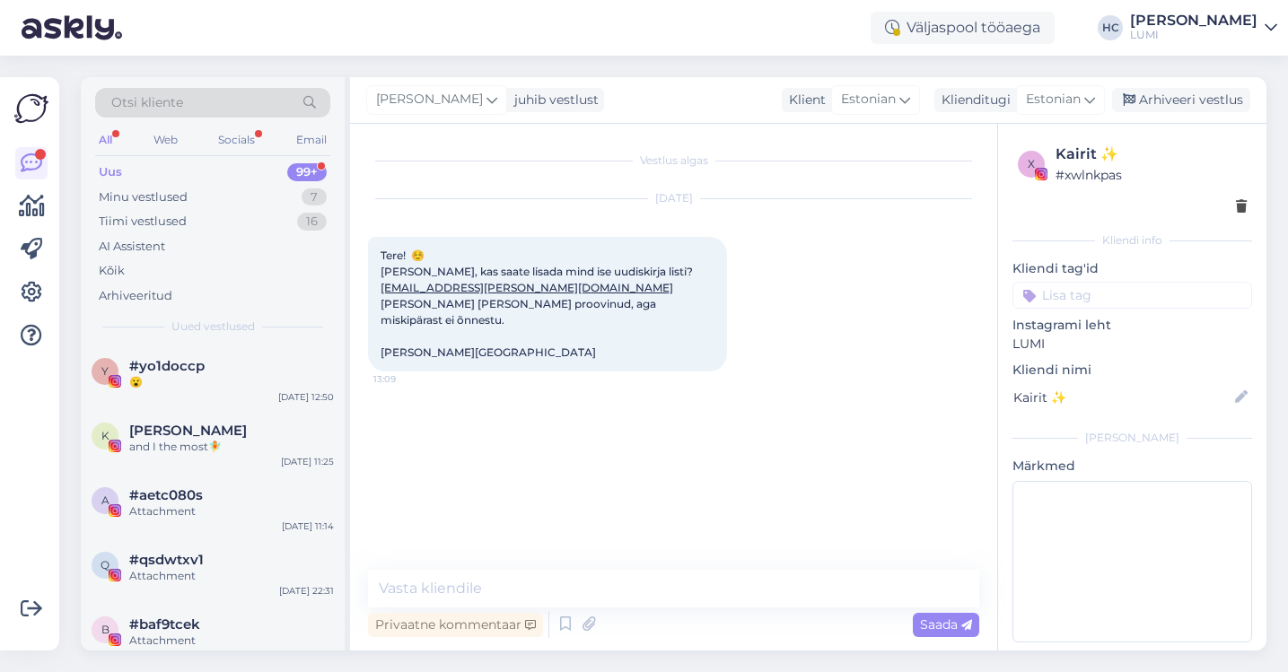
click at [101, 137] on div "All" at bounding box center [105, 139] width 21 height 23
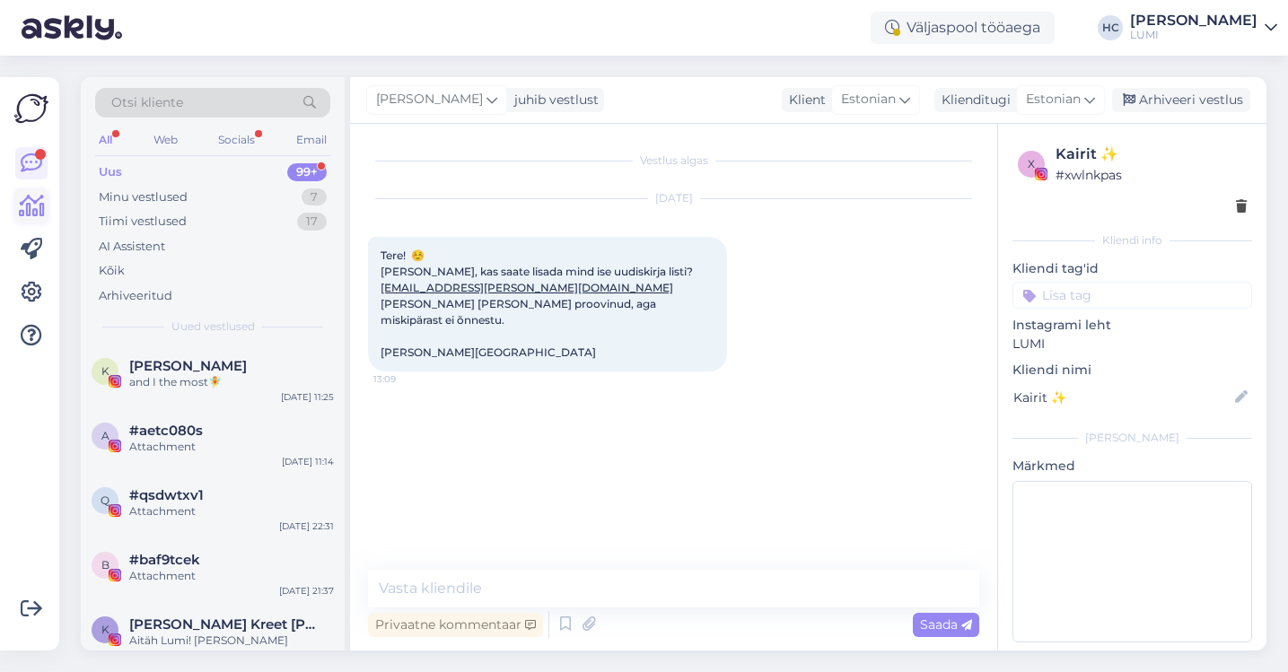
click at [29, 199] on icon at bounding box center [32, 207] width 26 height 22
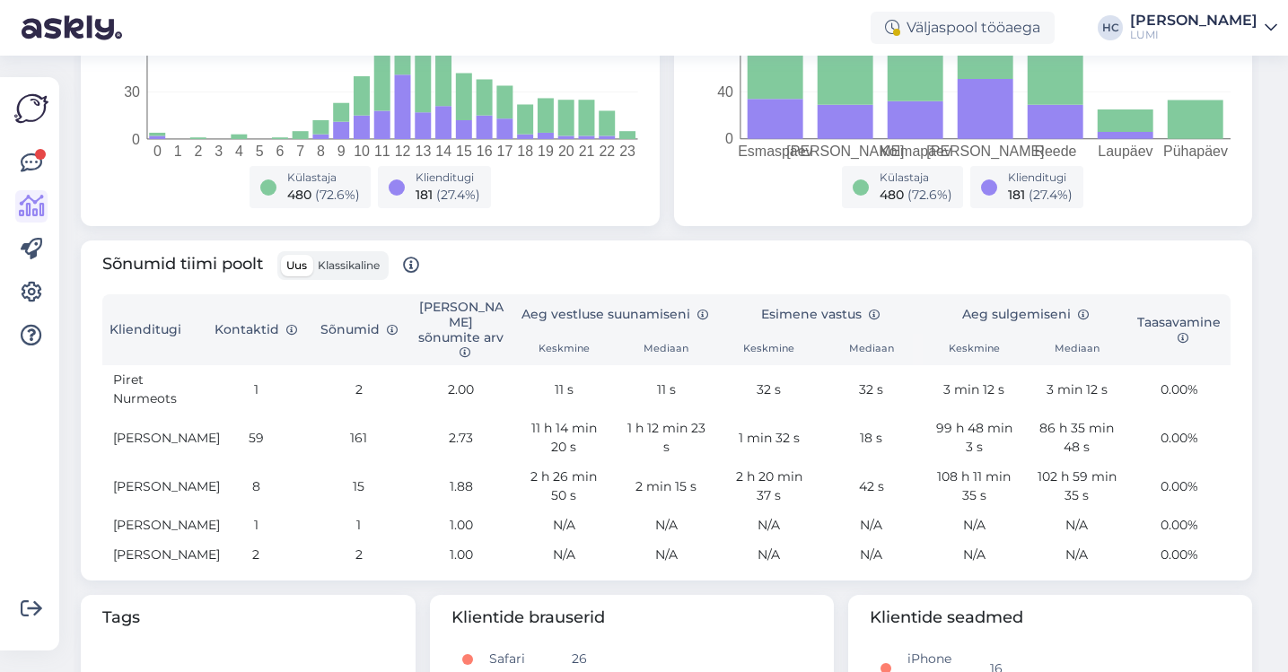
scroll to position [443, 0]
drag, startPoint x: 801, startPoint y: 421, endPoint x: 749, endPoint y: 426, distance: 51.4
click at [749, 426] on td "1 min 32 s" at bounding box center [769, 437] width 102 height 48
click at [675, 413] on td "1 h 12 min 23 s" at bounding box center [666, 437] width 102 height 48
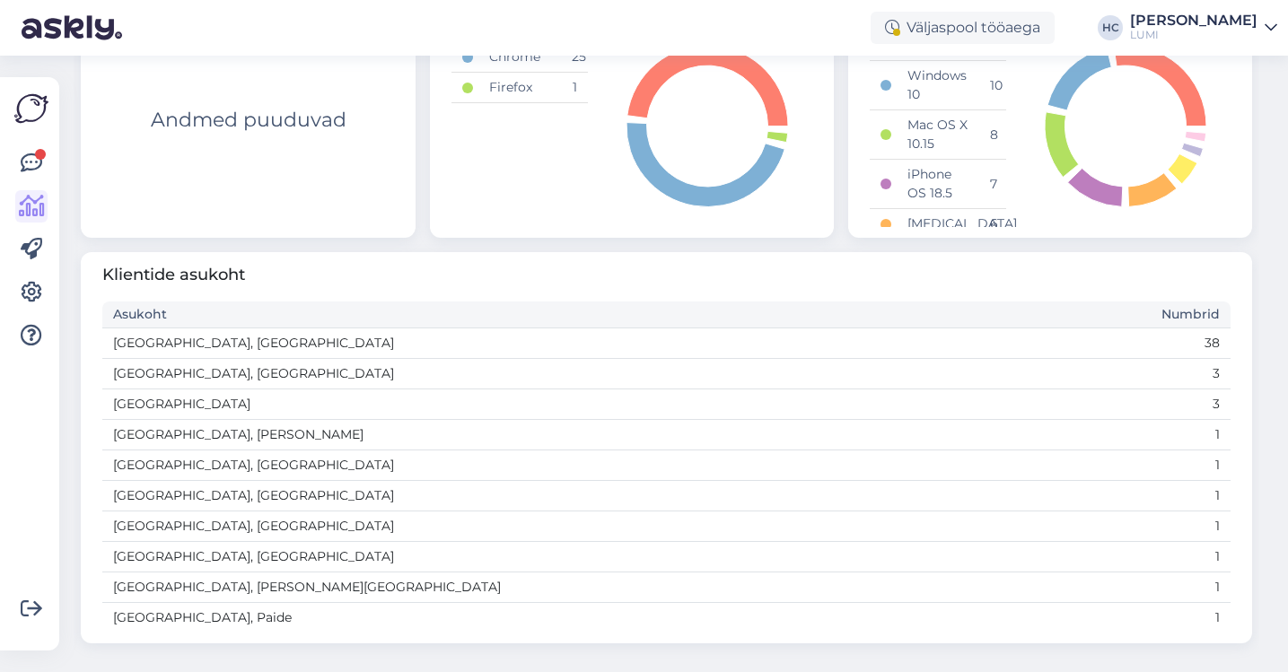
scroll to position [0, 0]
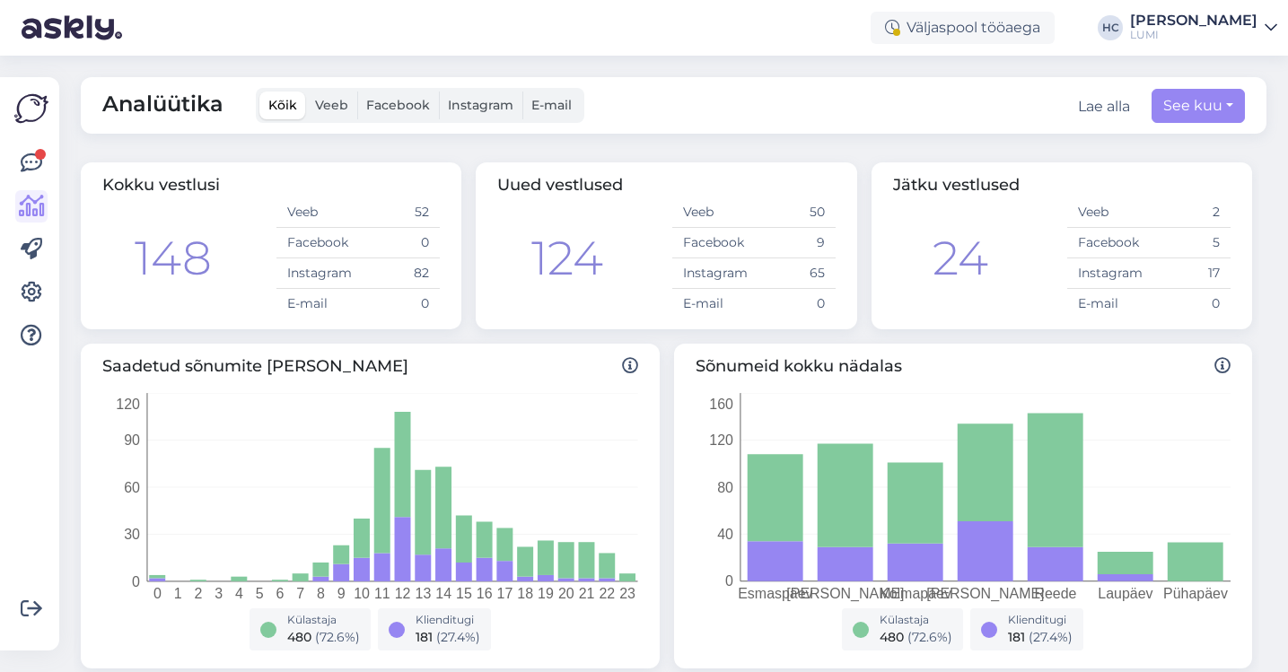
drag, startPoint x: 683, startPoint y: 441, endPoint x: 519, endPoint y: 262, distance: 242.6
click at [670, 434] on div "Saadetud sõnumite arv tunnis 0 1 2 3 4 5 6 7 8 9 10 11 12 13 14 15 16 17 18 19 …" at bounding box center [667, 506] width 1186 height 339
